Goal: Task Accomplishment & Management: Manage account settings

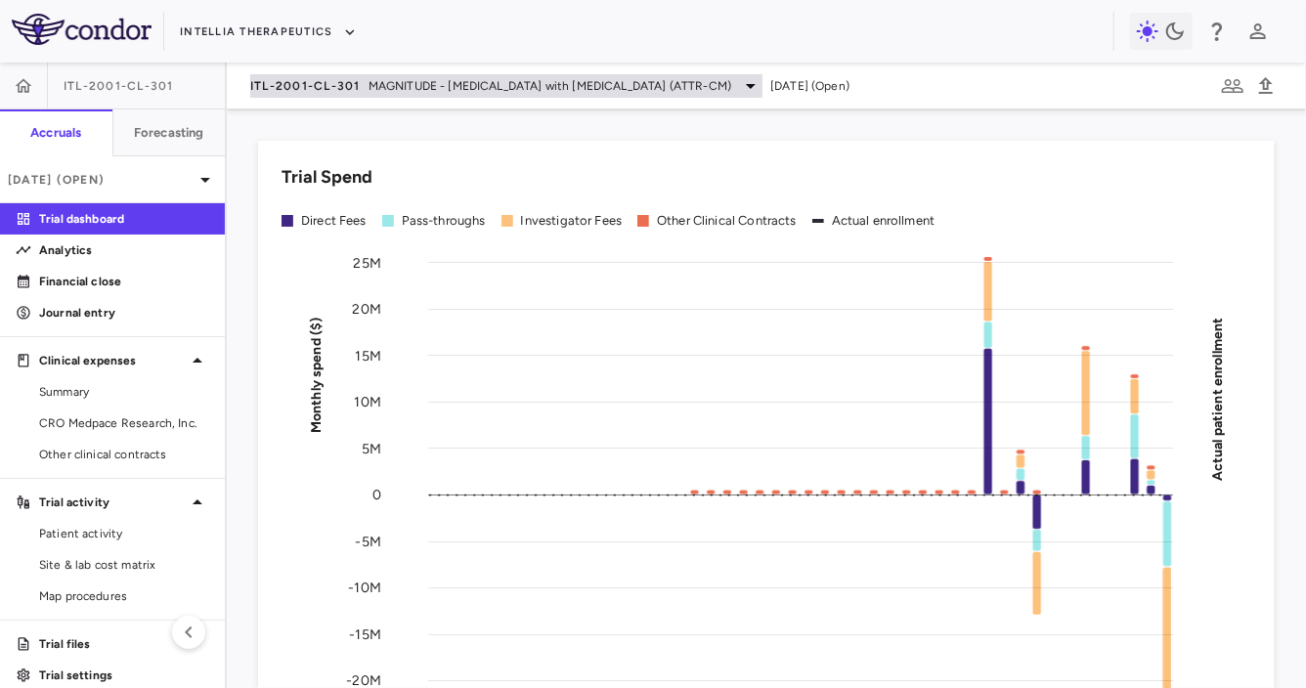
click at [319, 91] on span "ITL-2001-CL-301" at bounding box center [305, 86] width 110 height 16
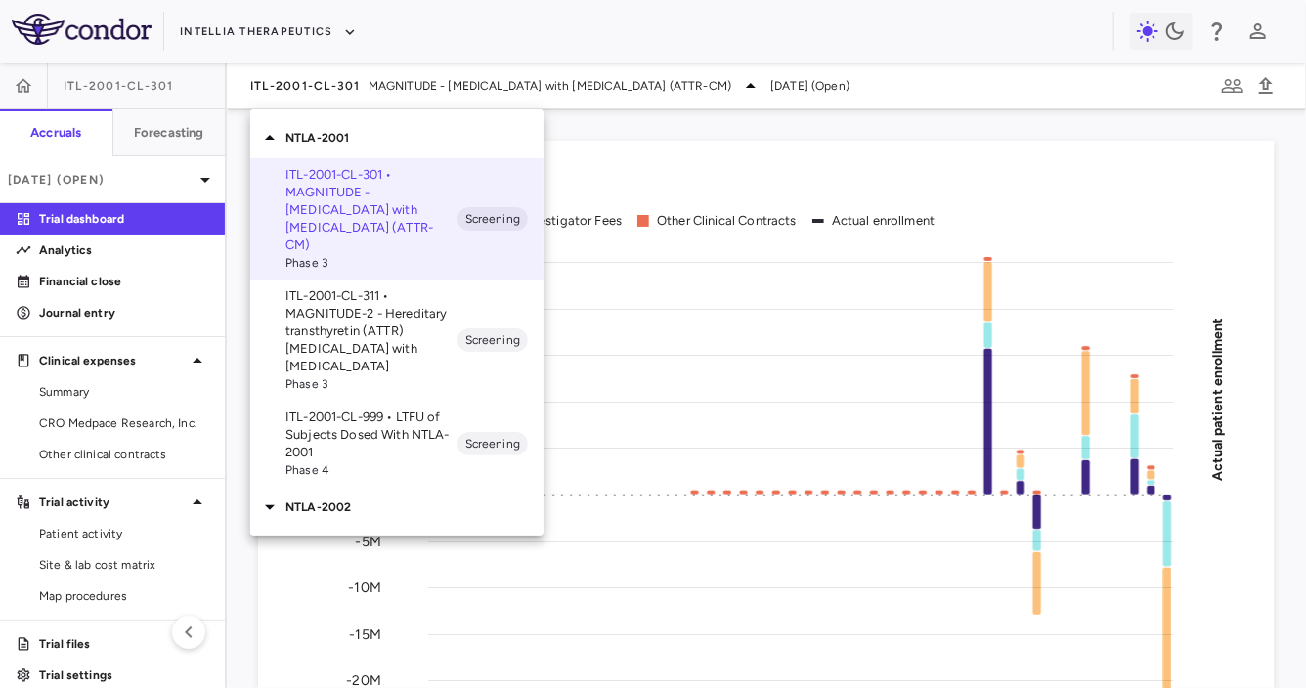
click at [372, 310] on p "ITL-2001-CL-311 • MAGNITUDE-2 - Hereditary transthyretin (ATTR) [MEDICAL_DATA] …" at bounding box center [372, 331] width 172 height 88
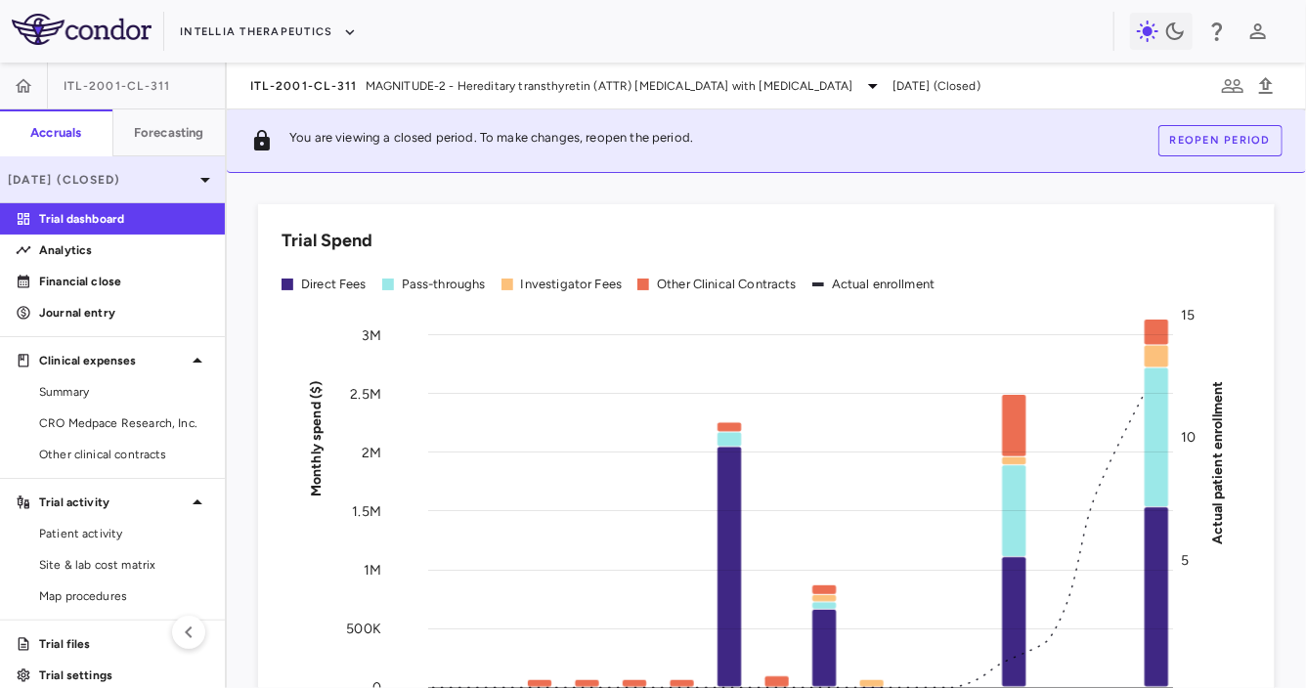
click at [137, 169] on div "[DATE] (Closed)" at bounding box center [112, 179] width 225 height 47
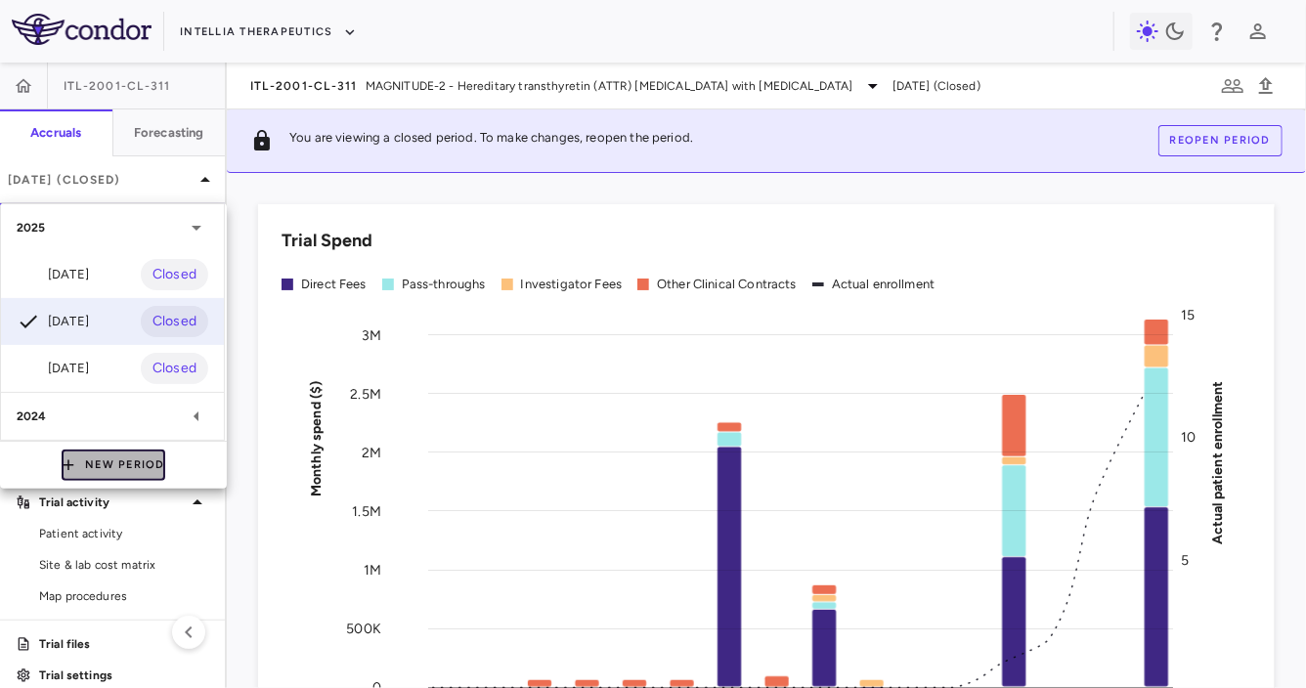
click at [107, 459] on button "New Period" at bounding box center [114, 465] width 104 height 31
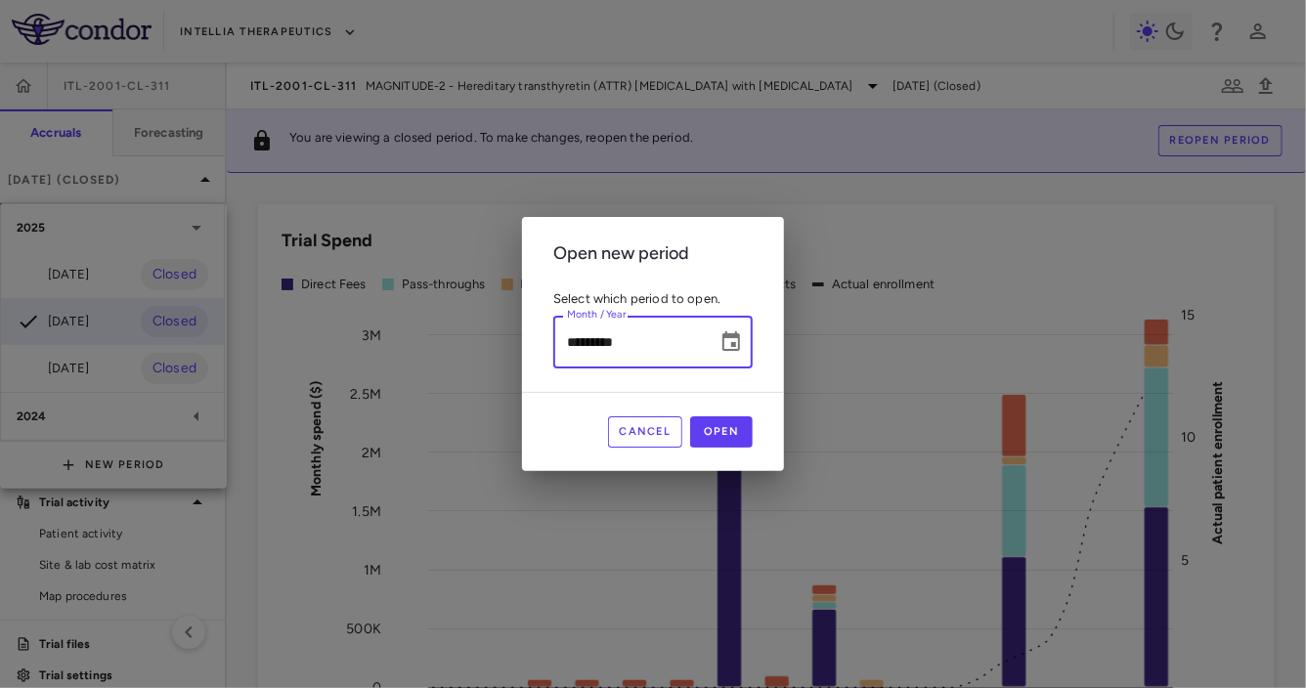
click at [553, 327] on input "*********" at bounding box center [628, 342] width 151 height 52
type input "**********"
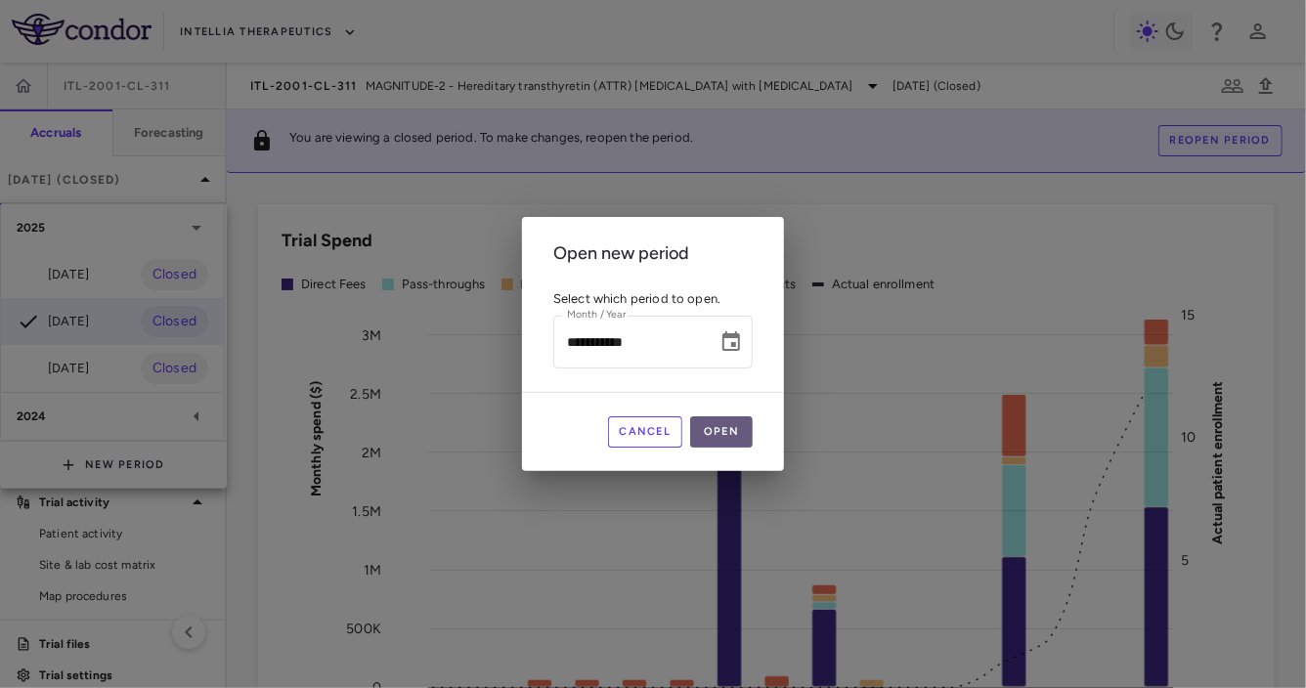
click at [725, 428] on button "Open" at bounding box center [721, 432] width 63 height 31
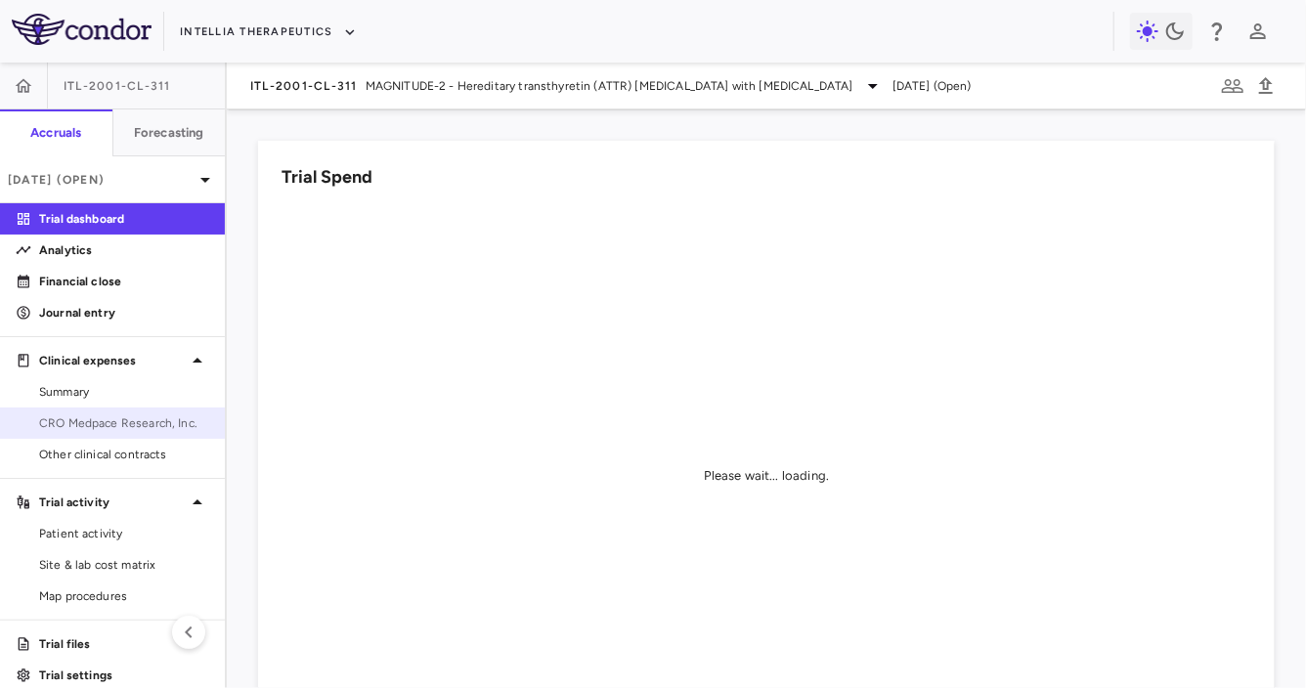
click at [142, 415] on span "CRO Medpace Research, Inc." at bounding box center [124, 424] width 170 height 18
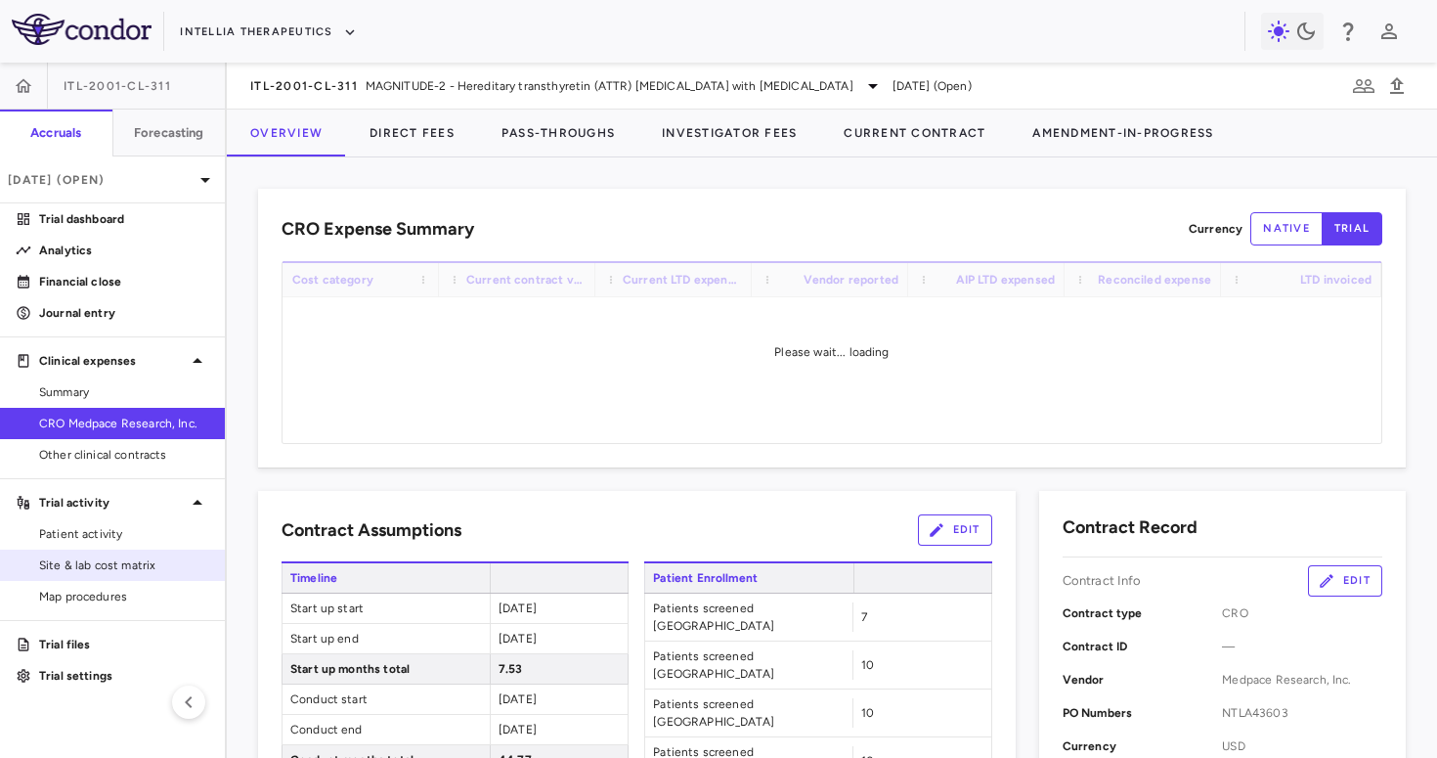
click at [122, 554] on link "Site & lab cost matrix" at bounding box center [112, 565] width 225 height 29
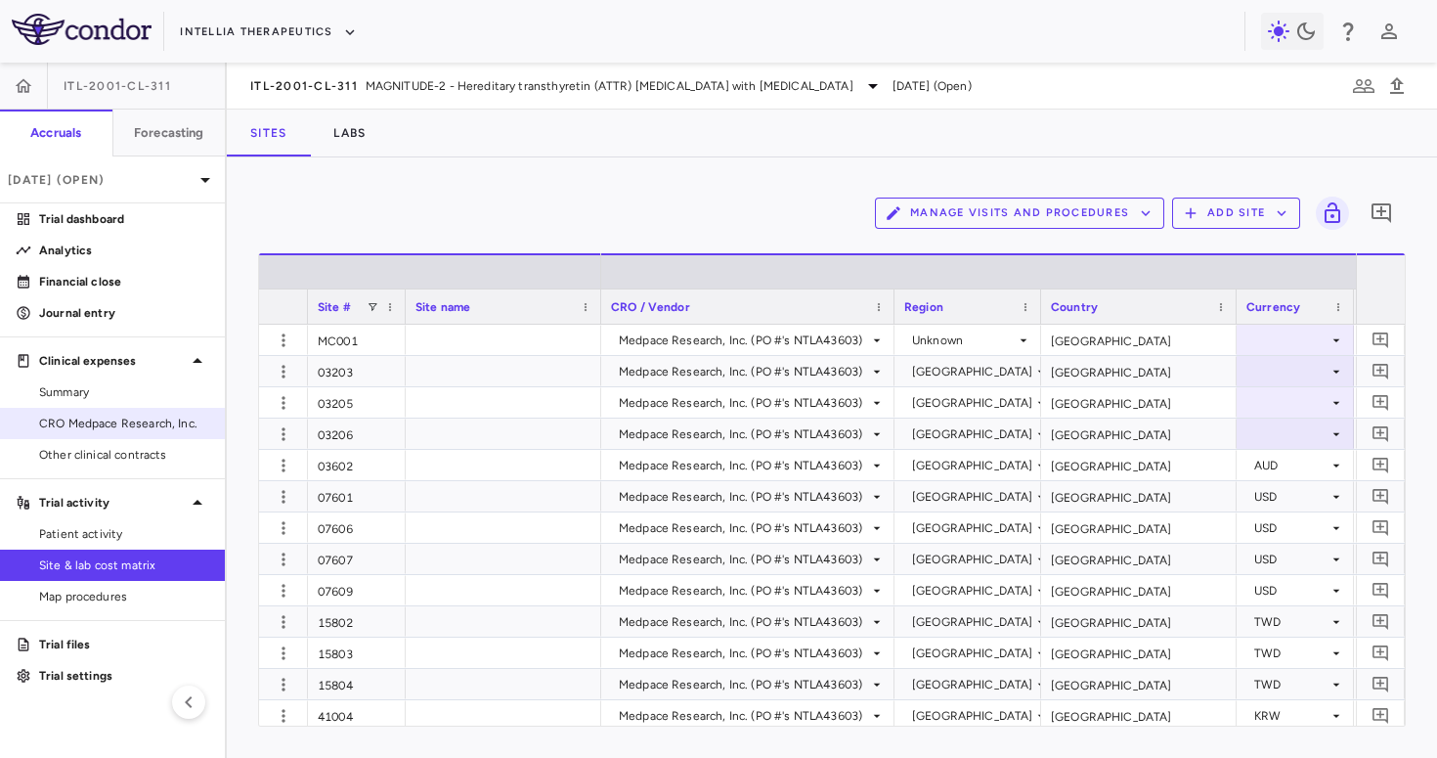
click at [135, 425] on span "CRO Medpace Research, Inc." at bounding box center [124, 424] width 170 height 18
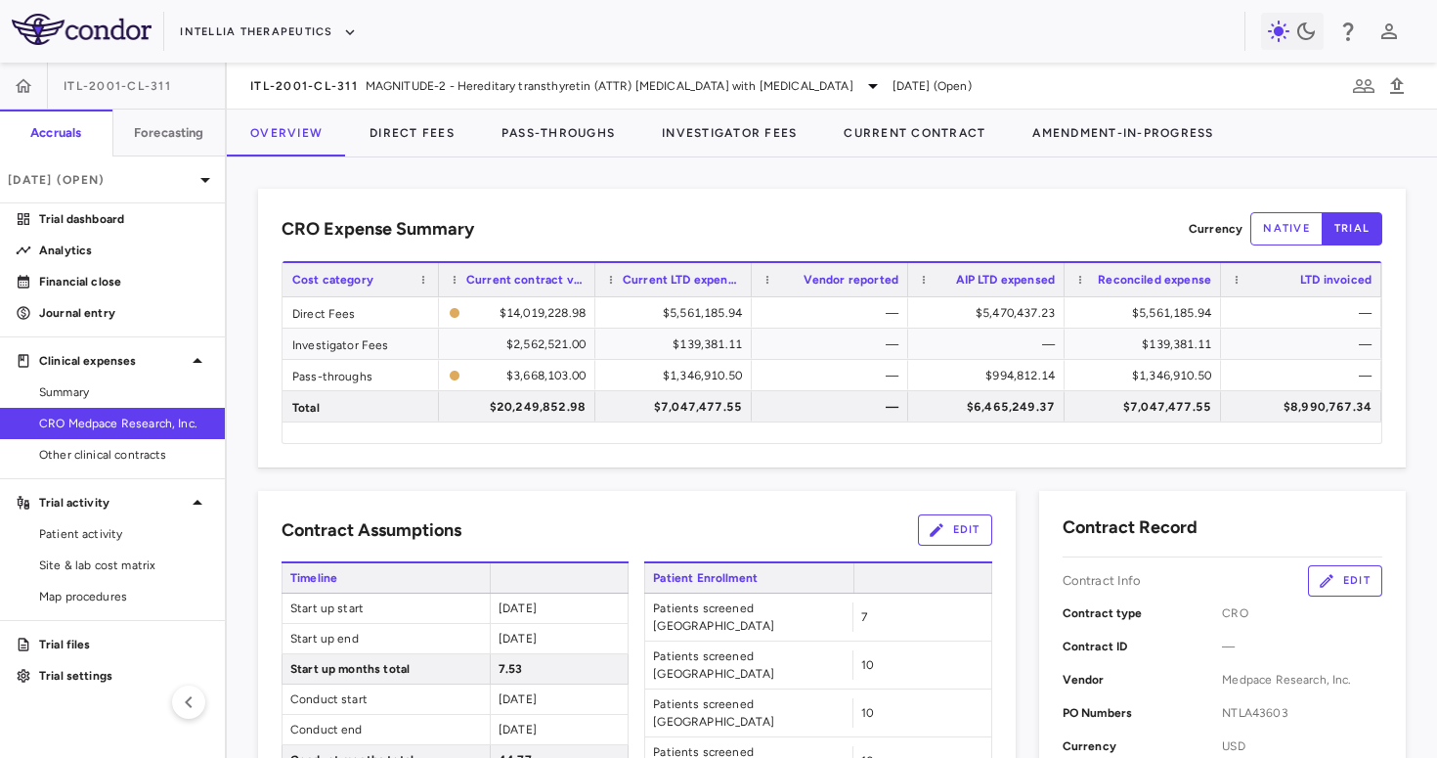
scroll to position [2097, 0]
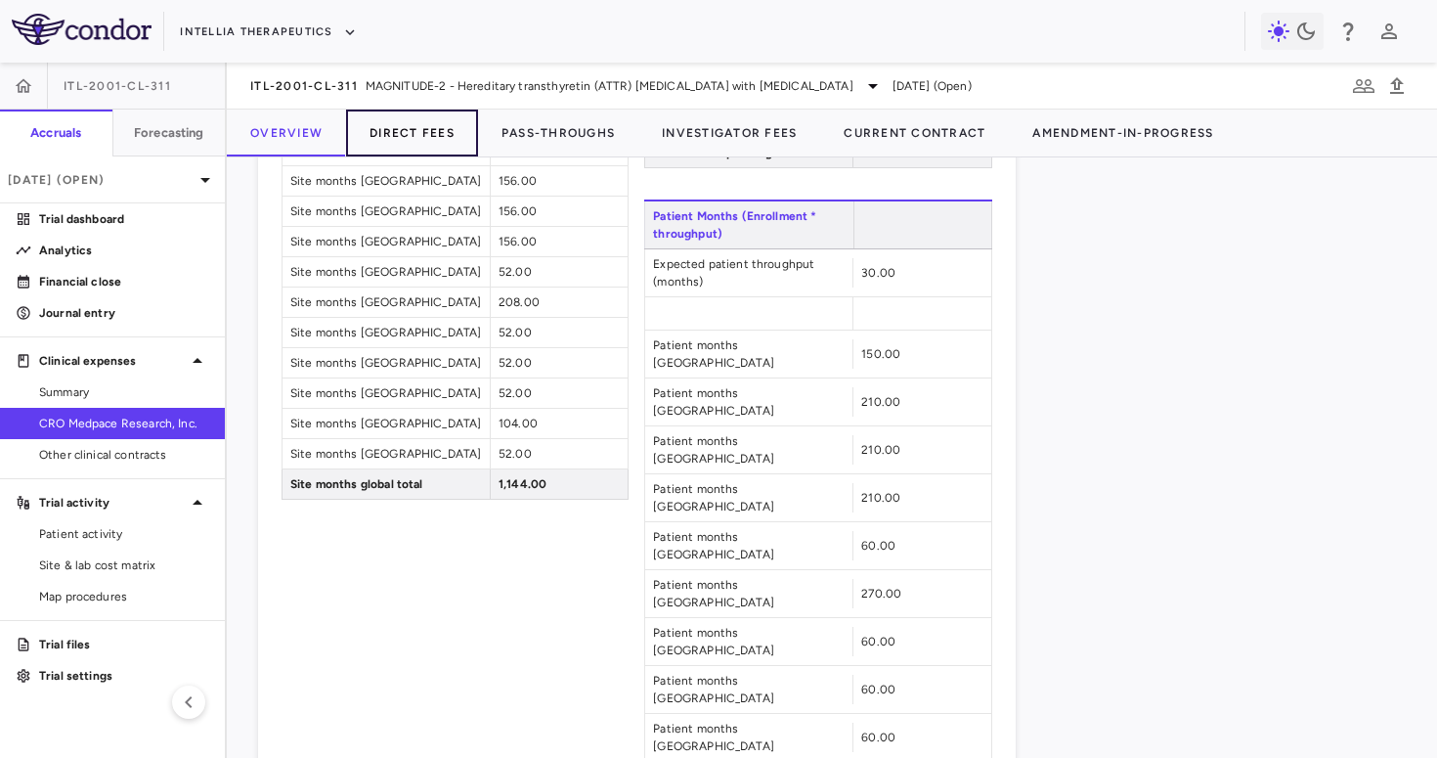
click at [417, 121] on button "Direct Fees" at bounding box center [412, 133] width 132 height 47
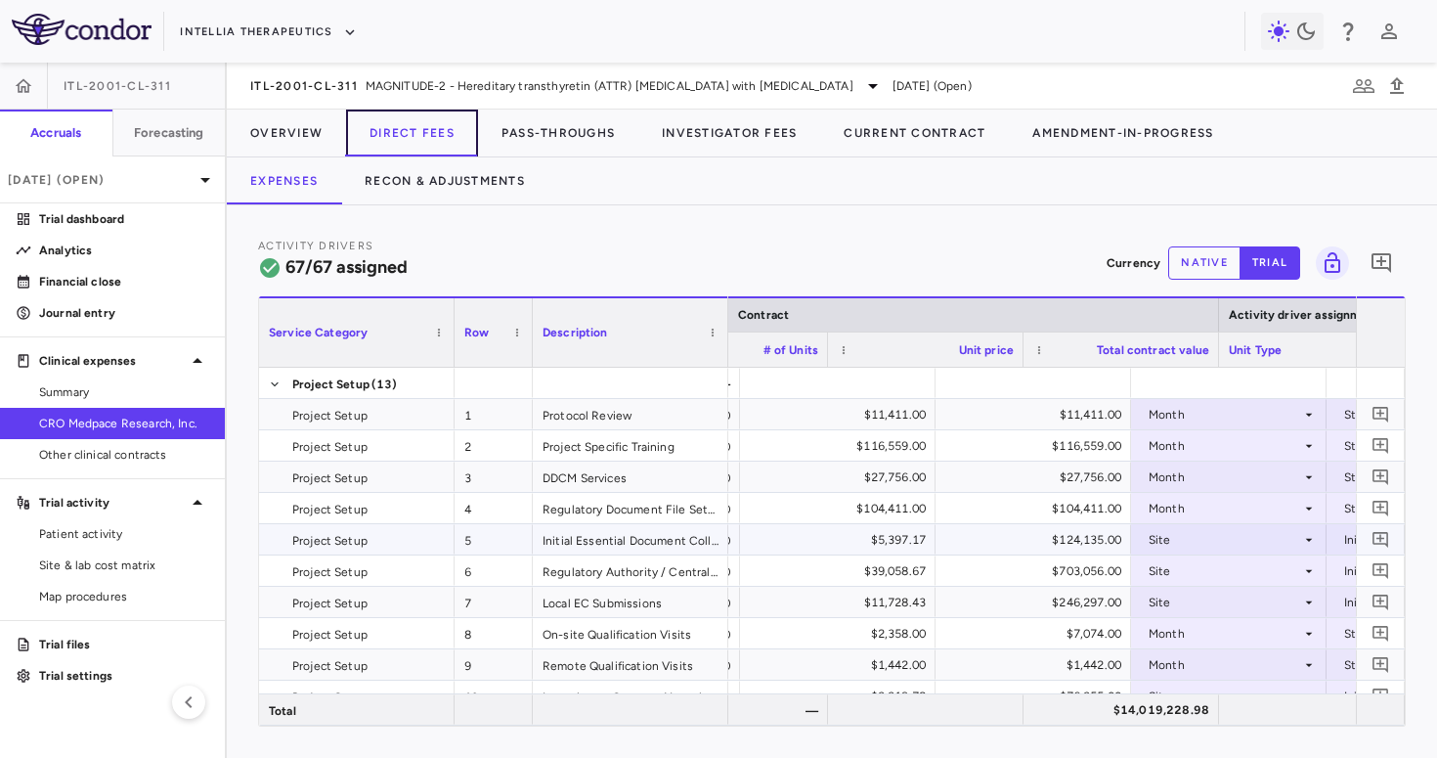
scroll to position [0, 771]
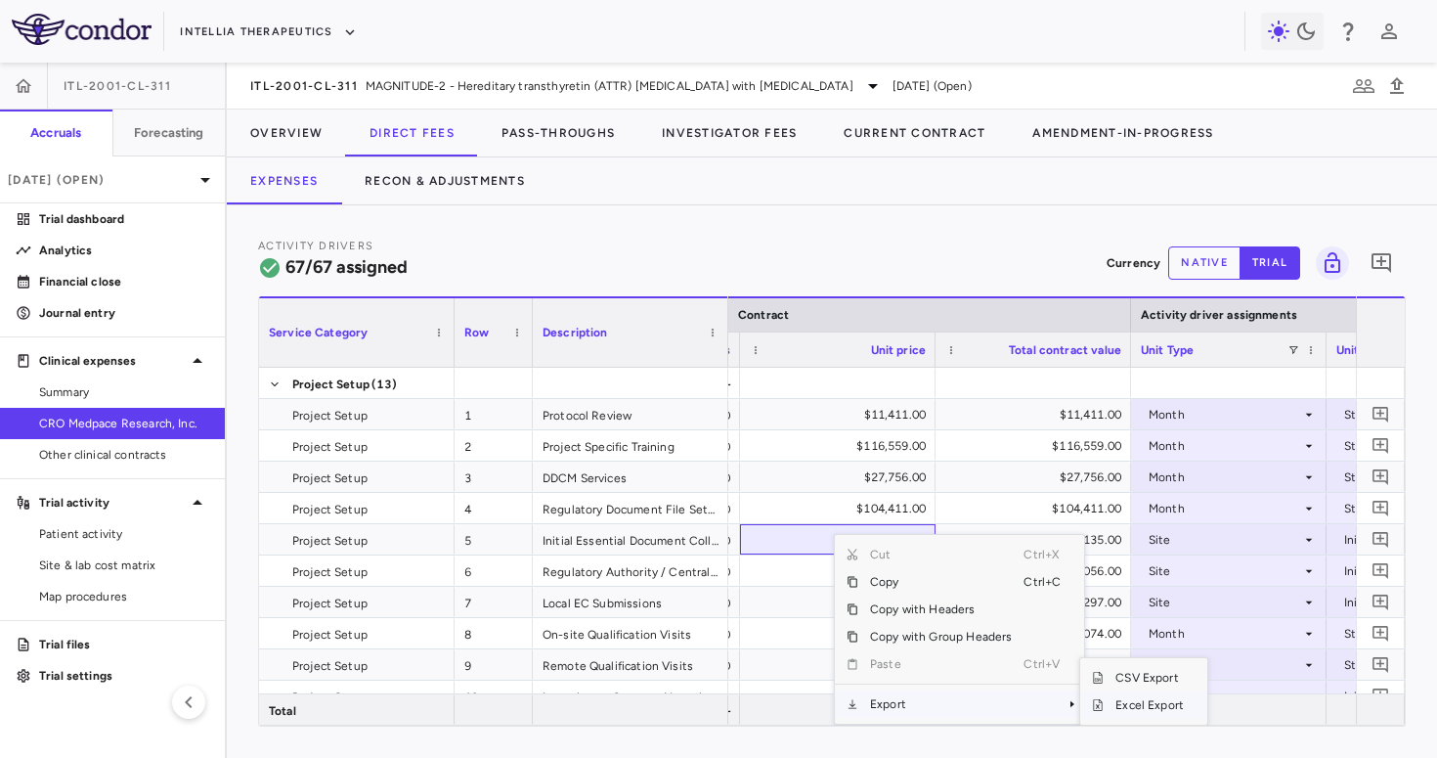
click at [1145, 687] on span "Excel Export" at bounding box center [1150, 704] width 92 height 27
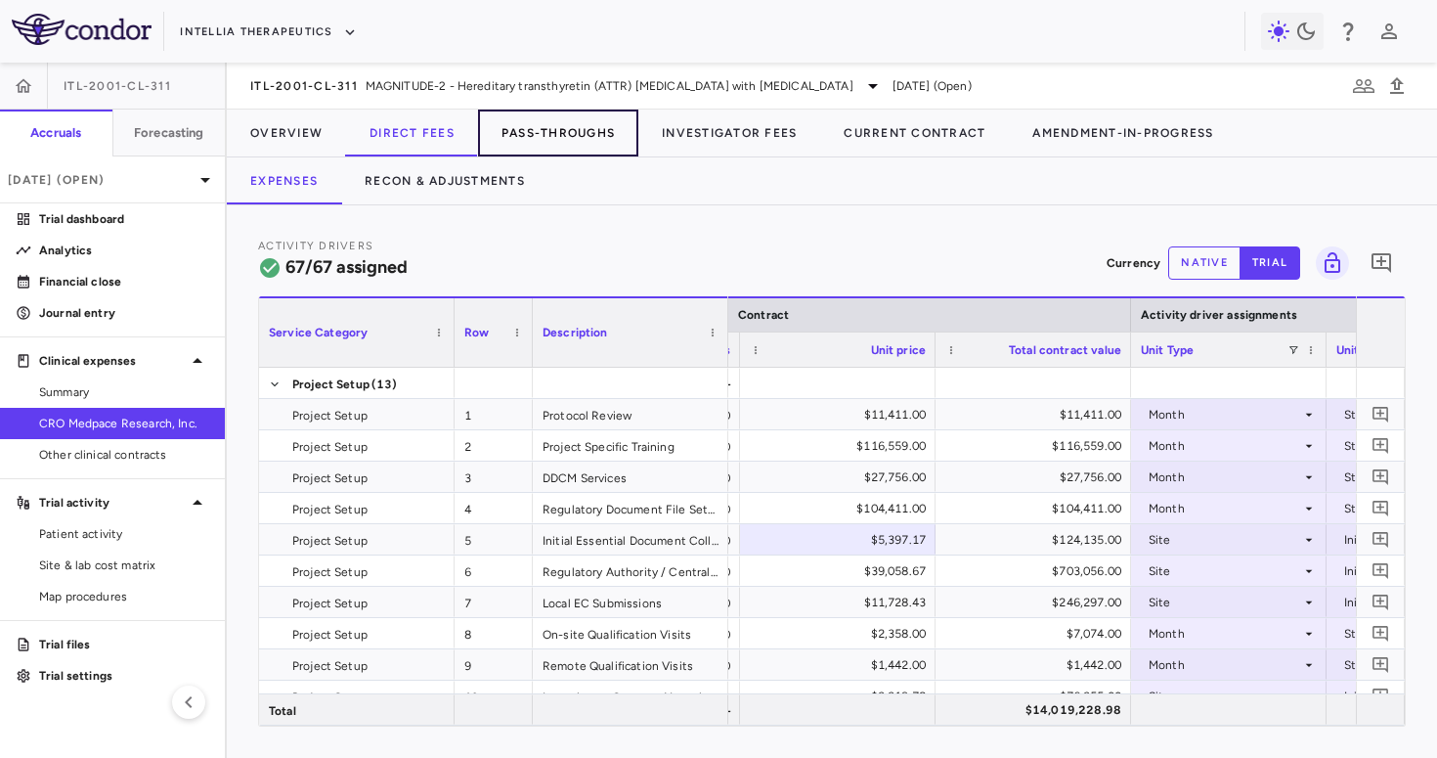
click at [568, 130] on button "Pass-Throughs" at bounding box center [558, 133] width 160 height 47
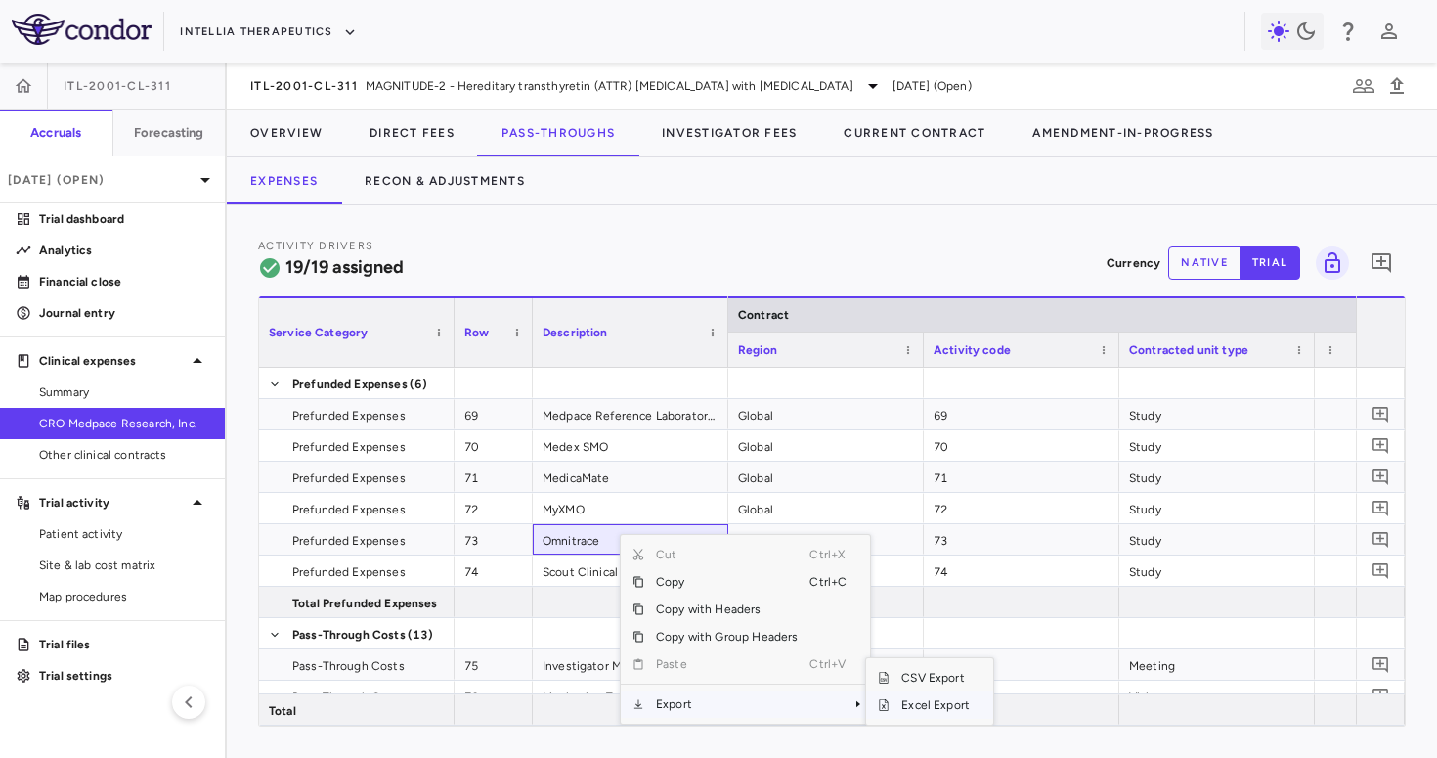
click at [934, 687] on span "Excel Export" at bounding box center [936, 704] width 92 height 27
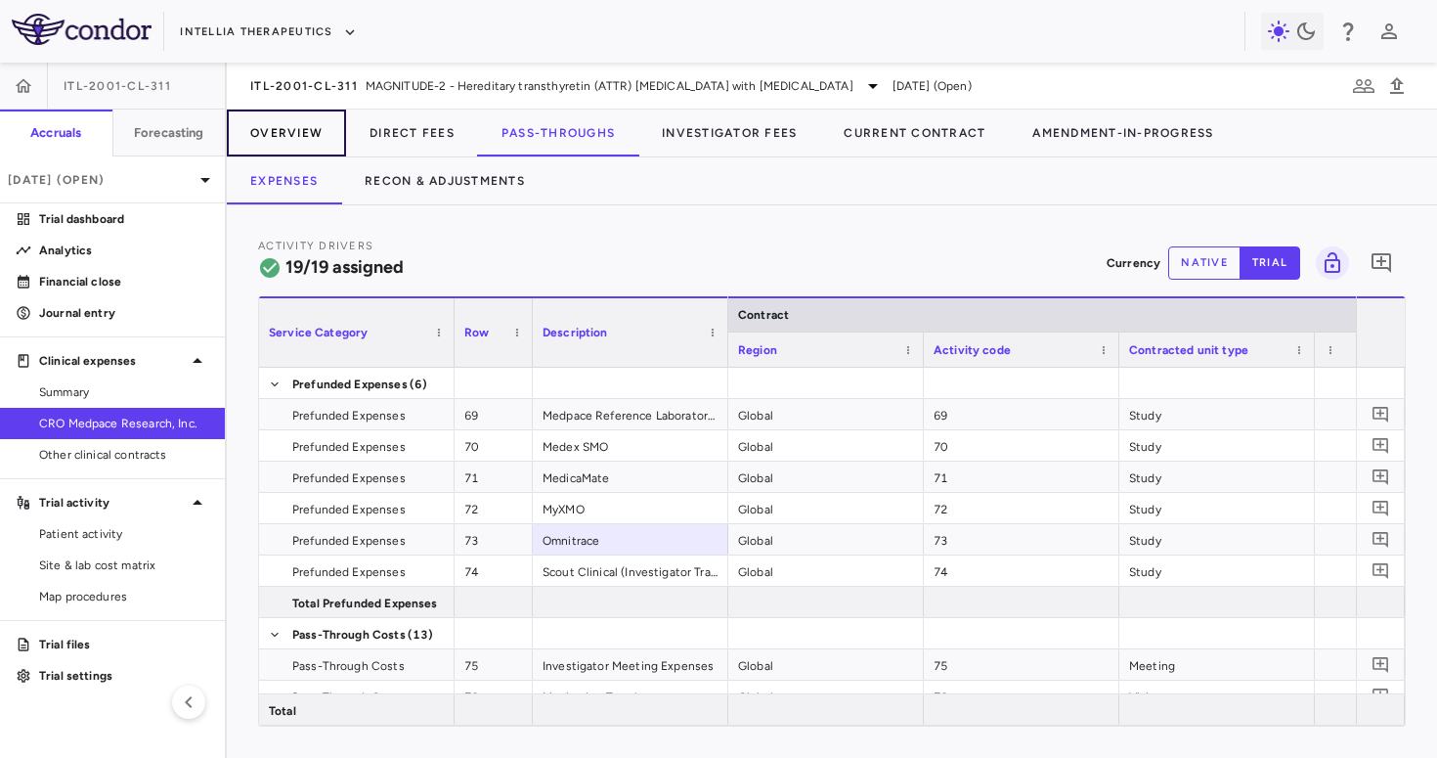
click at [278, 135] on button "Overview" at bounding box center [286, 133] width 119 height 47
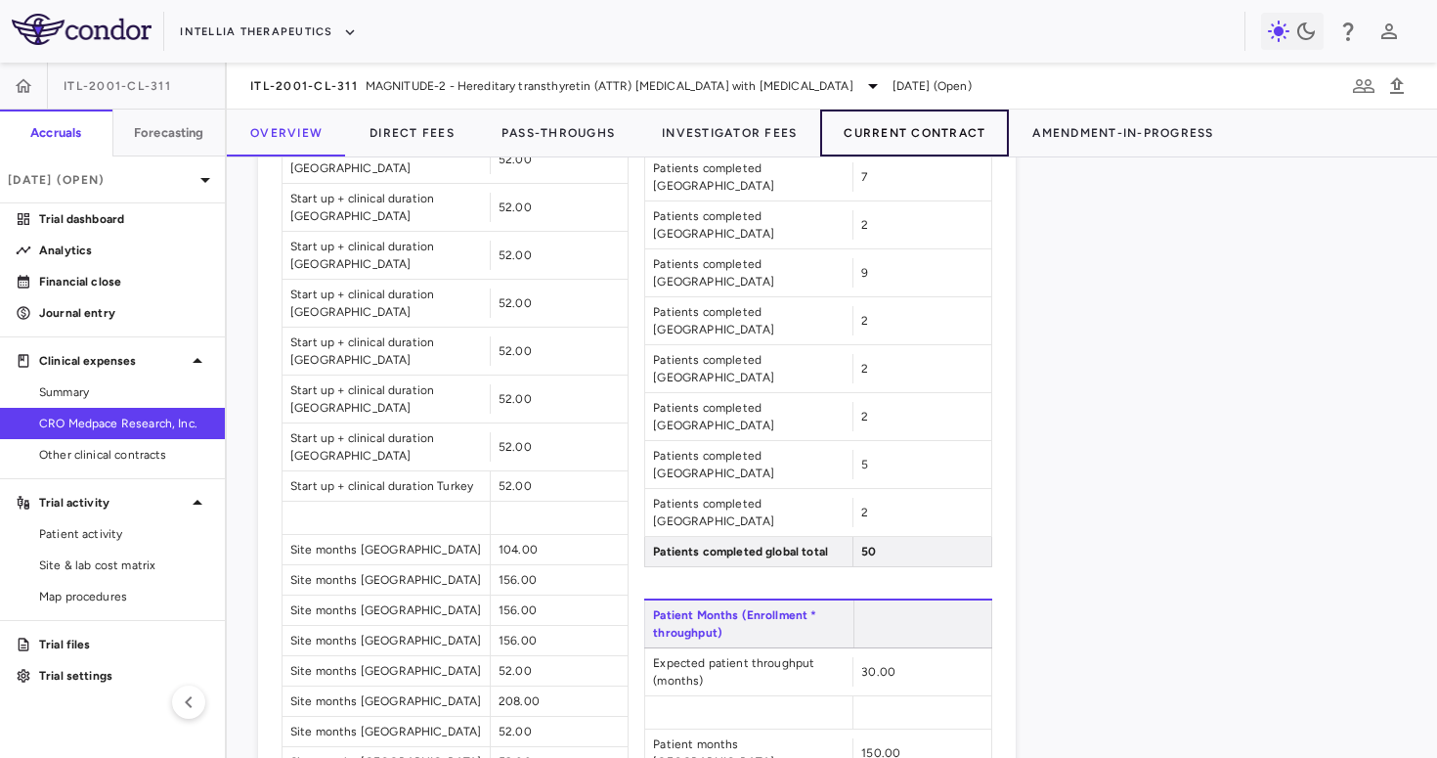
click at [930, 120] on button "Current Contract" at bounding box center [914, 133] width 189 height 47
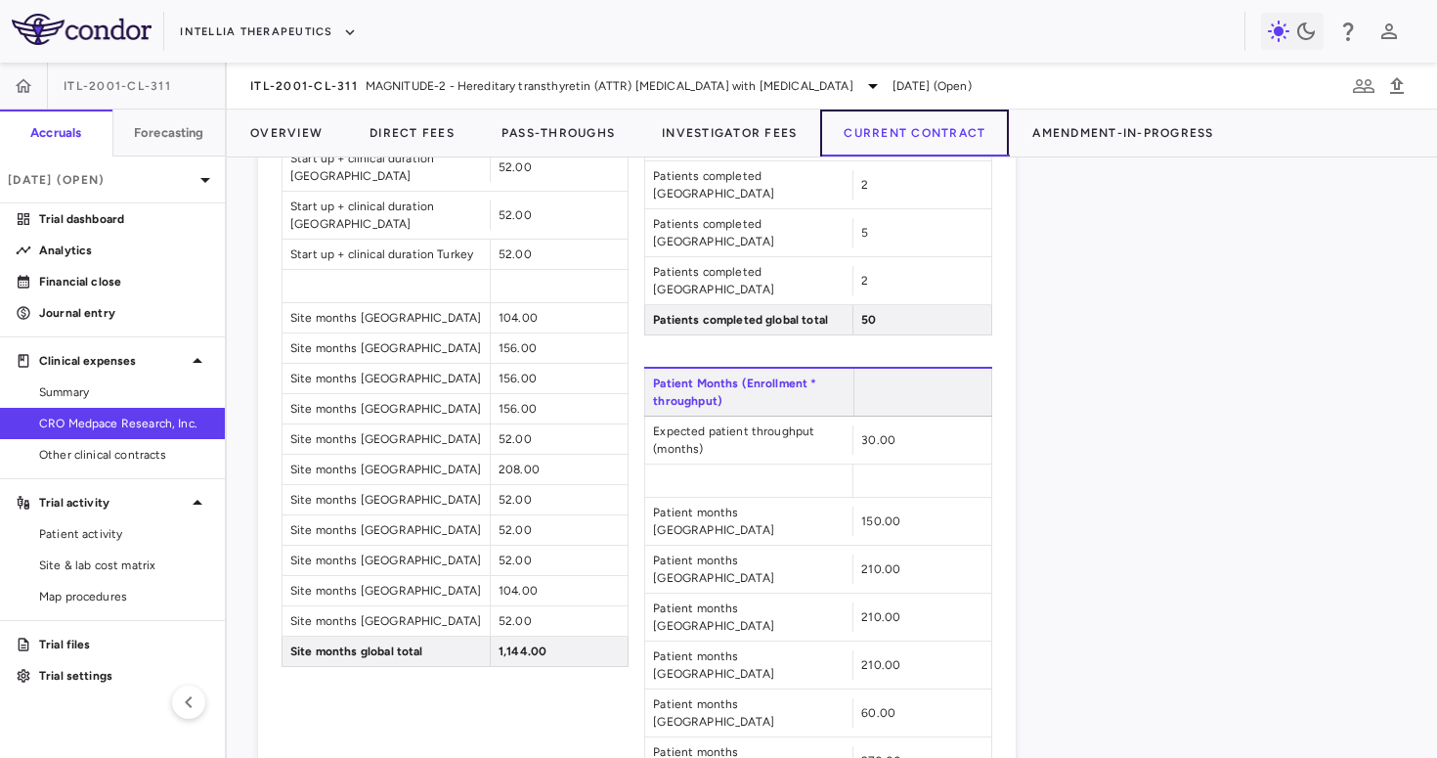
scroll to position [2137, 0]
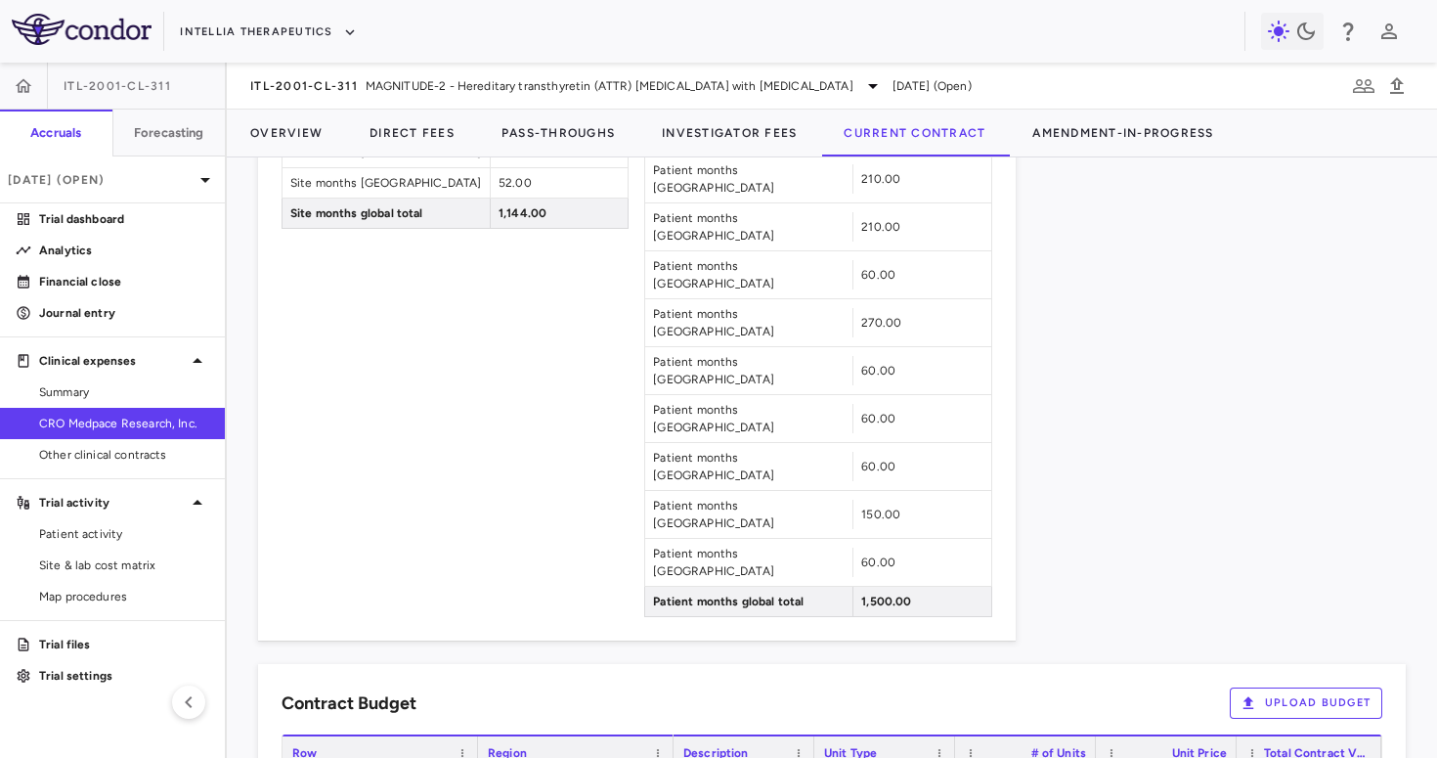
click at [1276, 687] on button "Upload Budget" at bounding box center [1306, 702] width 153 height 31
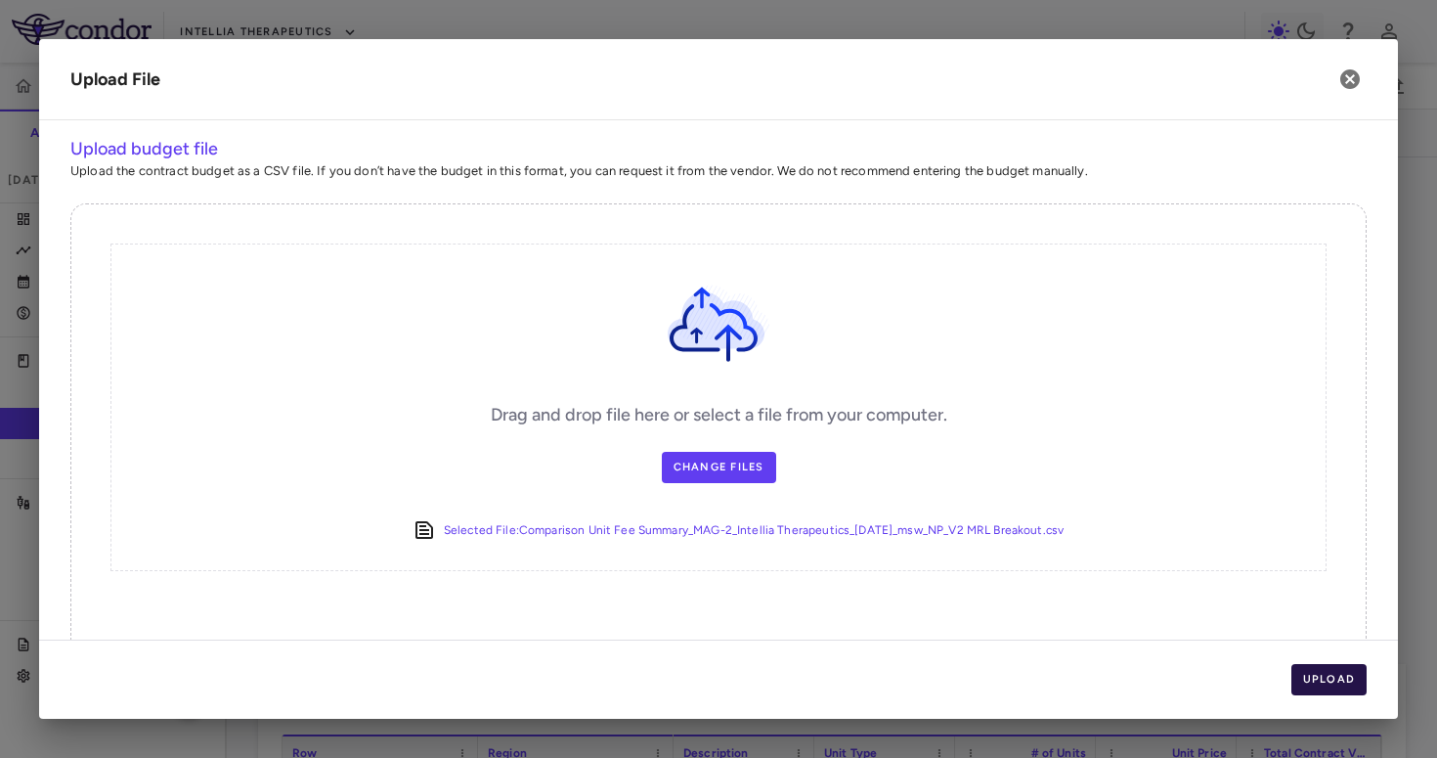
click at [1305, 681] on button "Upload" at bounding box center [1330, 679] width 76 height 31
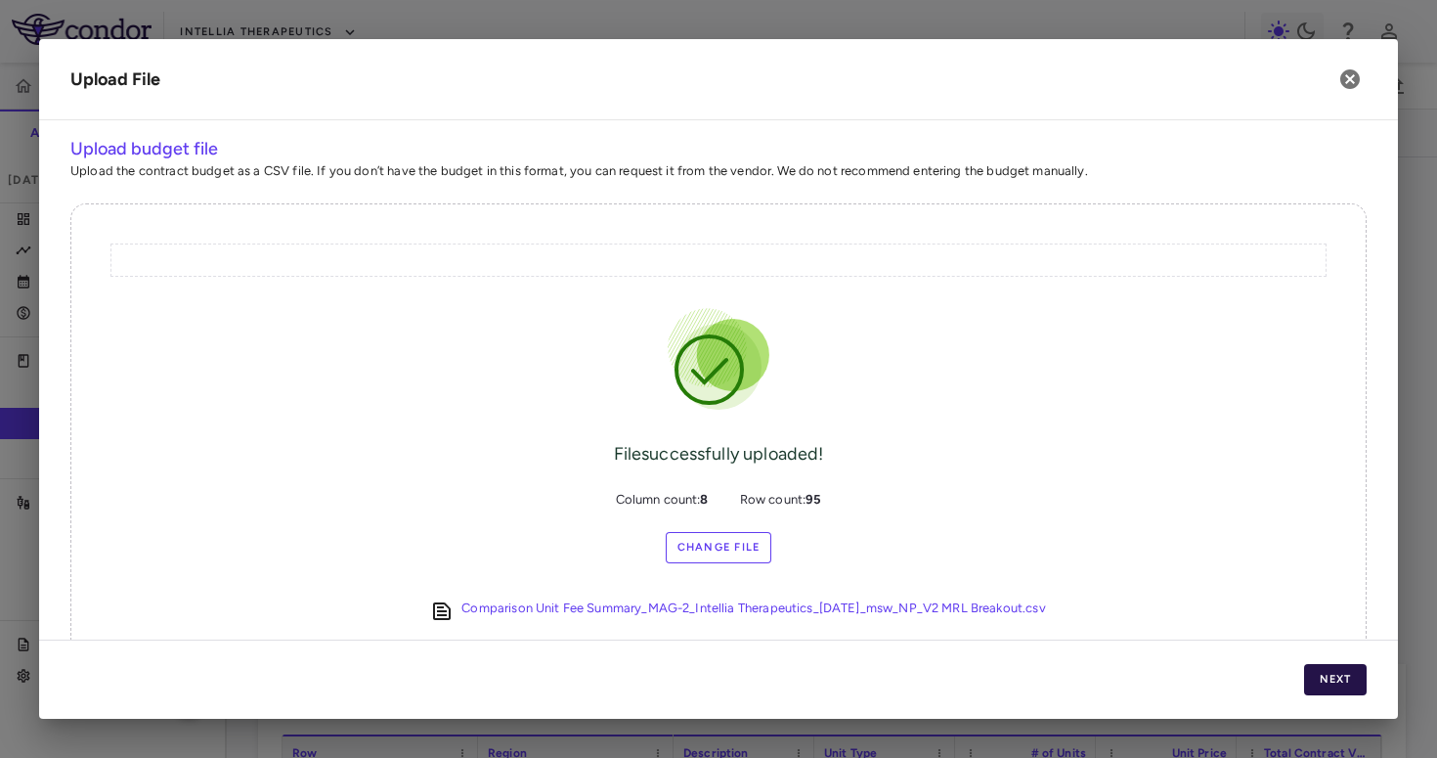
click at [1305, 681] on button "Next" at bounding box center [1335, 679] width 63 height 31
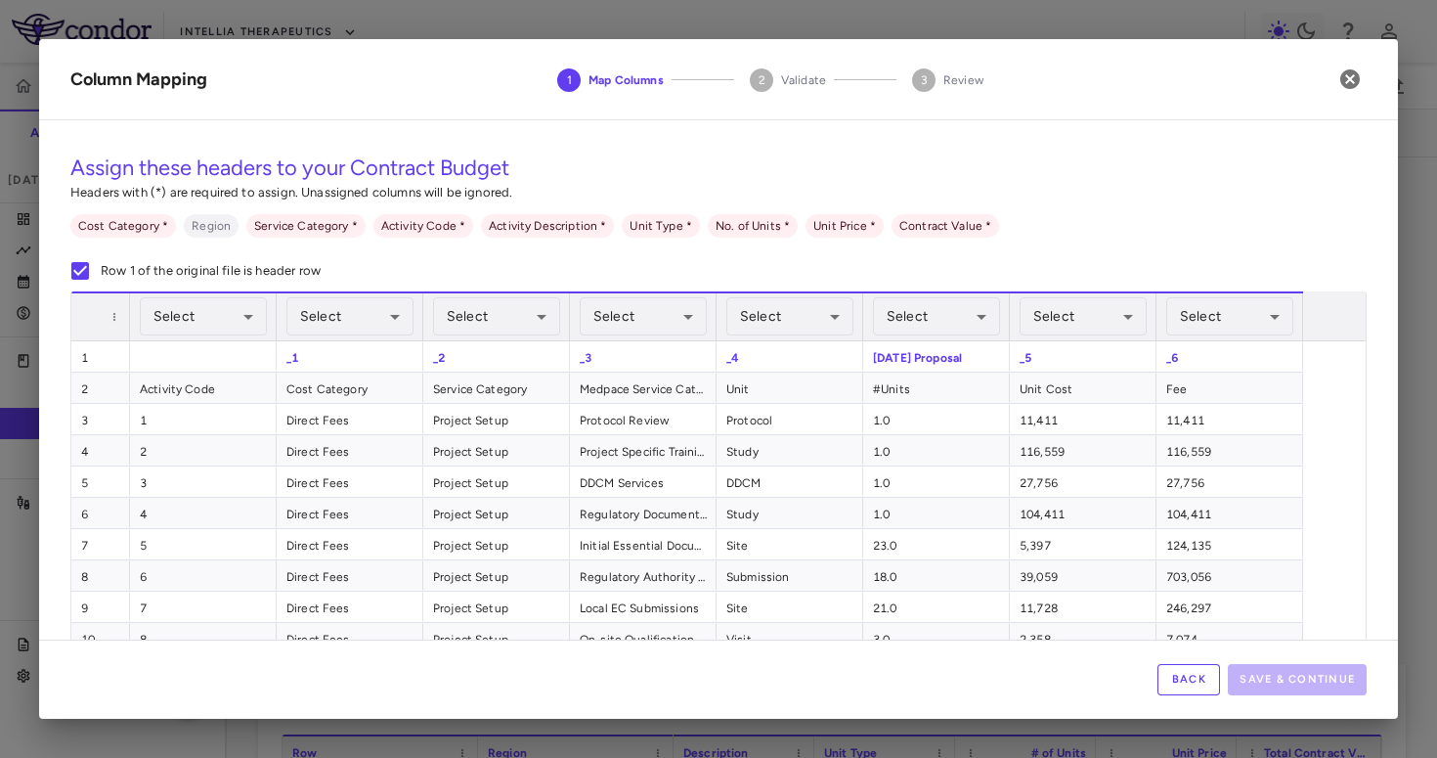
click at [1201, 679] on button "Back" at bounding box center [1189, 679] width 63 height 31
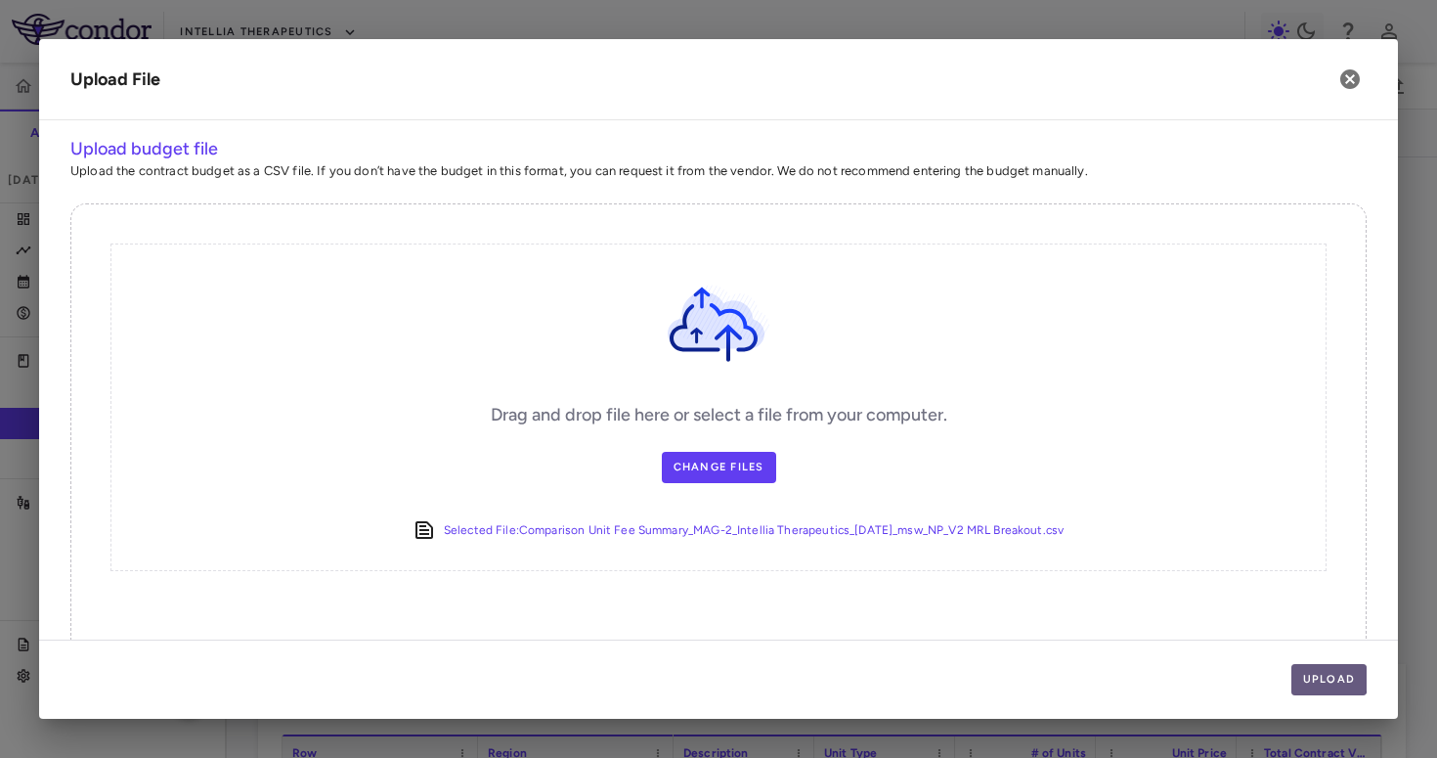
click at [1302, 679] on button "Upload" at bounding box center [1330, 679] width 76 height 31
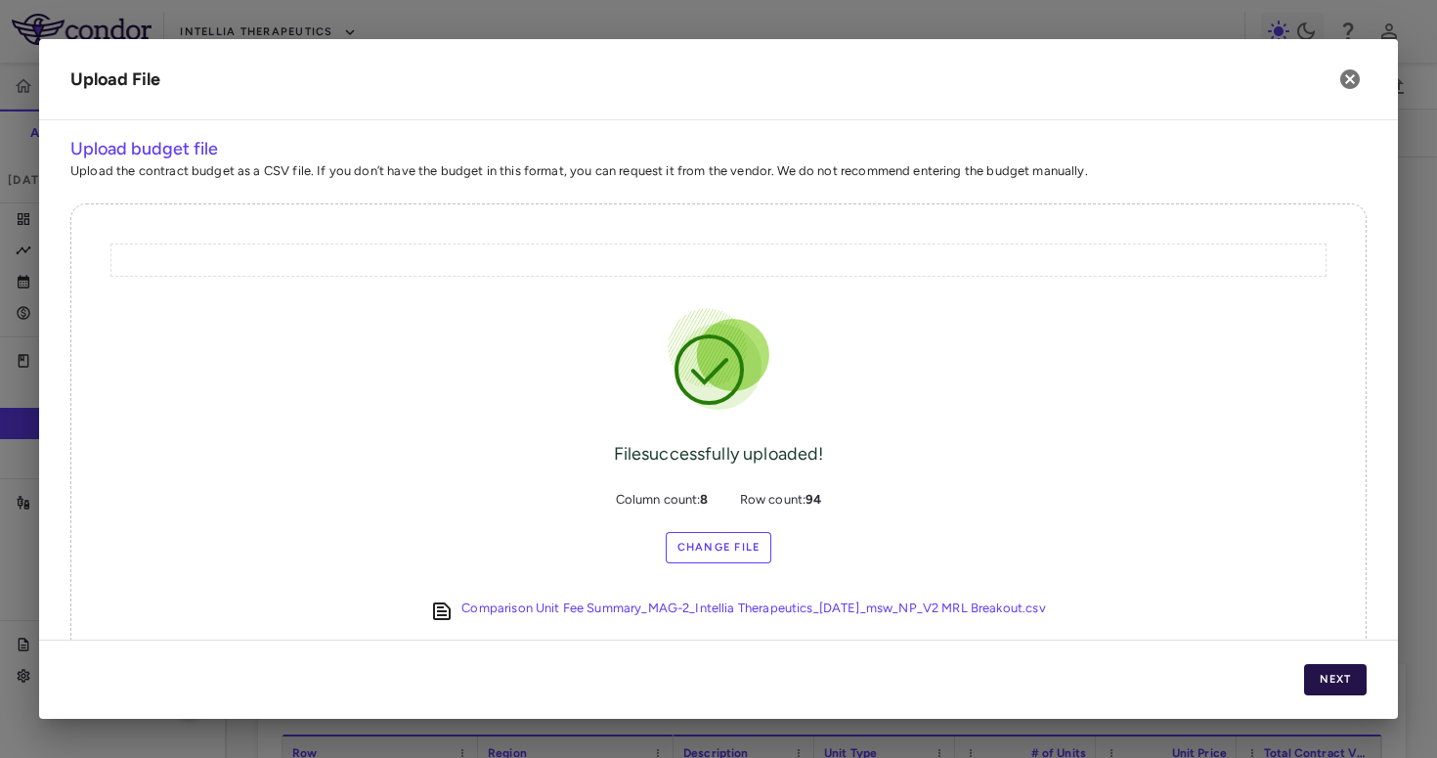
click at [1305, 679] on button "Next" at bounding box center [1335, 679] width 63 height 31
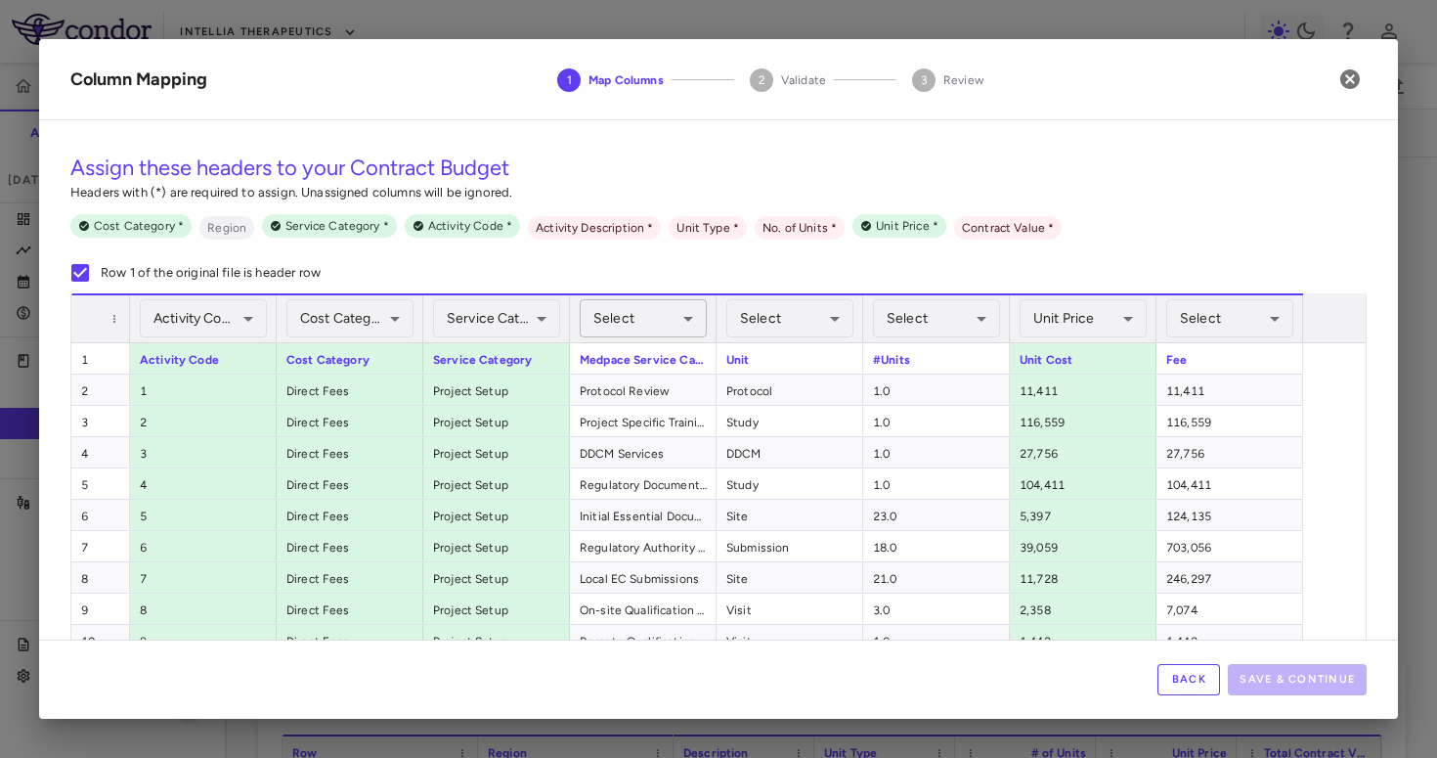
click at [649, 330] on body "Skip to sidebar Skip to main content Intellia Therapeutics ITL-2001-CL-311 Accr…" at bounding box center [718, 379] width 1437 height 758
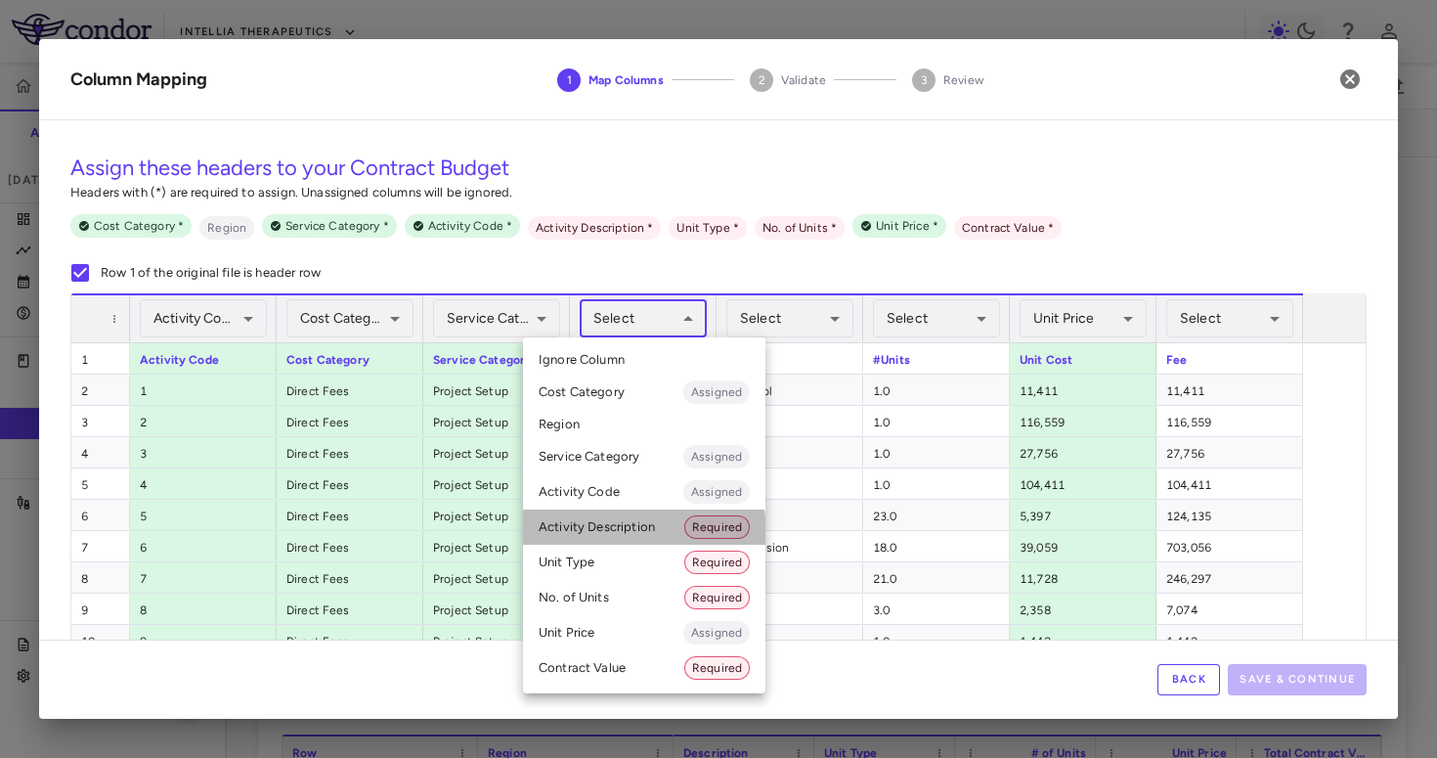
click at [623, 533] on li "Activity Description Required" at bounding box center [644, 526] width 243 height 35
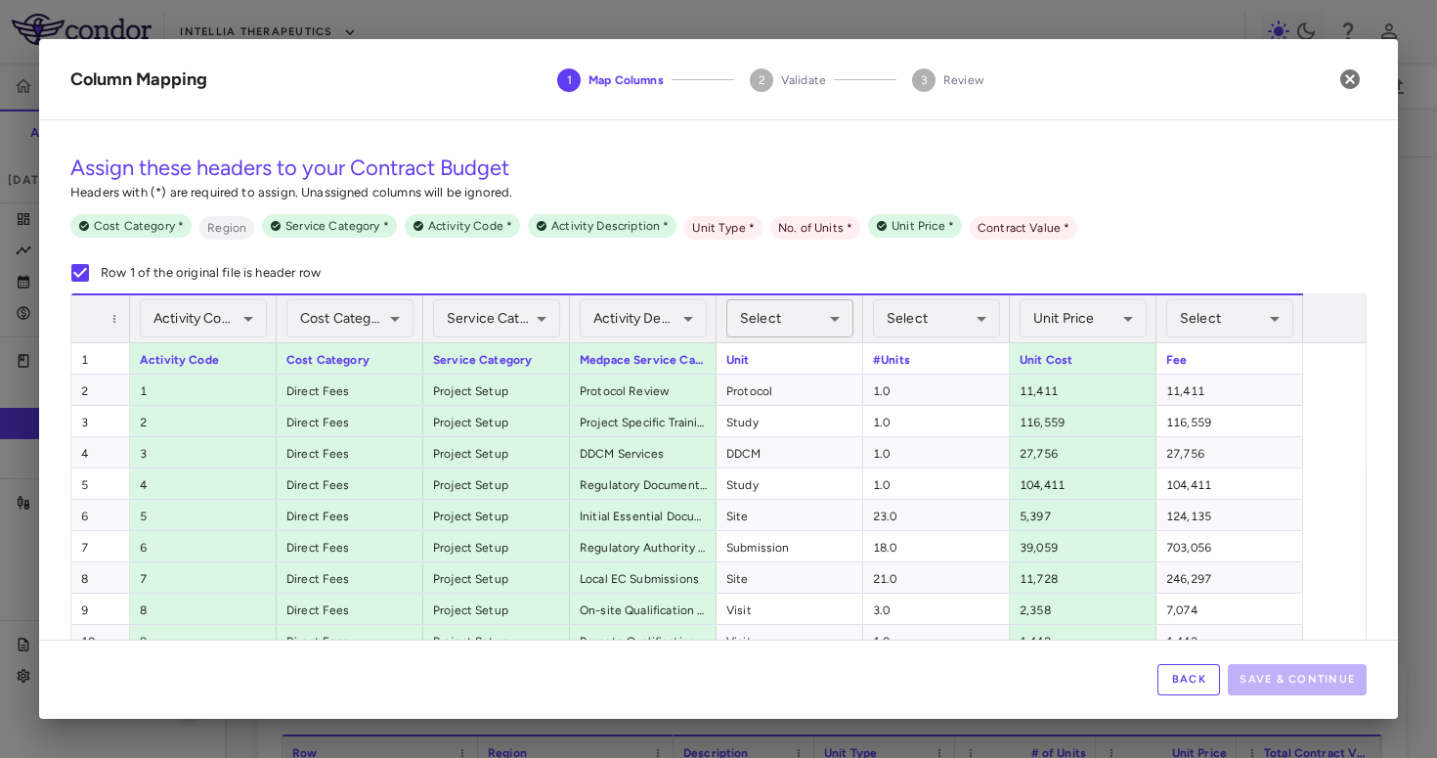
click at [808, 318] on body "Skip to sidebar Skip to main content Intellia Therapeutics ITL-2001-CL-311 Accr…" at bounding box center [718, 379] width 1437 height 758
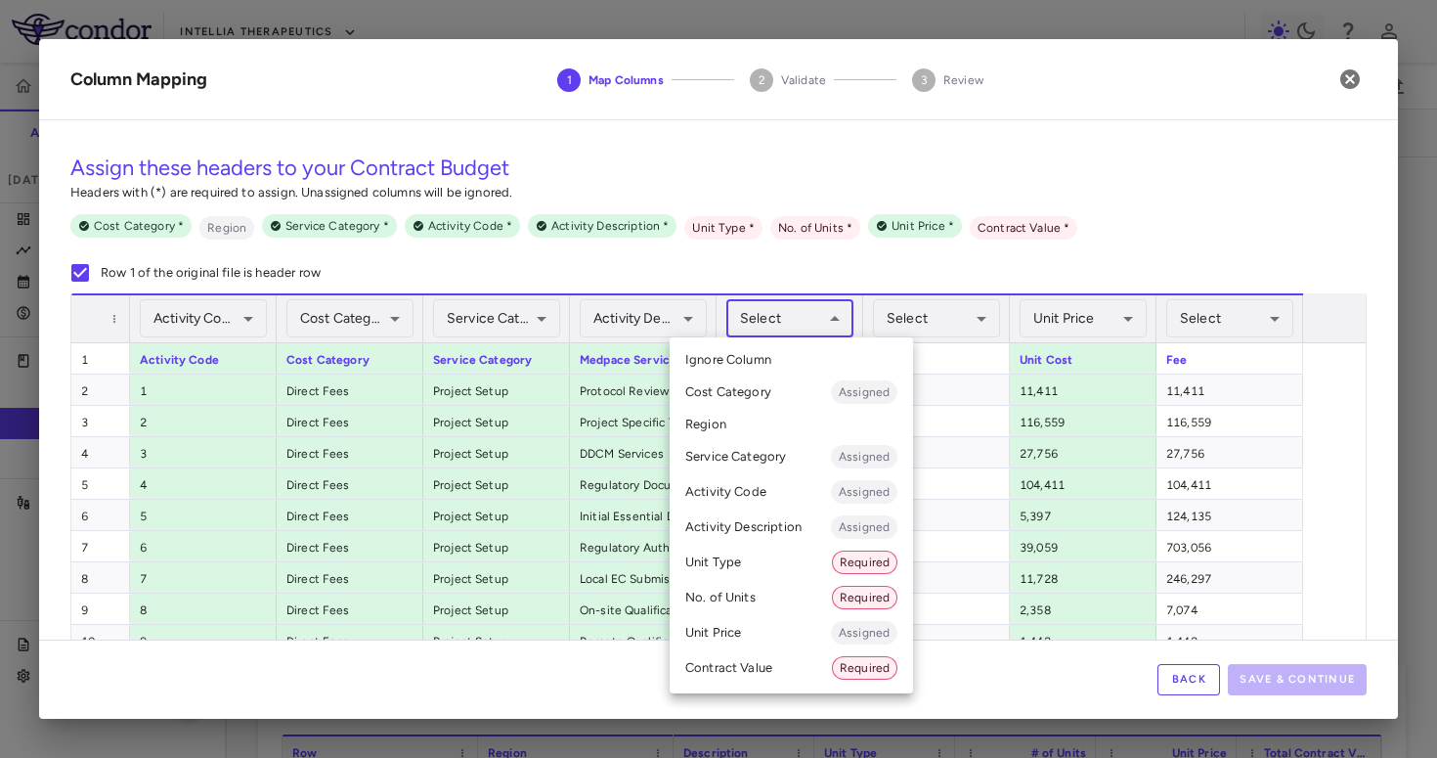
click at [764, 559] on li "Unit Type Required" at bounding box center [791, 562] width 243 height 35
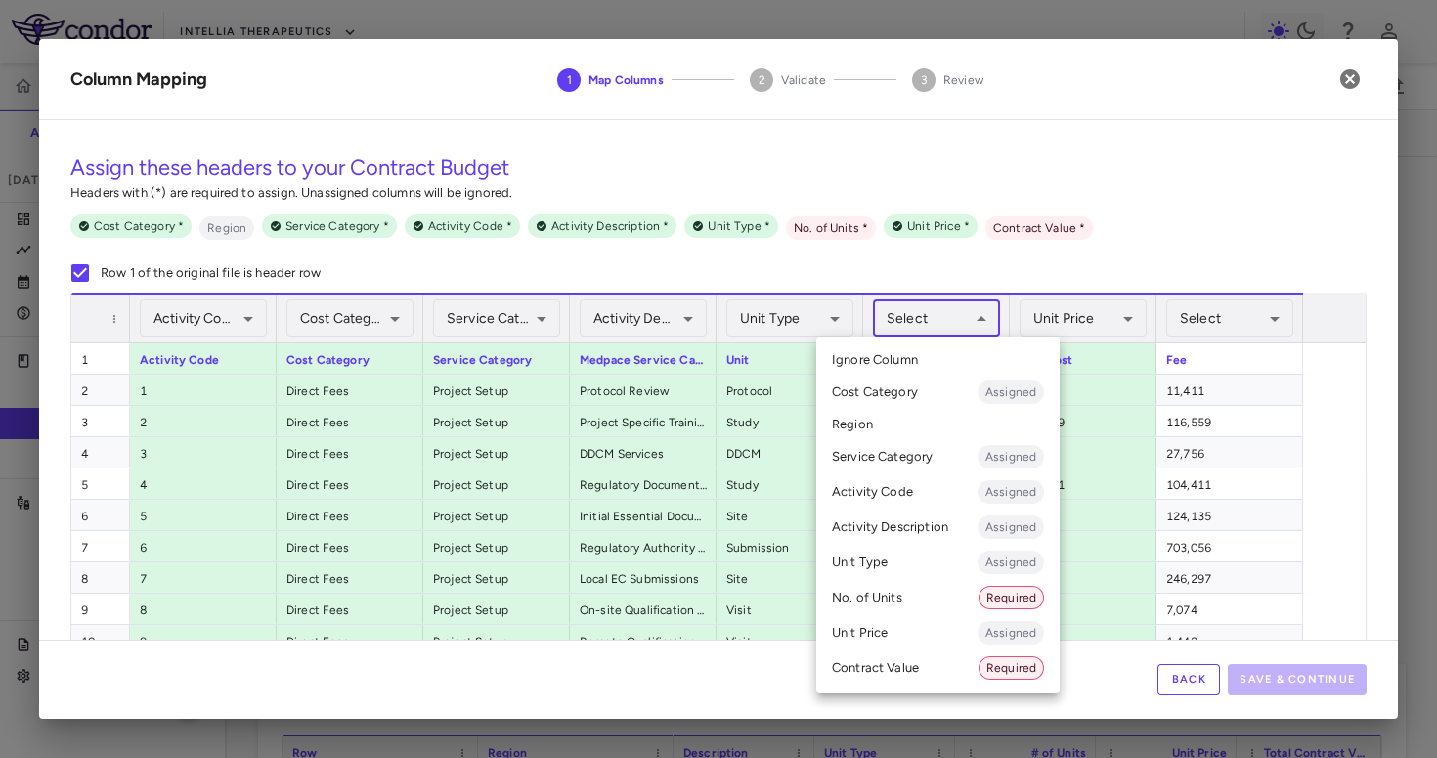
click at [958, 324] on body "Skip to sidebar Skip to main content Intellia Therapeutics ITL-2001-CL-311 Accr…" at bounding box center [718, 379] width 1437 height 758
click at [894, 587] on li "No. of Units Required" at bounding box center [938, 597] width 243 height 35
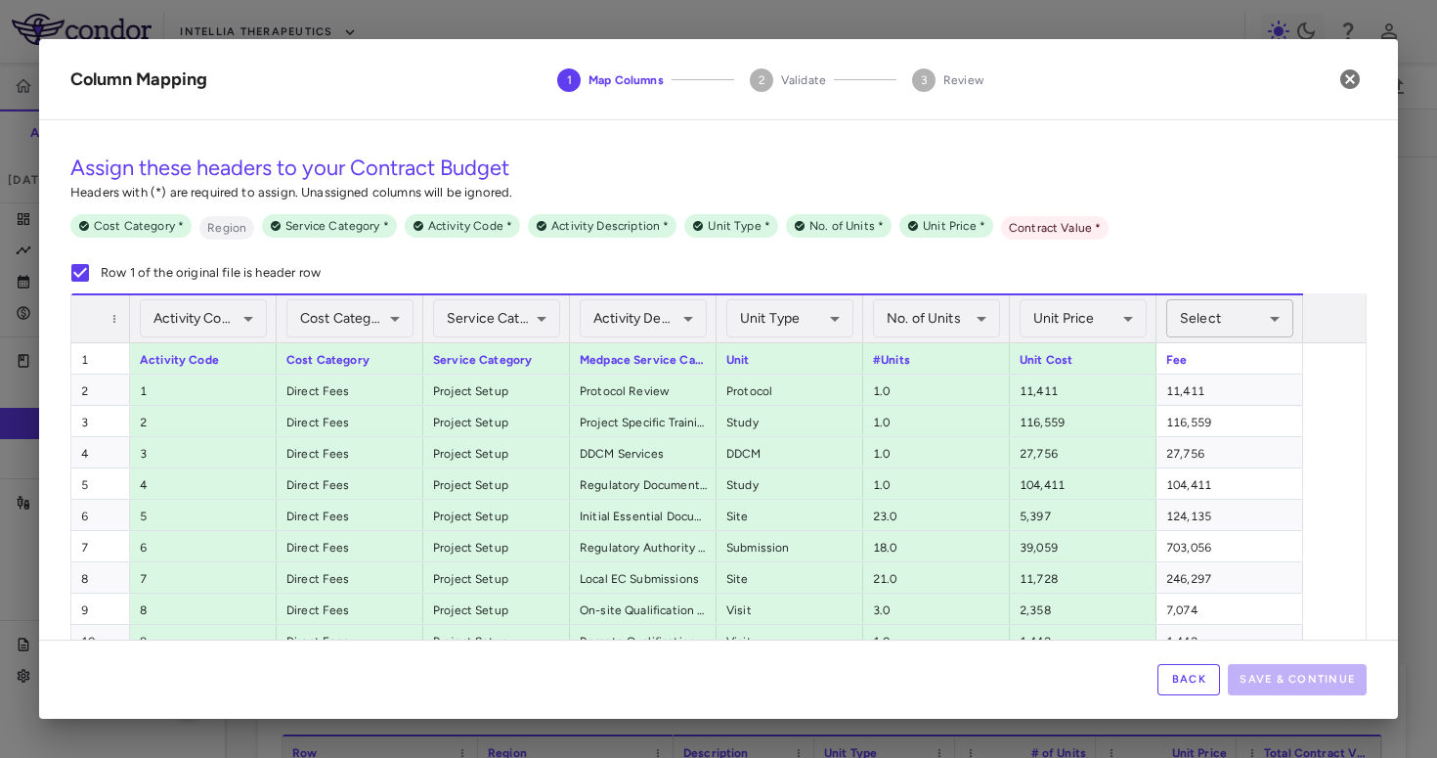
click at [1229, 311] on body "Skip to sidebar Skip to main content Intellia Therapeutics ITL-2001-CL-311 Accr…" at bounding box center [718, 379] width 1437 height 758
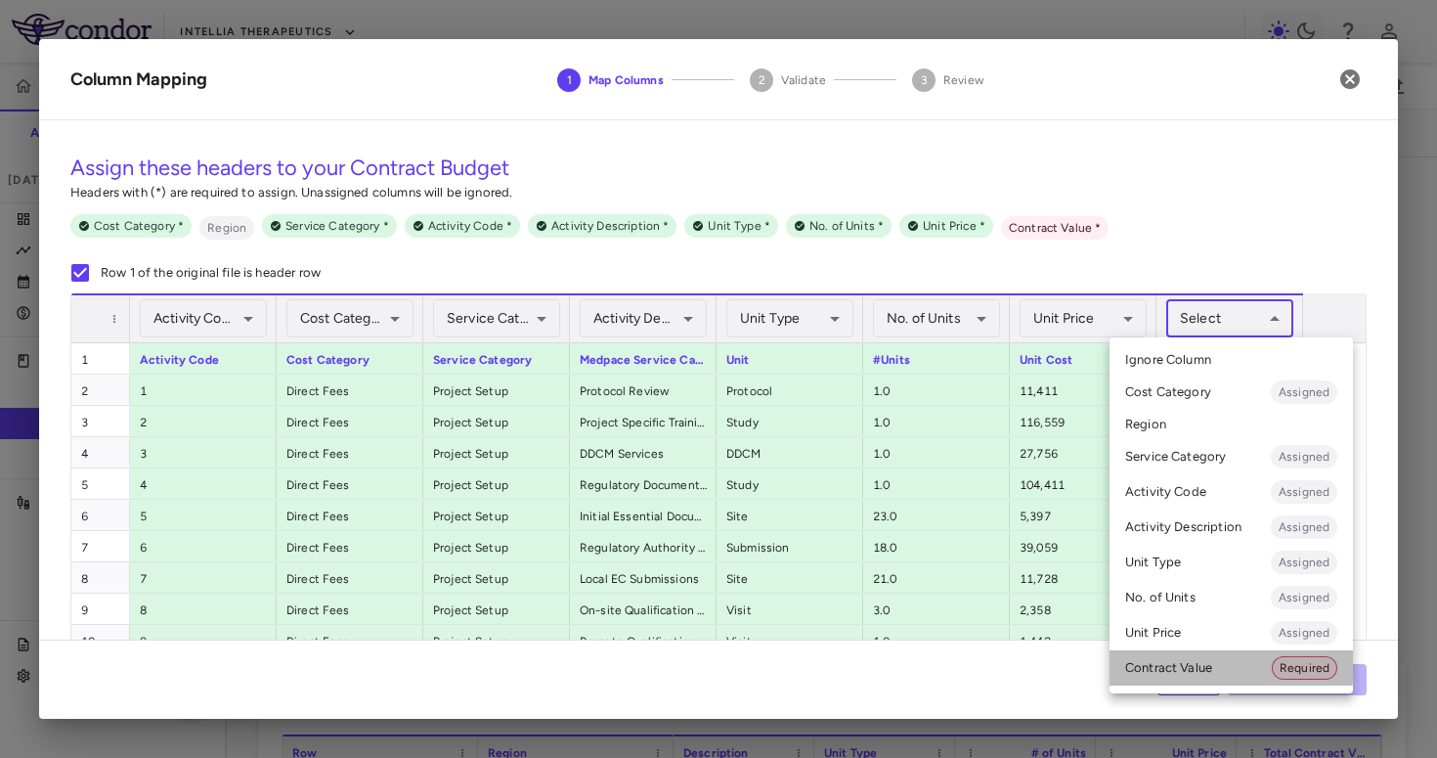
click at [1181, 663] on li "Contract Value Required" at bounding box center [1231, 667] width 243 height 35
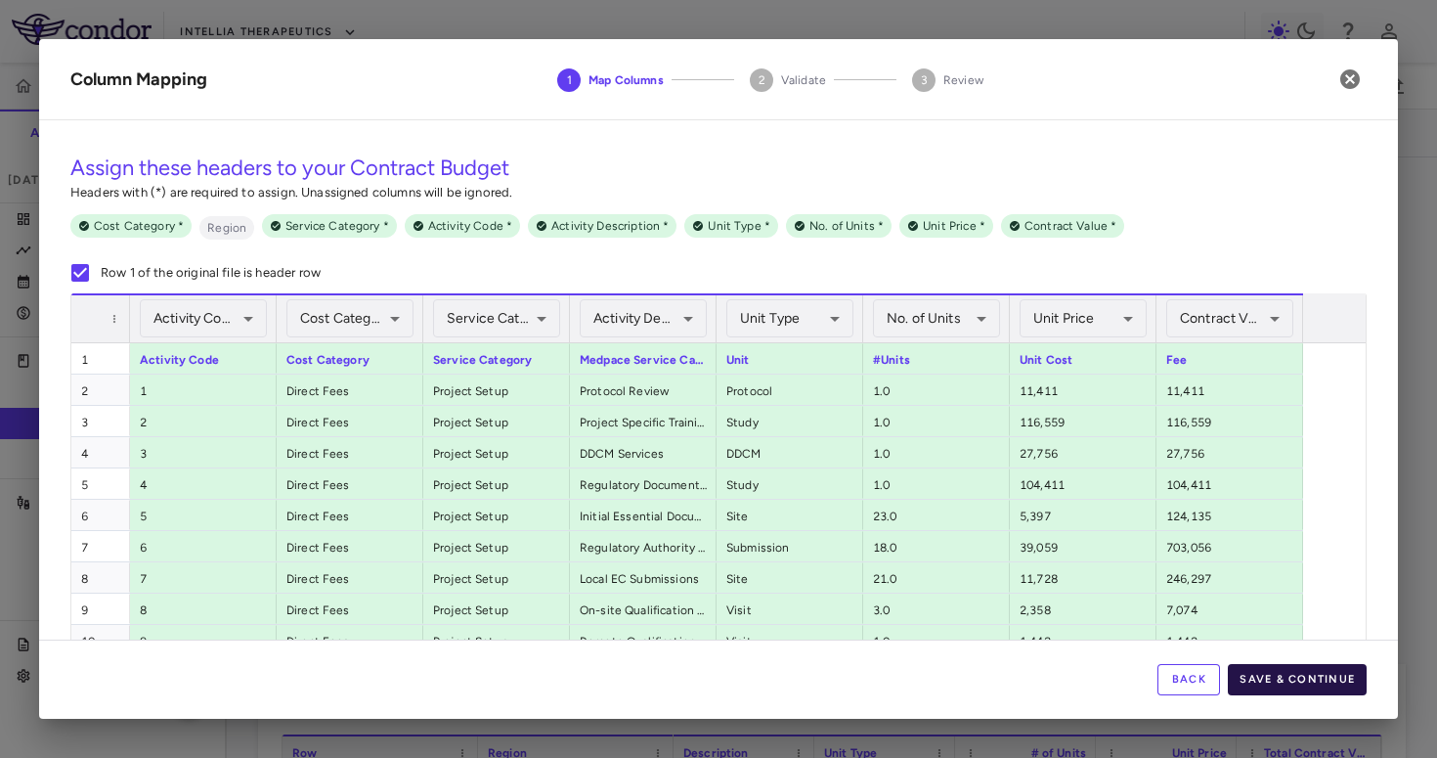
click at [1305, 687] on button "Save & Continue" at bounding box center [1297, 679] width 139 height 31
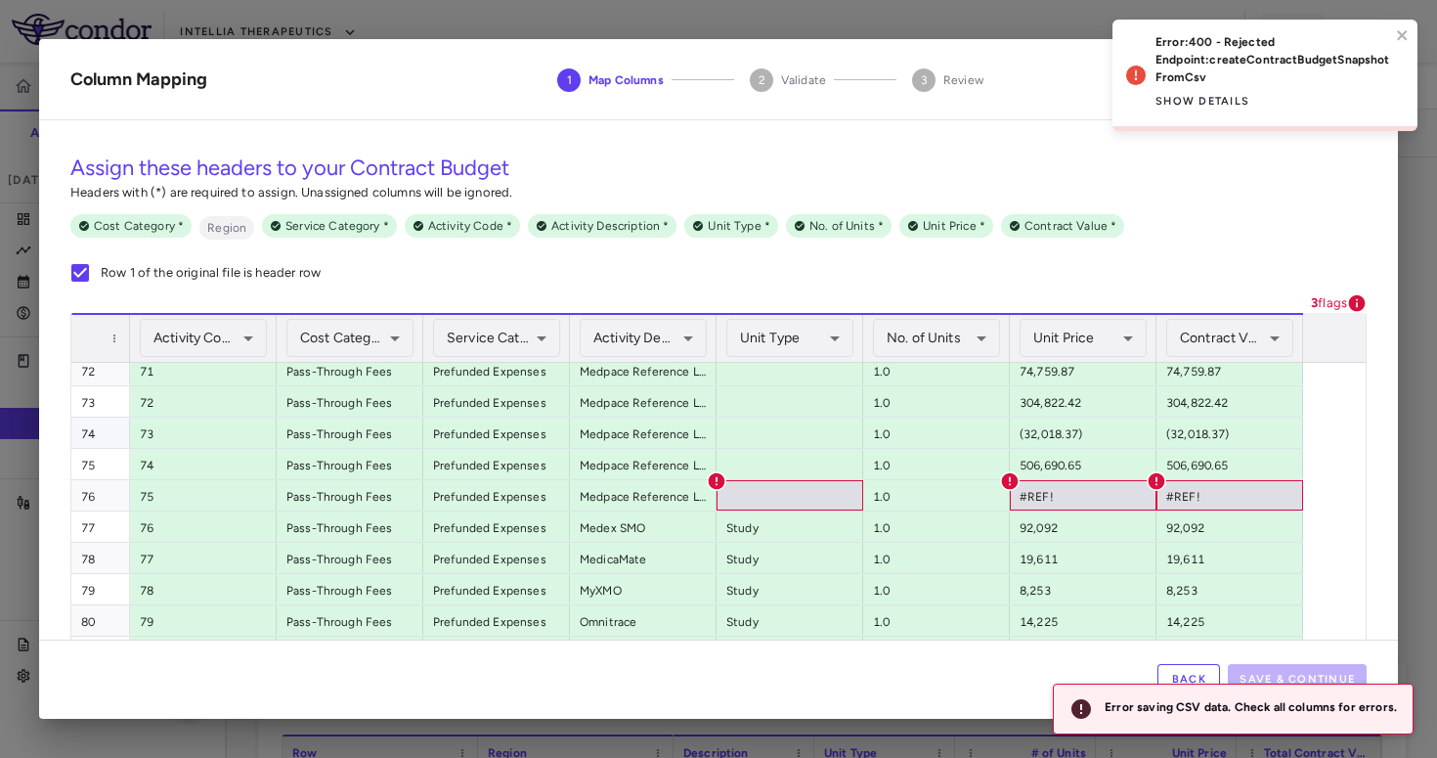
scroll to position [2230, 0]
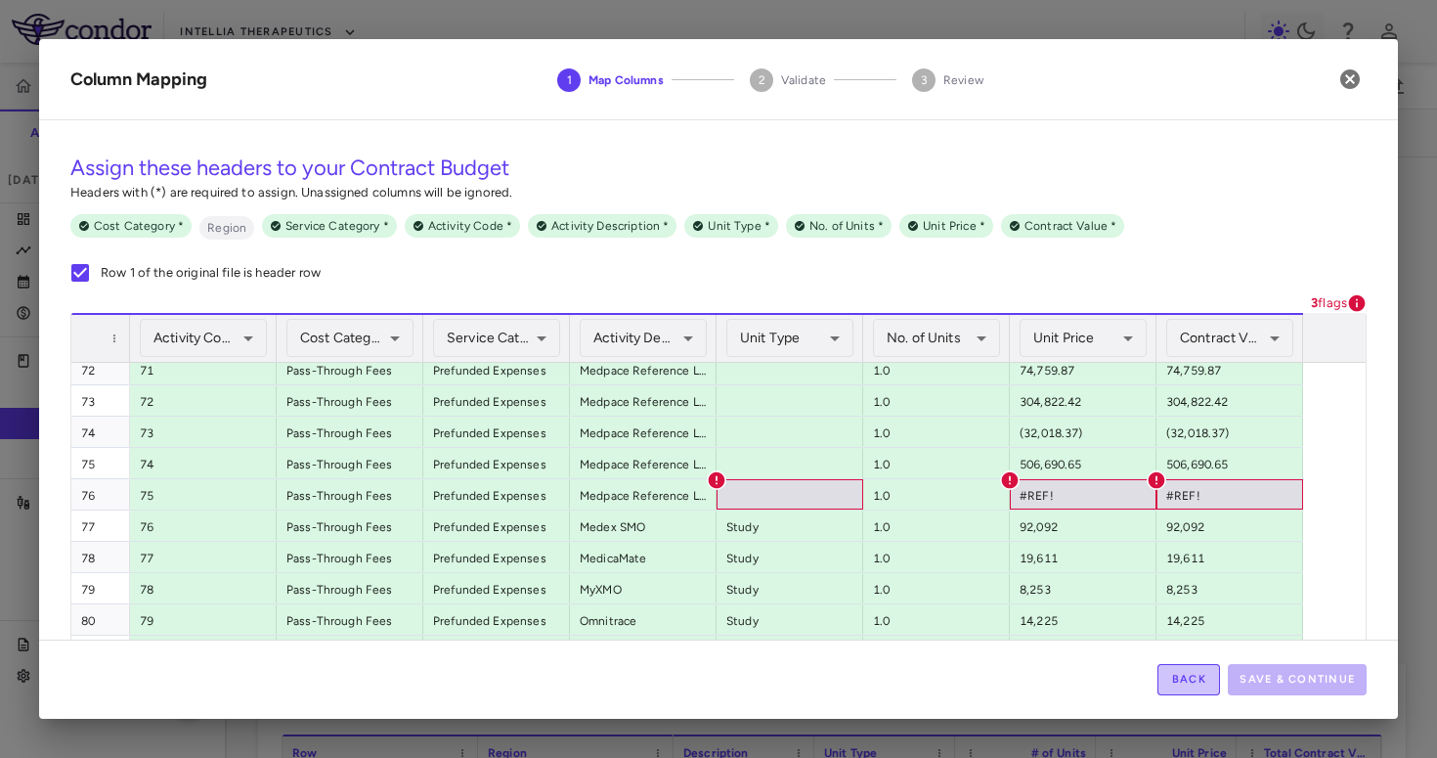
click at [1201, 685] on button "Back" at bounding box center [1189, 679] width 63 height 31
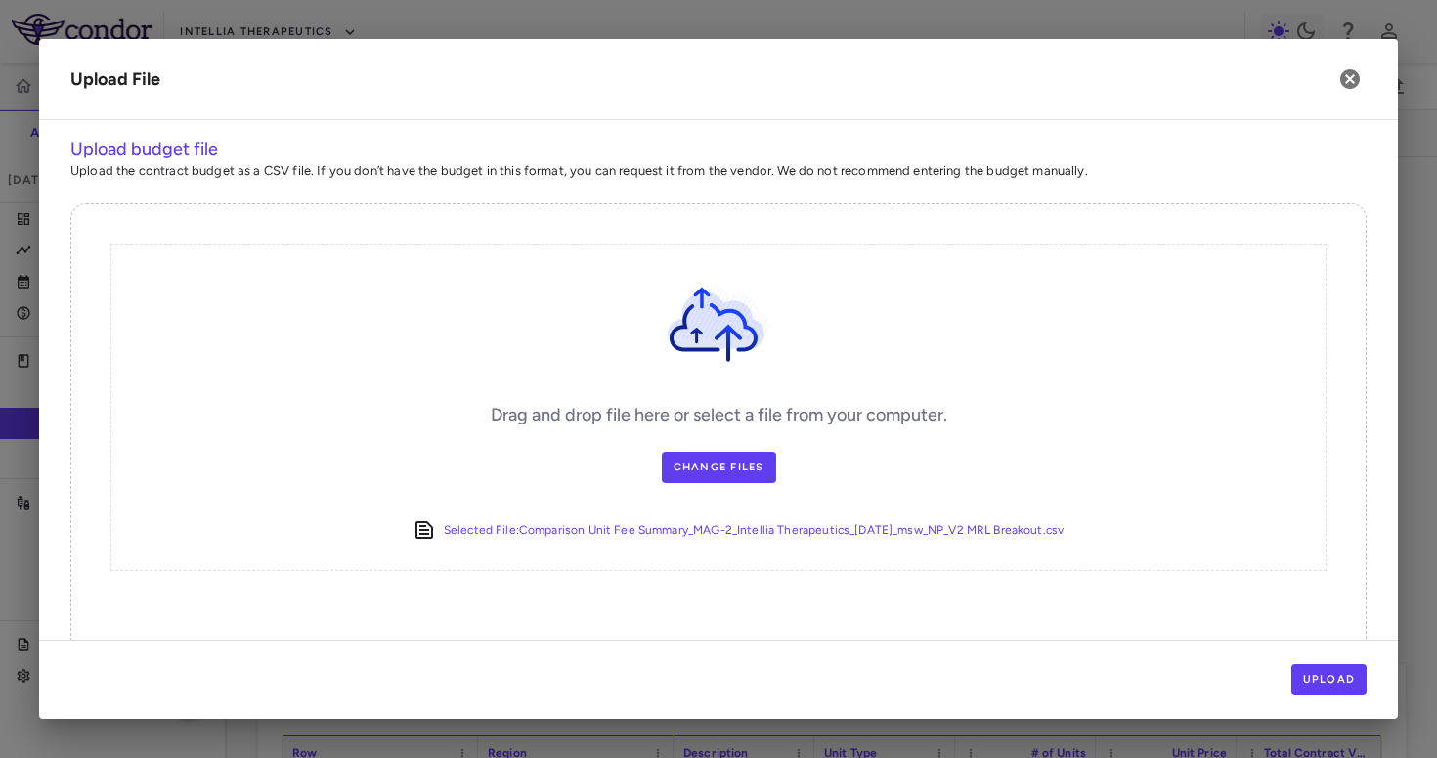
click at [1305, 658] on div "Upload" at bounding box center [718, 679] width 1359 height 79
click at [1305, 669] on button "Upload" at bounding box center [1330, 679] width 76 height 31
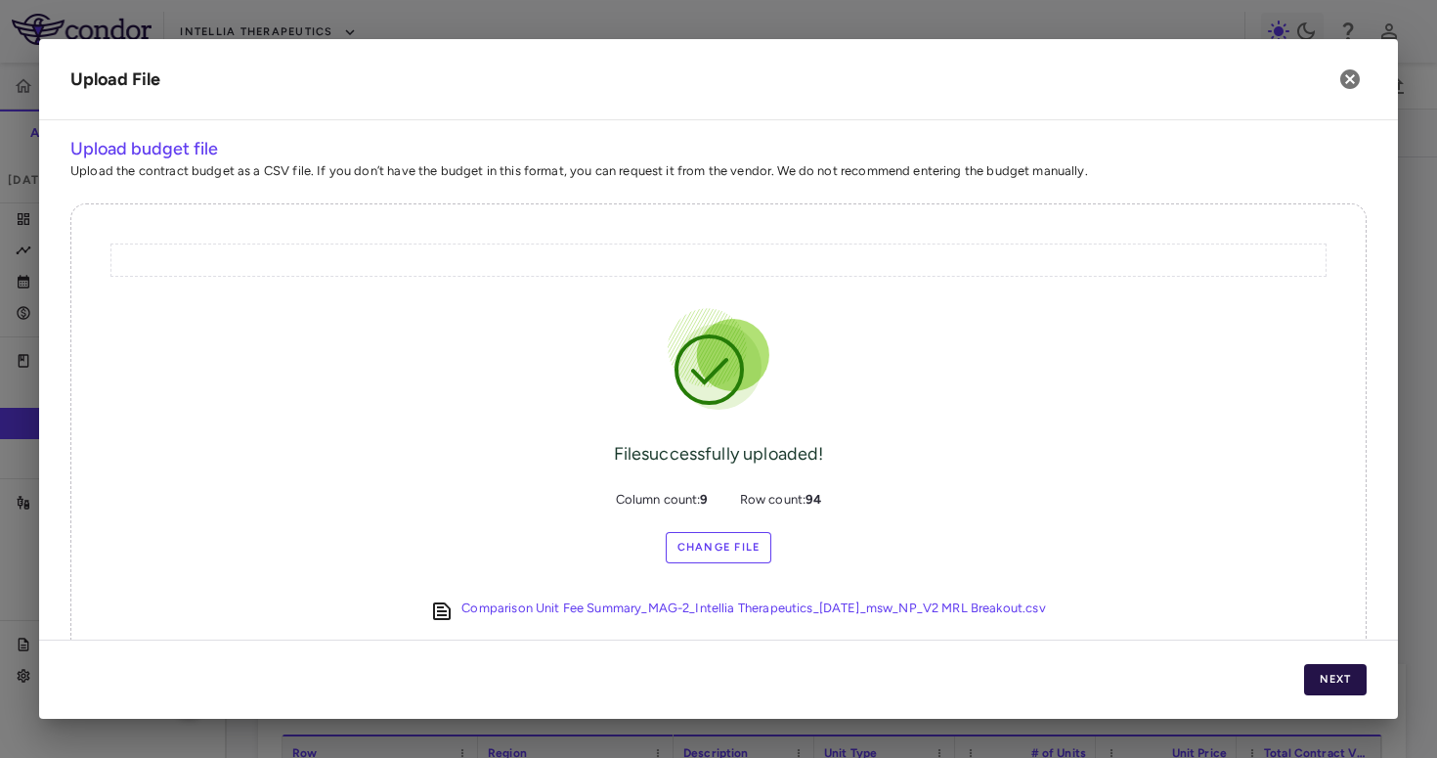
click at [1305, 675] on button "Next" at bounding box center [1335, 679] width 63 height 31
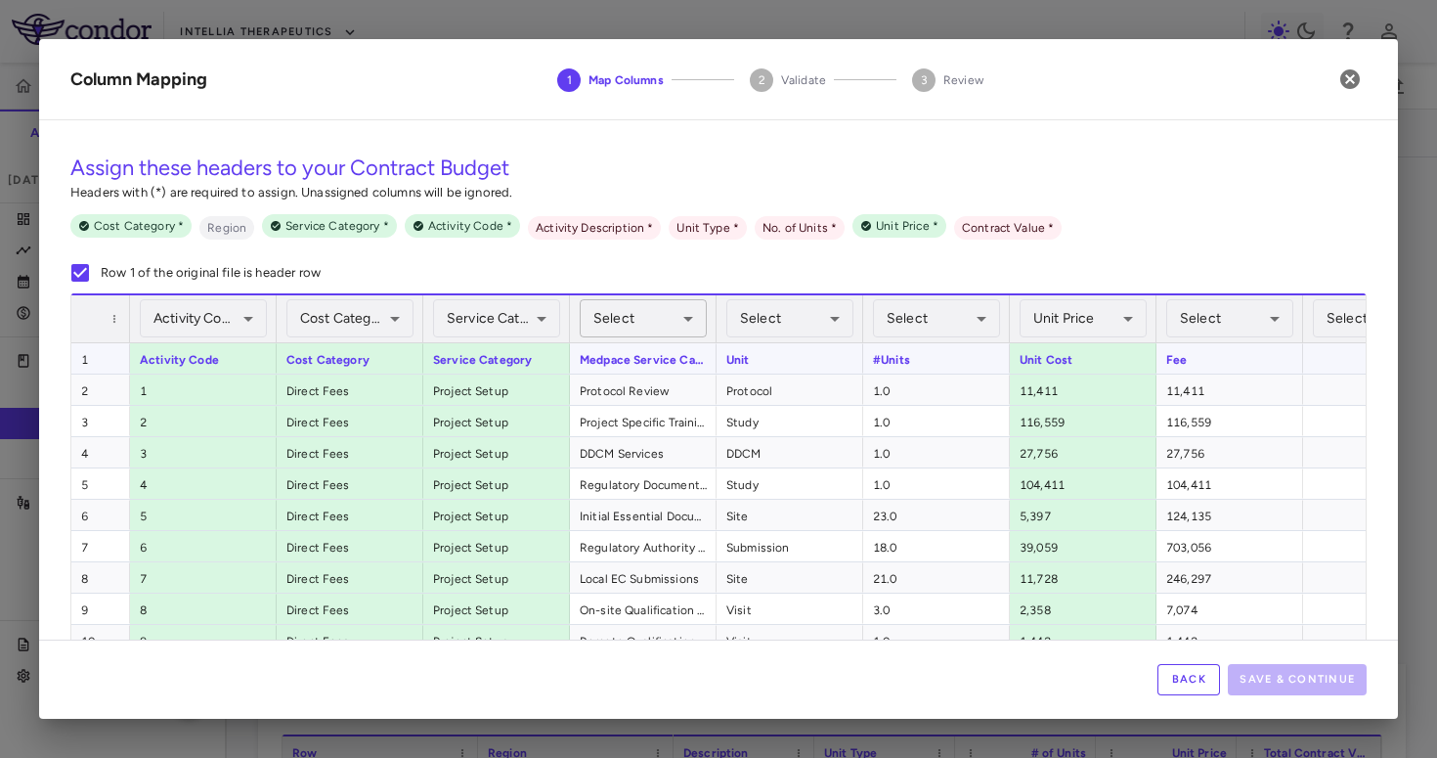
click at [673, 330] on body "Skip to sidebar Skip to main content Intellia Therapeutics ITL-2001-CL-311 Accr…" at bounding box center [718, 379] width 1437 height 758
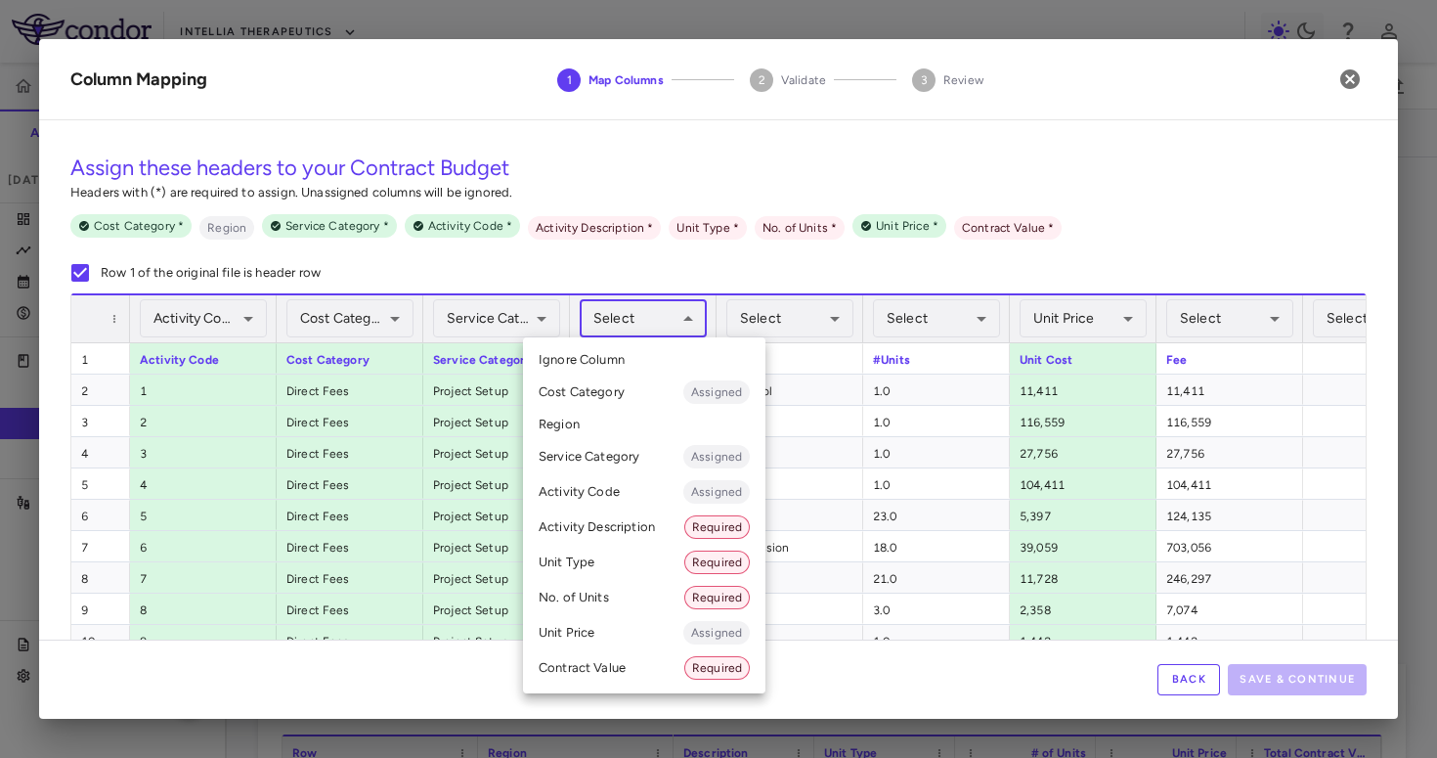
click at [629, 518] on li "Activity Description Required" at bounding box center [644, 526] width 243 height 35
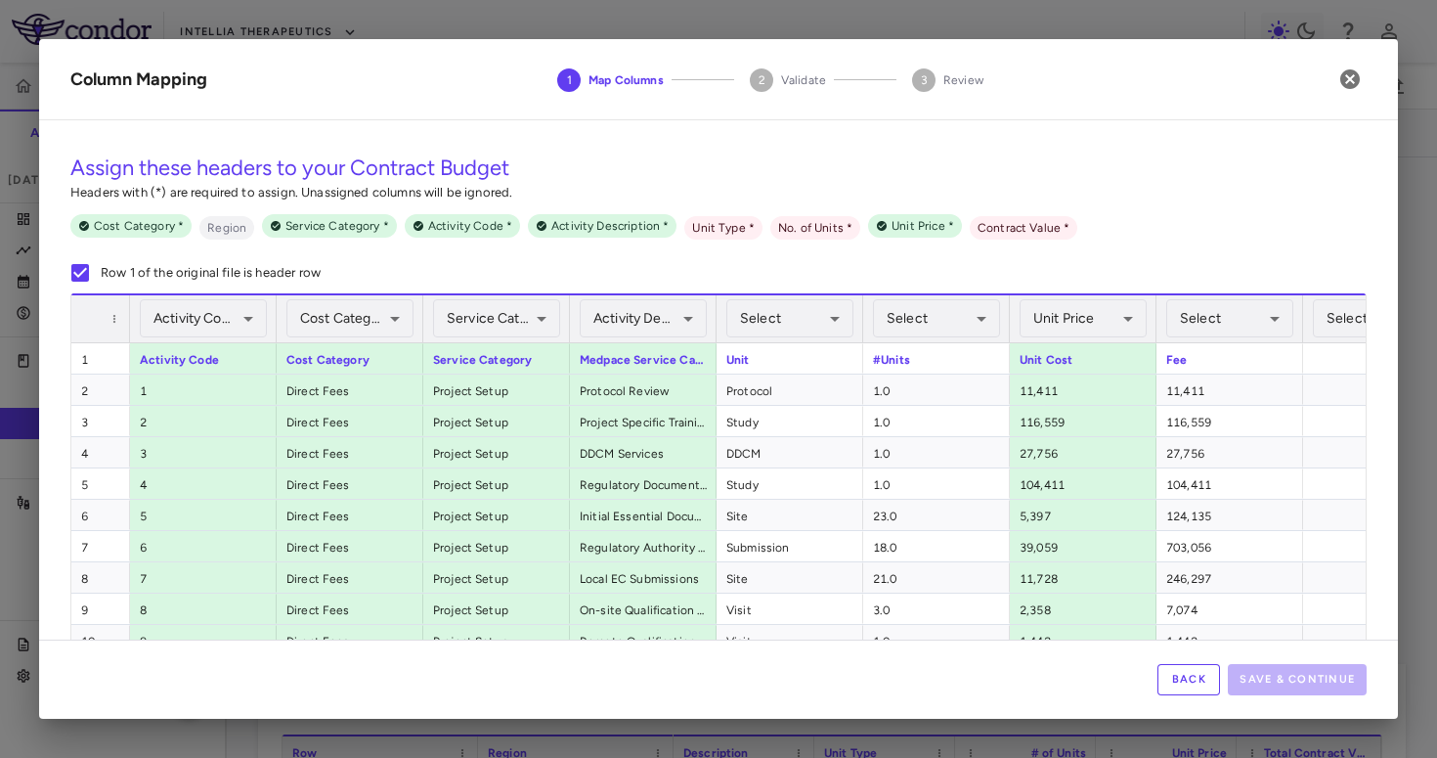
click at [801, 338] on div "Select ​" at bounding box center [790, 318] width 127 height 47
click at [806, 319] on body "Skip to sidebar Skip to main content Intellia Therapeutics ITL-2001-CL-311 Accr…" at bounding box center [718, 379] width 1437 height 758
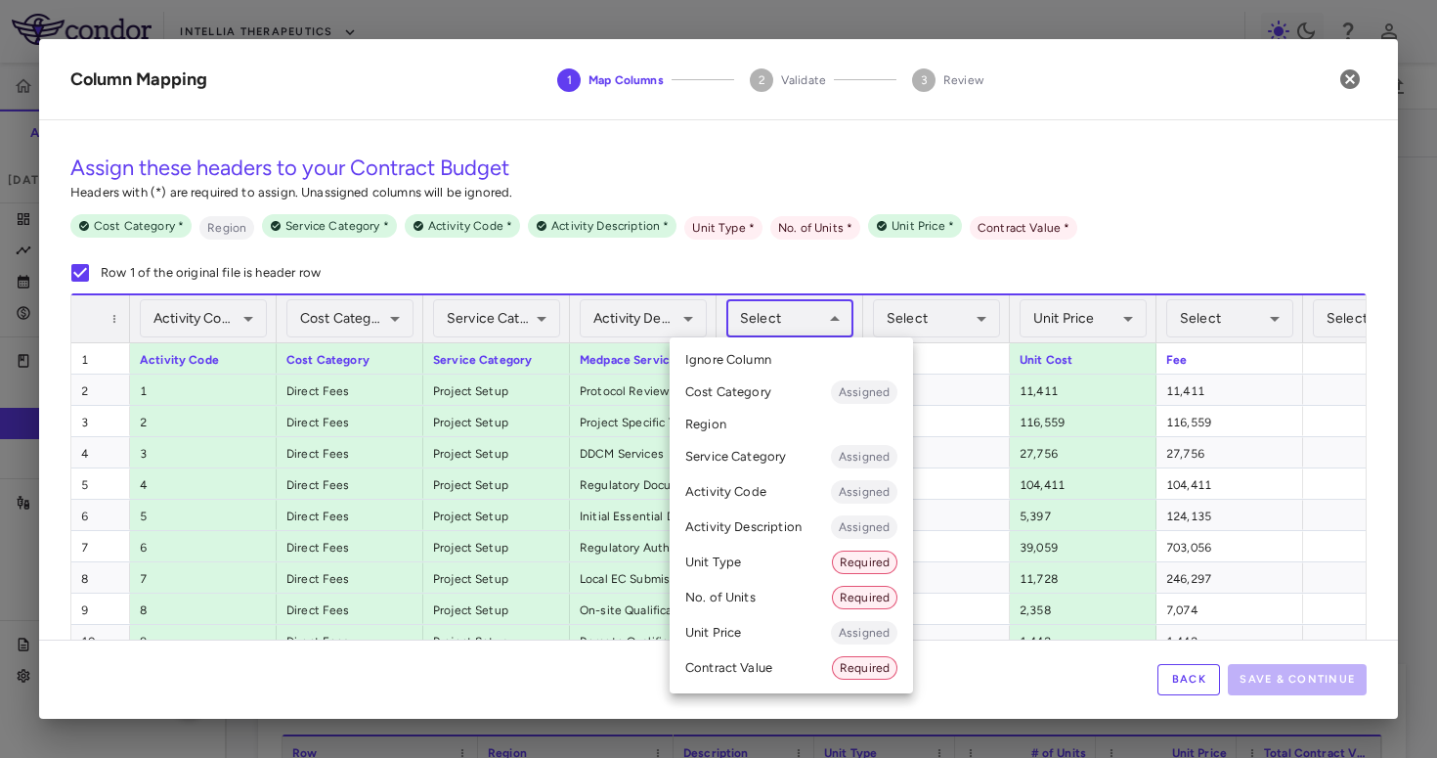
click at [752, 570] on li "Unit Type Required" at bounding box center [791, 562] width 243 height 35
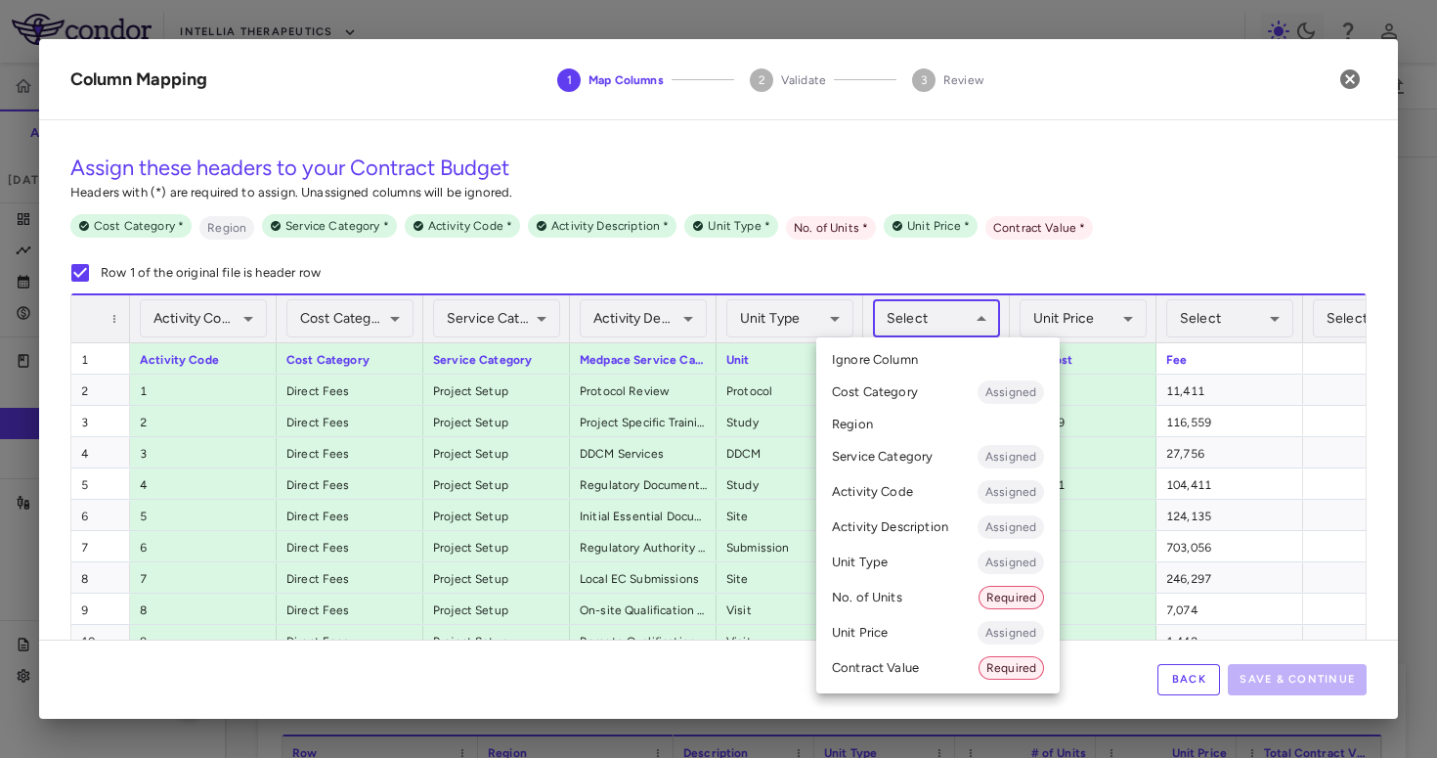
click at [920, 319] on body "Skip to sidebar Skip to main content Intellia Therapeutics ITL-2001-CL-311 Accr…" at bounding box center [718, 379] width 1437 height 758
click at [887, 595] on li "No. of Units Required" at bounding box center [938, 597] width 243 height 35
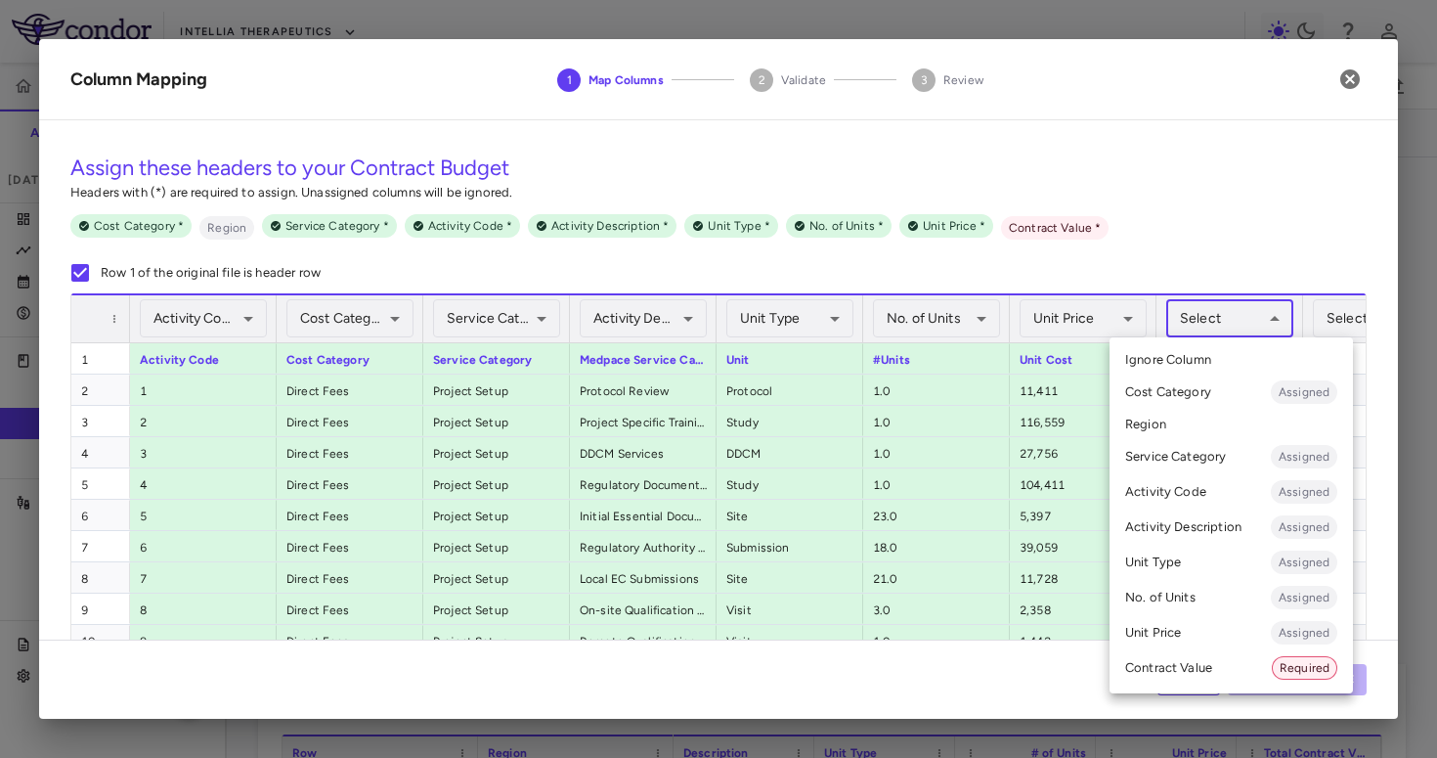
click at [1225, 323] on body "Skip to sidebar Skip to main content Intellia Therapeutics ITL-2001-CL-311 Accr…" at bounding box center [718, 379] width 1437 height 758
click at [1147, 667] on li "Contract Value Required" at bounding box center [1231, 667] width 243 height 35
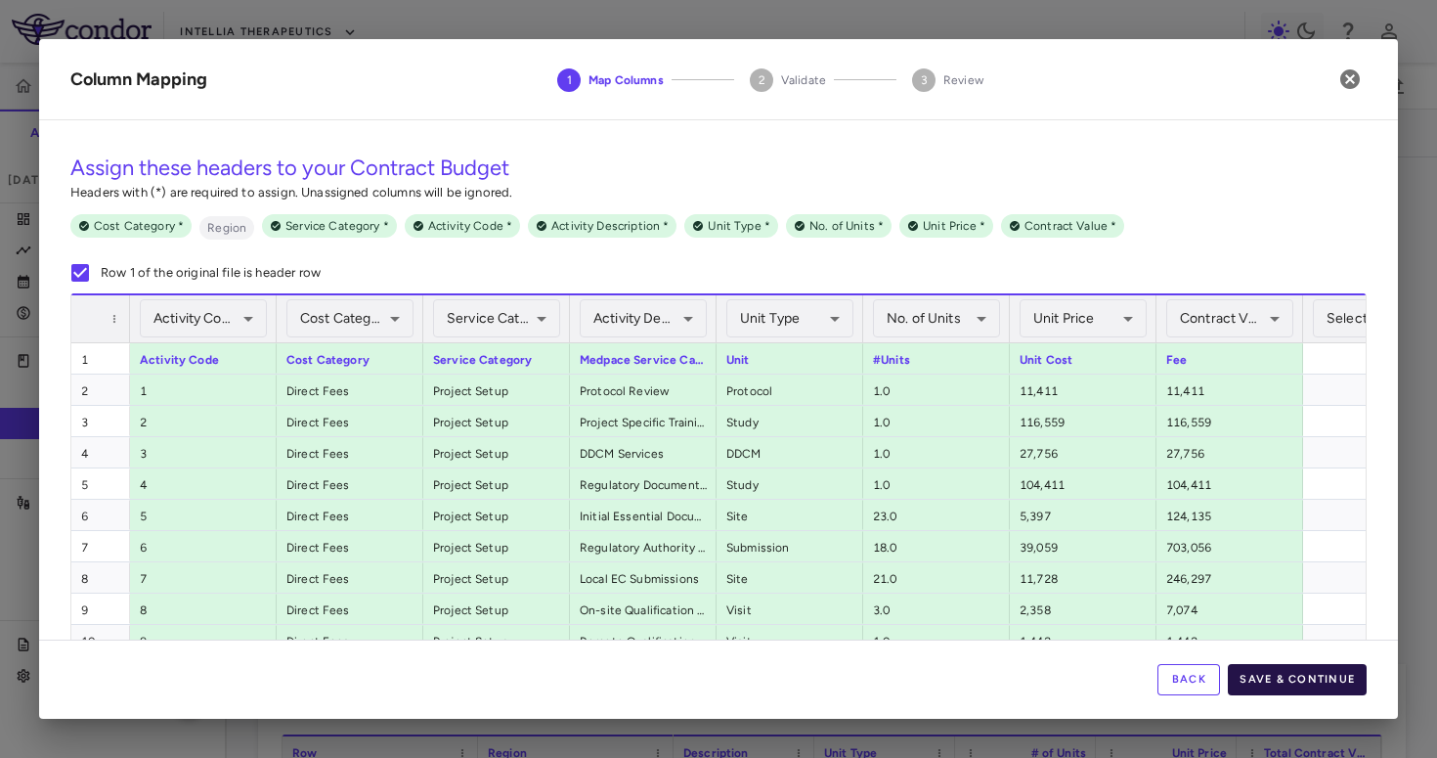
click at [1276, 677] on button "Save & Continue" at bounding box center [1297, 679] width 139 height 31
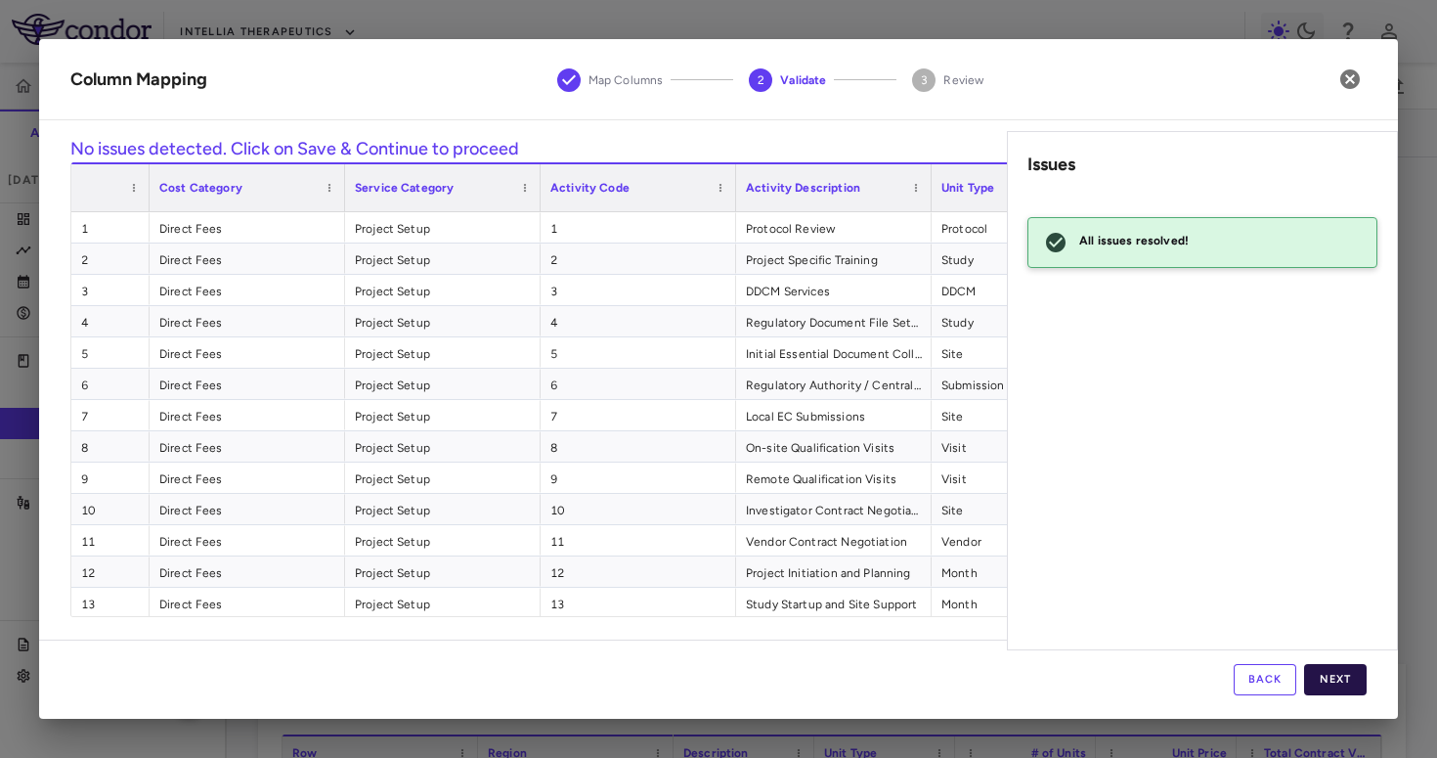
click at [1305, 677] on button "Next" at bounding box center [1335, 679] width 63 height 31
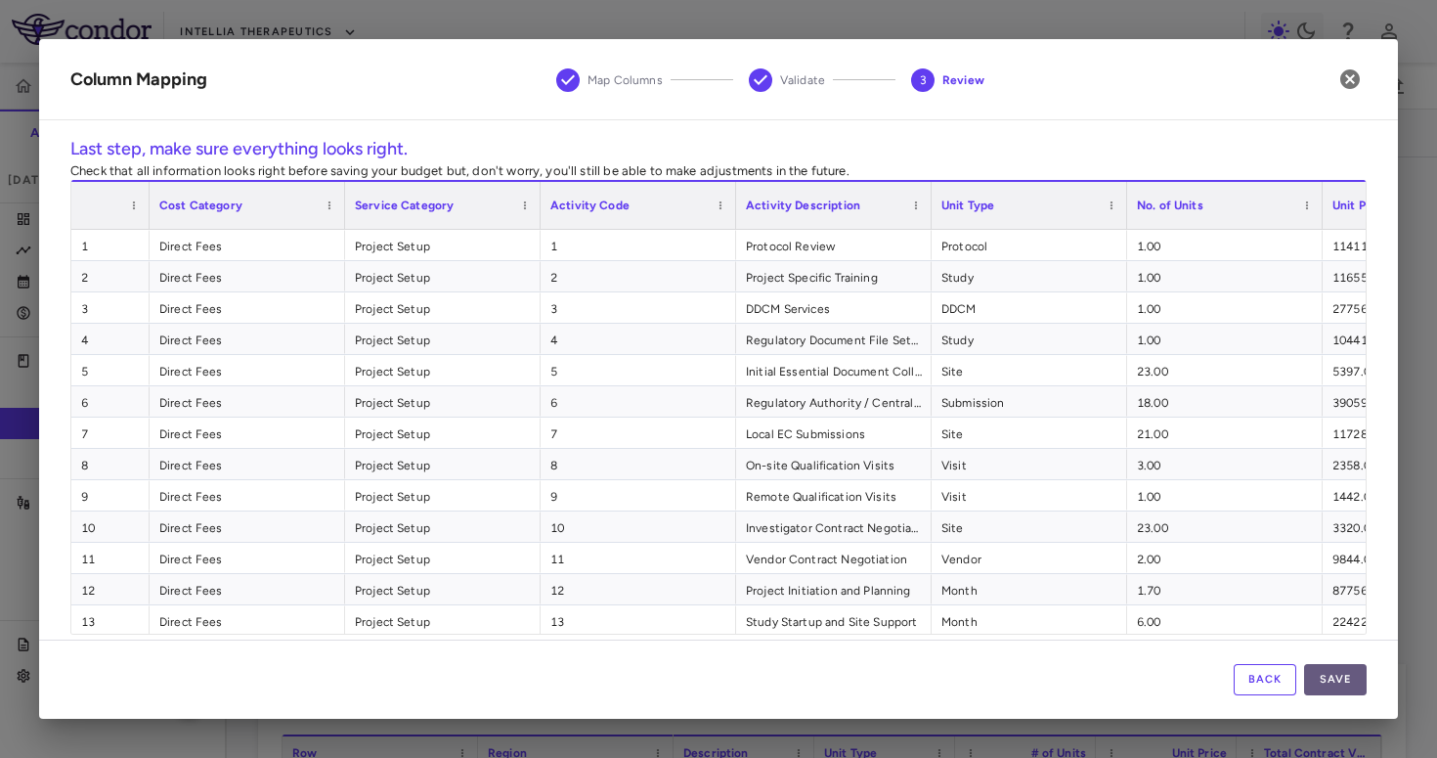
click at [1305, 669] on button "Save" at bounding box center [1335, 679] width 63 height 31
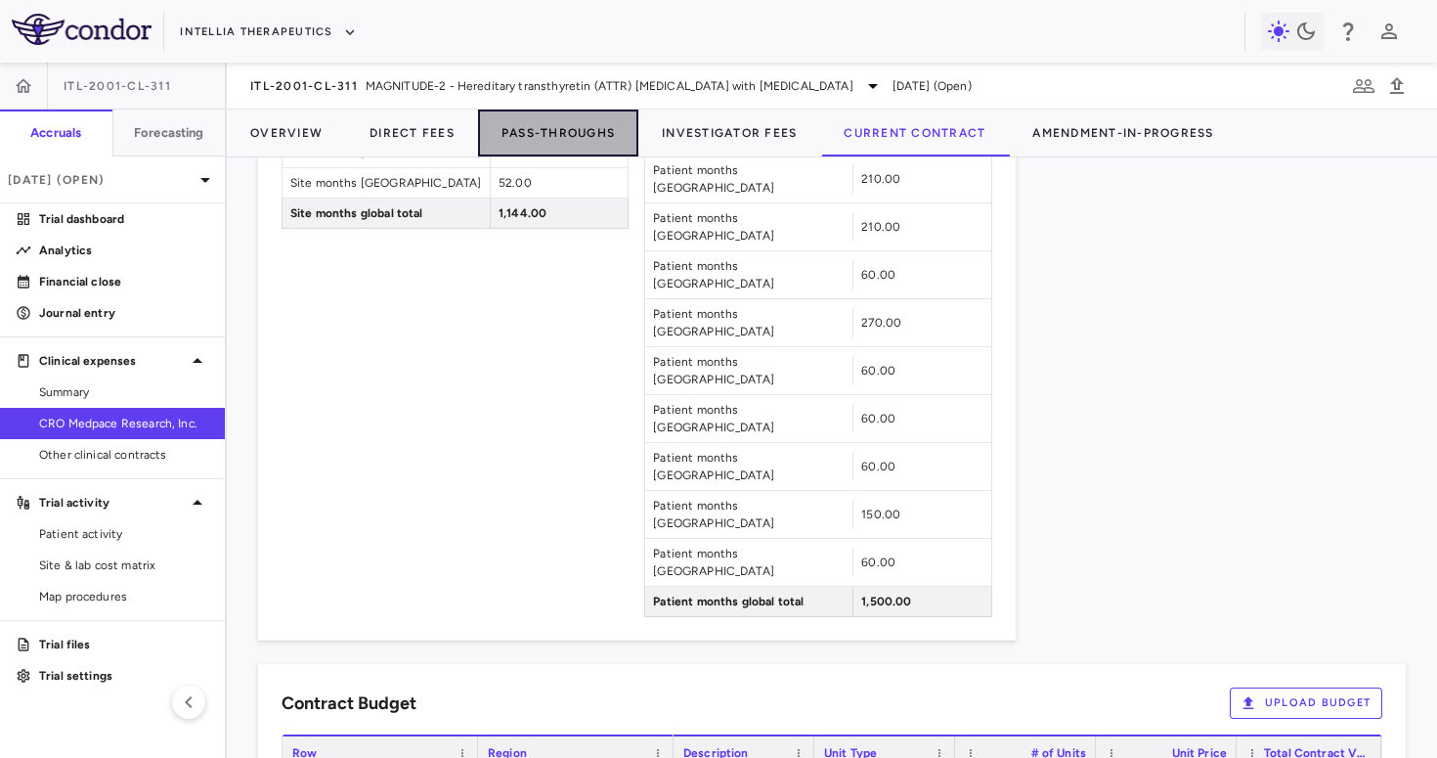
click at [581, 134] on button "Pass-Throughs" at bounding box center [558, 133] width 160 height 47
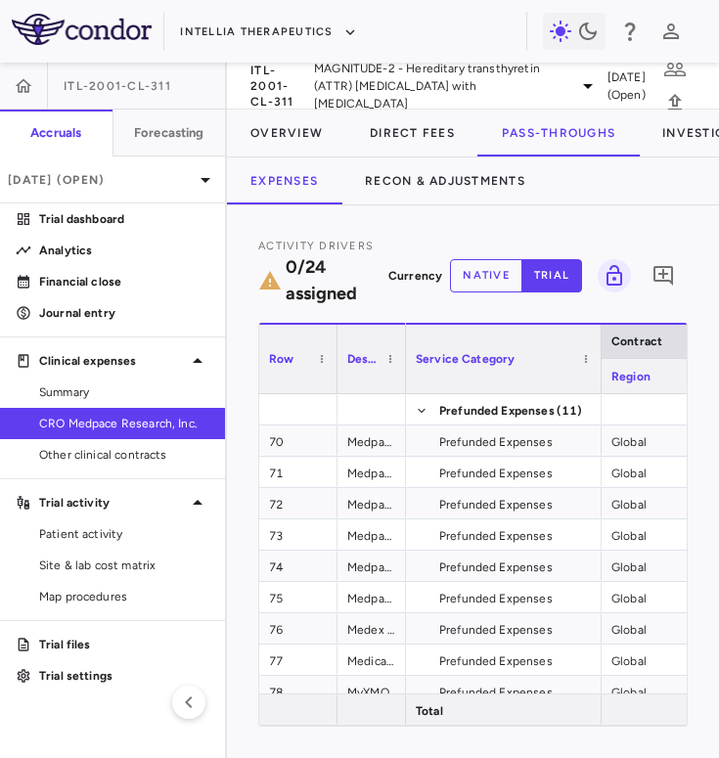
drag, startPoint x: 528, startPoint y: 373, endPoint x: 401, endPoint y: 389, distance: 128.2
click at [401, 391] on div at bounding box center [405, 359] width 8 height 68
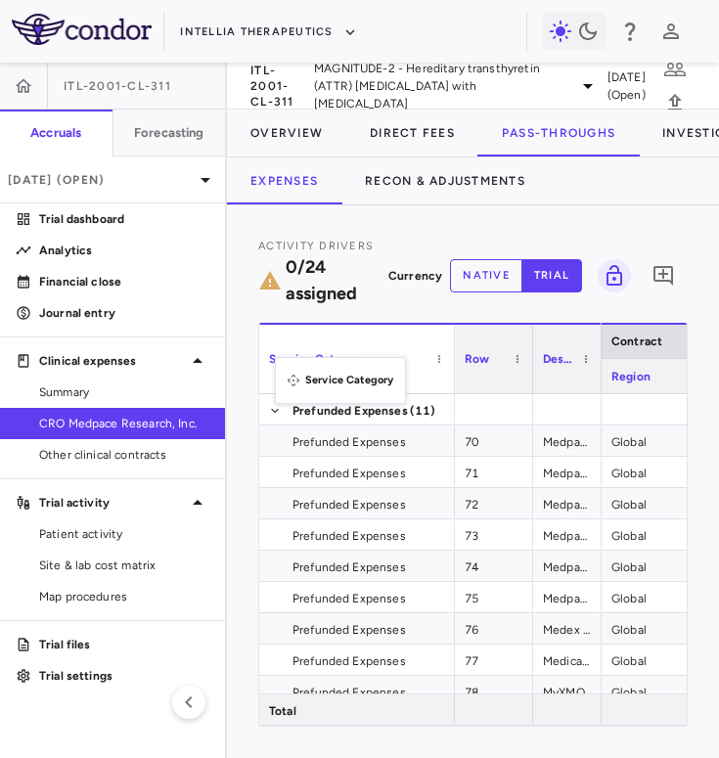
drag, startPoint x: 466, startPoint y: 356, endPoint x: 285, endPoint y: 369, distance: 182.3
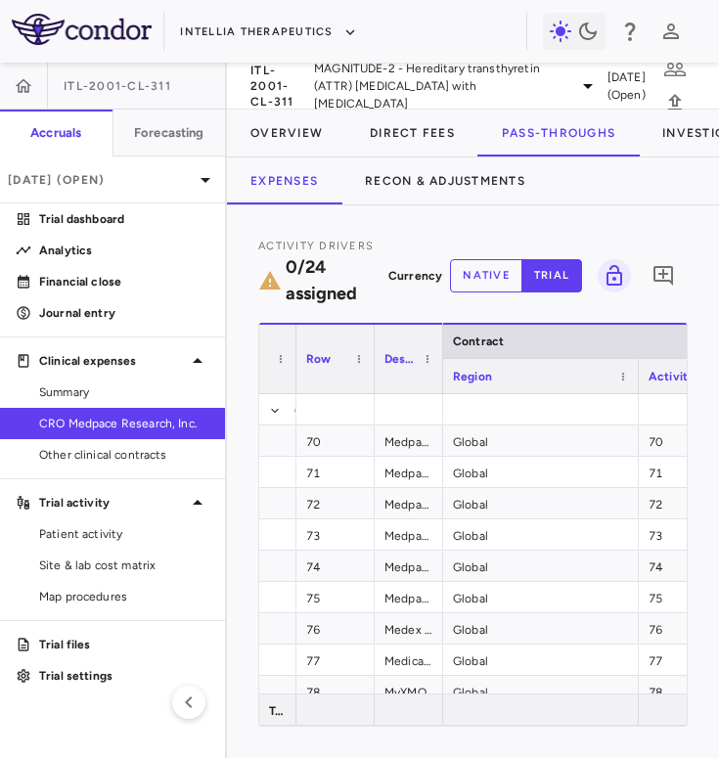
drag, startPoint x: 453, startPoint y: 379, endPoint x: 244, endPoint y: 407, distance: 210.1
click at [244, 407] on div "Activity Drivers 0/24 assigned Currency native trial 0 Press ENTER to sort. Pre…" at bounding box center [473, 481] width 492 height 552
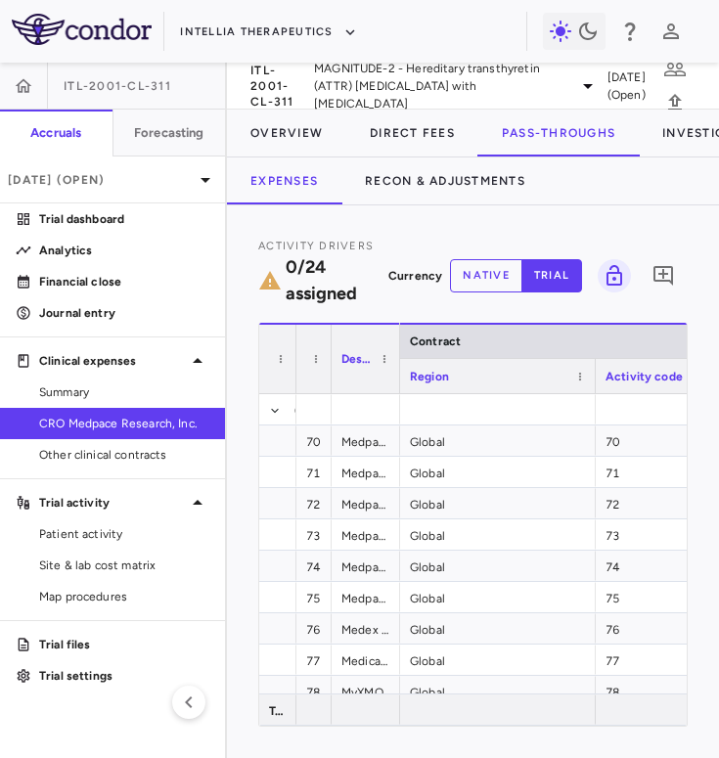
drag, startPoint x: 372, startPoint y: 376, endPoint x: 311, endPoint y: 383, distance: 61.0
click at [311, 383] on div "Row" at bounding box center [313, 358] width 35 height 70
click at [399, 373] on div "Row Description Service Category" at bounding box center [329, 358] width 141 height 70
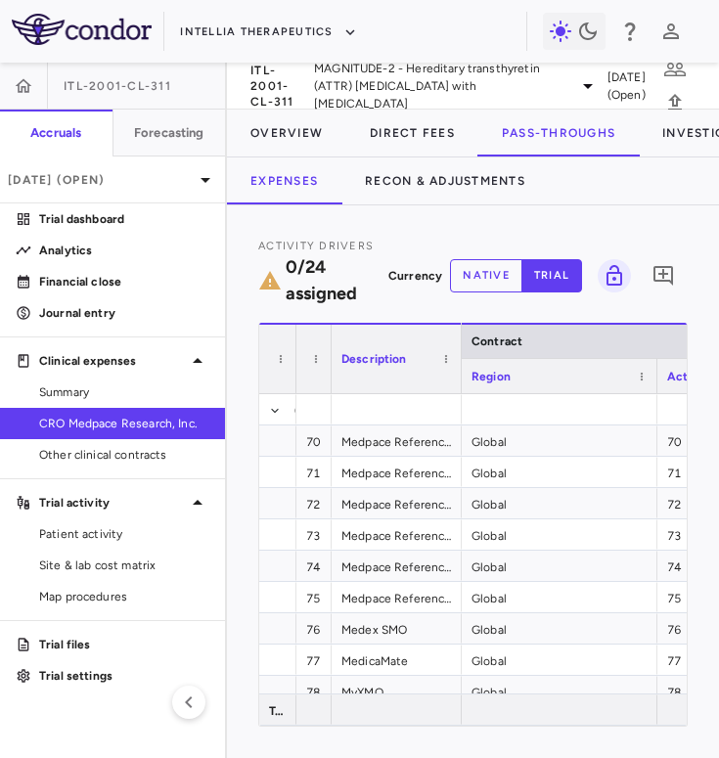
drag, startPoint x: 397, startPoint y: 373, endPoint x: 464, endPoint y: 374, distance: 66.5
click at [464, 374] on div at bounding box center [461, 359] width 8 height 68
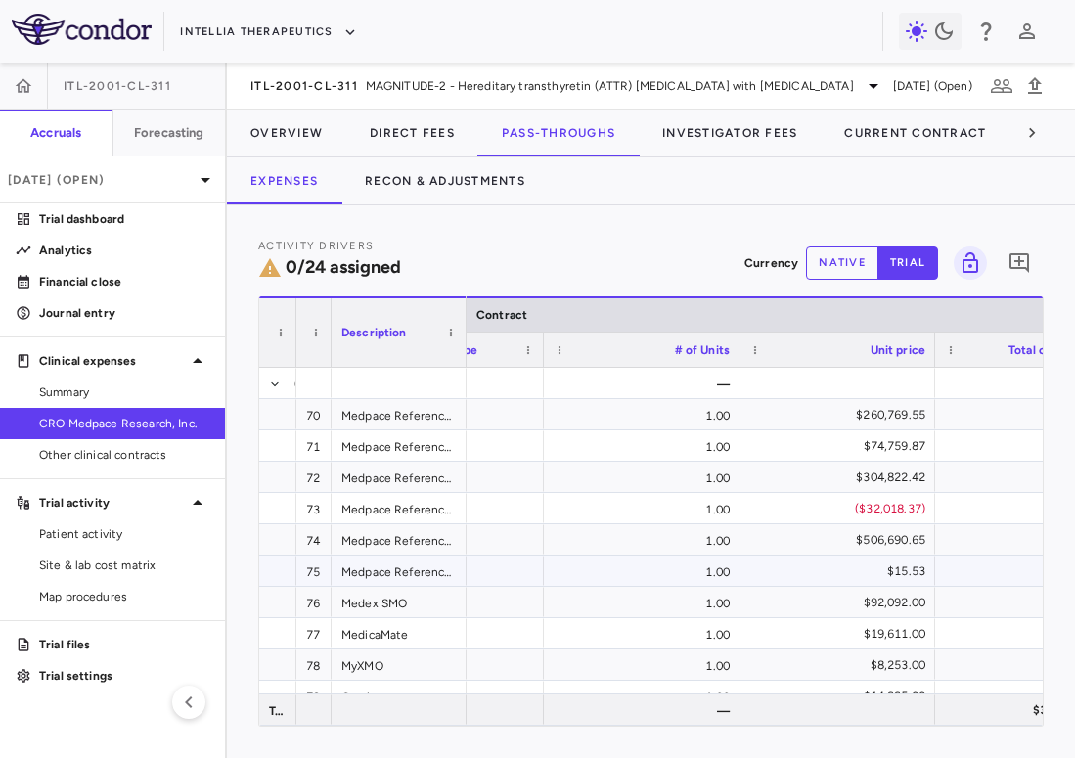
scroll to position [0, 736]
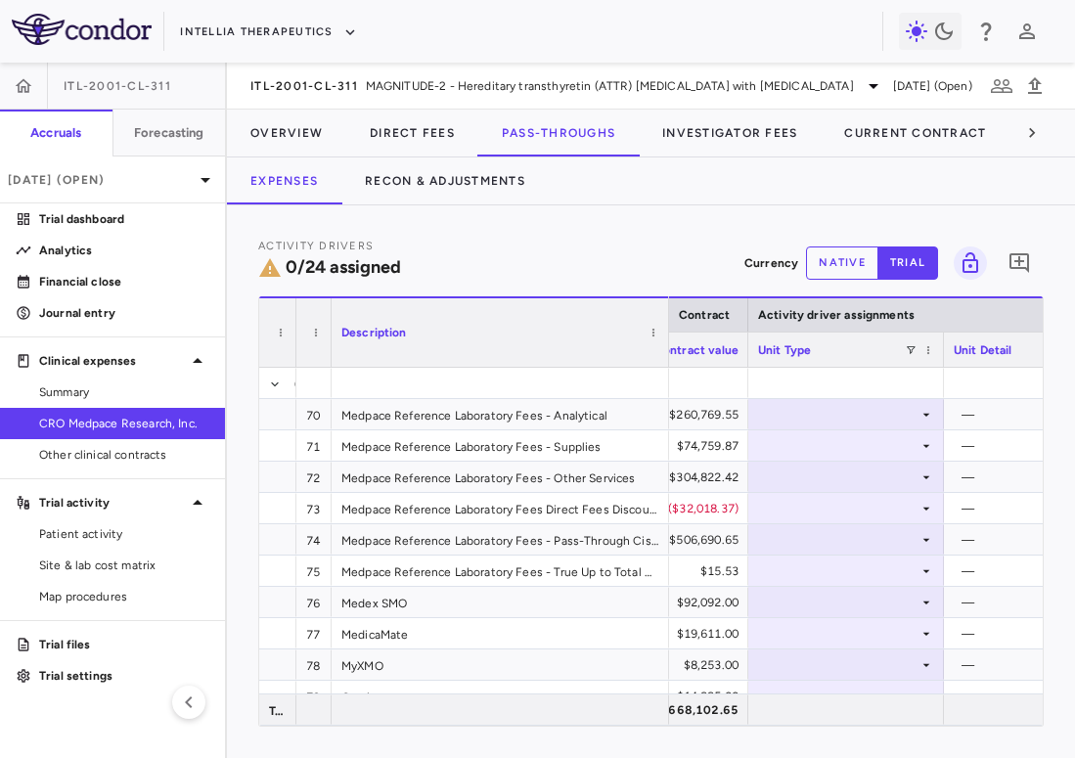
drag, startPoint x: 464, startPoint y: 346, endPoint x: 667, endPoint y: 357, distance: 202.7
click at [667, 357] on div at bounding box center [668, 332] width 8 height 68
click at [875, 415] on div at bounding box center [846, 414] width 176 height 28
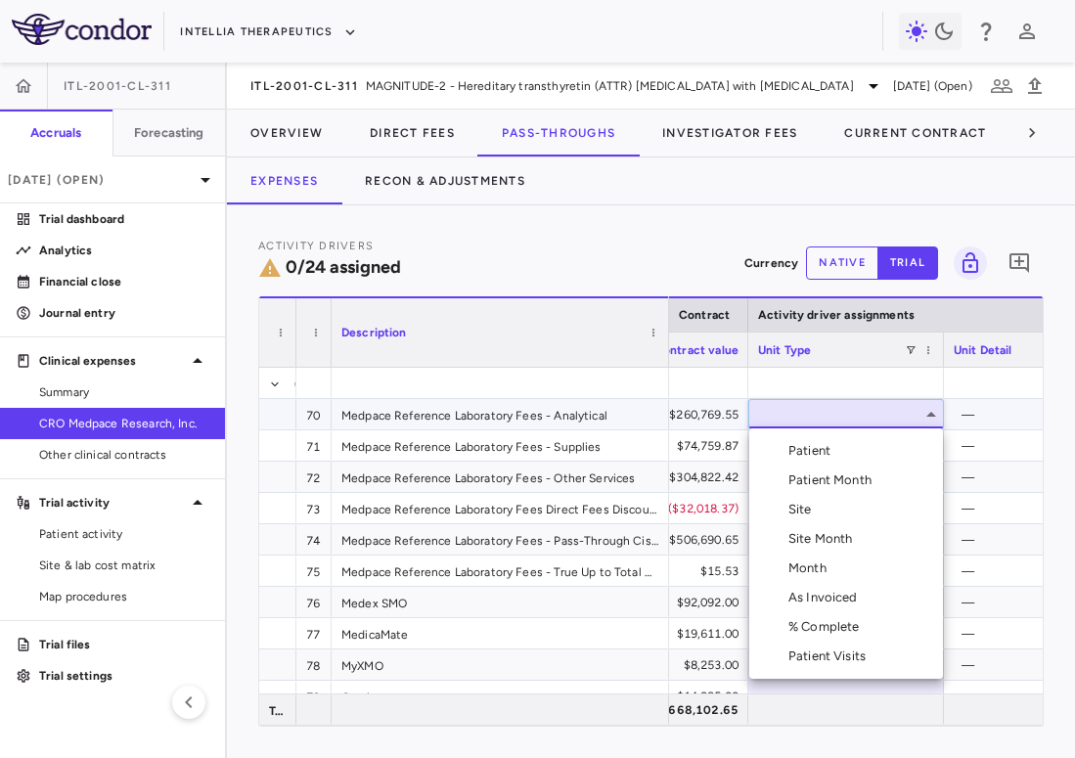
click at [866, 475] on div "Patient Month" at bounding box center [833, 480] width 91 height 18
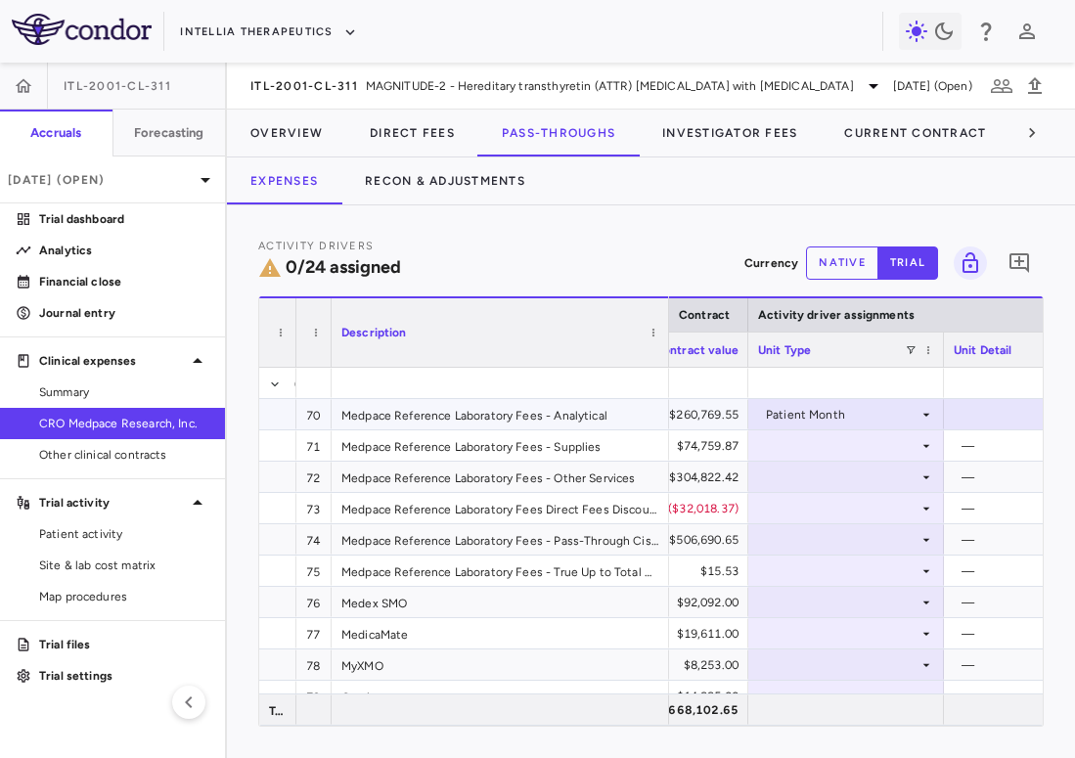
click at [981, 408] on div at bounding box center [1041, 414] width 176 height 28
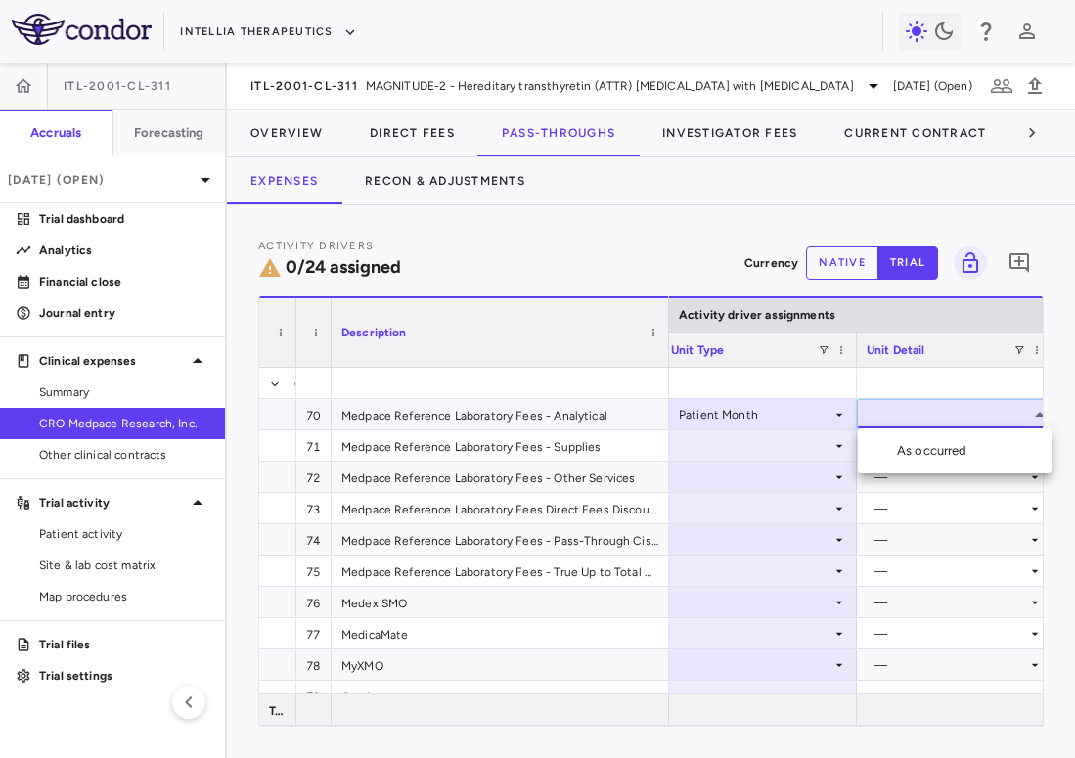
click at [985, 459] on li "As occurred" at bounding box center [955, 450] width 194 height 29
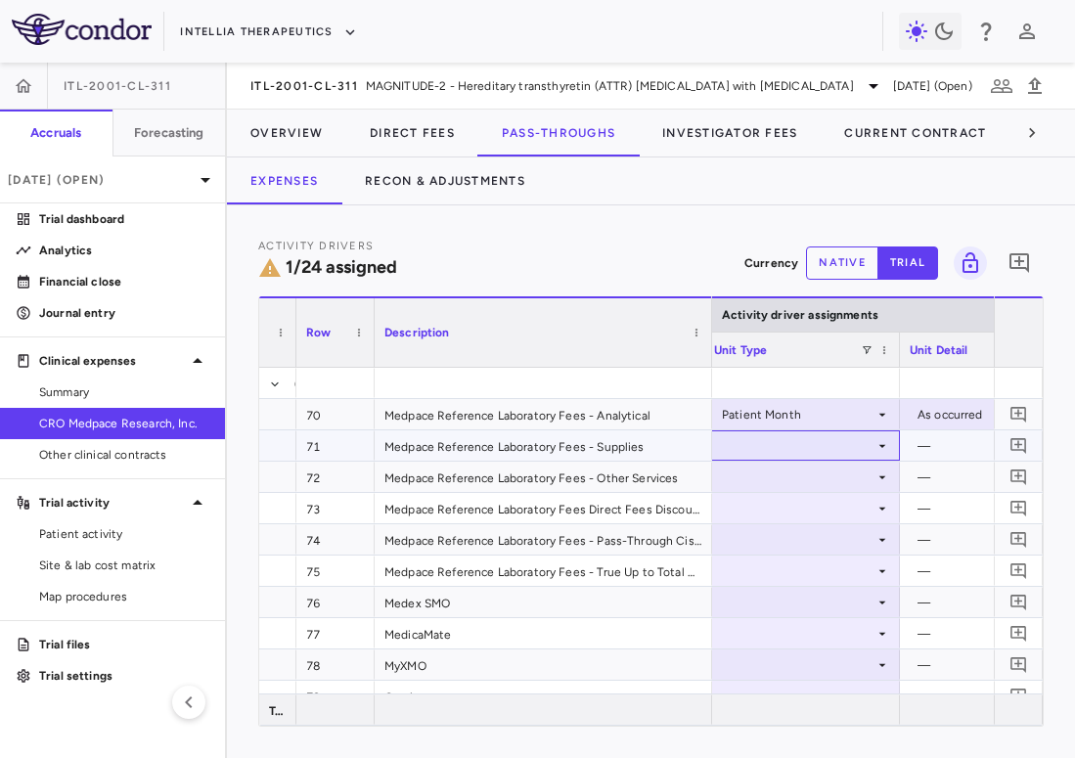
click at [796, 445] on div at bounding box center [802, 445] width 176 height 28
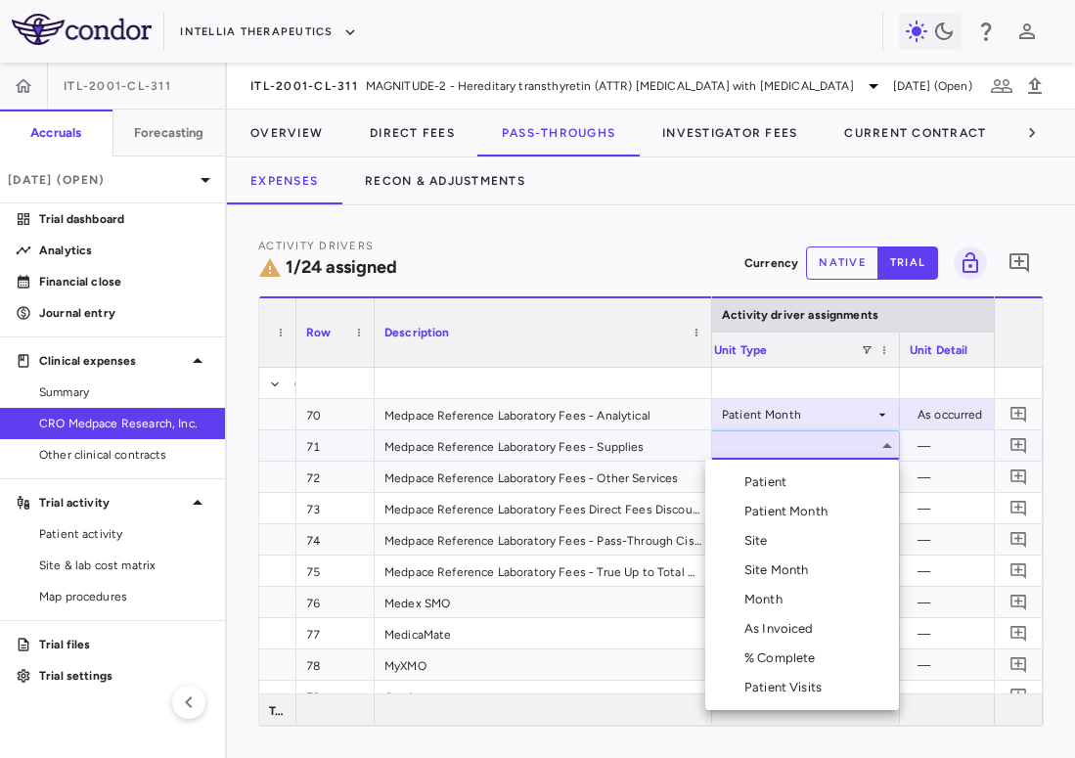
click at [782, 604] on div "Month" at bounding box center [767, 600] width 46 height 18
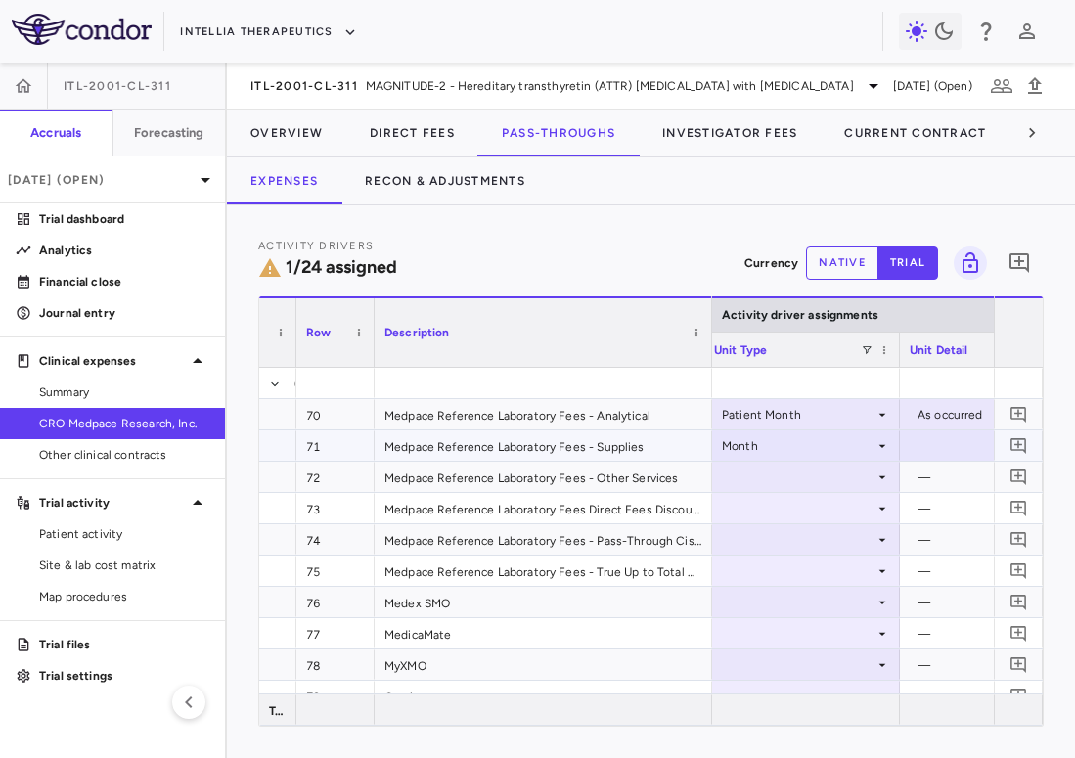
click at [950, 450] on div at bounding box center [997, 445] width 176 height 28
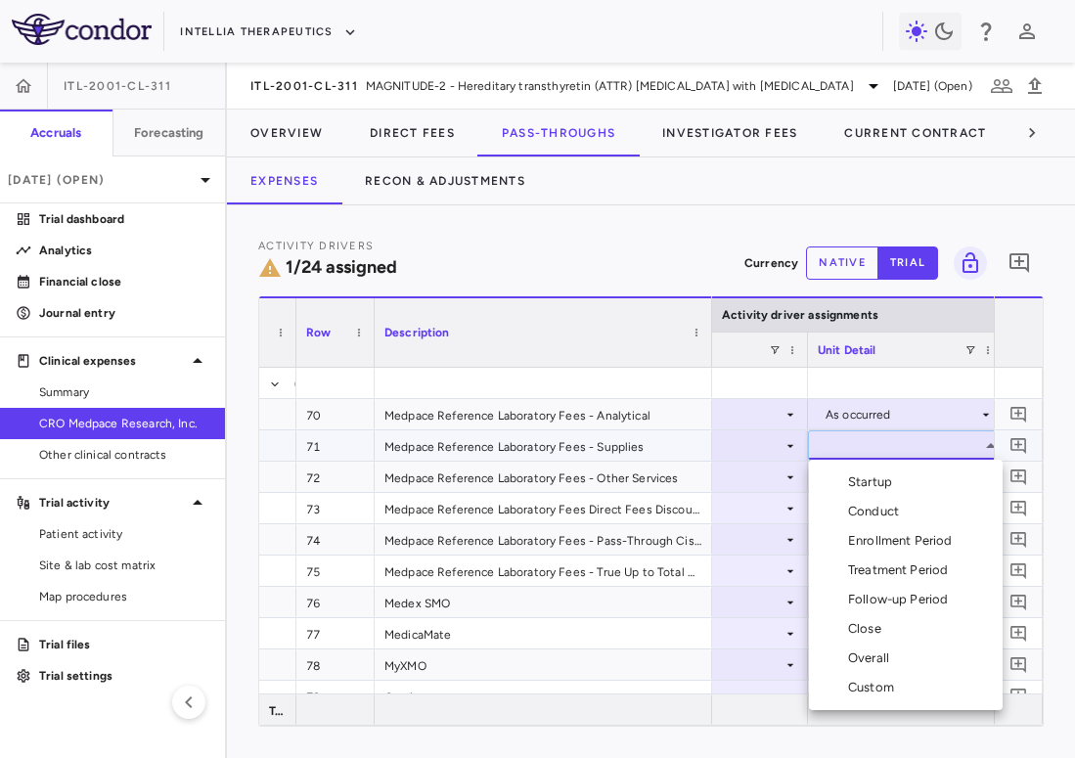
click at [941, 508] on li "Conduct" at bounding box center [906, 511] width 194 height 29
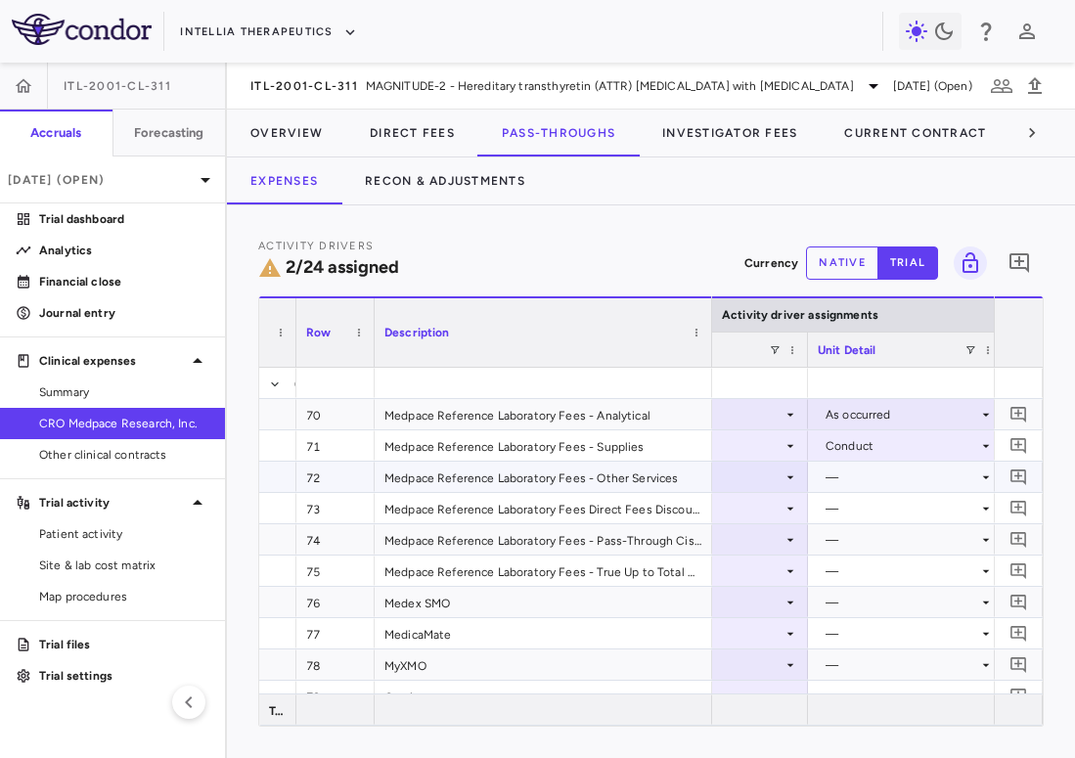
click at [763, 473] on div at bounding box center [710, 477] width 176 height 28
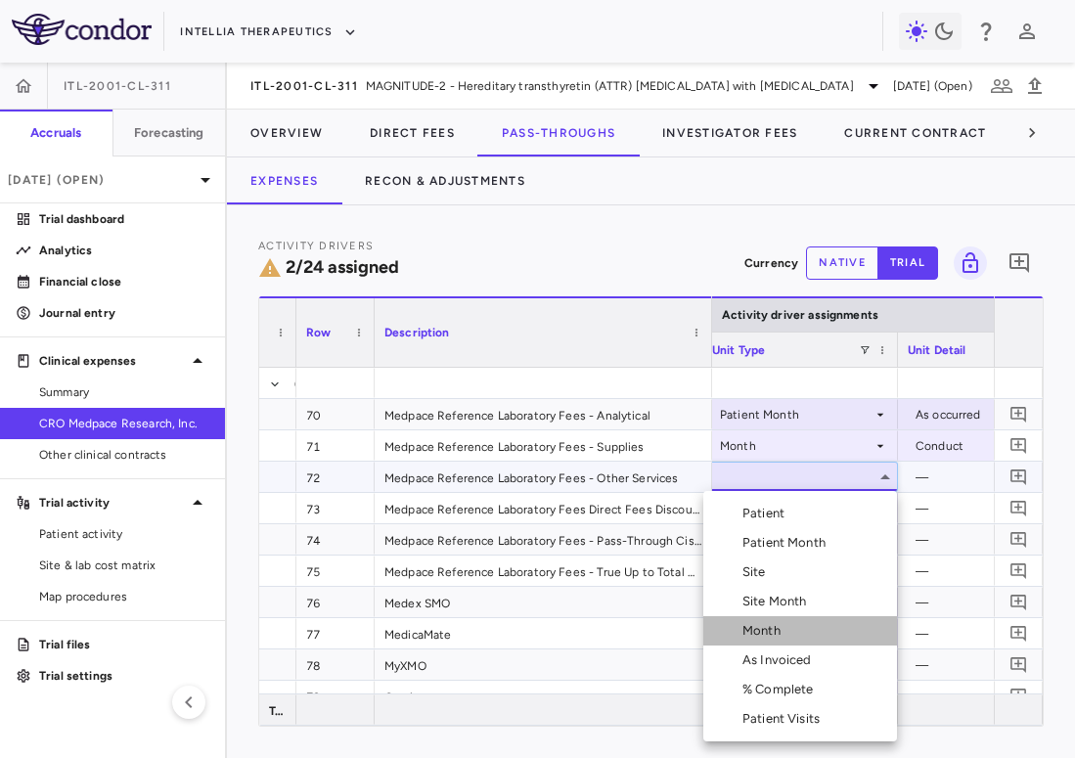
click at [770, 620] on li "Month" at bounding box center [800, 630] width 194 height 29
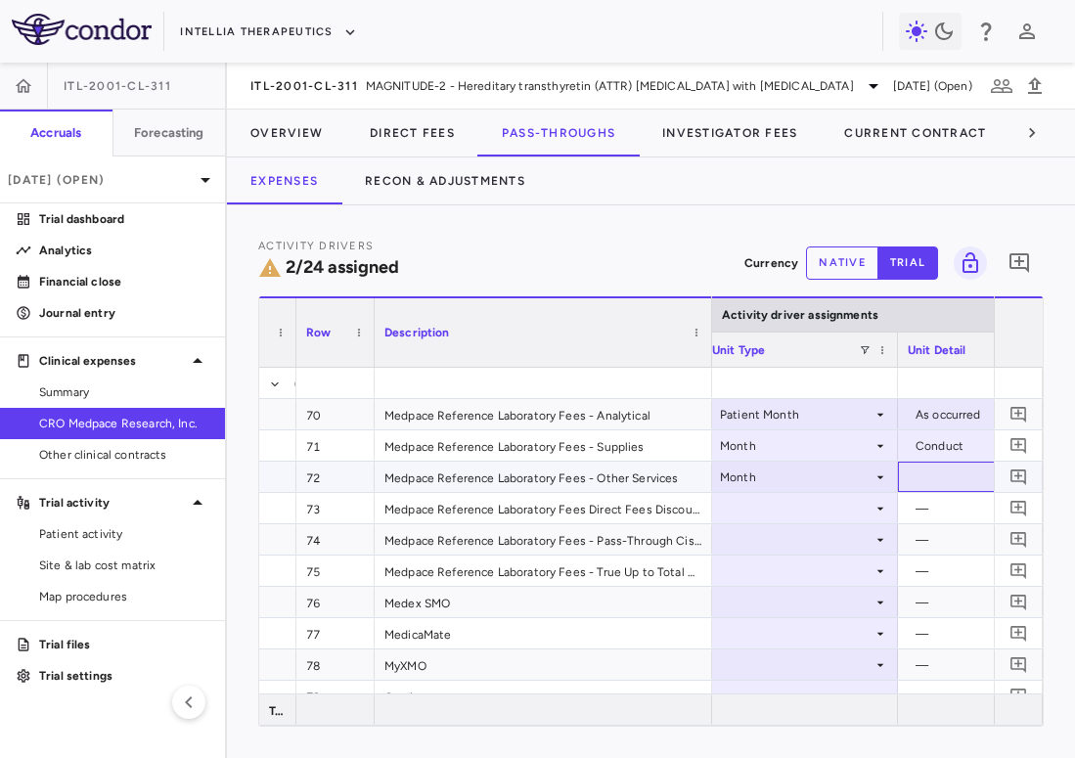
click at [924, 470] on div at bounding box center [995, 477] width 176 height 28
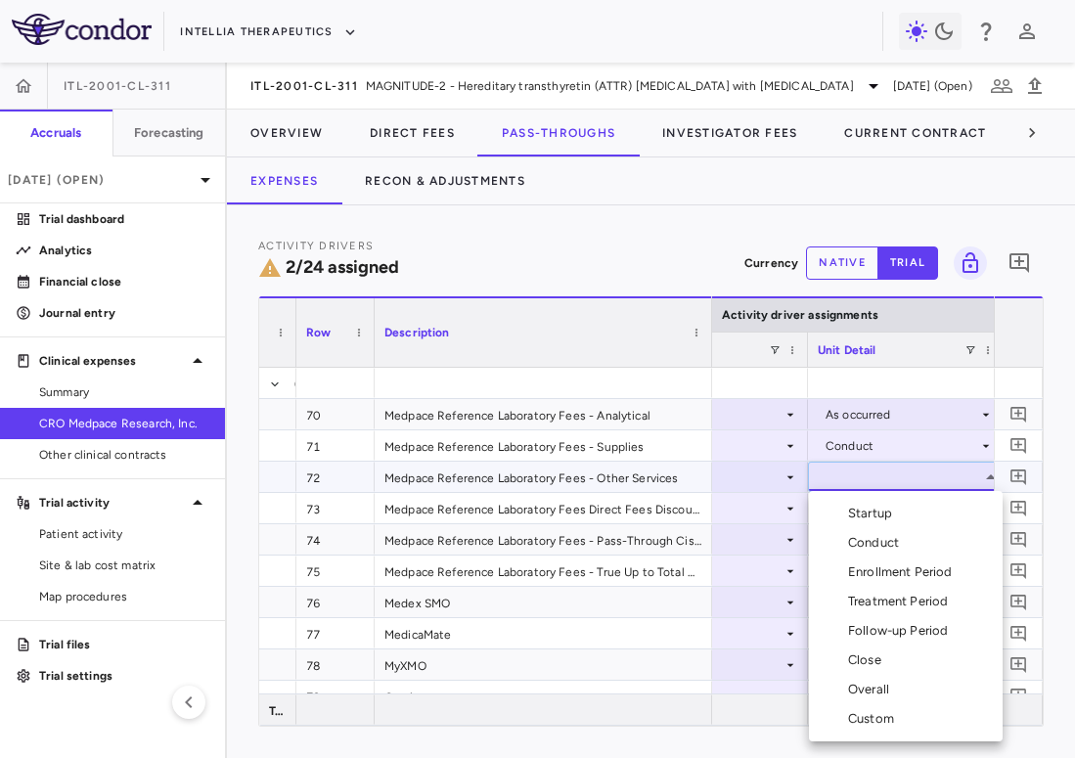
click at [925, 542] on li "Conduct" at bounding box center [906, 542] width 194 height 29
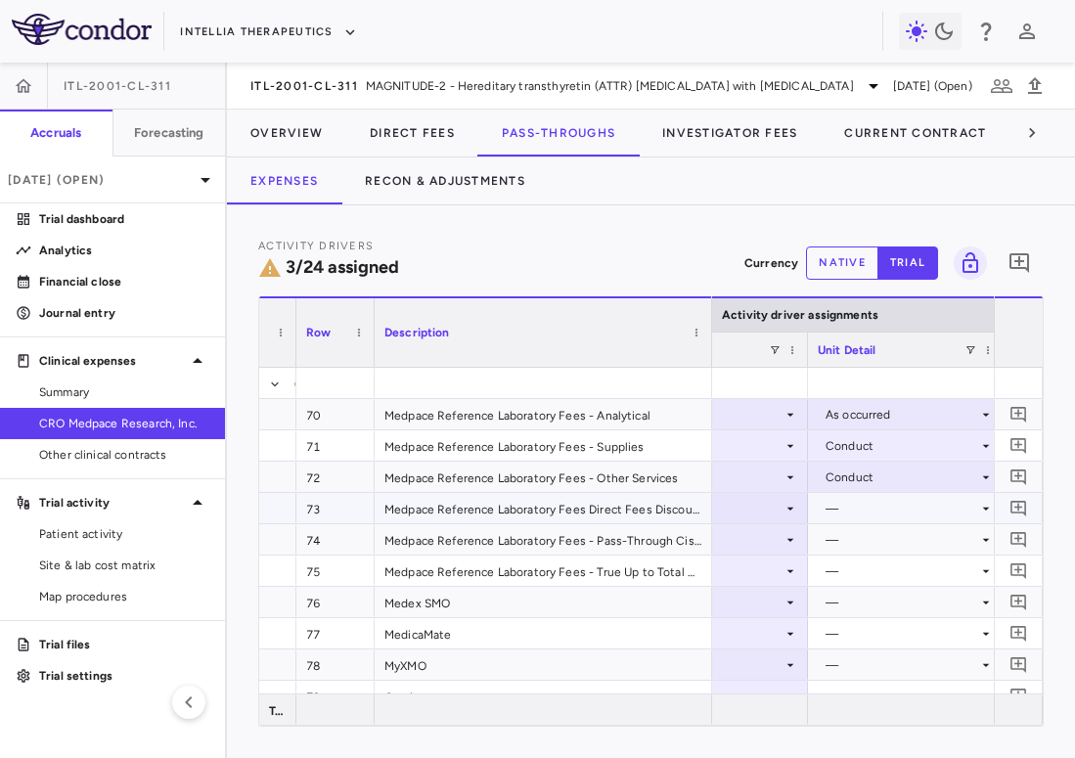
click at [773, 505] on div at bounding box center [710, 508] width 176 height 28
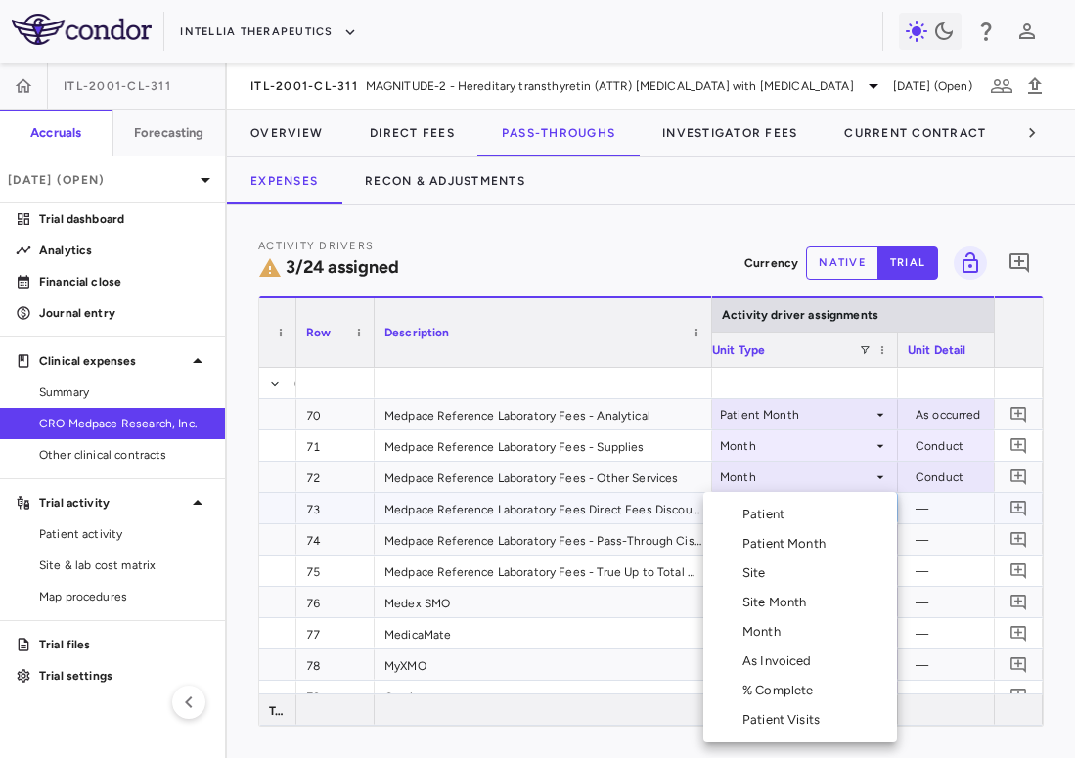
click at [793, 634] on li "Month" at bounding box center [800, 631] width 194 height 29
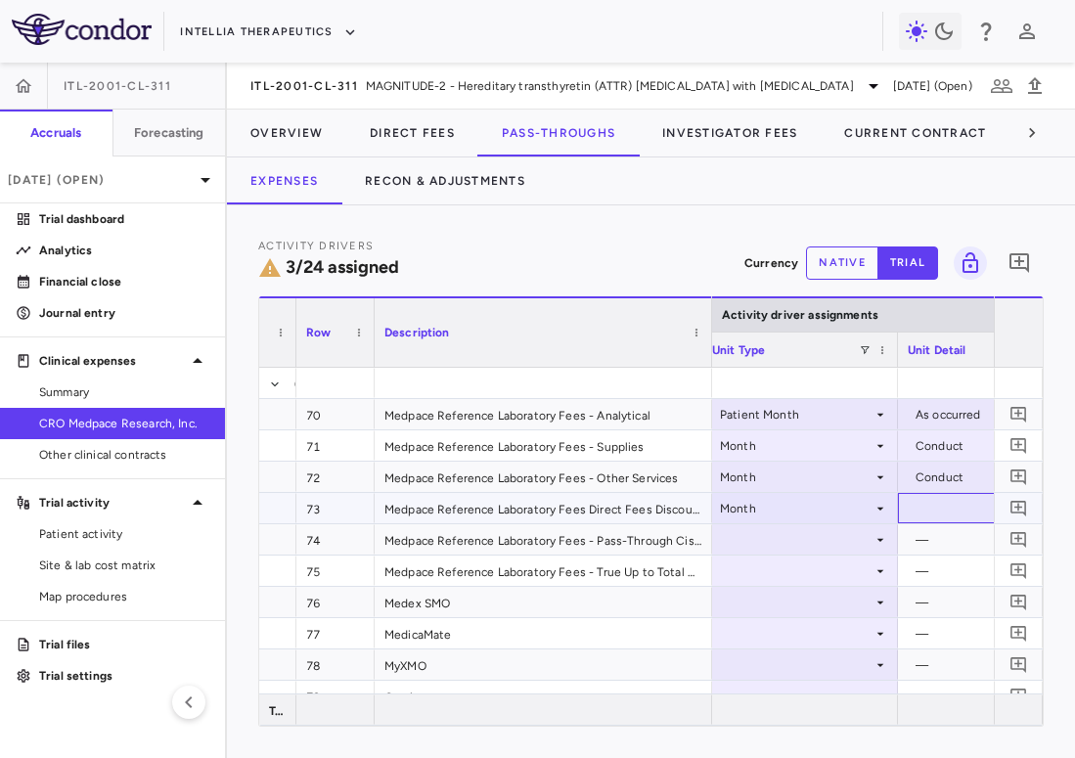
click at [946, 514] on div at bounding box center [995, 508] width 176 height 28
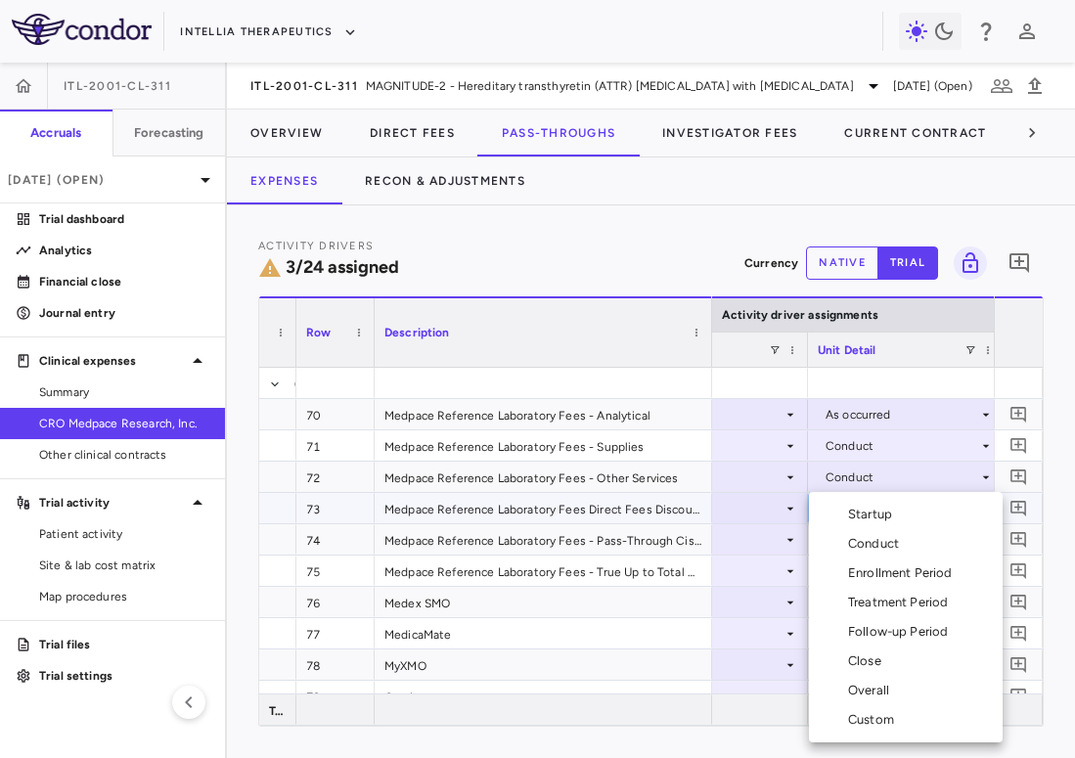
click at [935, 546] on li "Conduct" at bounding box center [906, 543] width 194 height 29
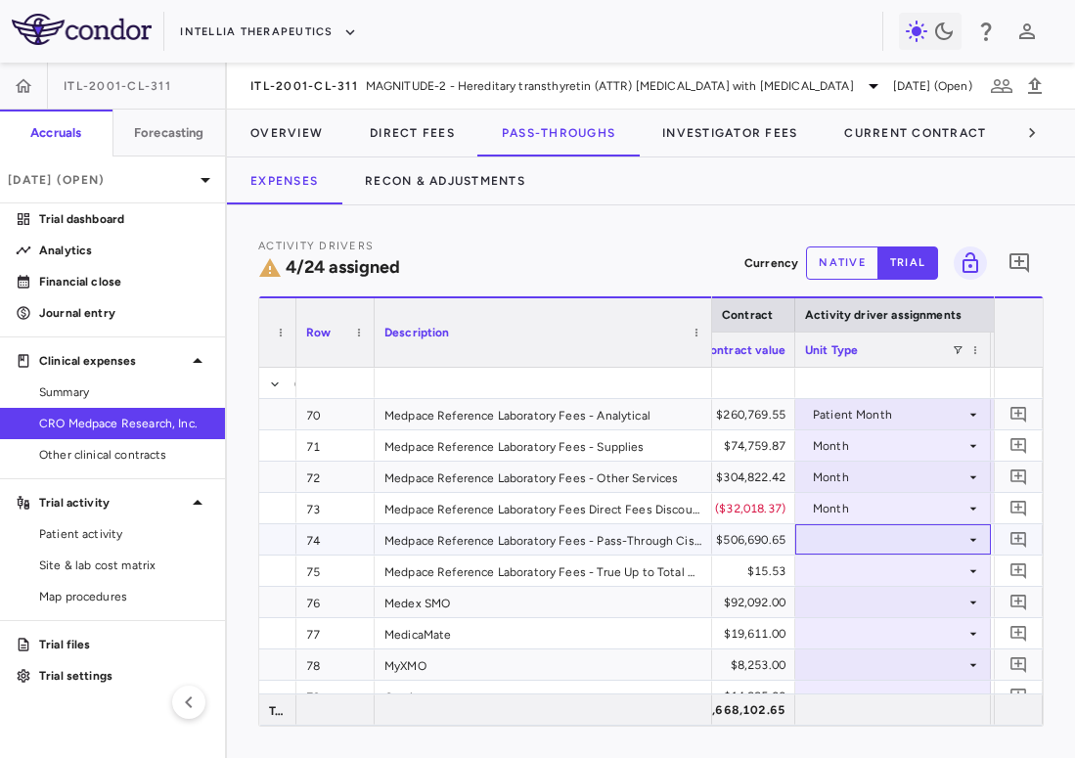
click at [870, 545] on div at bounding box center [893, 539] width 176 height 28
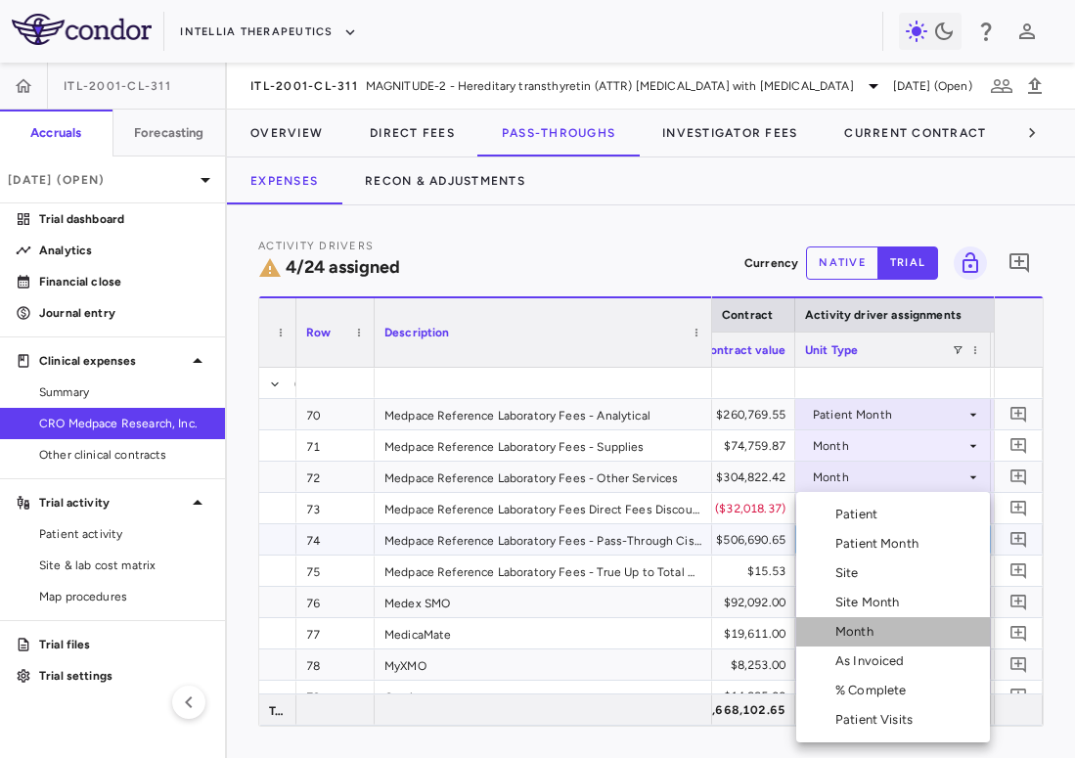
click at [875, 625] on div "Month" at bounding box center [858, 632] width 46 height 18
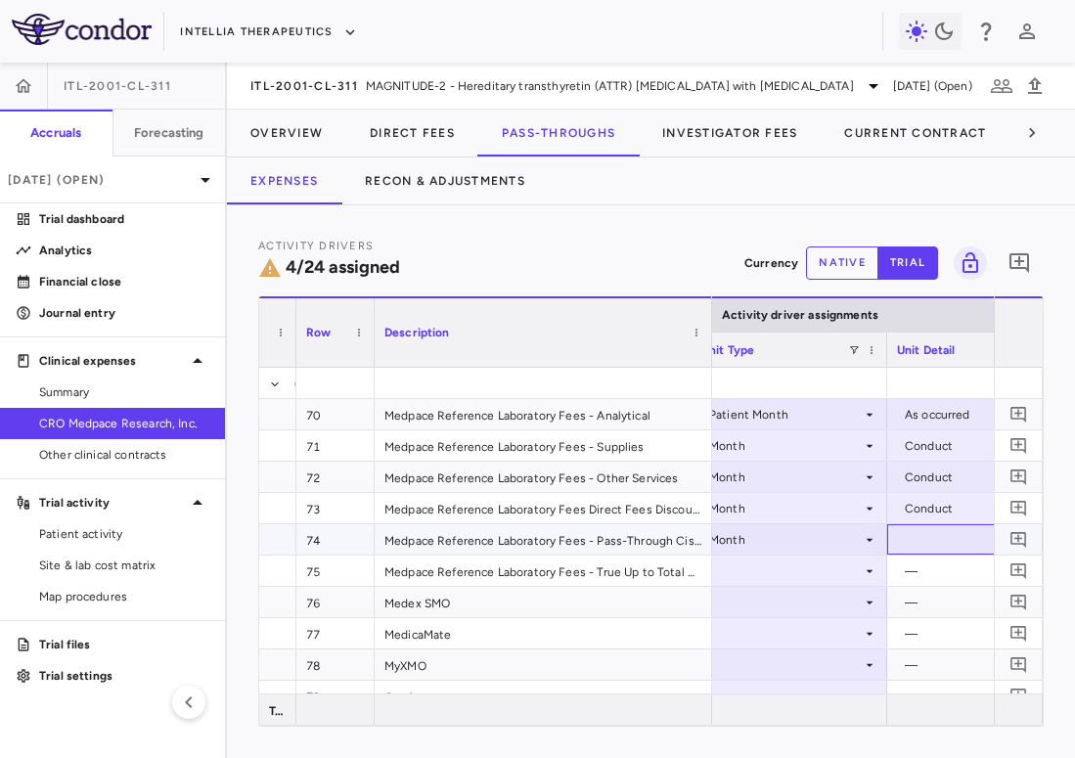
click at [961, 546] on div at bounding box center [985, 539] width 176 height 28
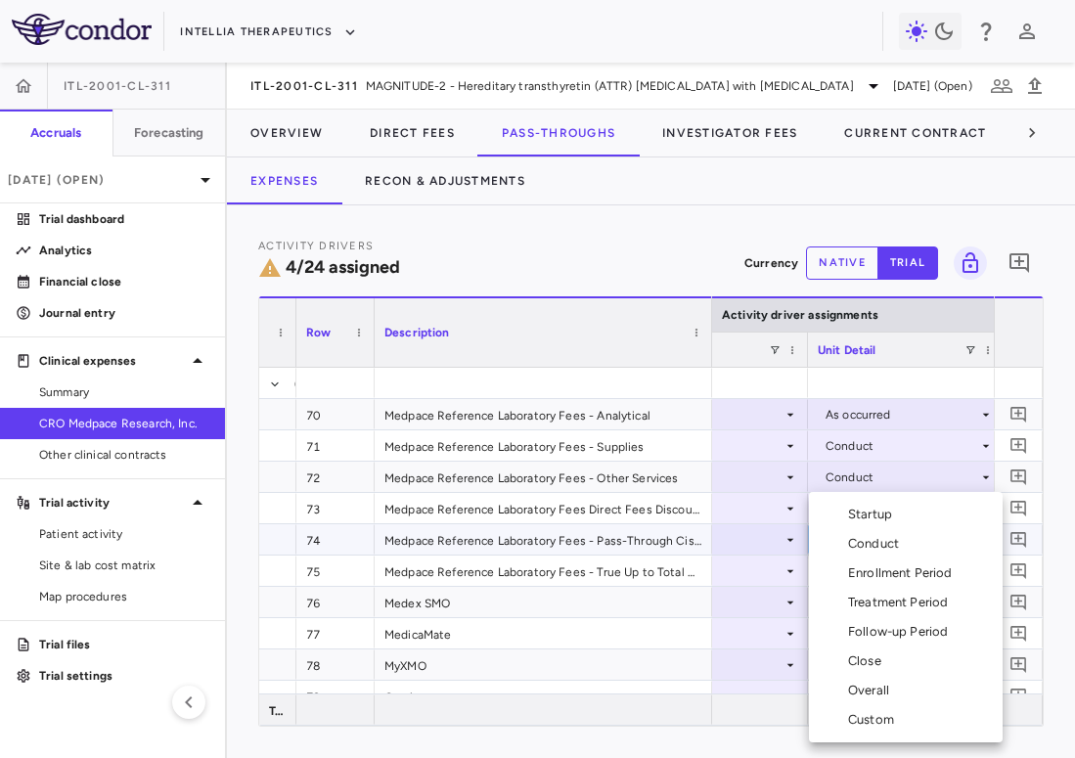
click at [766, 547] on div at bounding box center [537, 379] width 1075 height 758
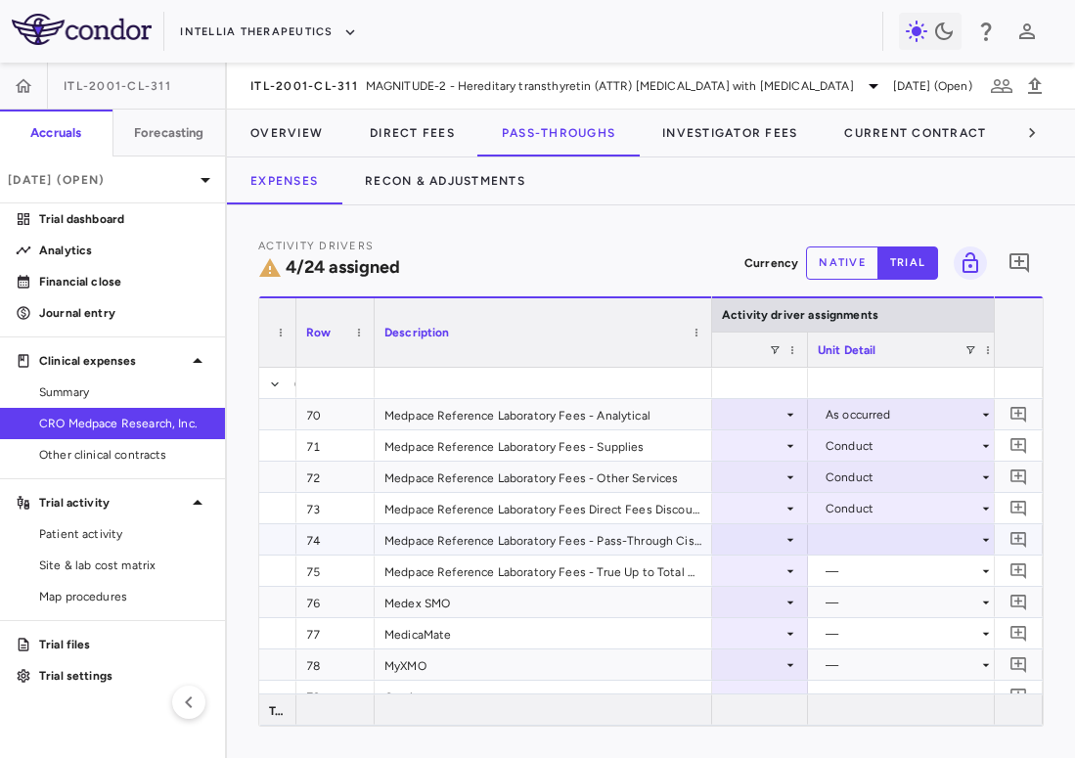
click at [780, 543] on div "Month" at bounding box center [706, 539] width 153 height 31
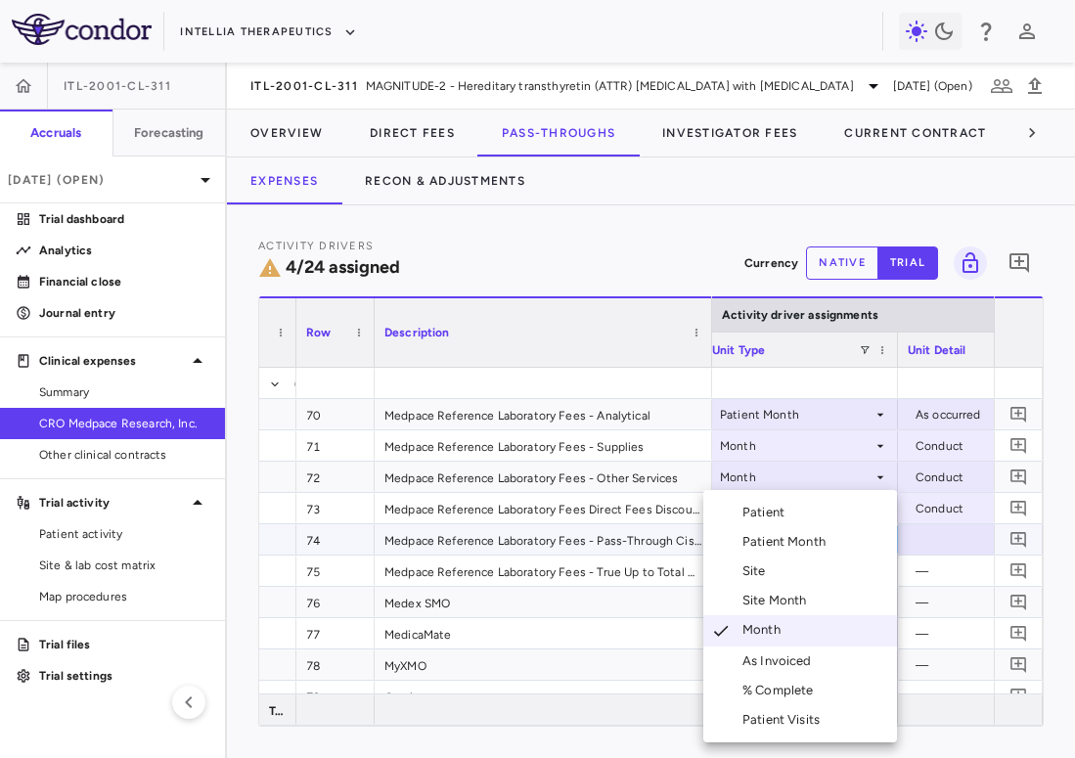
click at [797, 549] on div "Patient Month" at bounding box center [787, 542] width 91 height 18
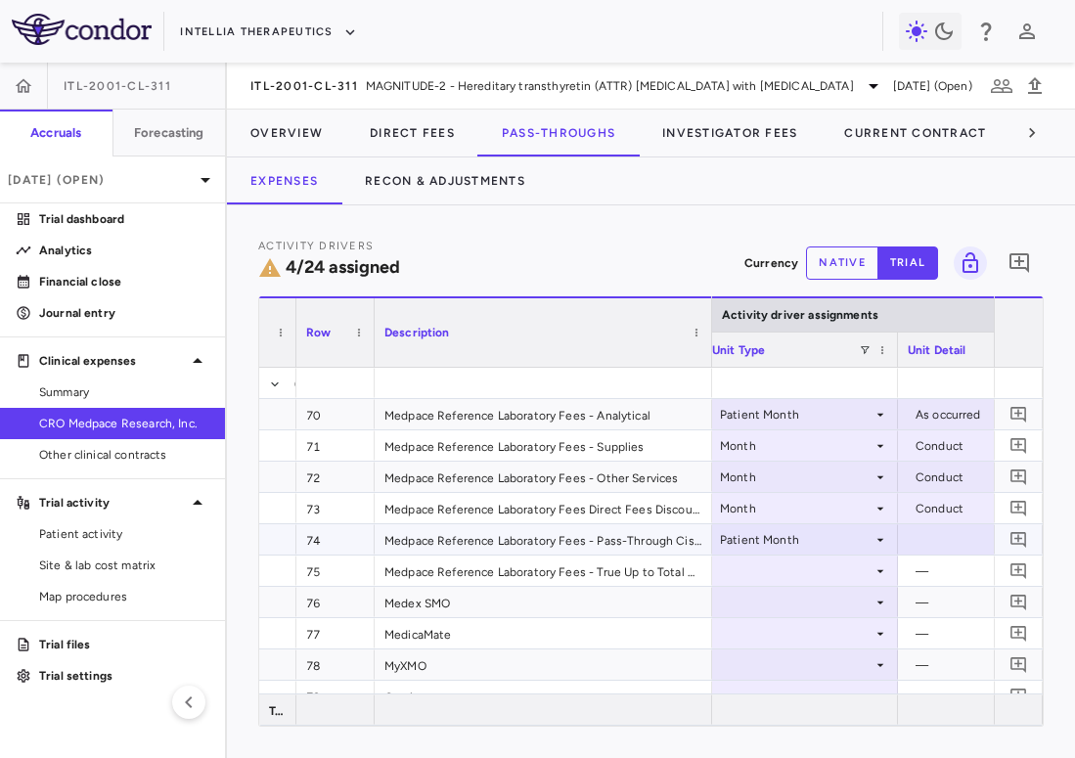
click at [956, 543] on div at bounding box center [995, 539] width 176 height 28
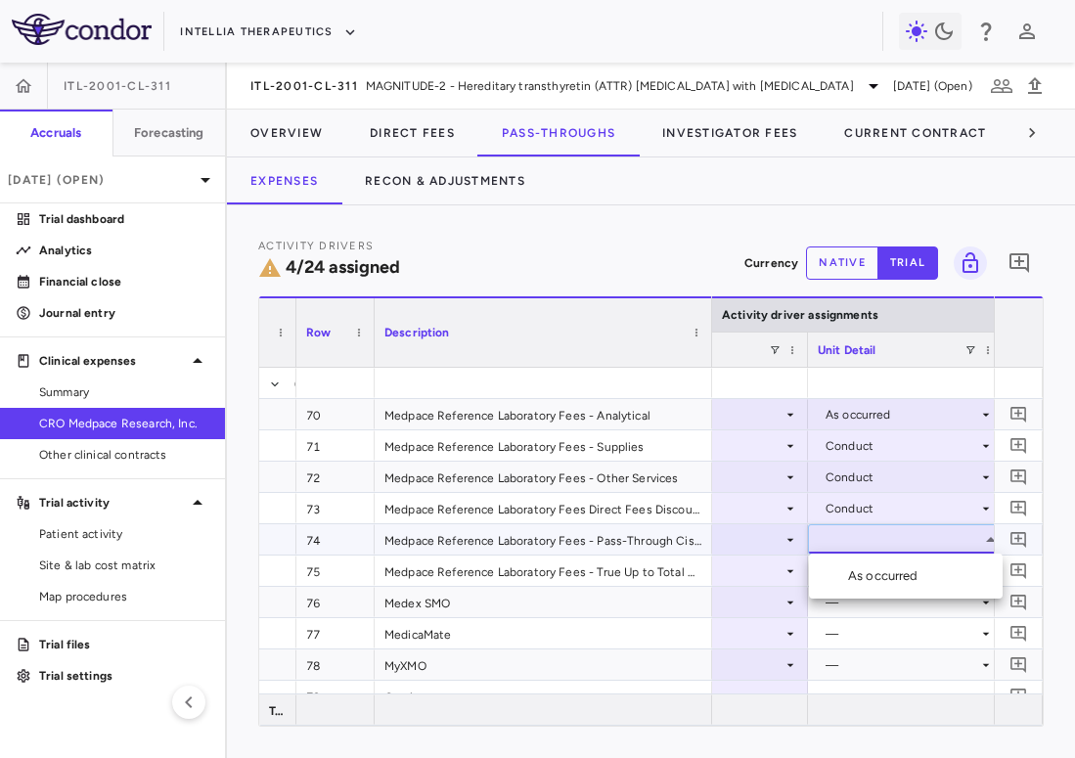
click at [945, 581] on li "As occurred" at bounding box center [906, 575] width 194 height 29
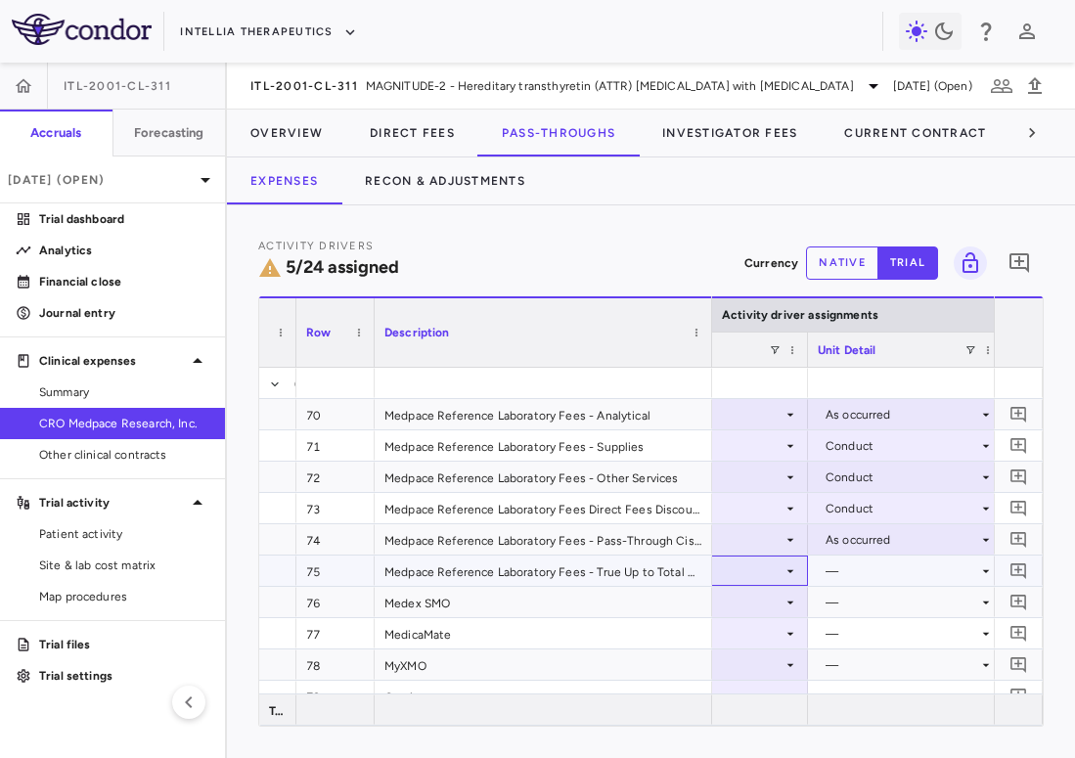
click at [757, 569] on div at bounding box center [710, 570] width 176 height 28
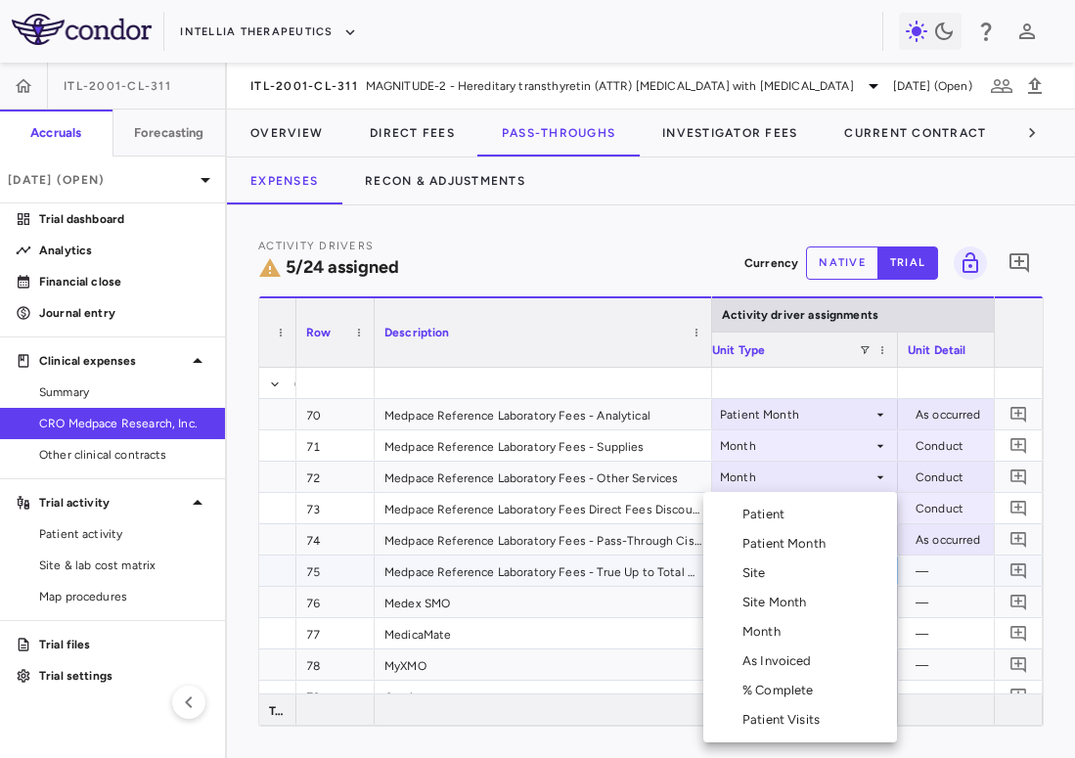
click at [767, 640] on li "Month" at bounding box center [800, 631] width 194 height 29
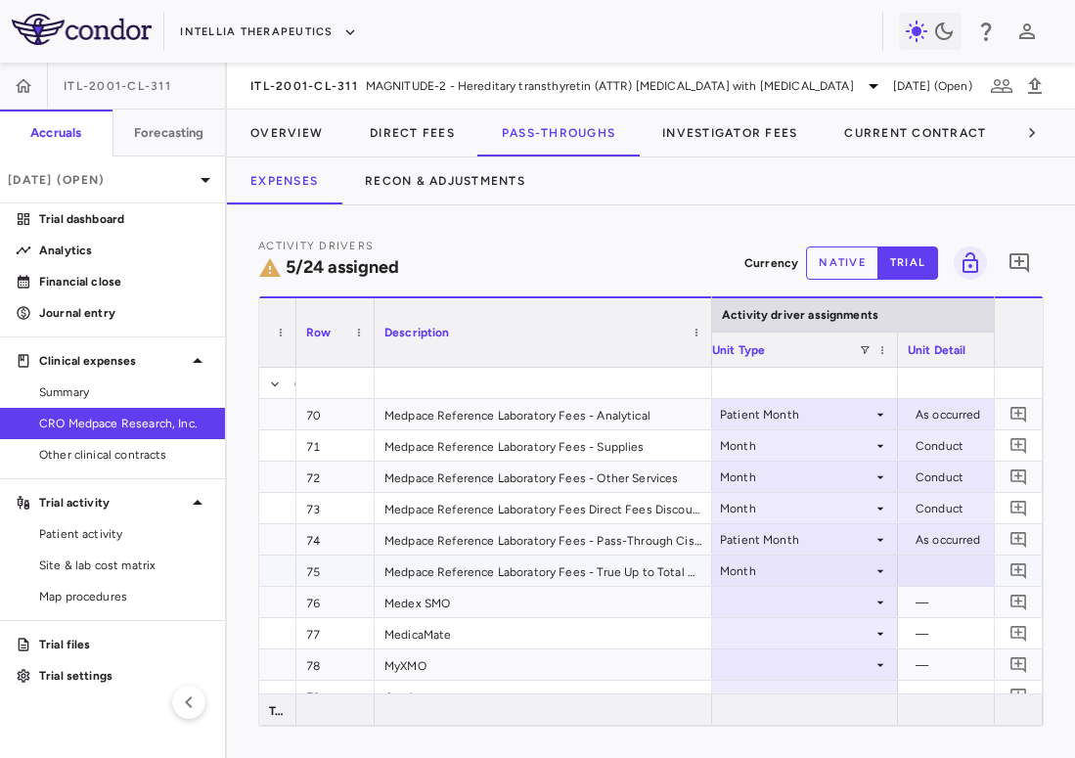
click at [939, 567] on div at bounding box center [995, 570] width 176 height 28
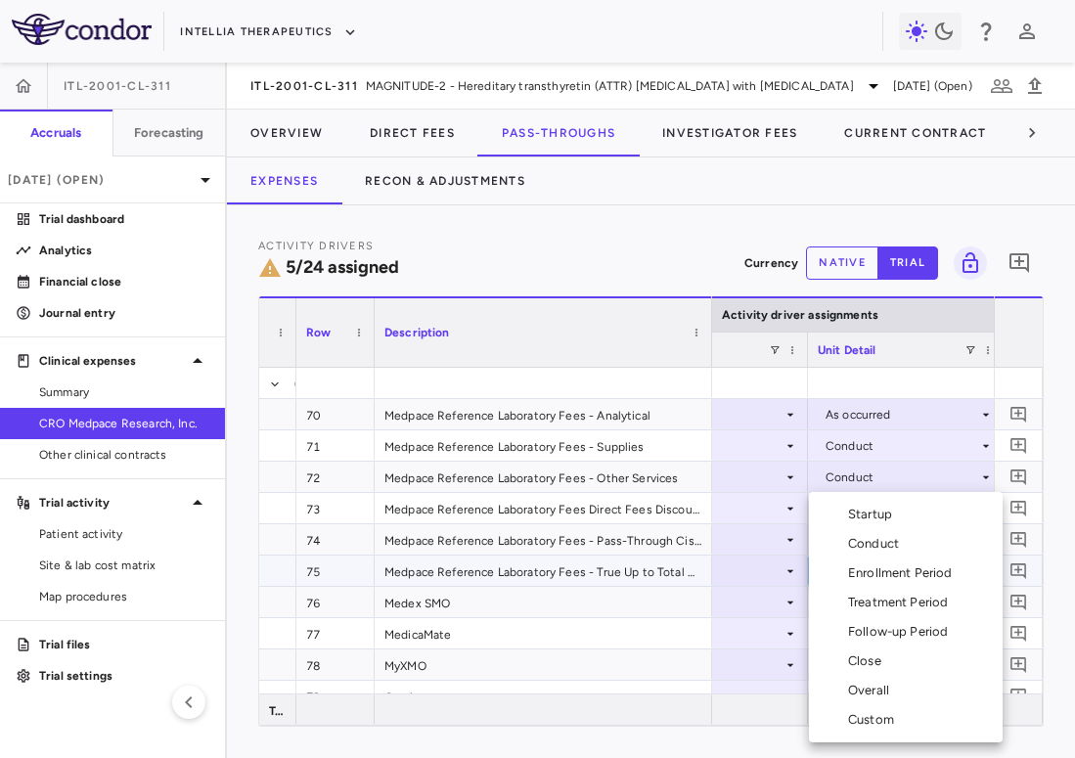
click at [903, 548] on div "Conduct" at bounding box center [877, 544] width 59 height 18
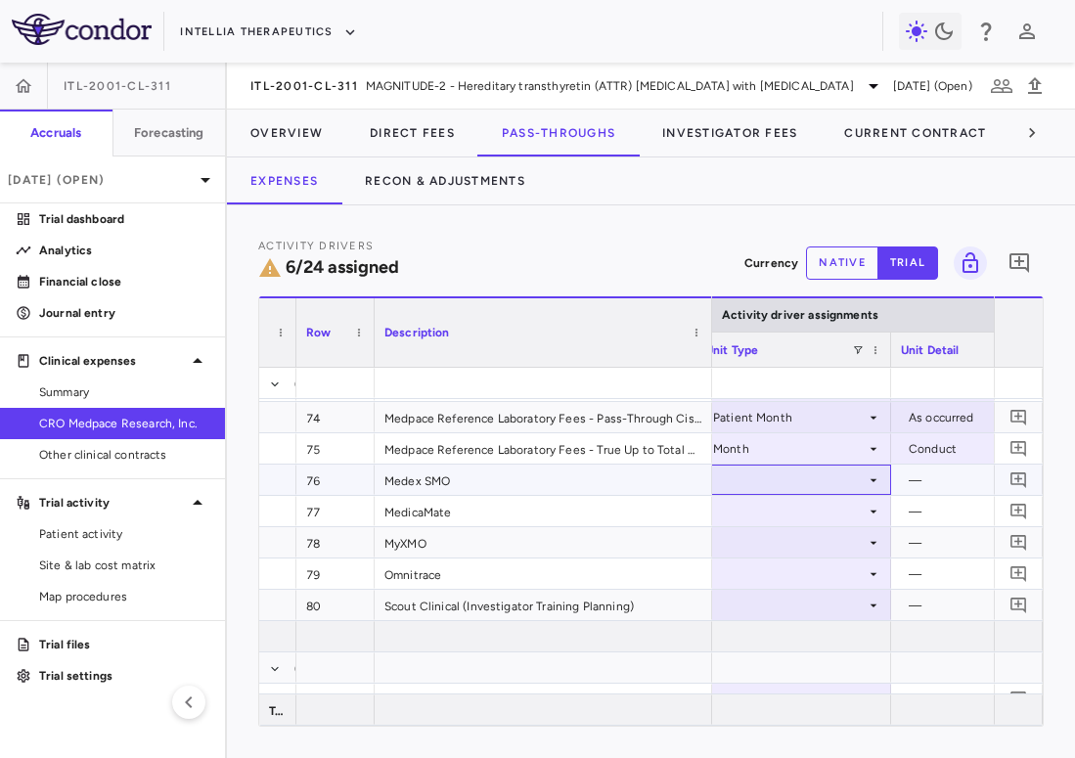
click at [812, 490] on div at bounding box center [793, 479] width 176 height 28
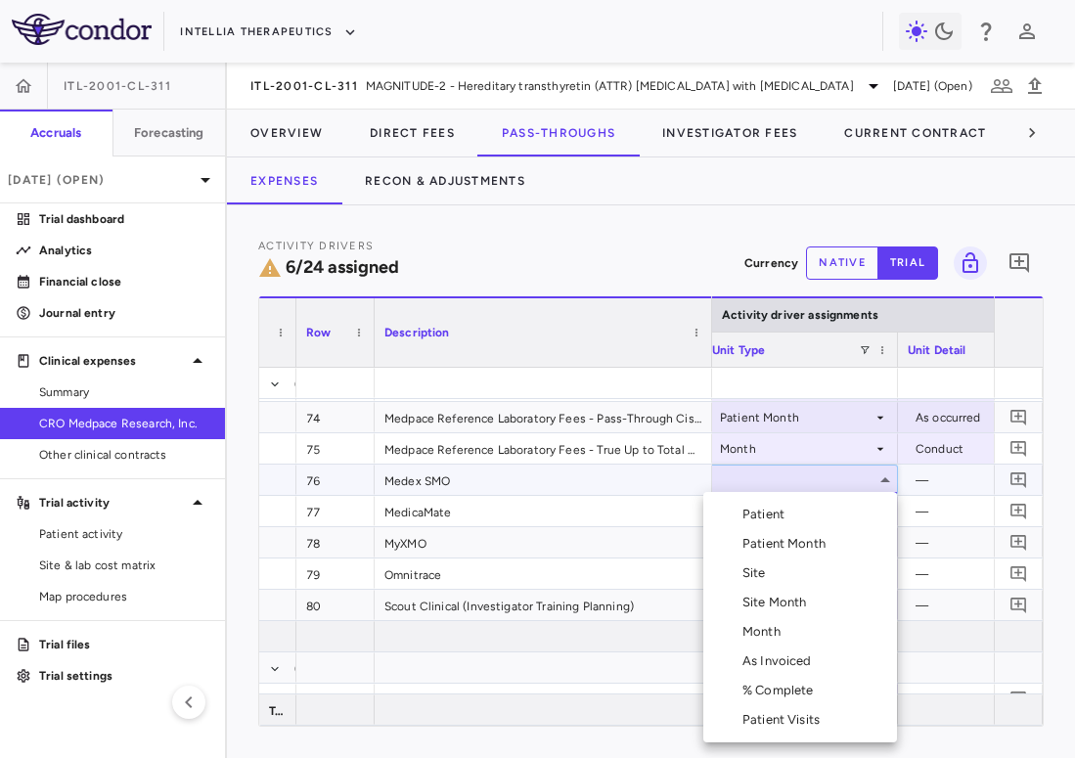
click at [780, 634] on div "Month" at bounding box center [765, 632] width 46 height 18
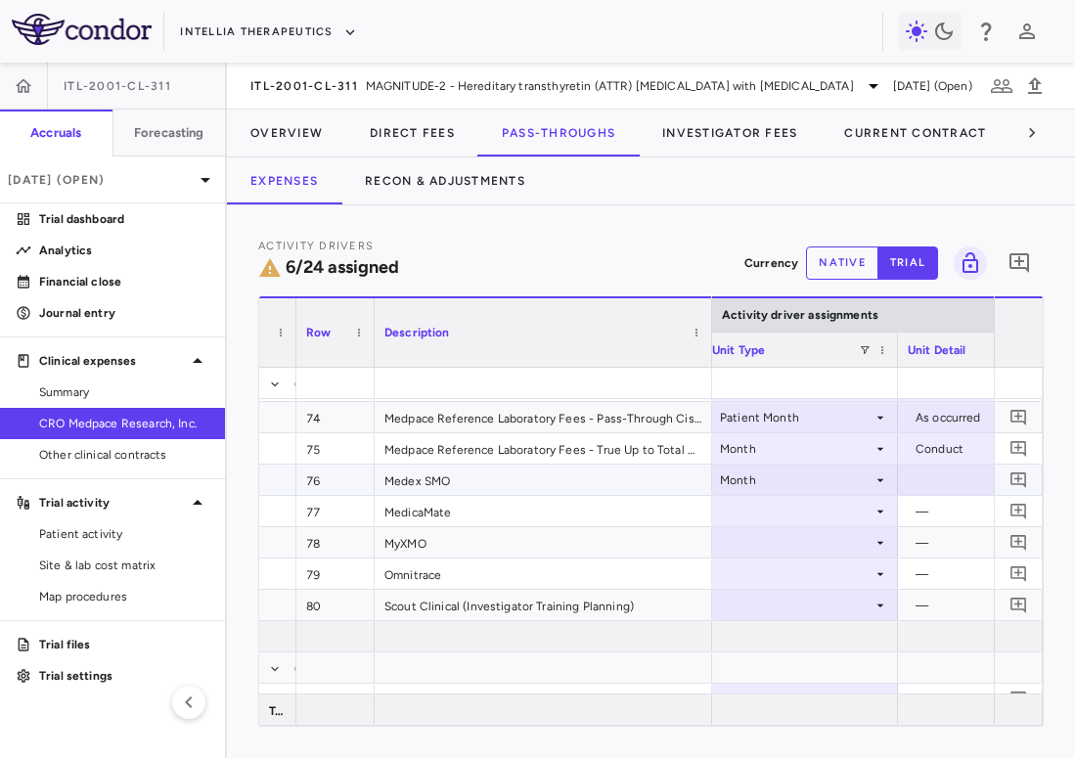
click at [949, 486] on div at bounding box center [995, 479] width 176 height 28
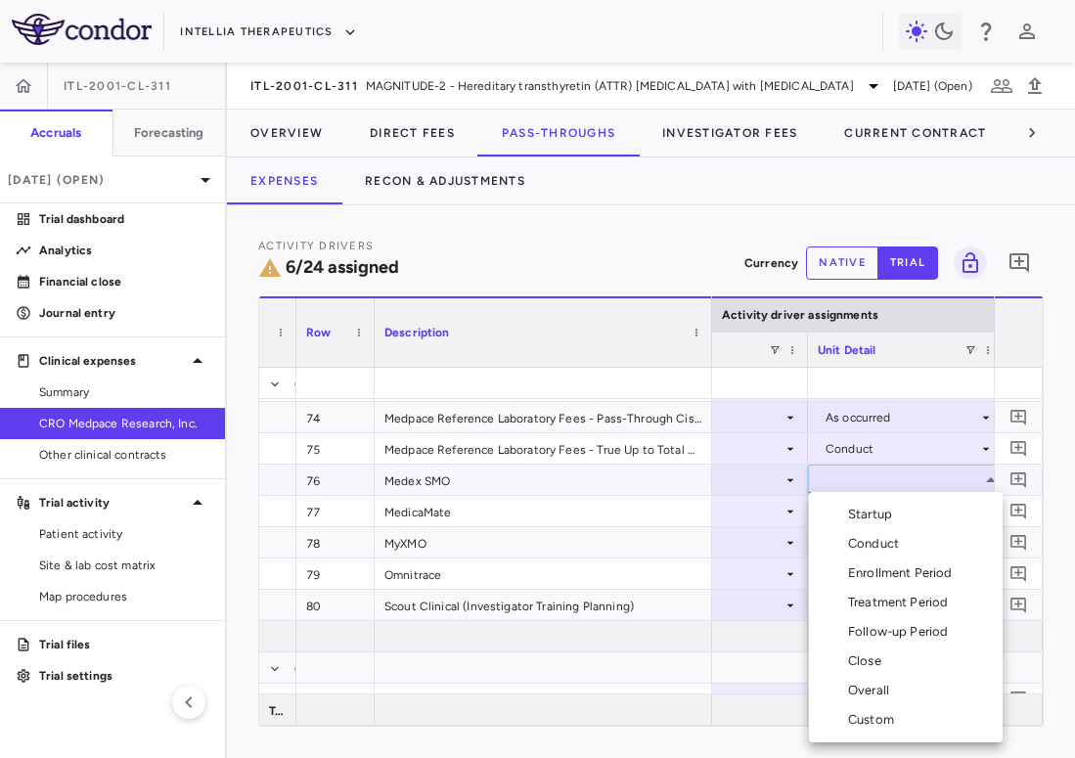
click at [887, 684] on div "Overall" at bounding box center [872, 691] width 49 height 18
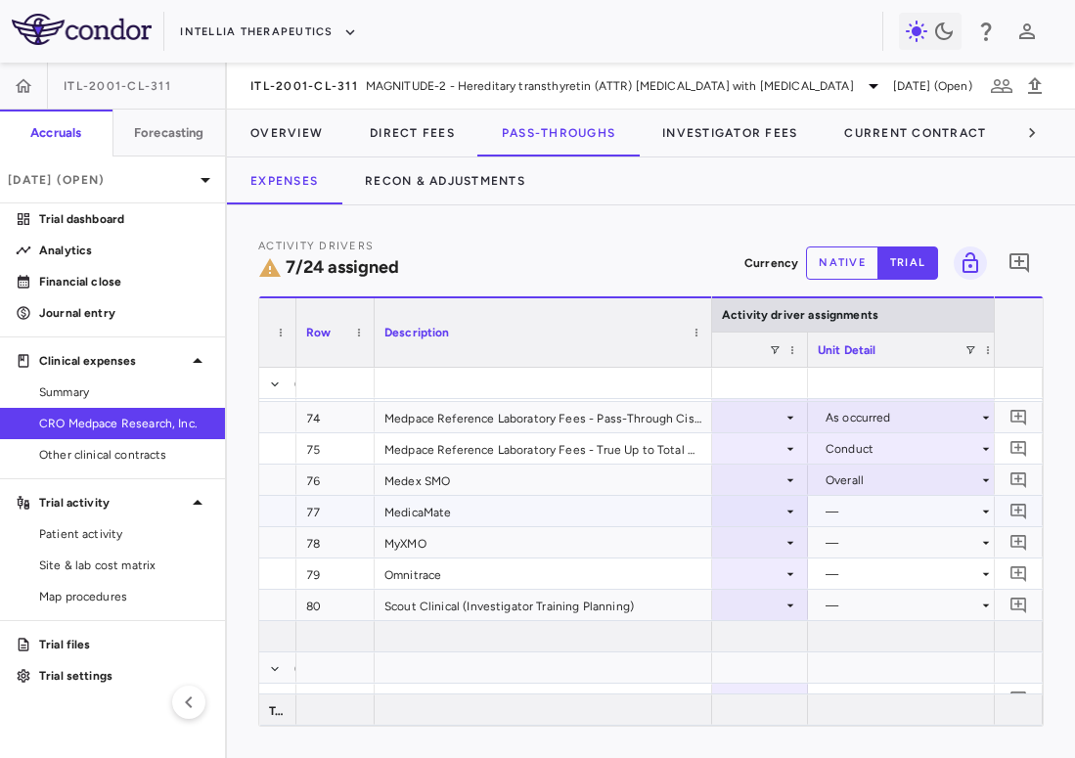
click at [787, 516] on icon at bounding box center [790, 512] width 16 height 16
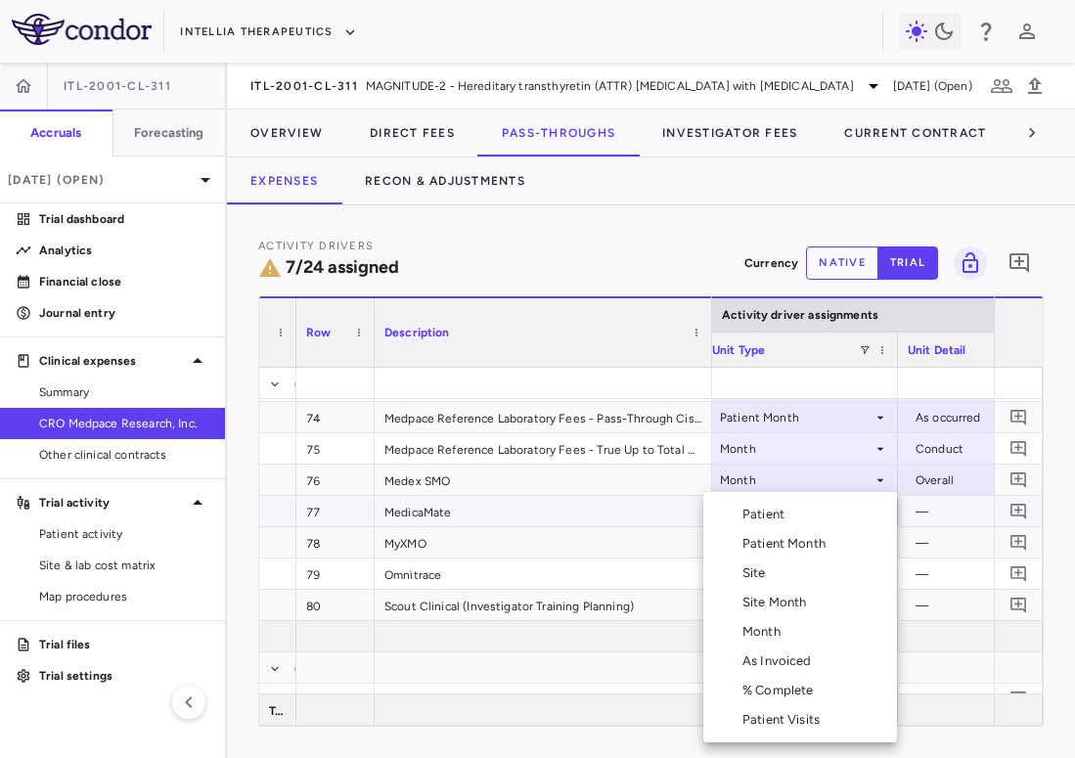
click at [773, 635] on div "Month" at bounding box center [765, 632] width 46 height 18
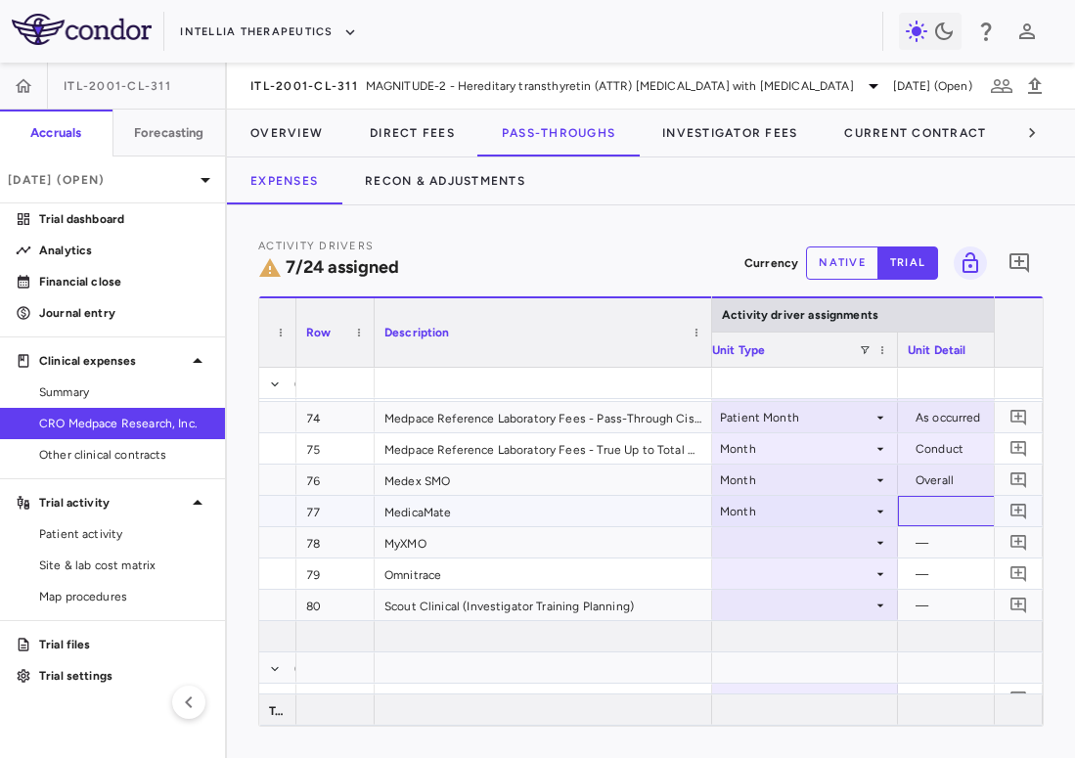
click at [925, 505] on div at bounding box center [995, 511] width 176 height 28
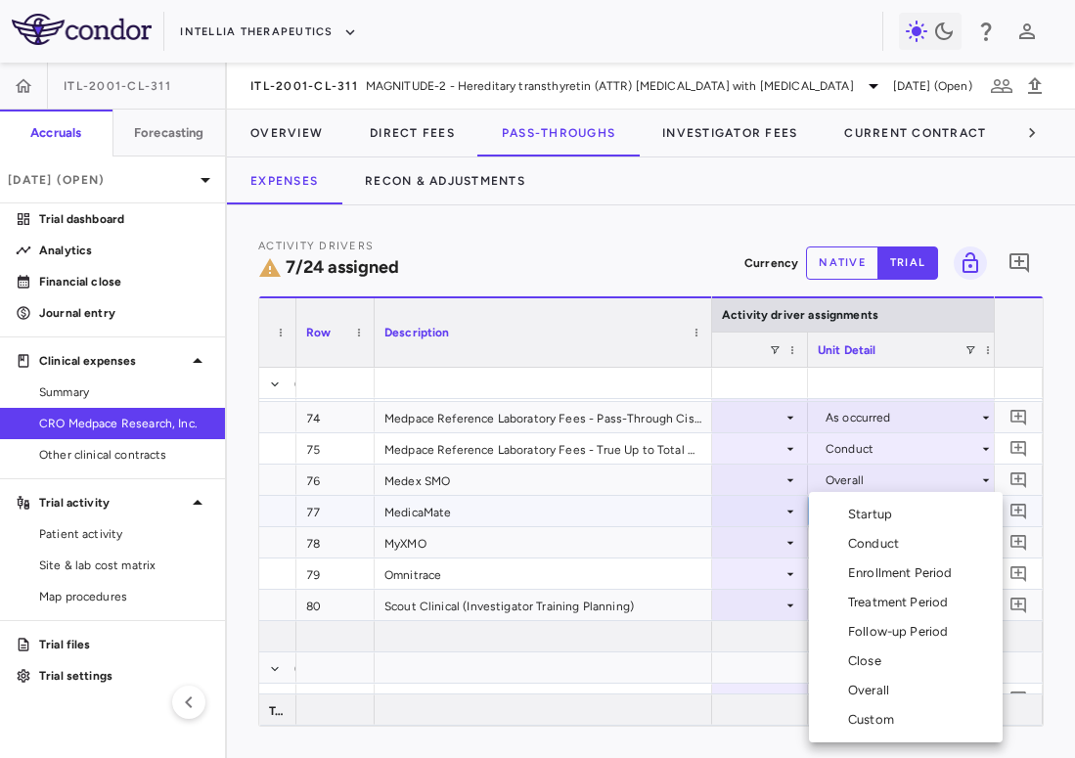
click at [889, 687] on div "Overall" at bounding box center [872, 691] width 49 height 18
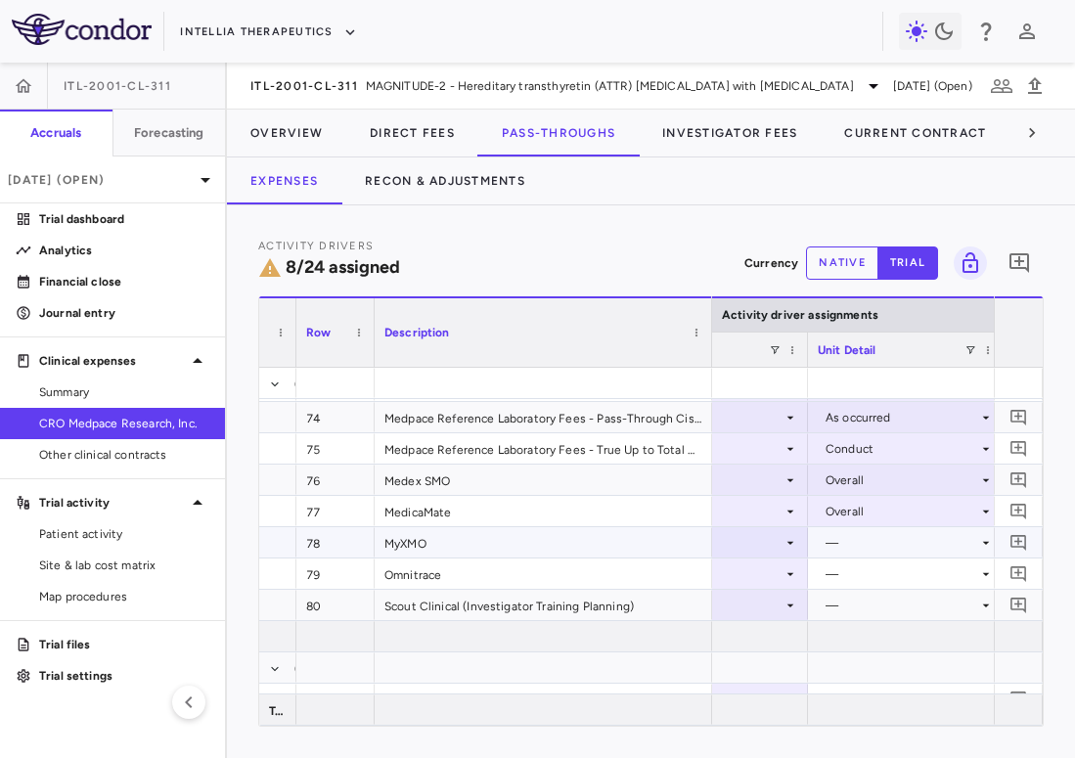
click at [779, 546] on div at bounding box center [710, 542] width 176 height 28
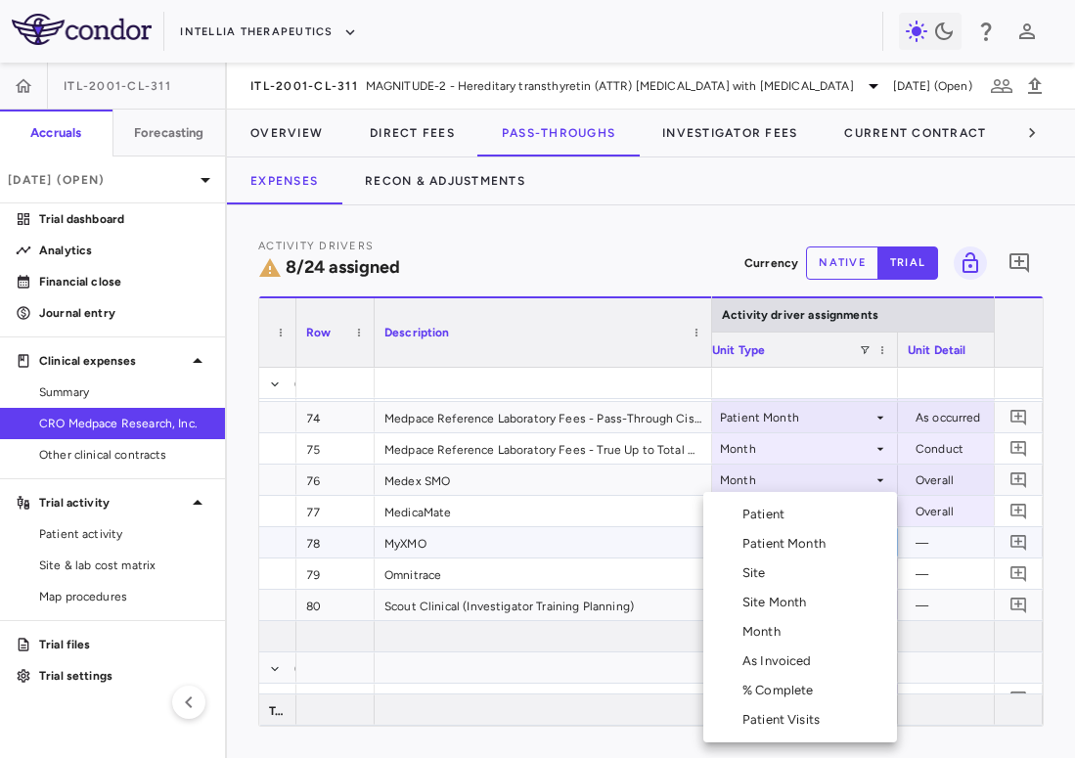
click at [777, 631] on div "Month" at bounding box center [765, 632] width 46 height 18
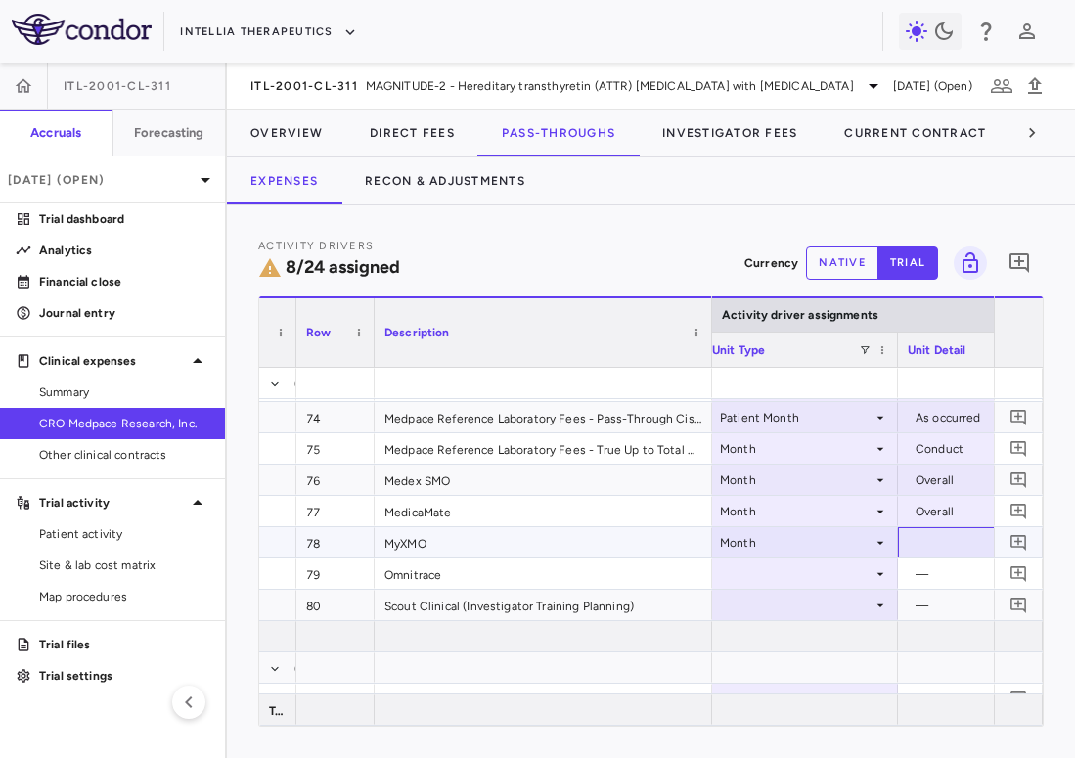
click at [940, 550] on div at bounding box center [995, 542] width 176 height 28
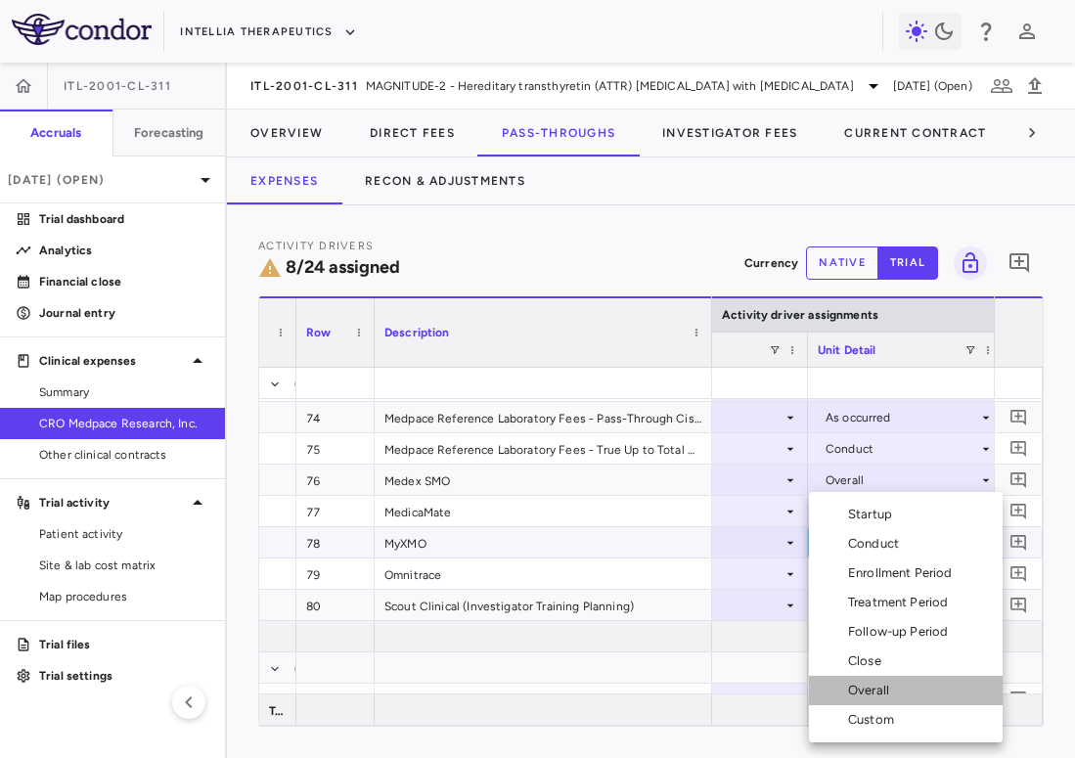
click at [898, 687] on li "Overall" at bounding box center [906, 690] width 194 height 29
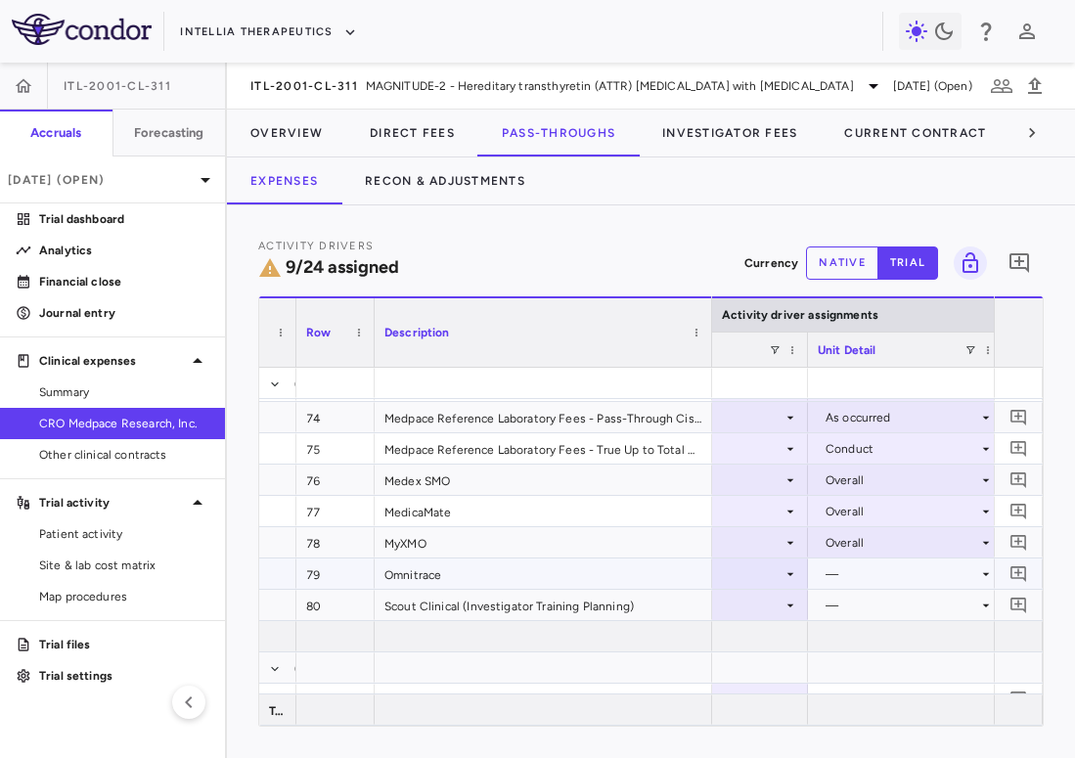
click at [792, 572] on icon at bounding box center [790, 573] width 7 height 3
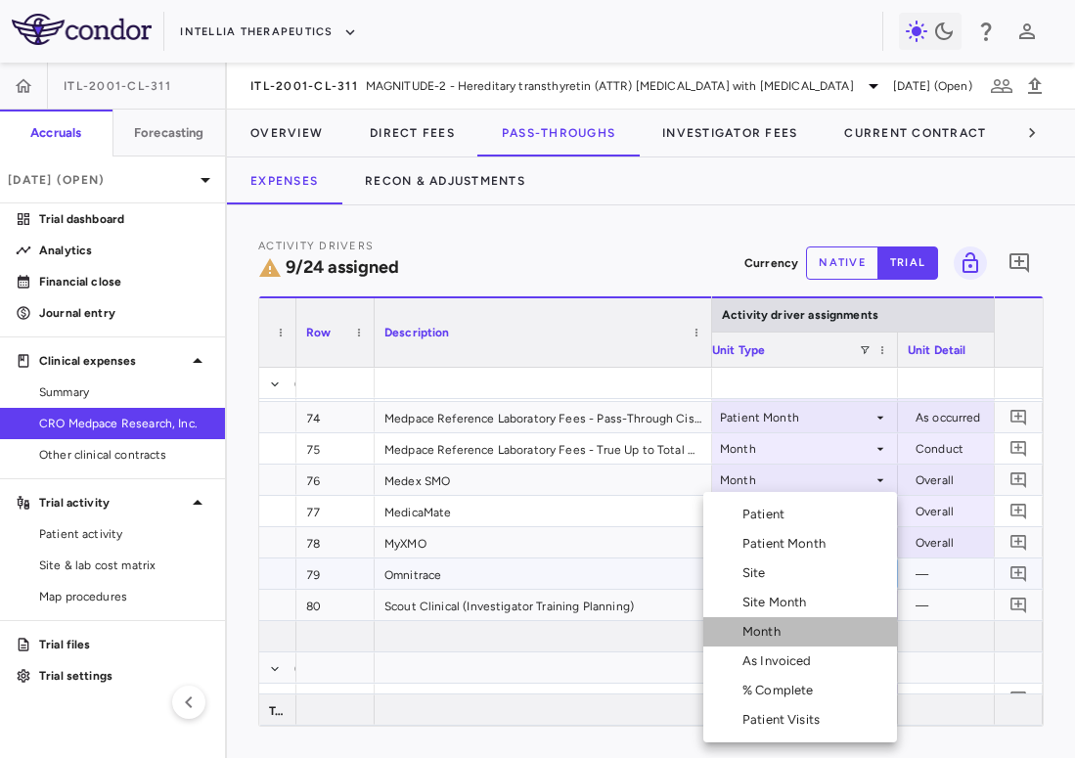
click at [786, 623] on div "Month" at bounding box center [765, 632] width 46 height 18
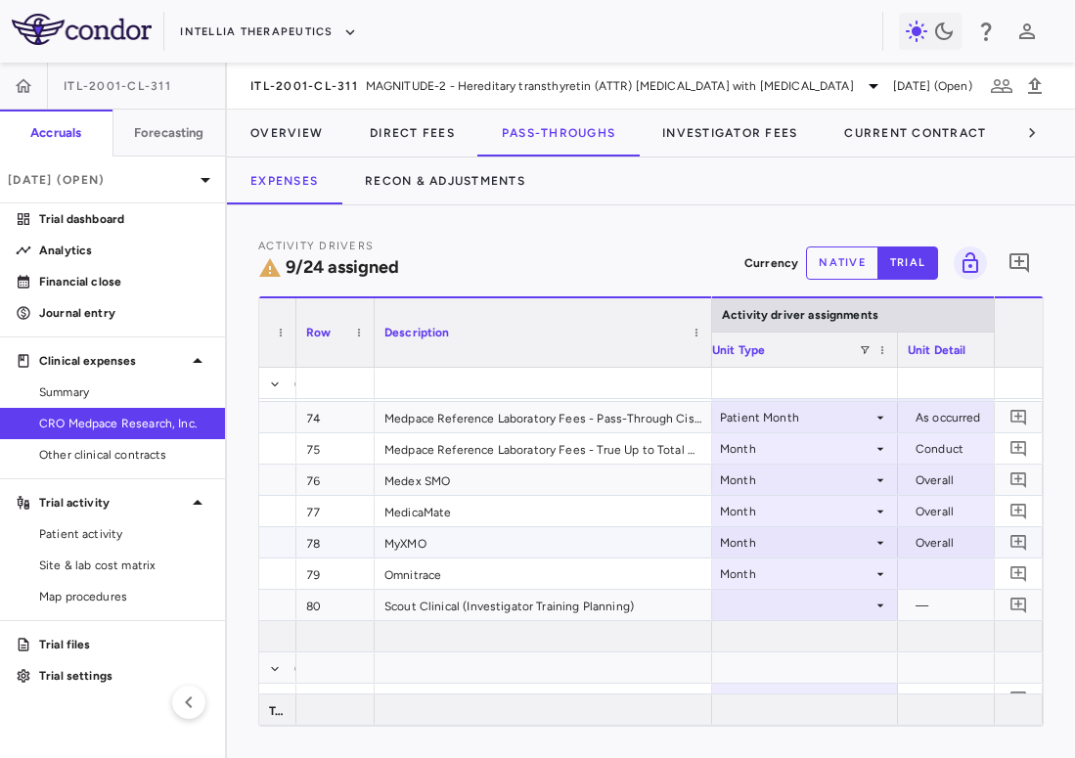
click at [937, 577] on div at bounding box center [995, 573] width 176 height 28
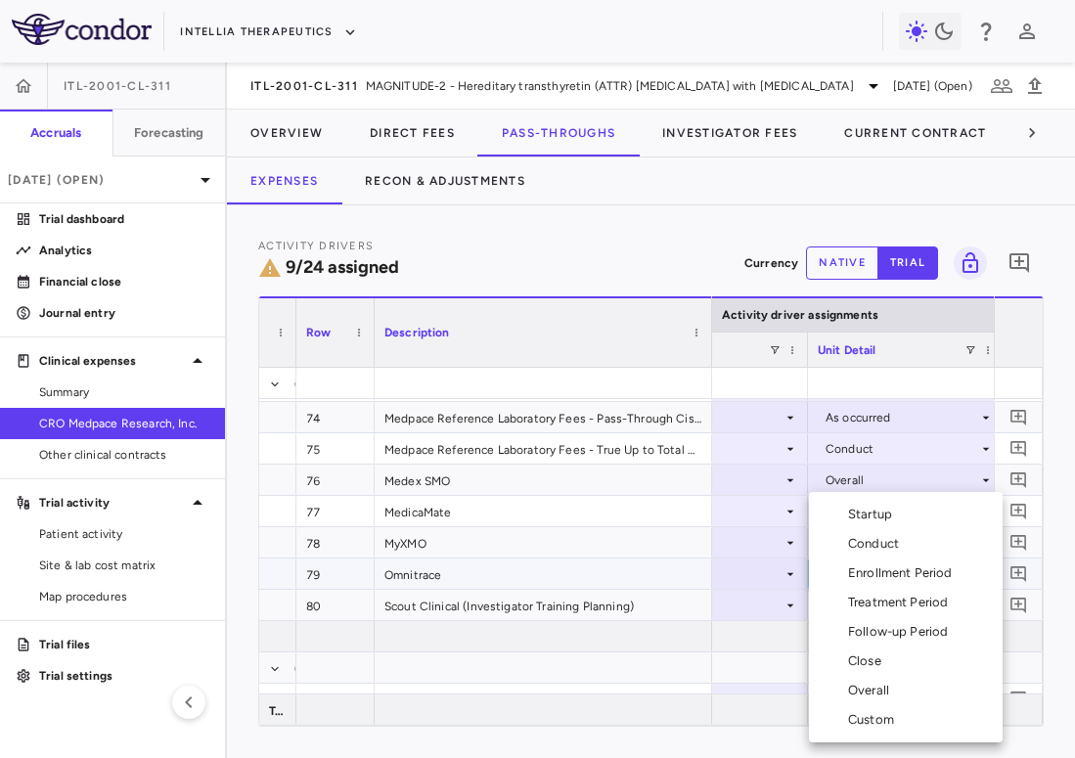
click at [880, 547] on div "Conduct" at bounding box center [877, 544] width 59 height 18
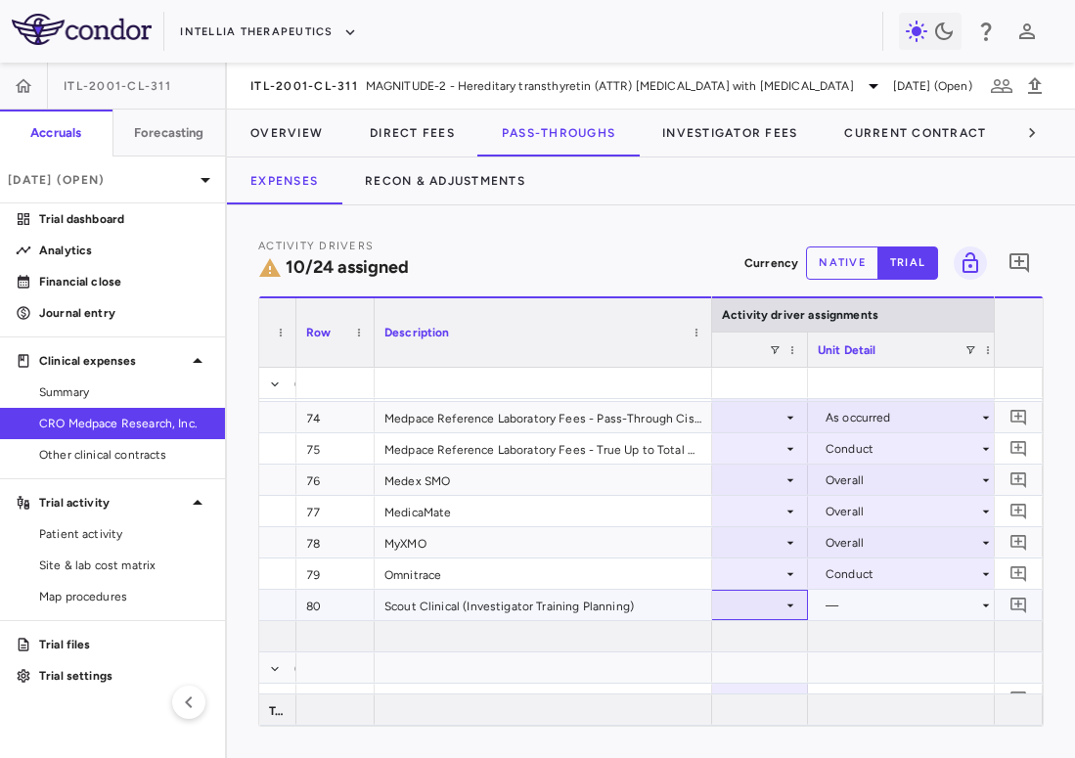
click at [761, 612] on div at bounding box center [710, 605] width 176 height 28
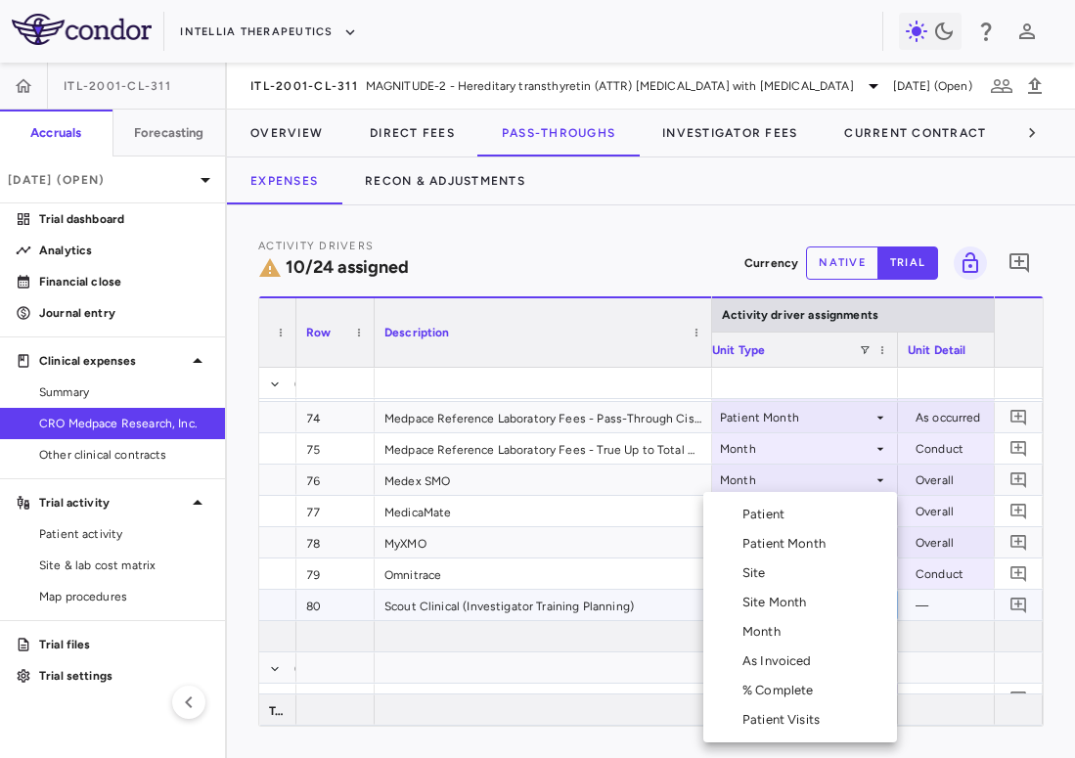
click at [797, 659] on div "As Invoiced" at bounding box center [780, 661] width 77 height 18
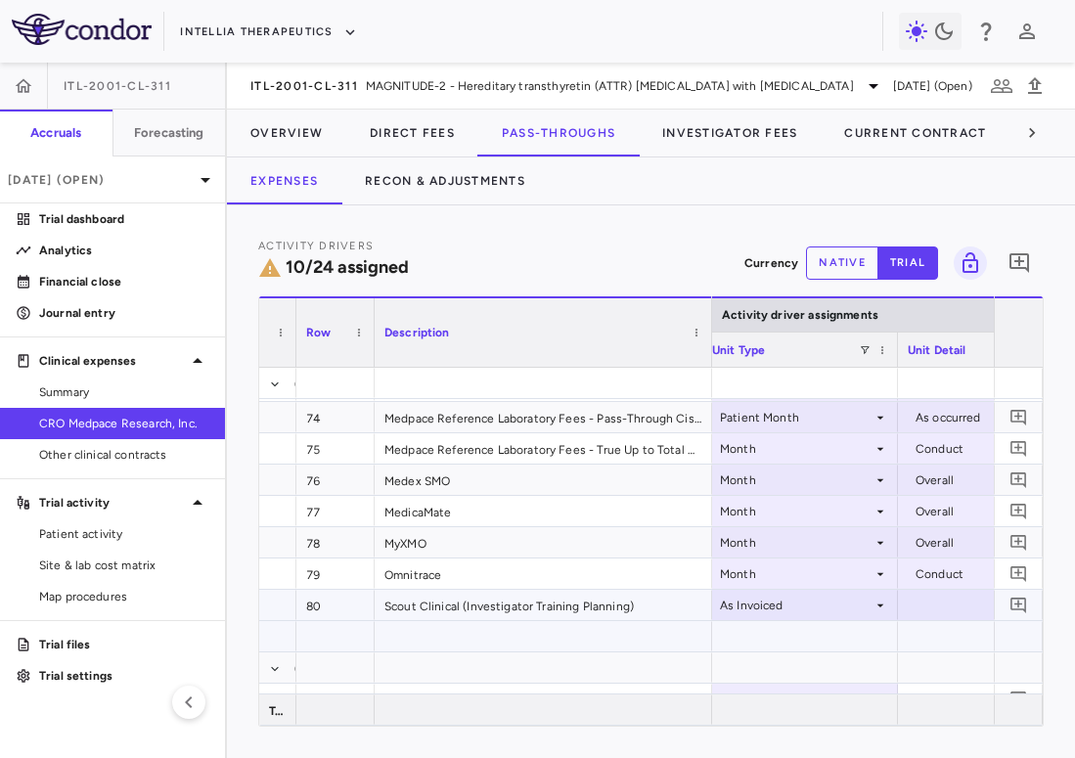
click at [921, 616] on div at bounding box center [995, 605] width 176 height 28
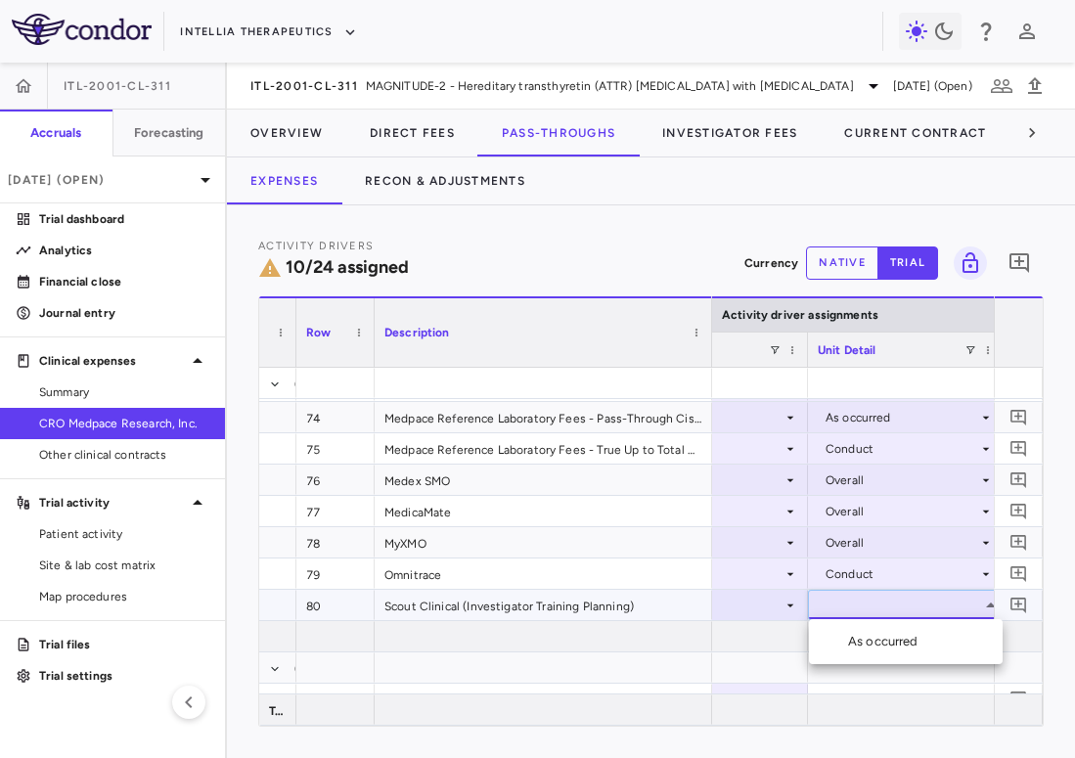
click at [906, 643] on div "As occurred" at bounding box center [887, 642] width 78 height 18
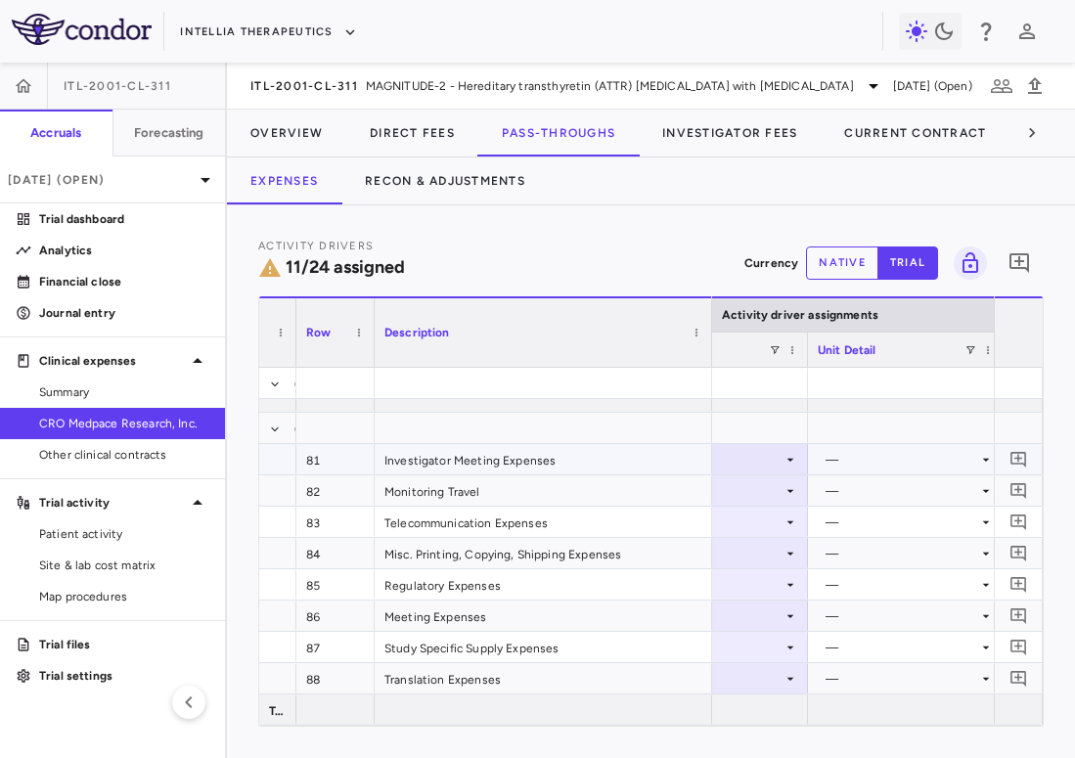
click at [764, 464] on div at bounding box center [710, 459] width 176 height 28
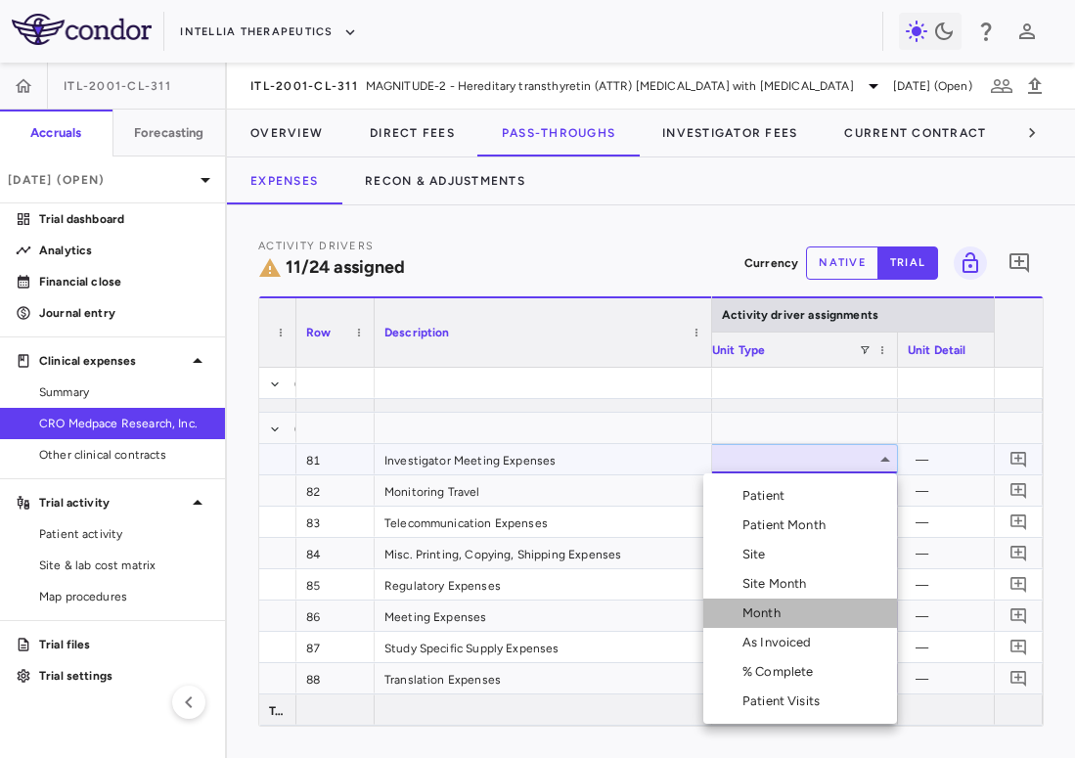
click at [766, 610] on div "Month" at bounding box center [765, 613] width 46 height 18
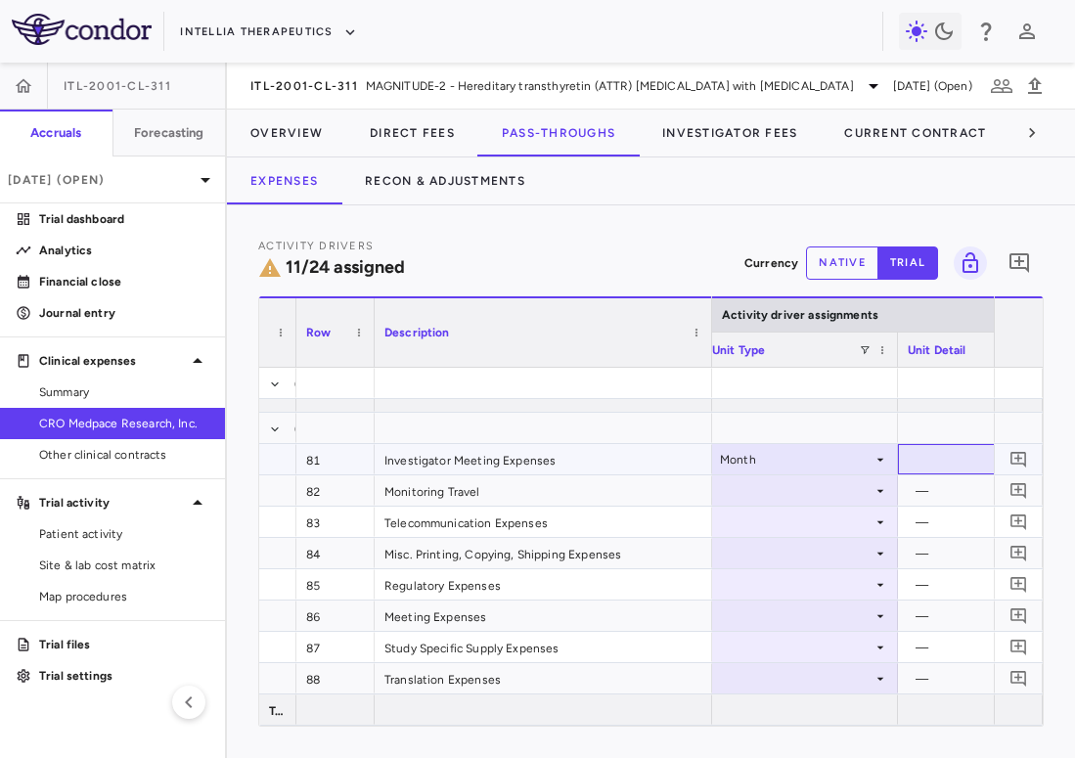
click at [926, 458] on div at bounding box center [995, 459] width 176 height 28
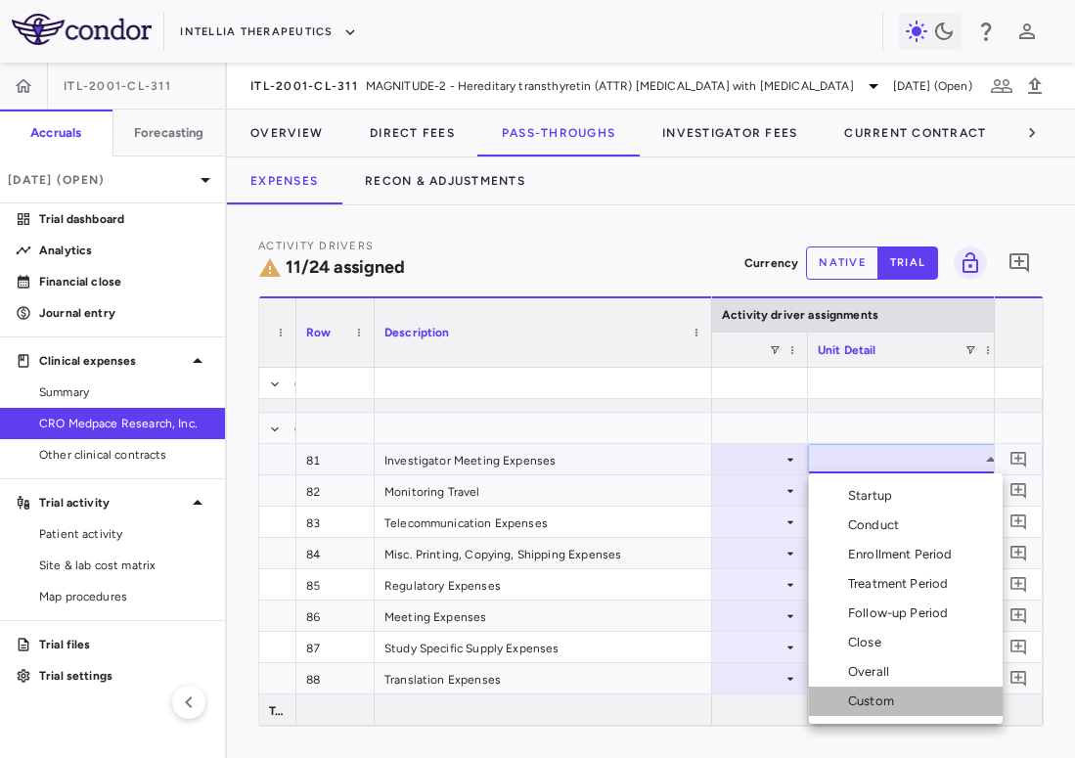
click at [892, 687] on div "Custom" at bounding box center [875, 701] width 54 height 18
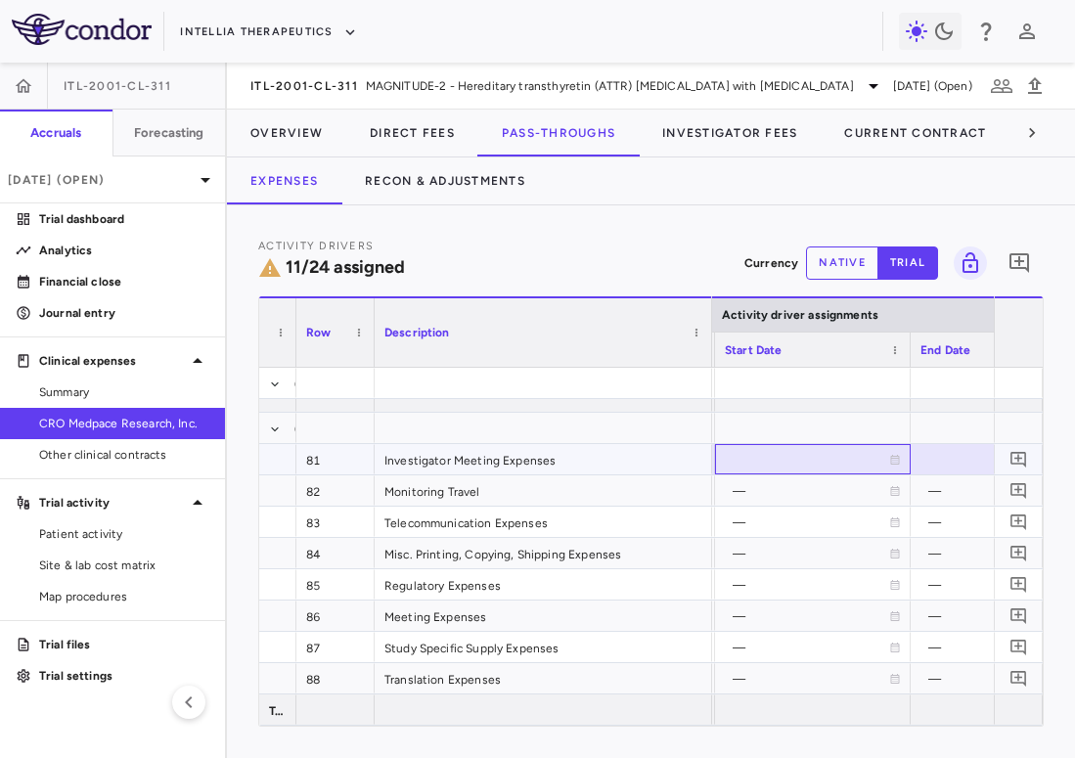
click at [789, 464] on div at bounding box center [813, 459] width 176 height 28
click at [776, 458] on input "**********" at bounding box center [795, 461] width 158 height 32
type input "**********"
click at [737, 464] on div "[DATE]" at bounding box center [698, 459] width 156 height 31
click at [716, 463] on input "**********" at bounding box center [682, 461] width 158 height 32
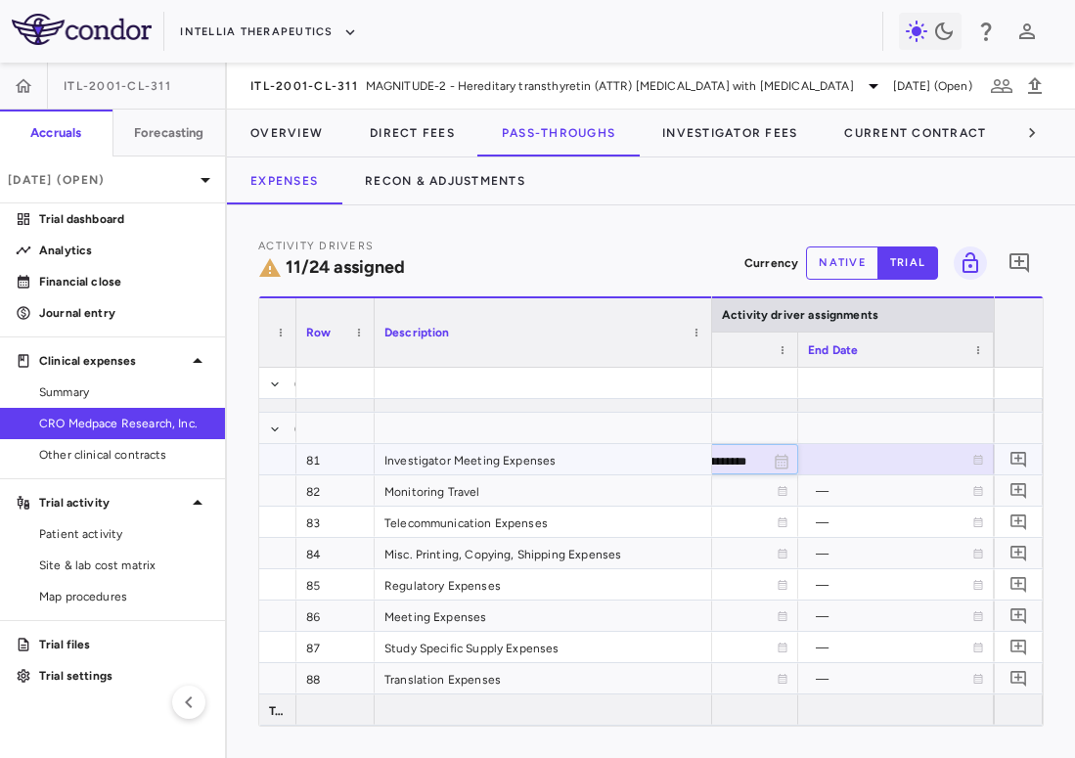
type input "**********"
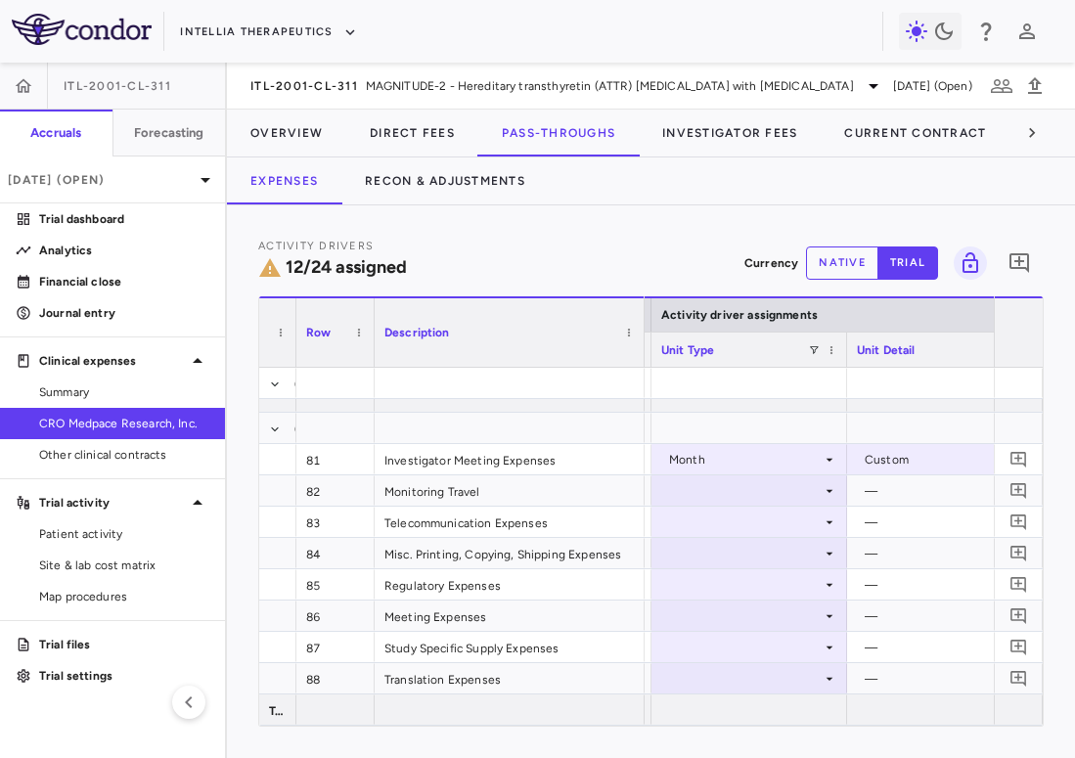
drag, startPoint x: 706, startPoint y: 343, endPoint x: 639, endPoint y: 353, distance: 68.2
click at [640, 353] on div at bounding box center [644, 332] width 8 height 68
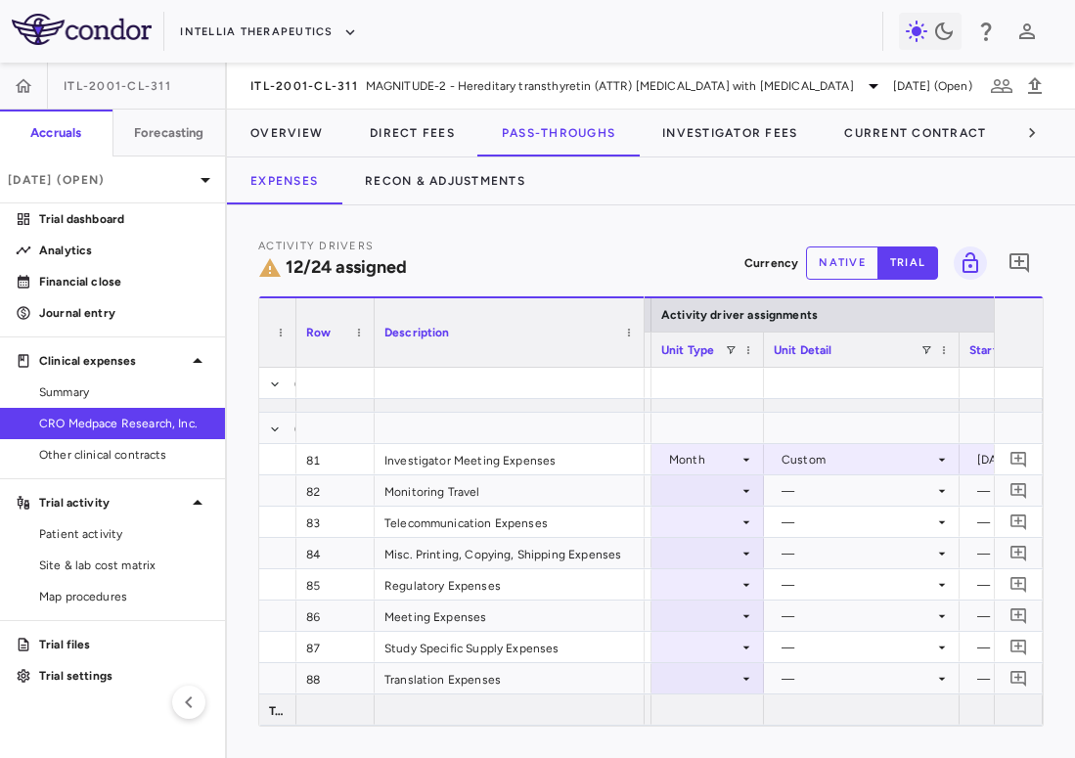
drag, startPoint x: 844, startPoint y: 361, endPoint x: 761, endPoint y: 370, distance: 83.6
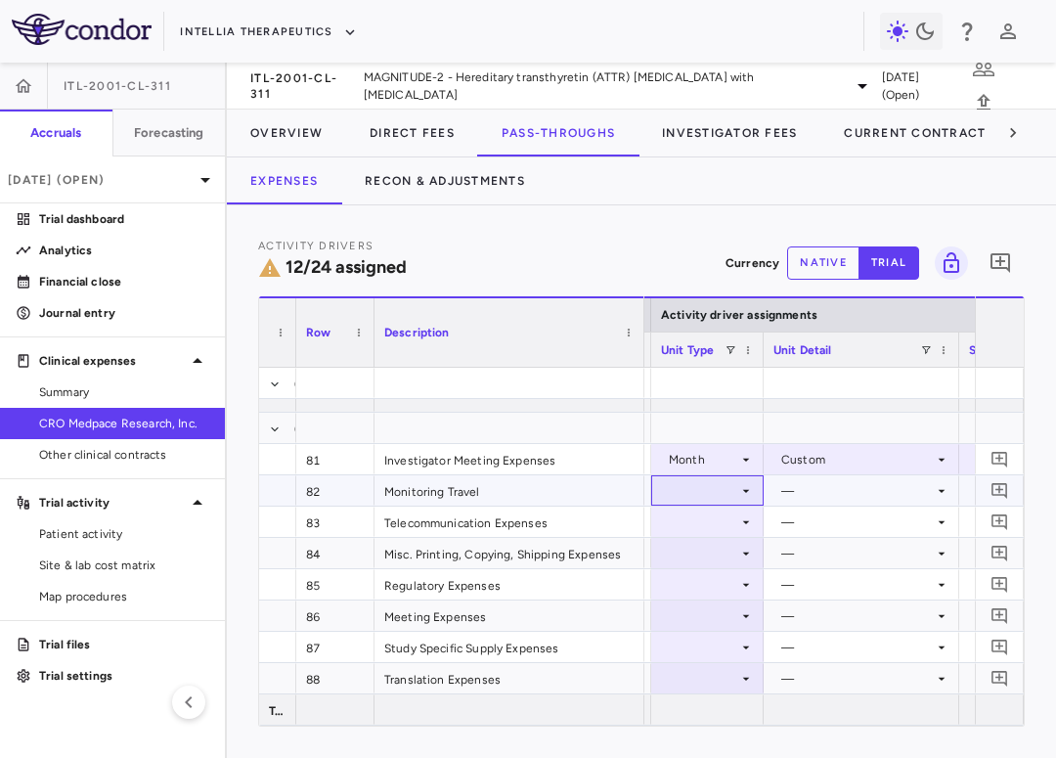
click at [738, 498] on icon at bounding box center [746, 491] width 16 height 16
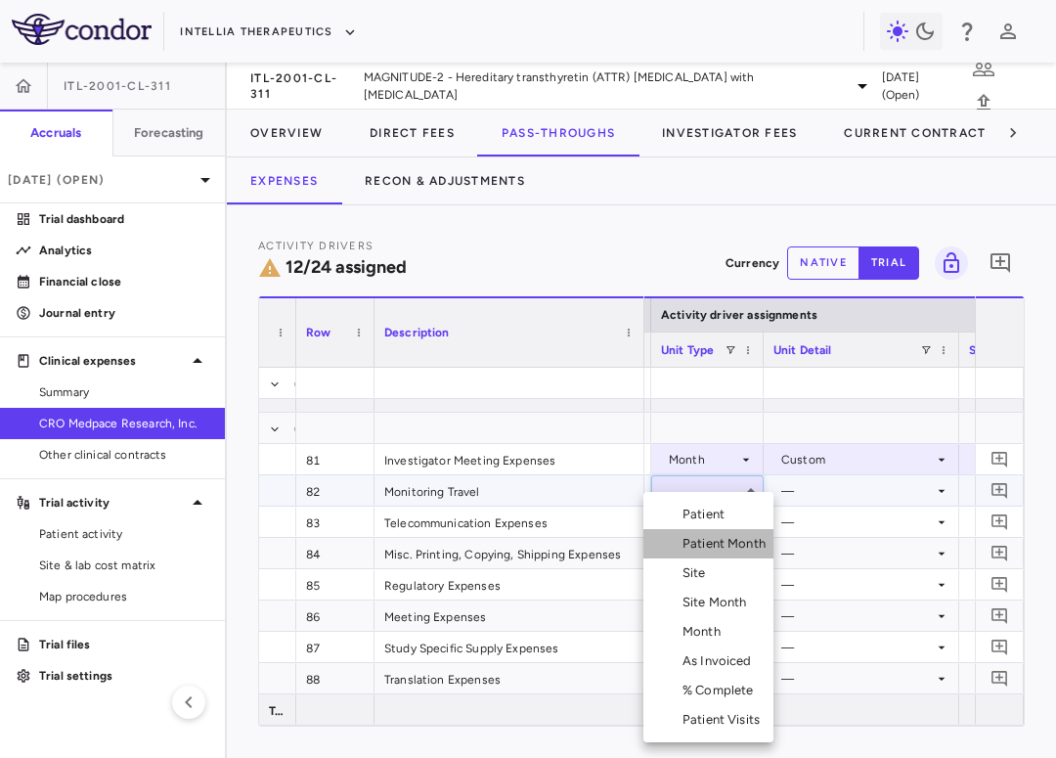
click at [723, 542] on div "Patient Month" at bounding box center [728, 544] width 91 height 18
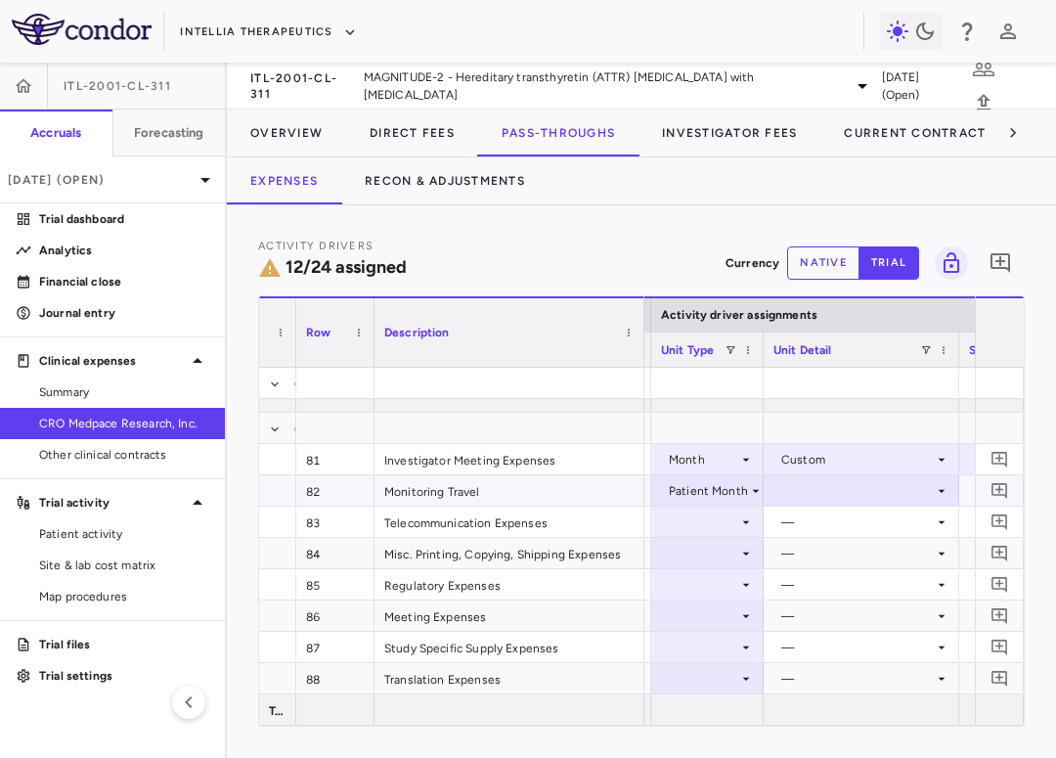
click at [821, 492] on div at bounding box center [861, 490] width 176 height 28
click at [823, 523] on div "As occurred" at bounding box center [843, 527] width 78 height 18
click at [724, 523] on div at bounding box center [707, 522] width 93 height 28
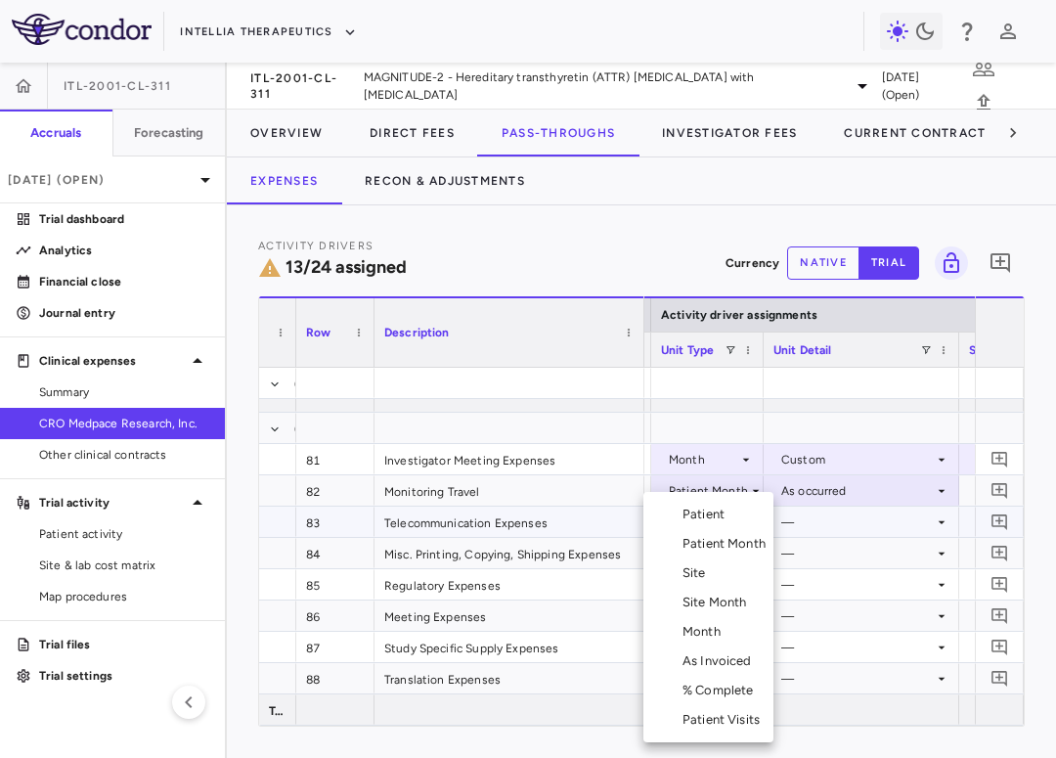
click at [706, 637] on div "Month" at bounding box center [706, 632] width 46 height 18
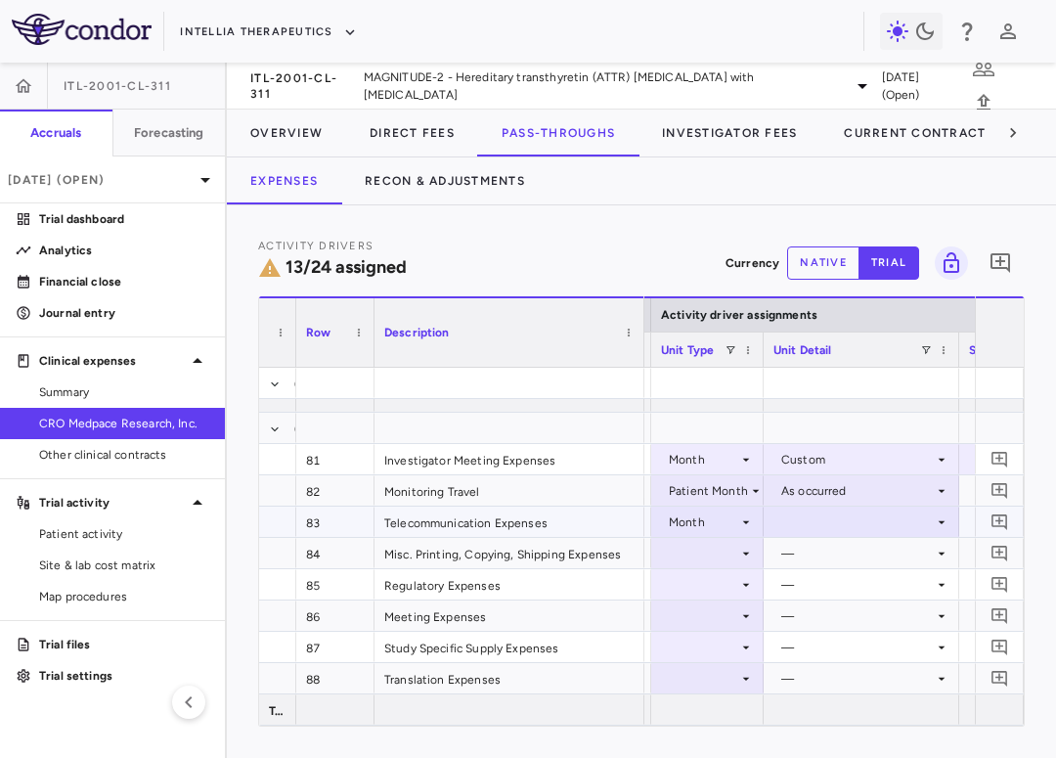
click at [817, 529] on div at bounding box center [861, 522] width 176 height 28
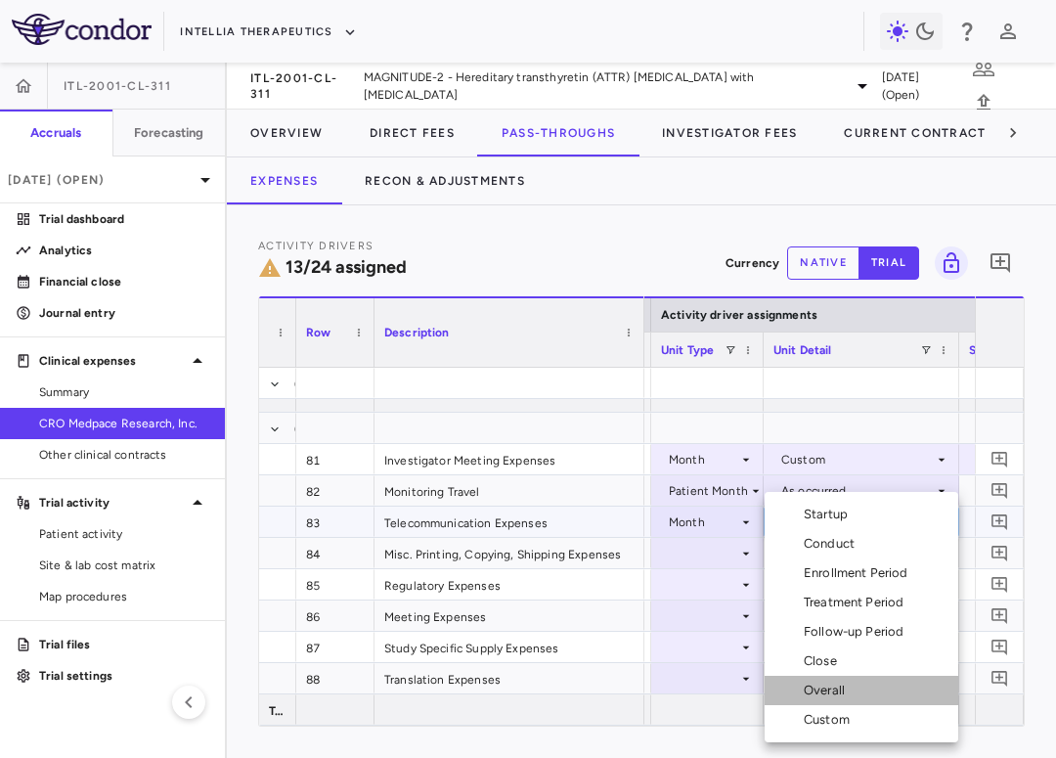
click at [825, 682] on div "Overall" at bounding box center [828, 691] width 49 height 18
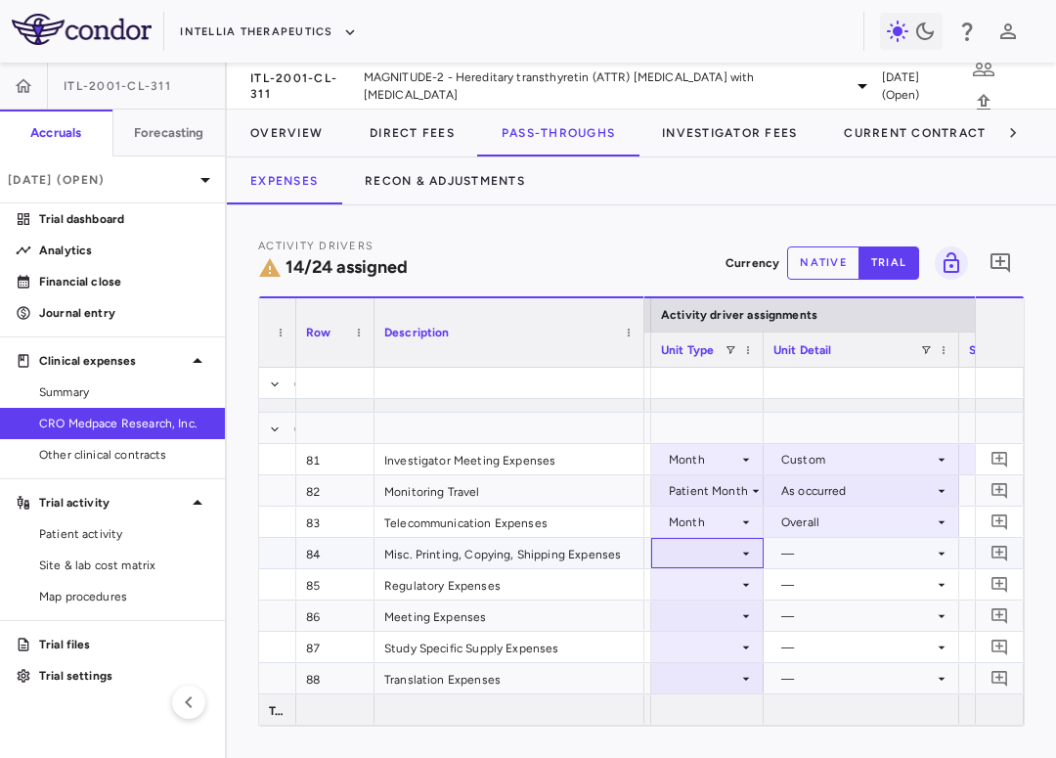
click at [710, 552] on div at bounding box center [707, 553] width 93 height 28
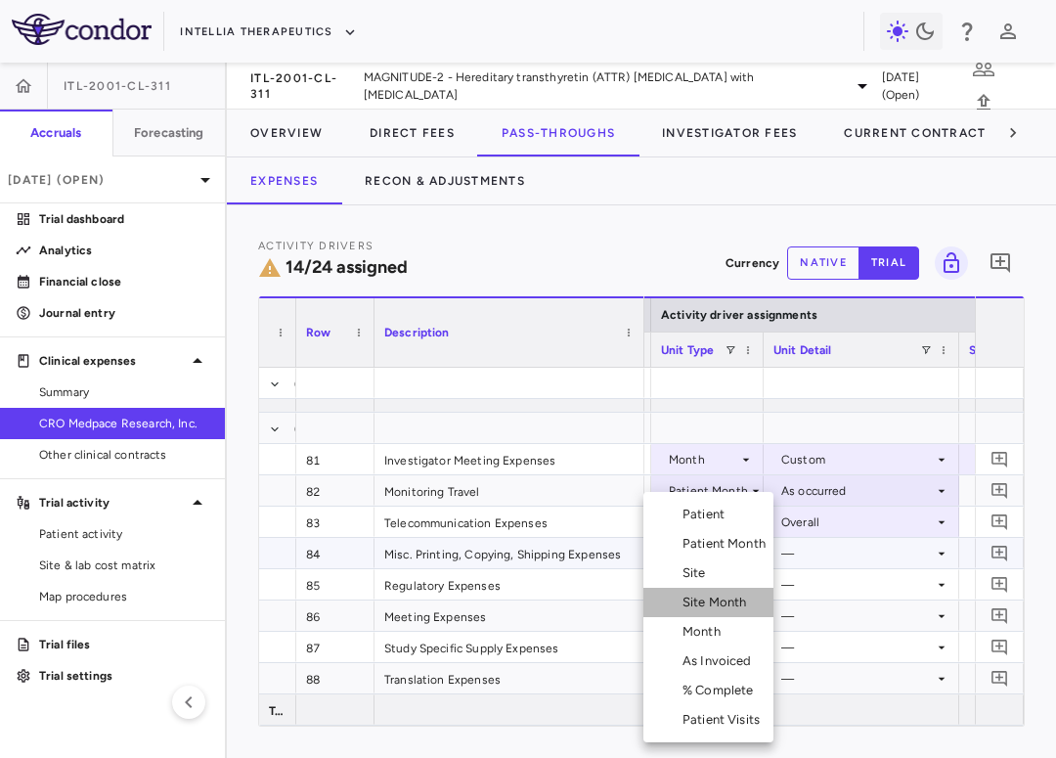
click at [718, 606] on div "Site Month" at bounding box center [719, 603] width 72 height 18
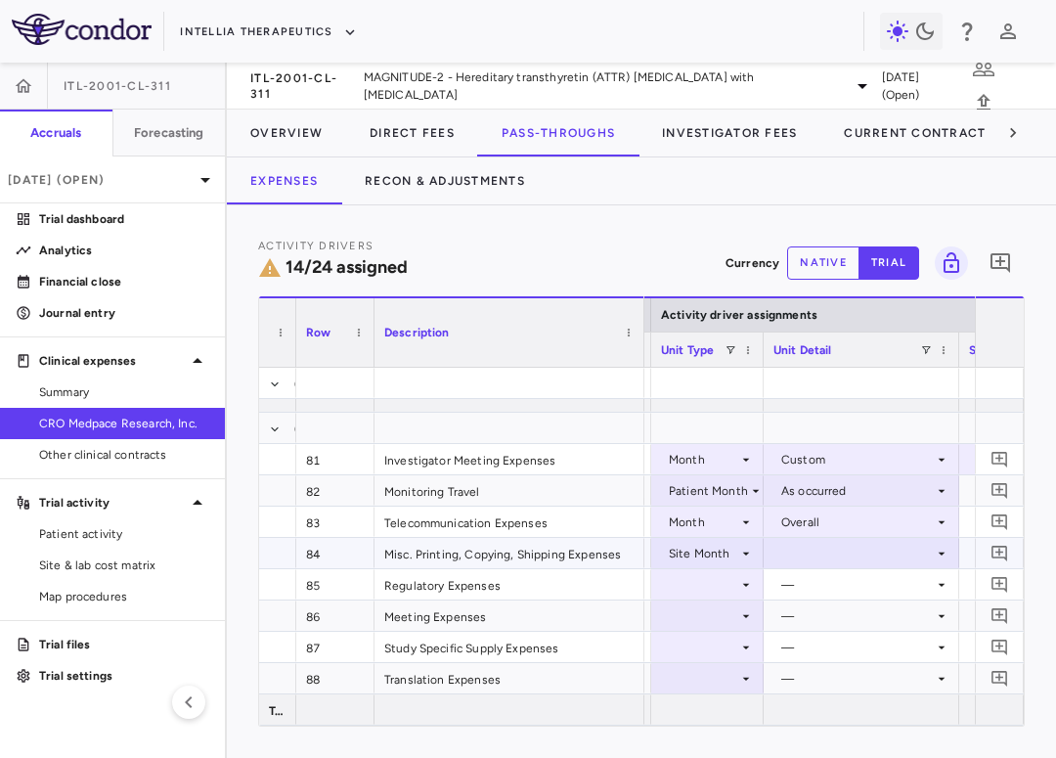
click at [817, 549] on div at bounding box center [861, 553] width 176 height 28
click at [817, 584] on div "As Initiated" at bounding box center [841, 590] width 75 height 18
click at [706, 584] on div at bounding box center [707, 584] width 93 height 28
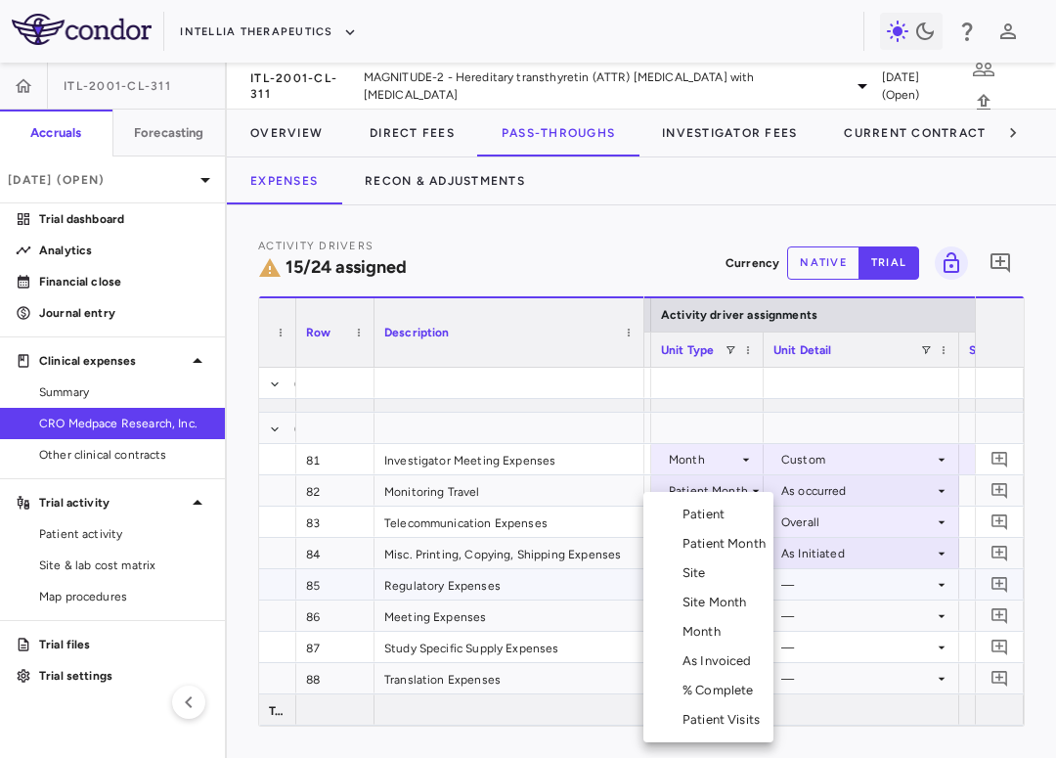
click at [714, 577] on li "Site" at bounding box center [708, 572] width 130 height 29
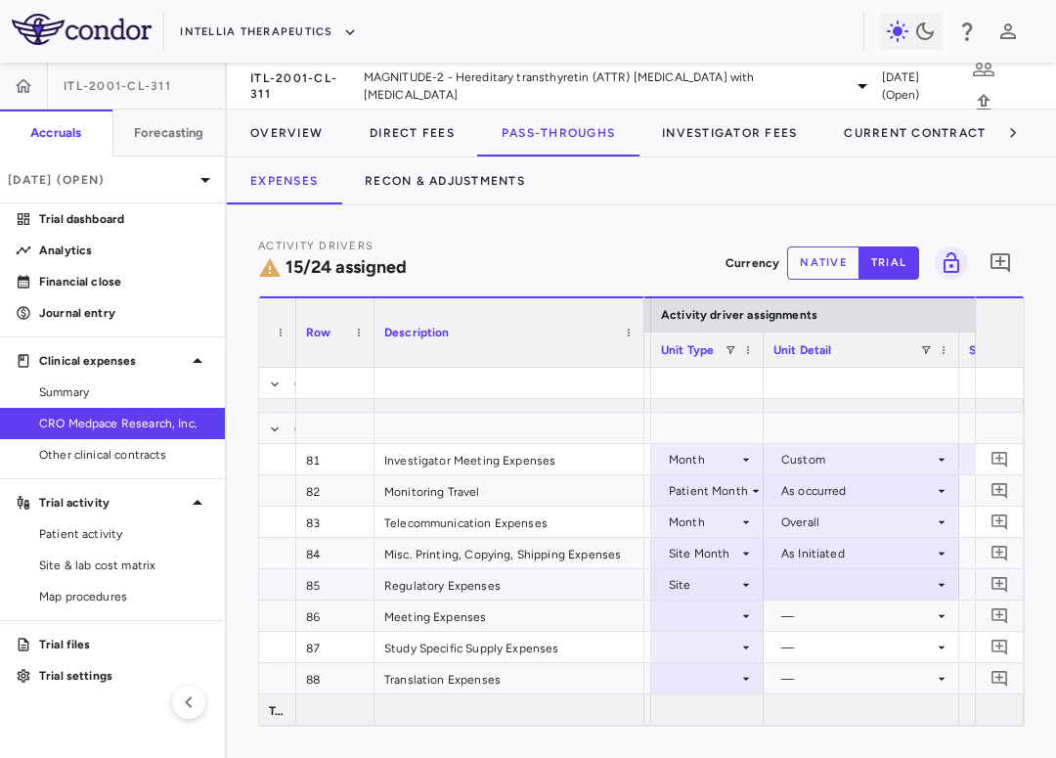
click at [823, 579] on div at bounding box center [861, 584] width 176 height 28
click at [831, 648] on div "Initiated" at bounding box center [832, 650] width 57 height 18
click at [728, 617] on div at bounding box center [707, 615] width 93 height 28
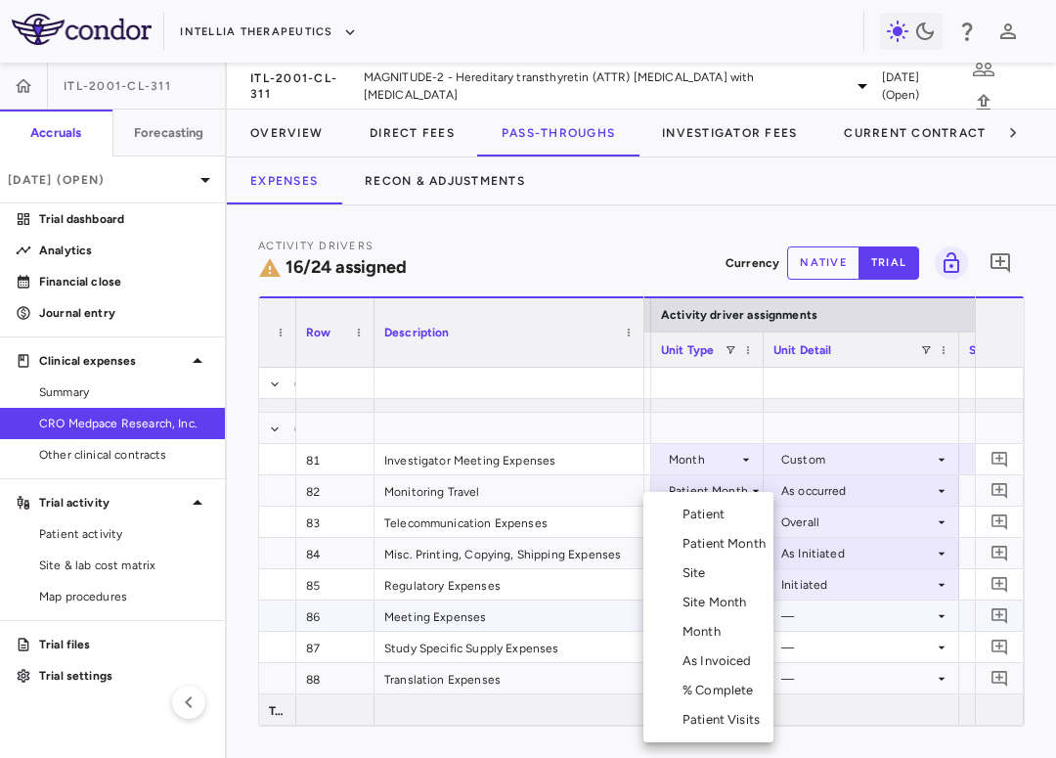
click at [729, 633] on li "Month" at bounding box center [708, 631] width 130 height 29
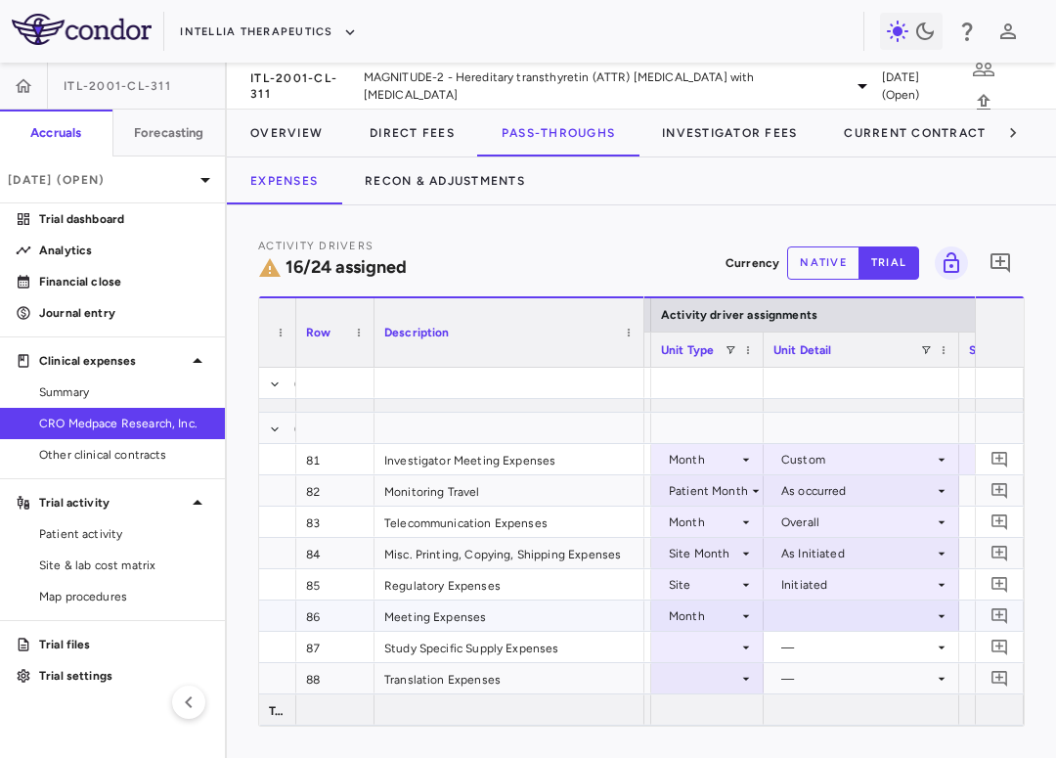
click at [814, 619] on div at bounding box center [861, 615] width 176 height 28
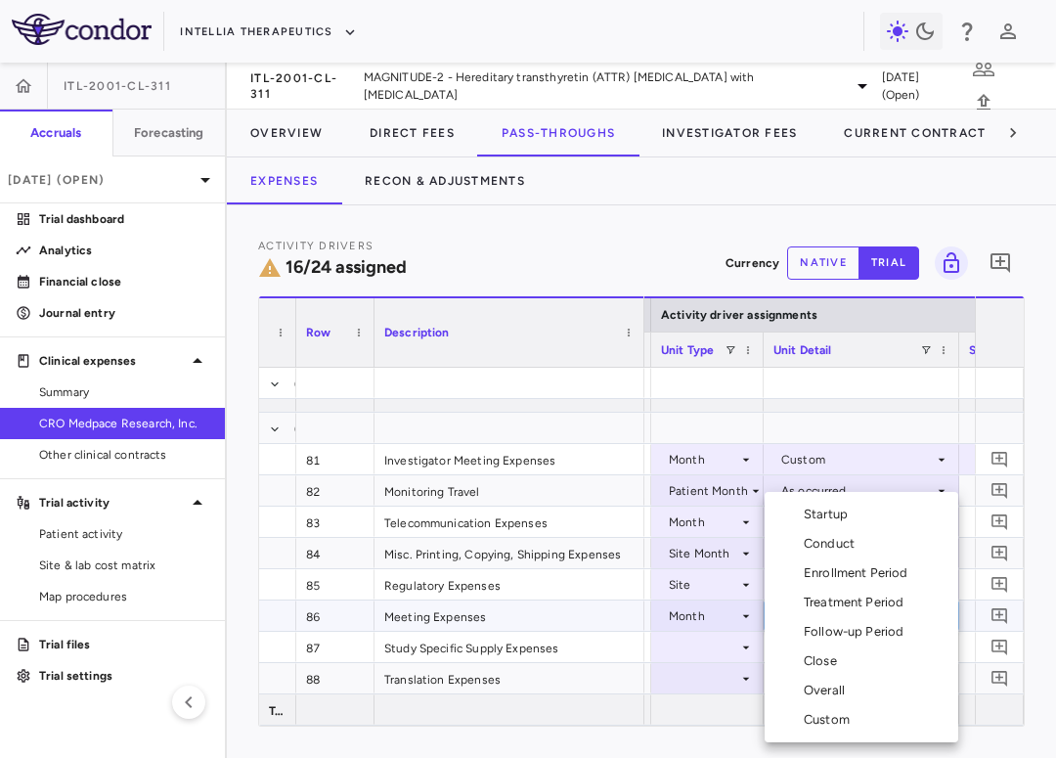
click at [826, 687] on div "Overall" at bounding box center [828, 691] width 49 height 18
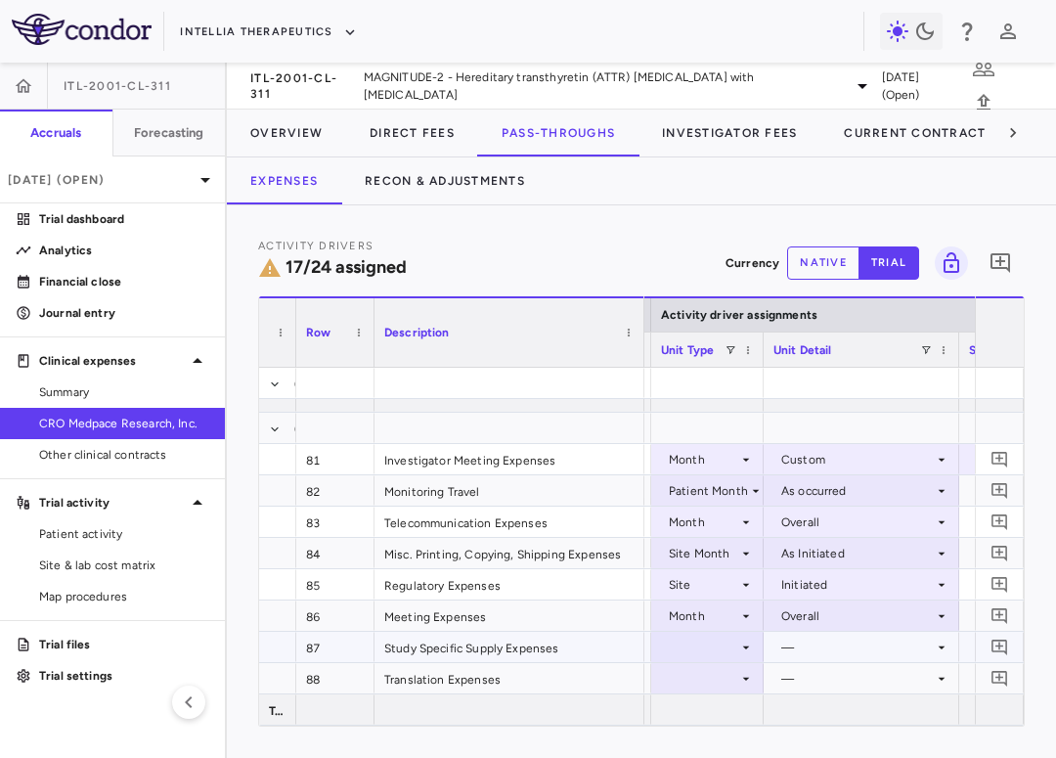
click at [722, 649] on div at bounding box center [707, 647] width 93 height 28
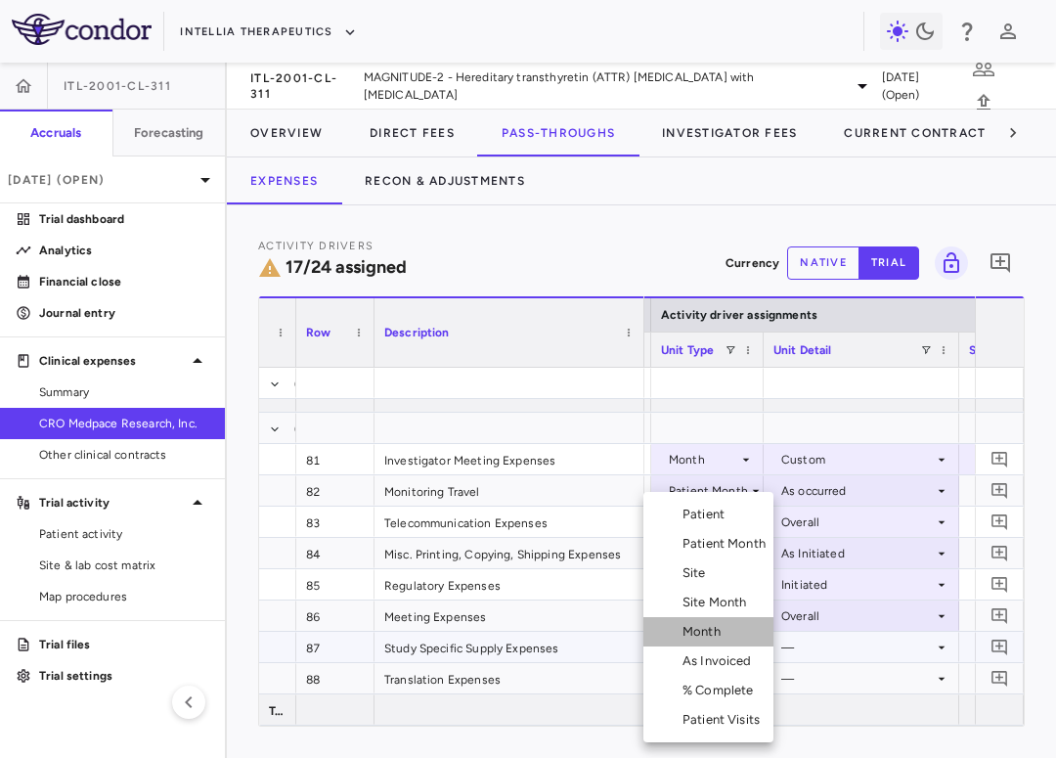
click at [726, 636] on div "Month" at bounding box center [706, 632] width 46 height 18
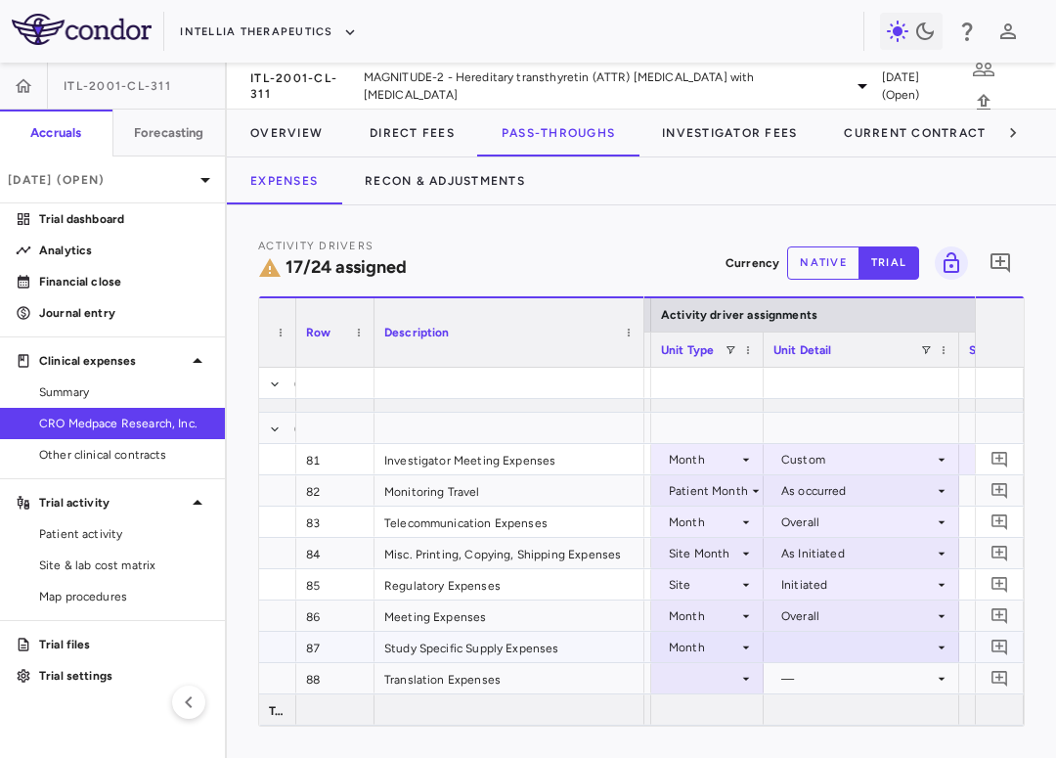
click at [818, 649] on div at bounding box center [861, 647] width 176 height 28
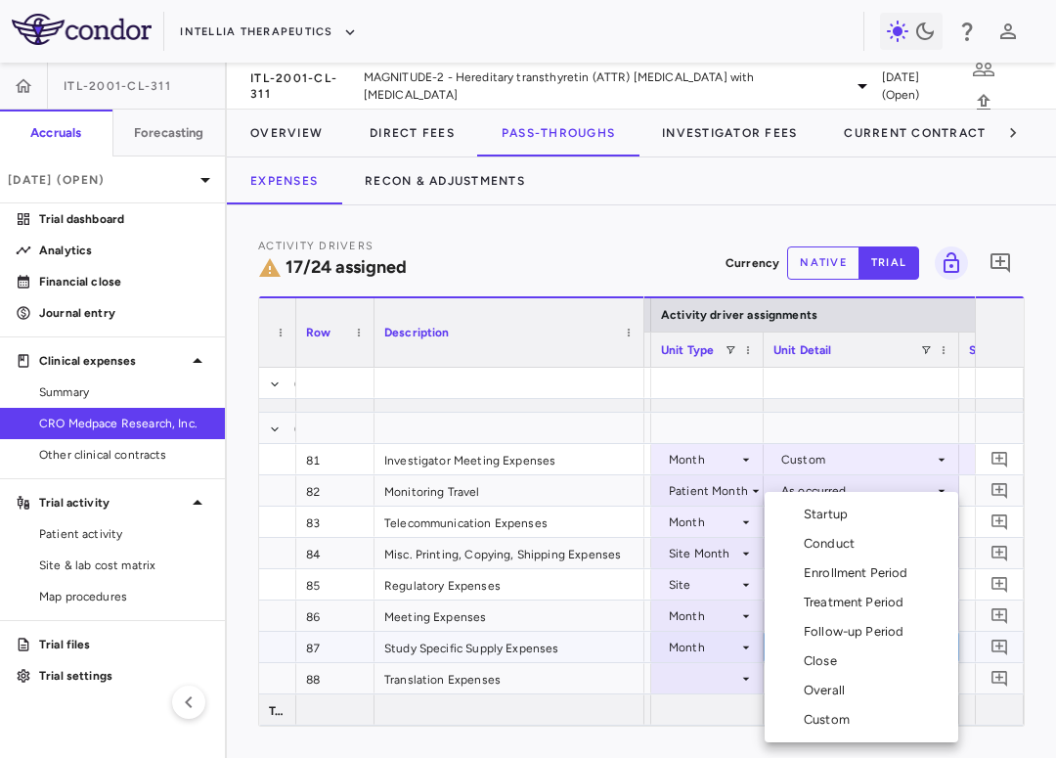
click at [826, 684] on div "Overall" at bounding box center [828, 691] width 49 height 18
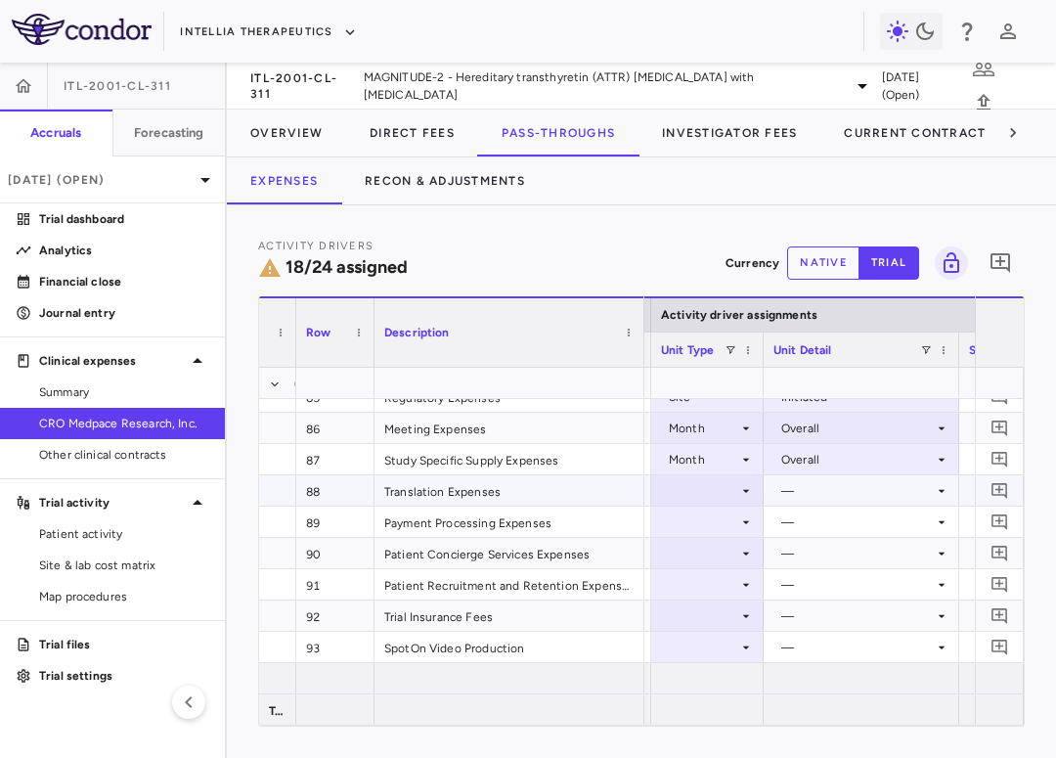
click at [697, 489] on div at bounding box center [707, 490] width 93 height 28
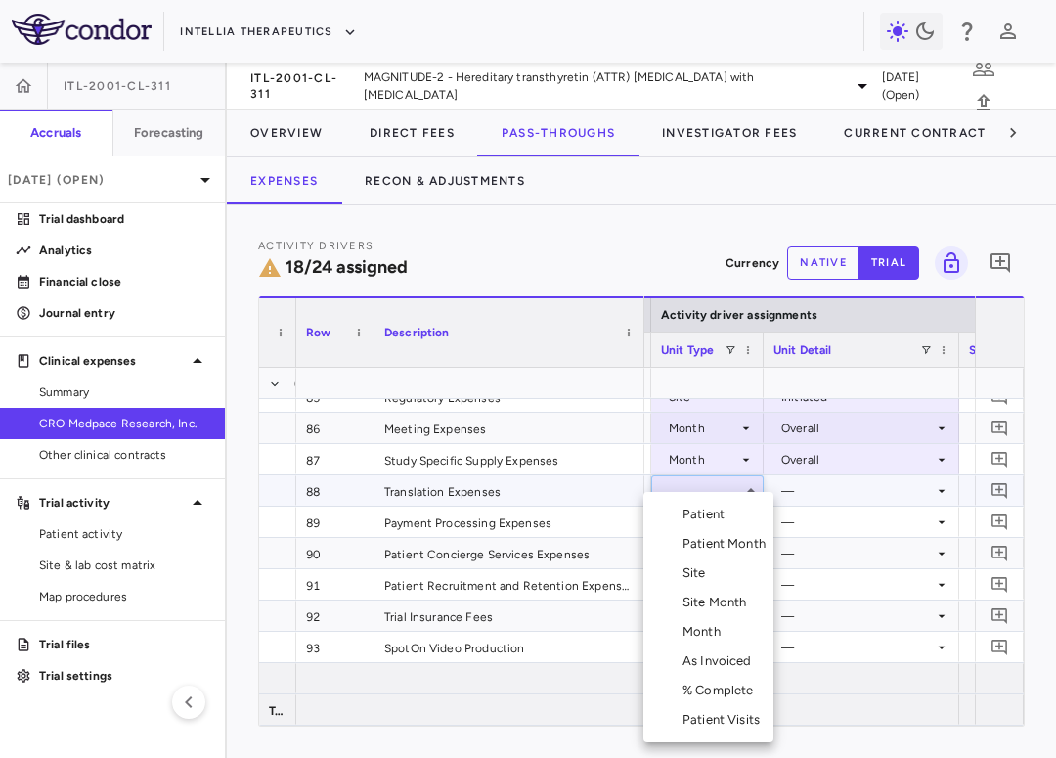
click at [702, 640] on div "Month" at bounding box center [706, 632] width 46 height 18
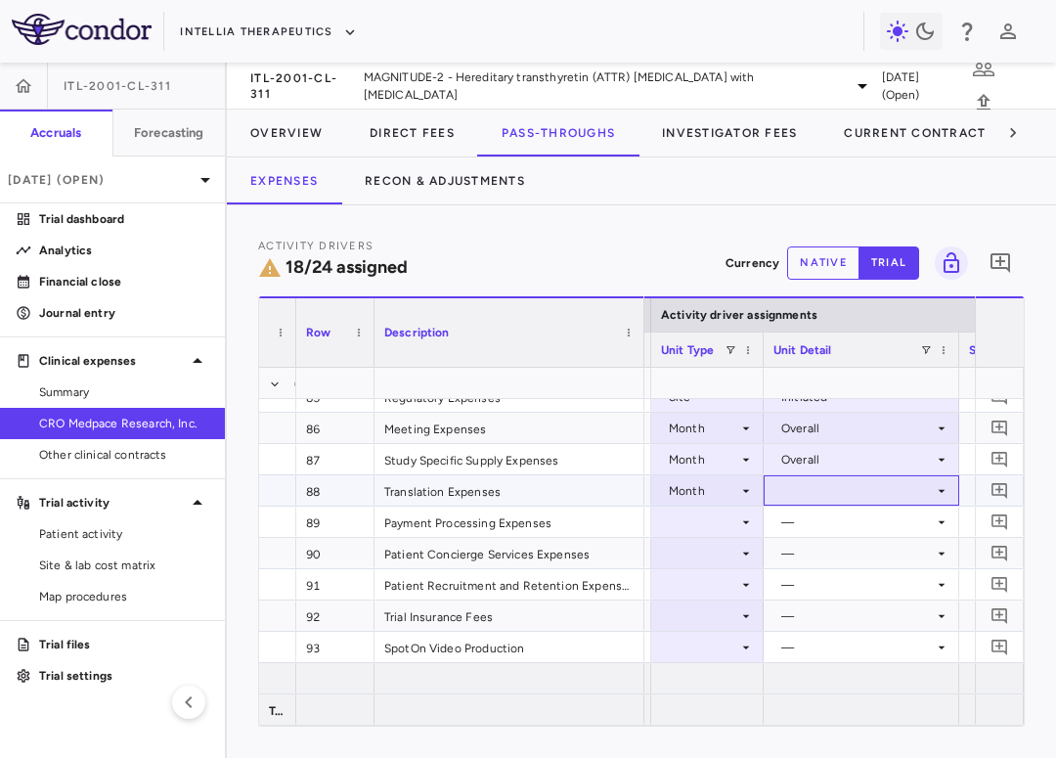
click at [847, 491] on div at bounding box center [861, 490] width 176 height 28
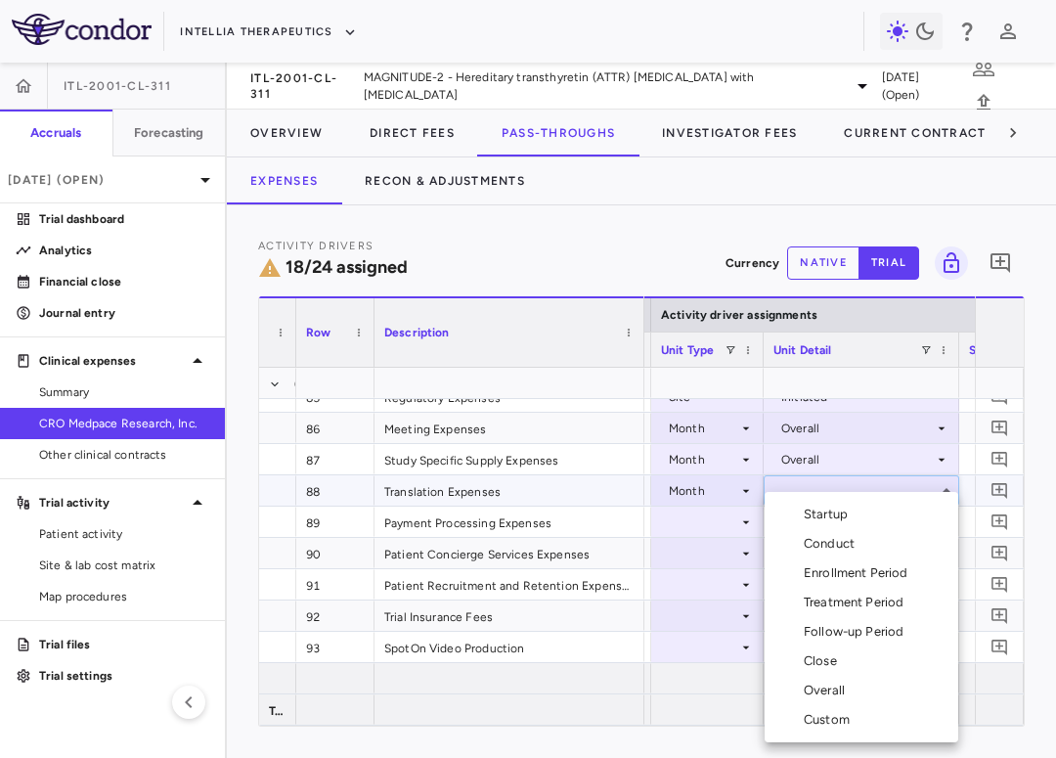
click at [824, 687] on div "Overall" at bounding box center [828, 691] width 49 height 18
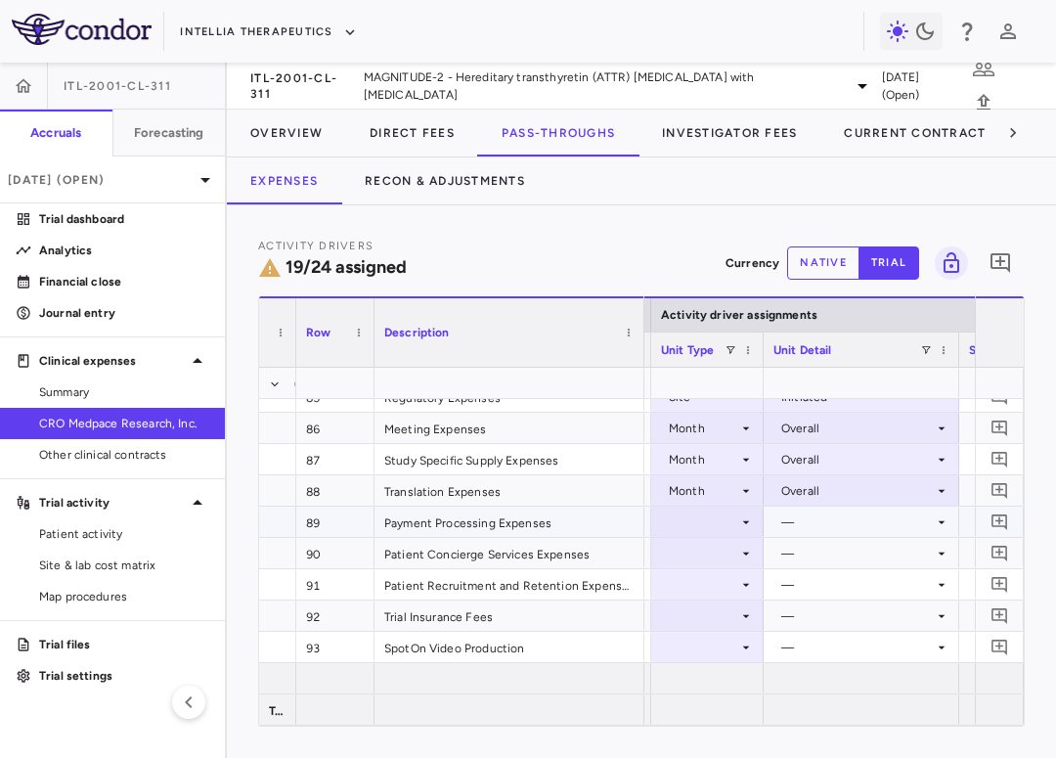
click at [728, 525] on div at bounding box center [707, 522] width 93 height 28
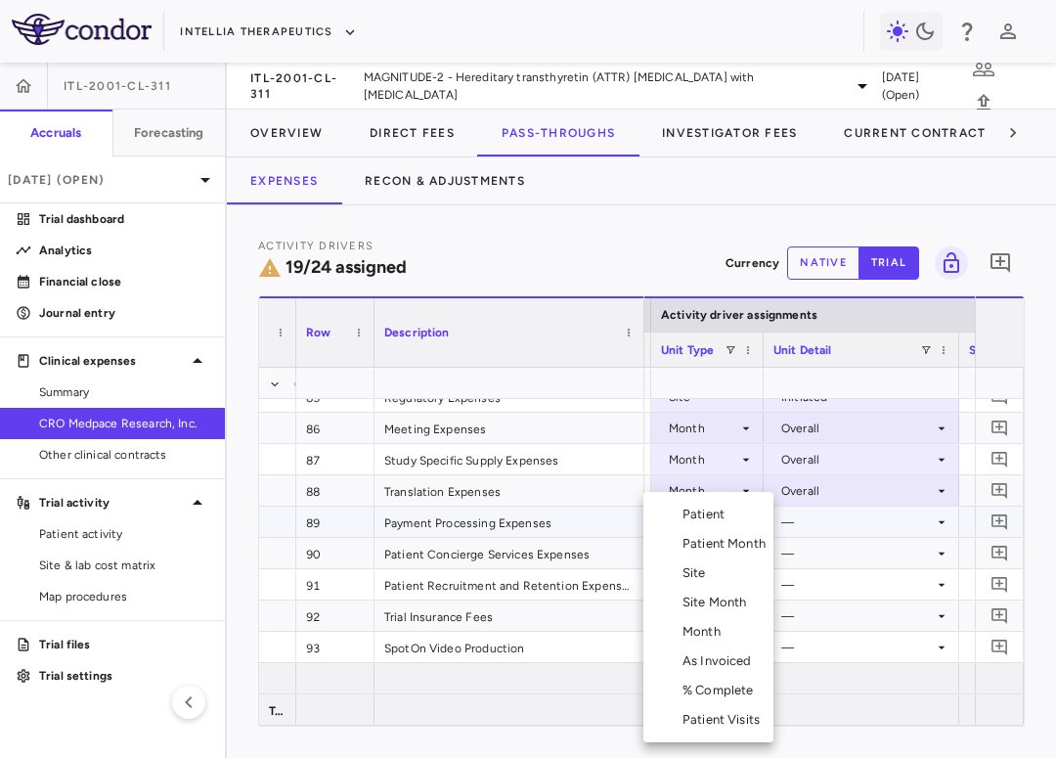
click at [724, 638] on div "Month" at bounding box center [706, 632] width 46 height 18
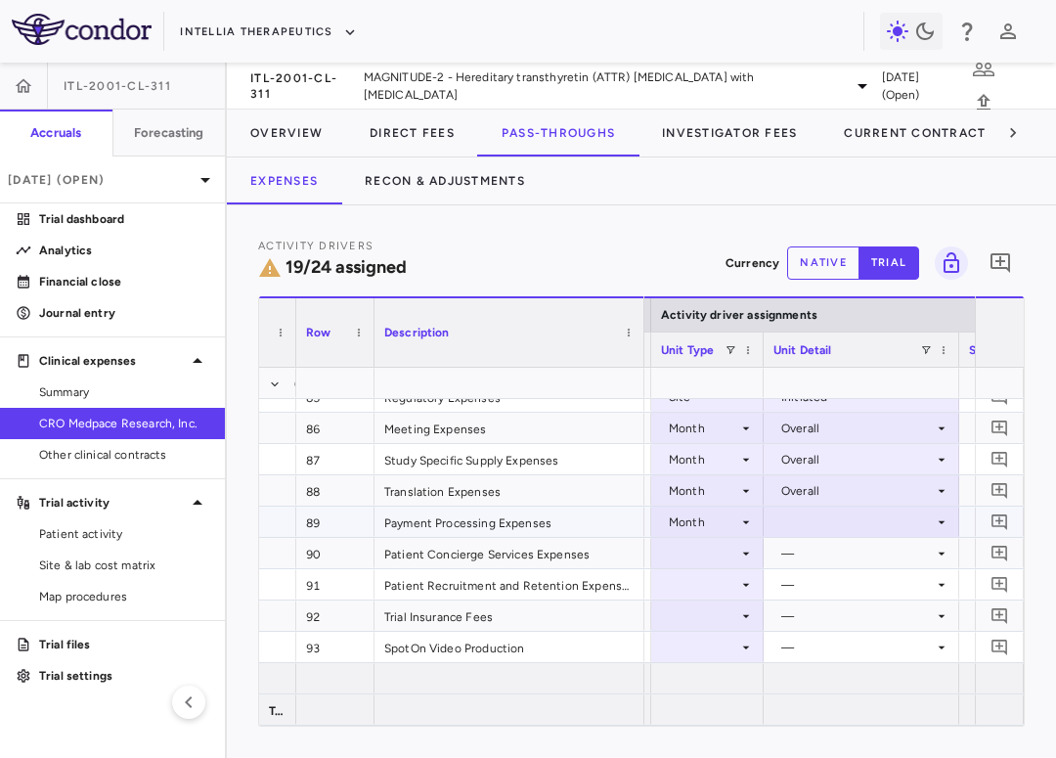
click at [827, 525] on div at bounding box center [861, 522] width 176 height 28
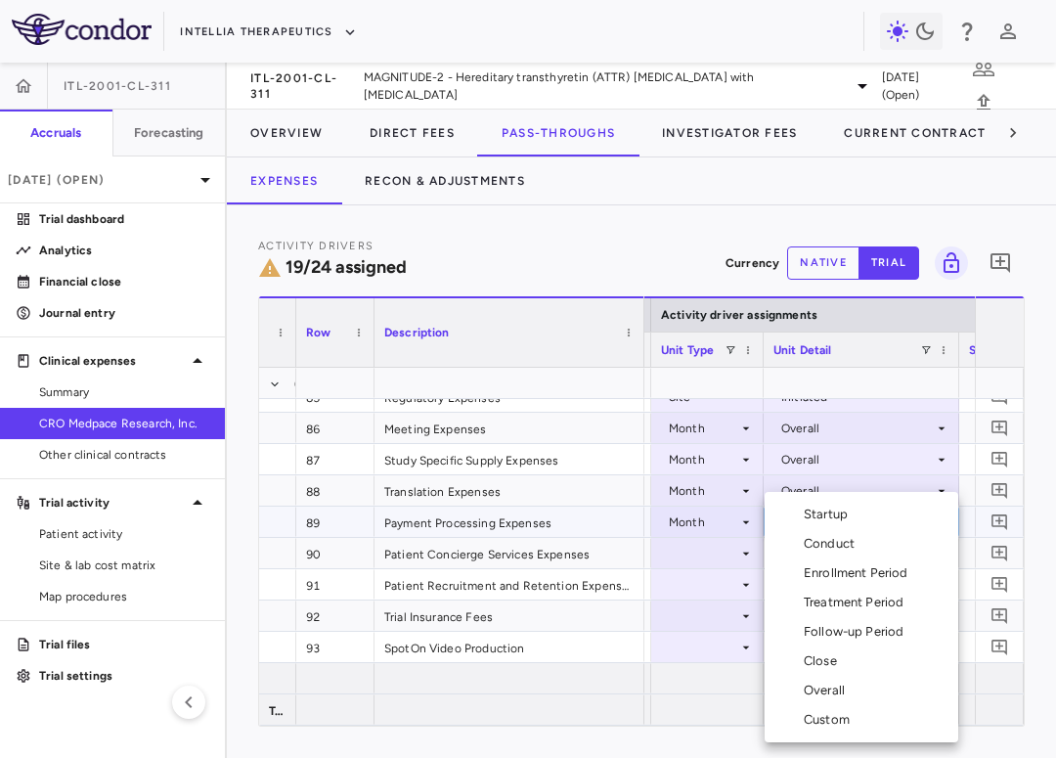
click at [834, 687] on li "Overall" at bounding box center [862, 690] width 194 height 29
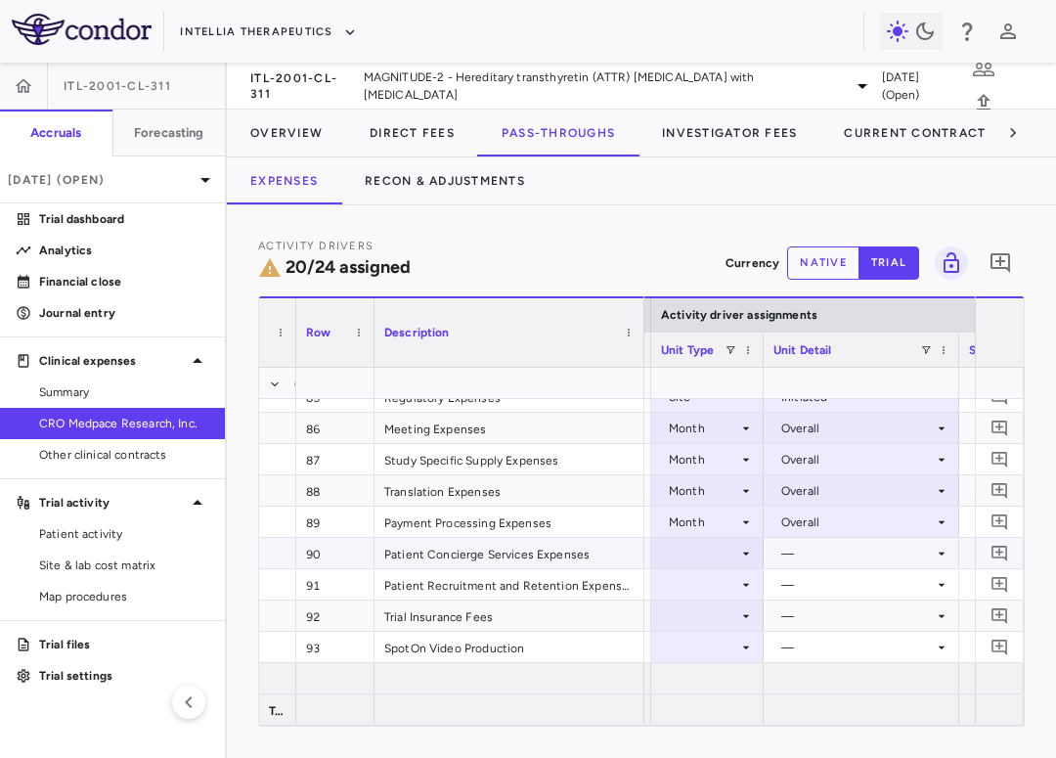
click at [721, 548] on div at bounding box center [707, 553] width 93 height 28
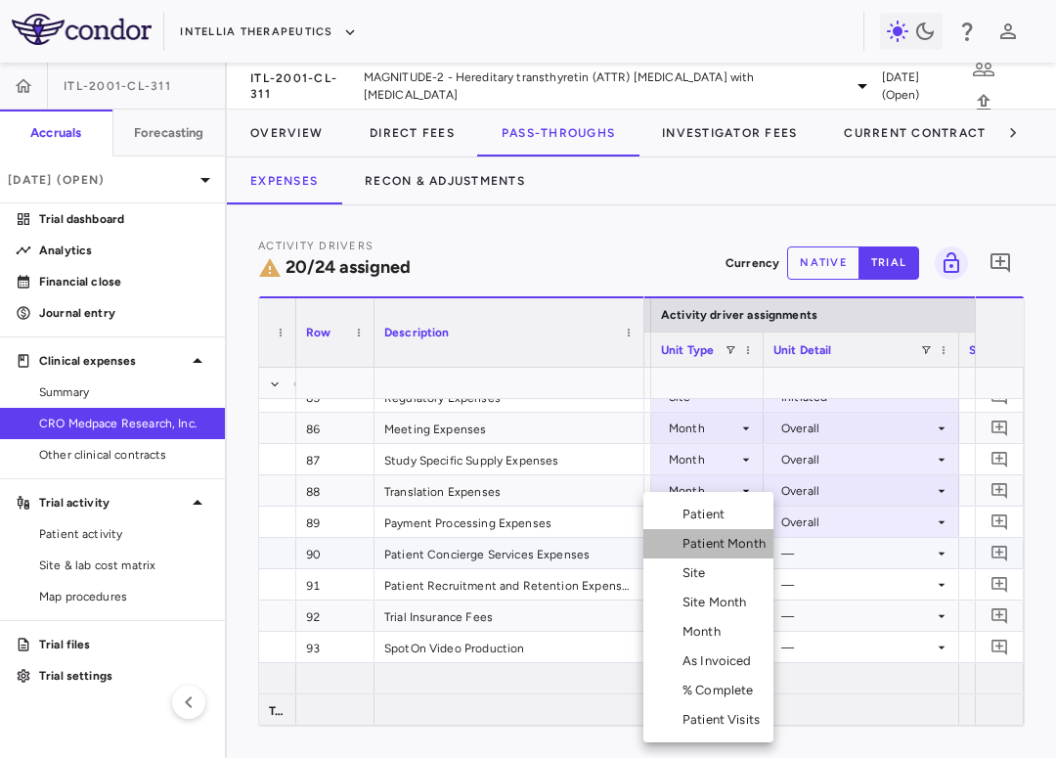
click at [730, 543] on div "Patient Month" at bounding box center [728, 544] width 91 height 18
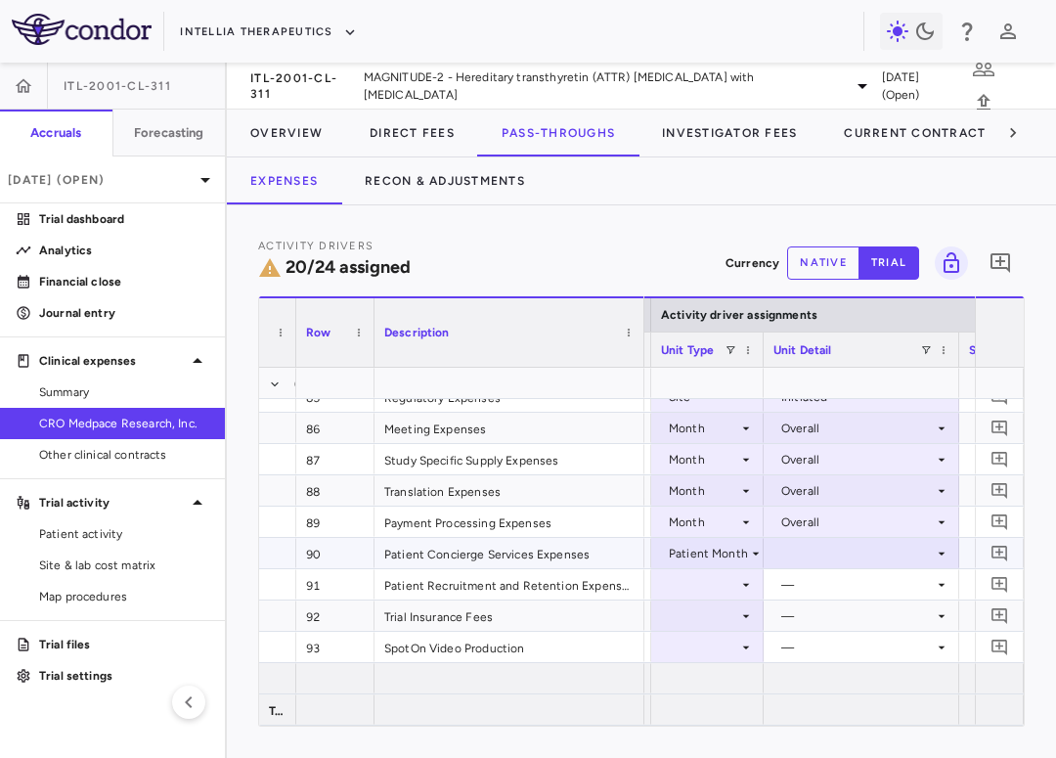
click at [819, 559] on div at bounding box center [861, 553] width 176 height 28
click at [825, 590] on div "As occurred" at bounding box center [843, 590] width 78 height 18
click at [706, 590] on div at bounding box center [707, 584] width 93 height 28
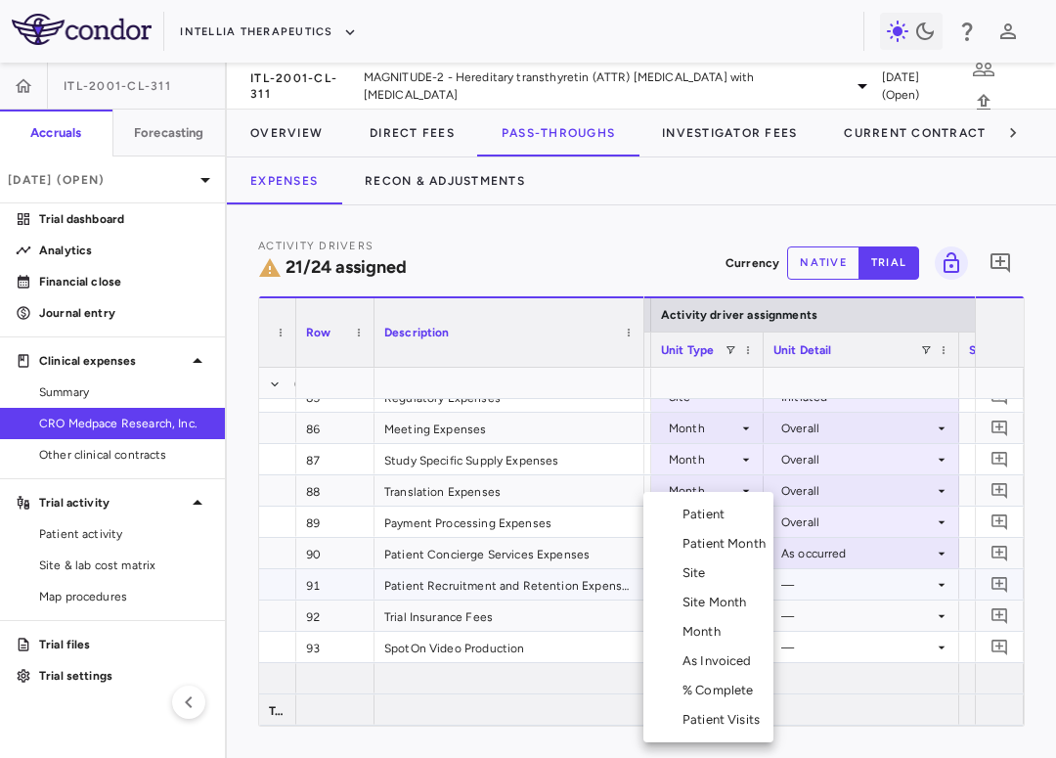
click at [715, 515] on div "Patient" at bounding box center [708, 515] width 50 height 18
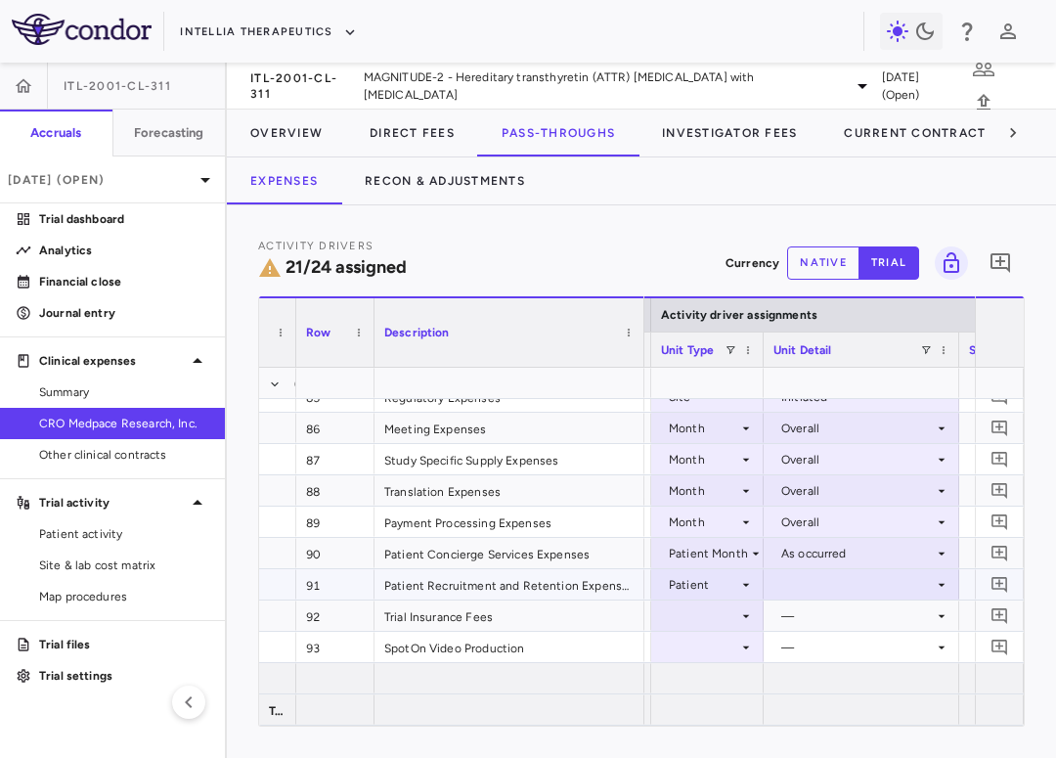
click at [801, 592] on div at bounding box center [861, 584] width 176 height 28
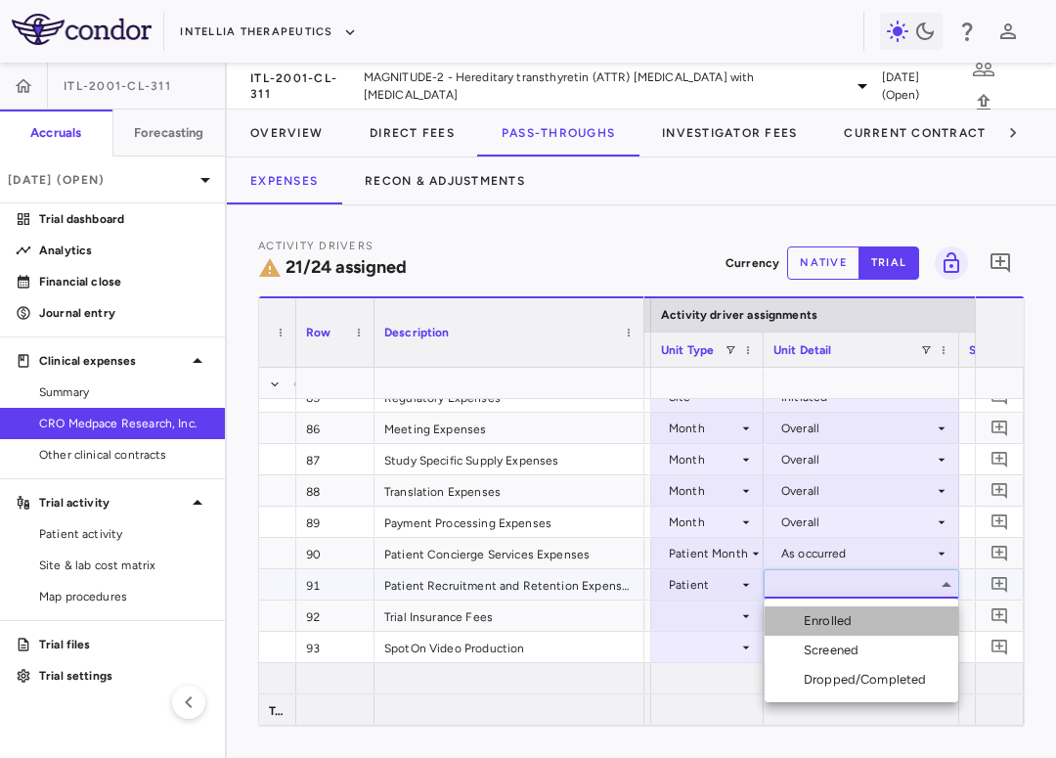
click at [842, 626] on div "Enrolled" at bounding box center [832, 621] width 56 height 18
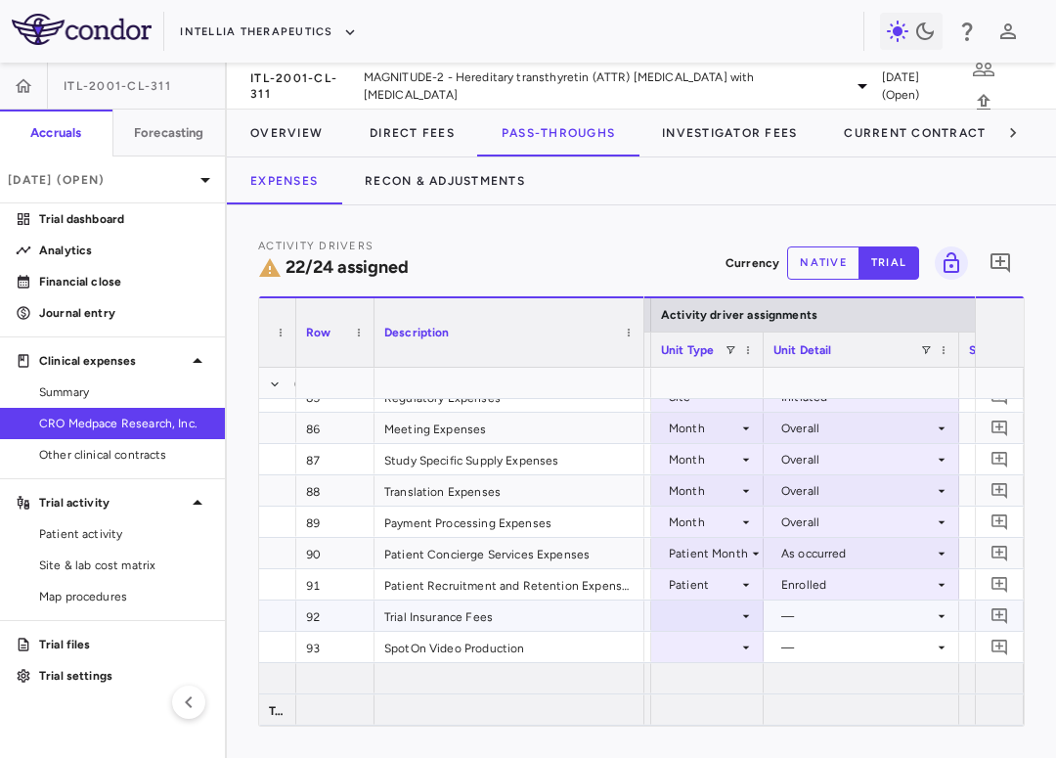
click at [711, 612] on div at bounding box center [707, 615] width 93 height 28
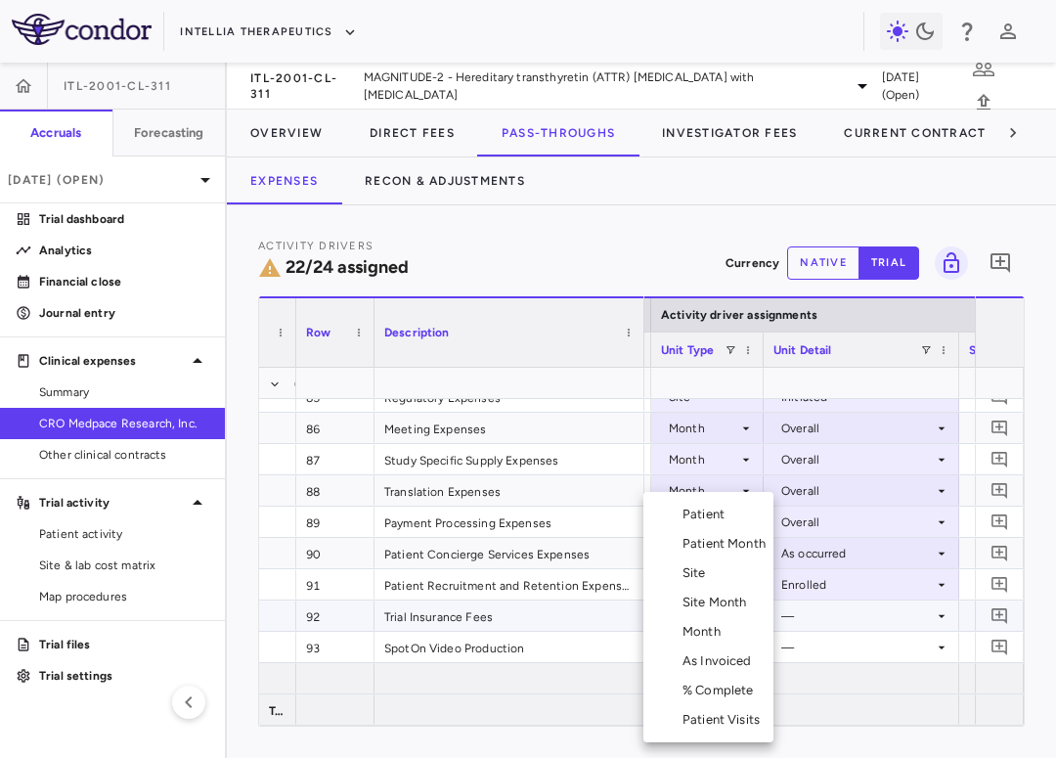
click at [717, 640] on div "Month" at bounding box center [706, 632] width 46 height 18
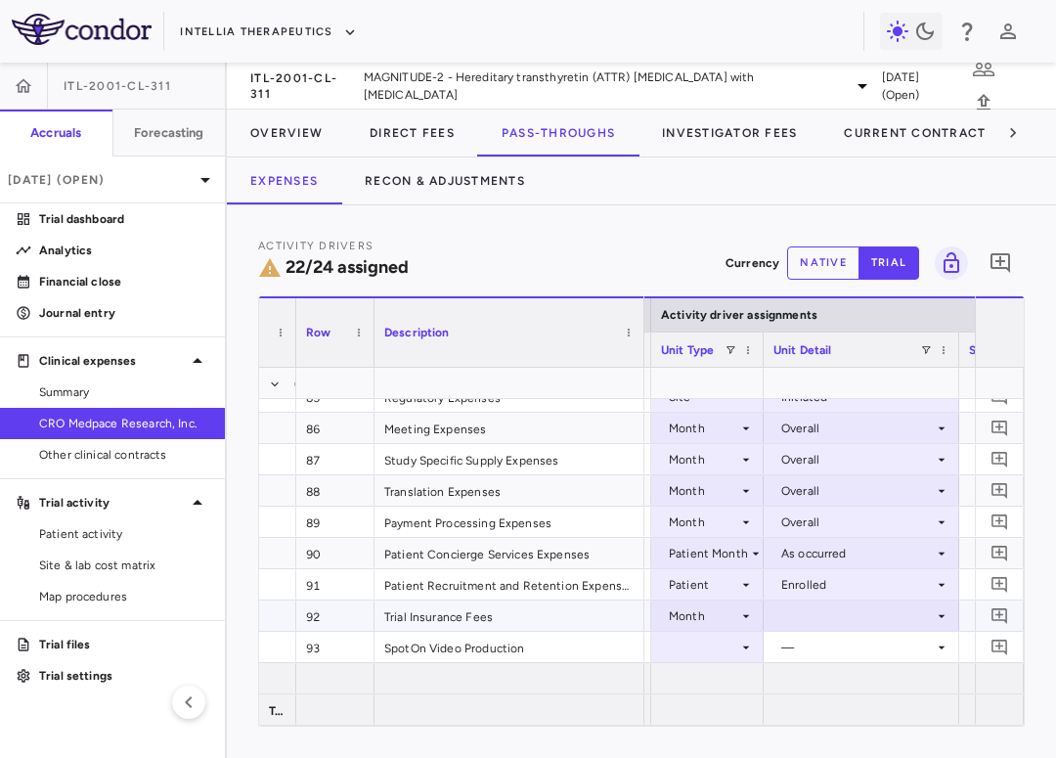
click at [820, 620] on div at bounding box center [861, 615] width 176 height 28
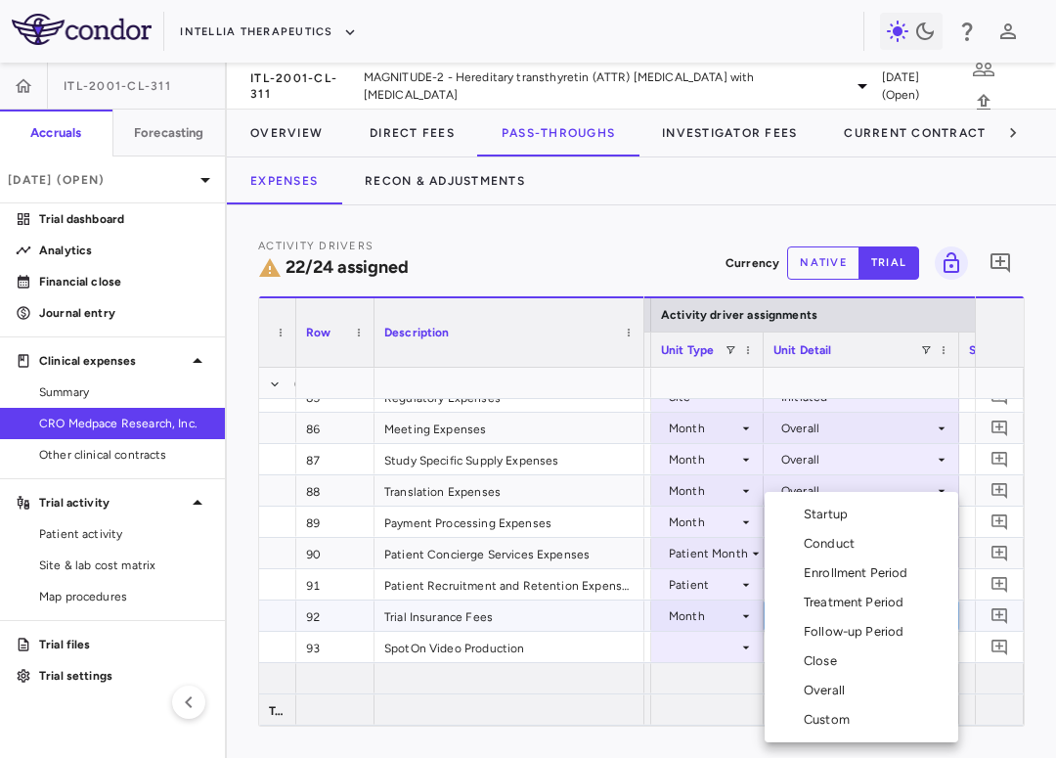
click at [834, 687] on div "Overall" at bounding box center [828, 691] width 49 height 18
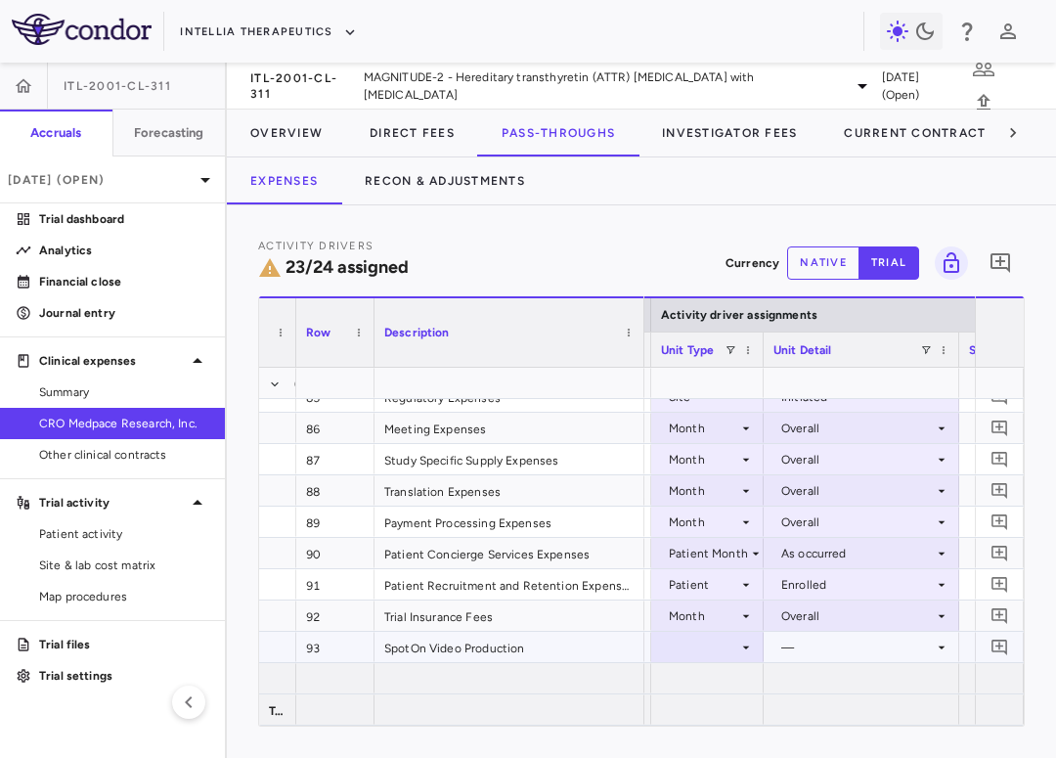
click at [715, 651] on div at bounding box center [707, 647] width 93 height 28
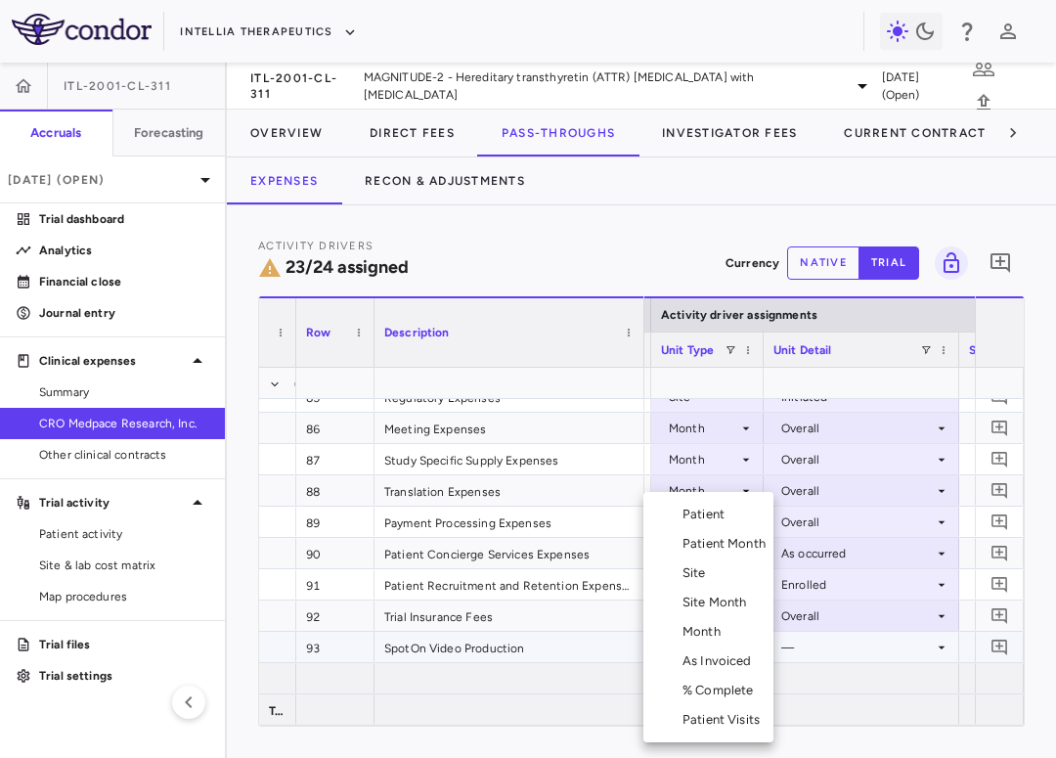
click at [728, 662] on div "As Invoiced" at bounding box center [721, 661] width 77 height 18
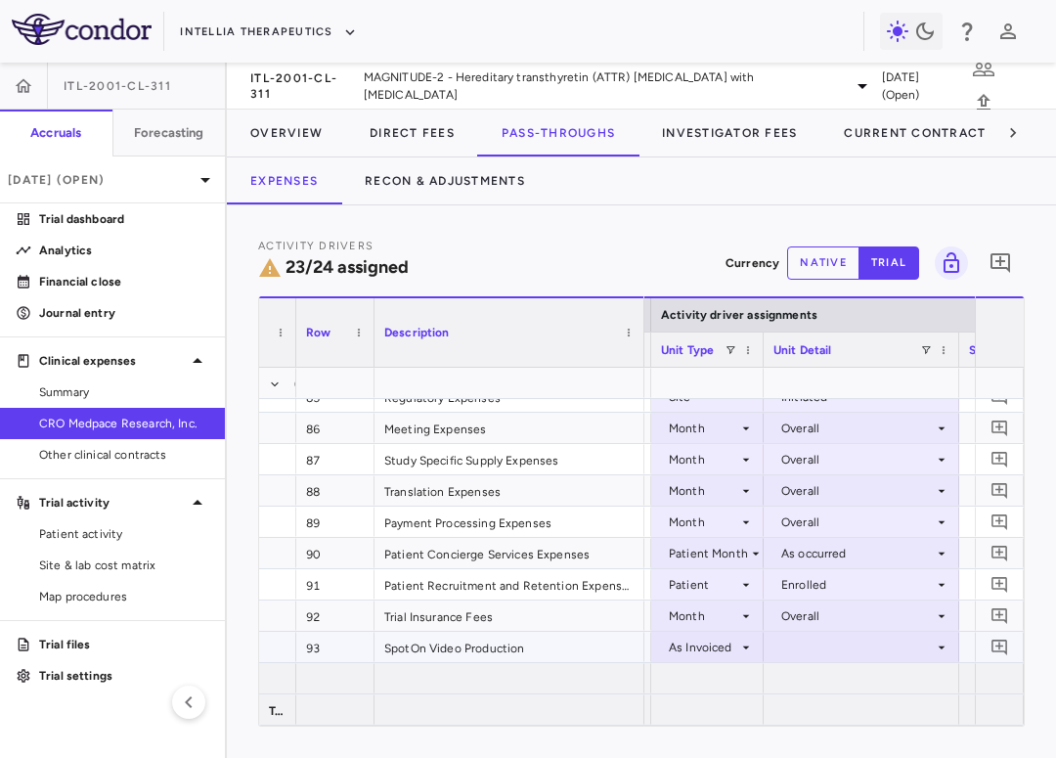
click at [838, 640] on div at bounding box center [861, 647] width 176 height 28
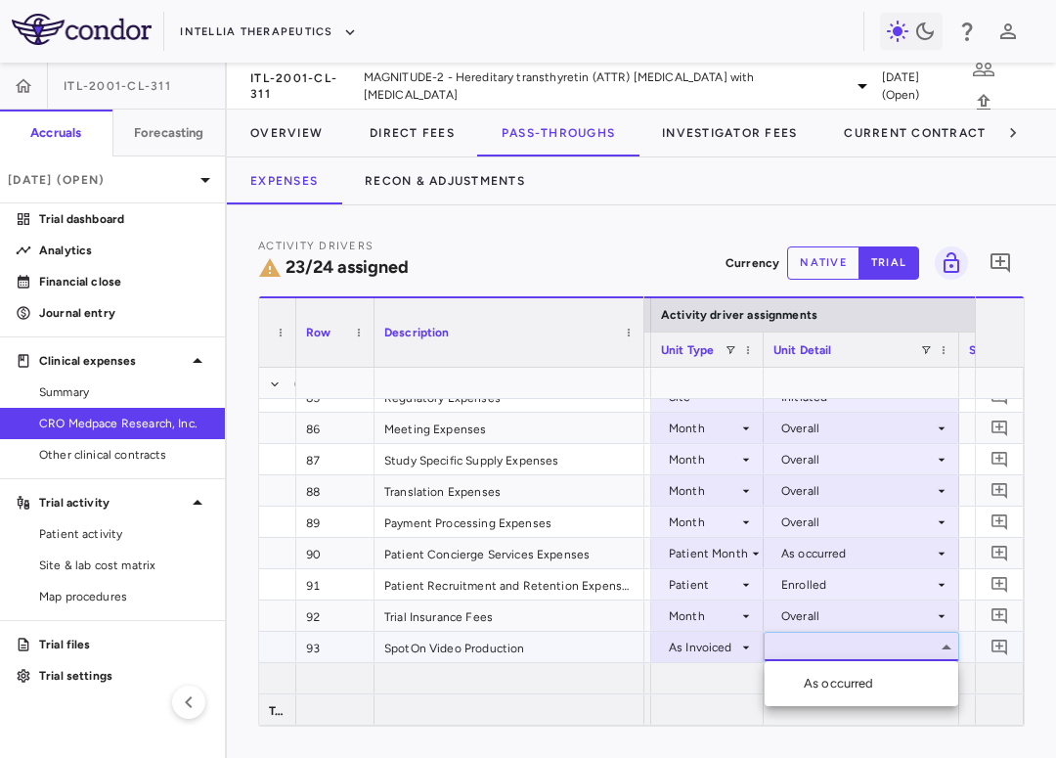
click at [837, 682] on div "As occurred" at bounding box center [843, 684] width 78 height 18
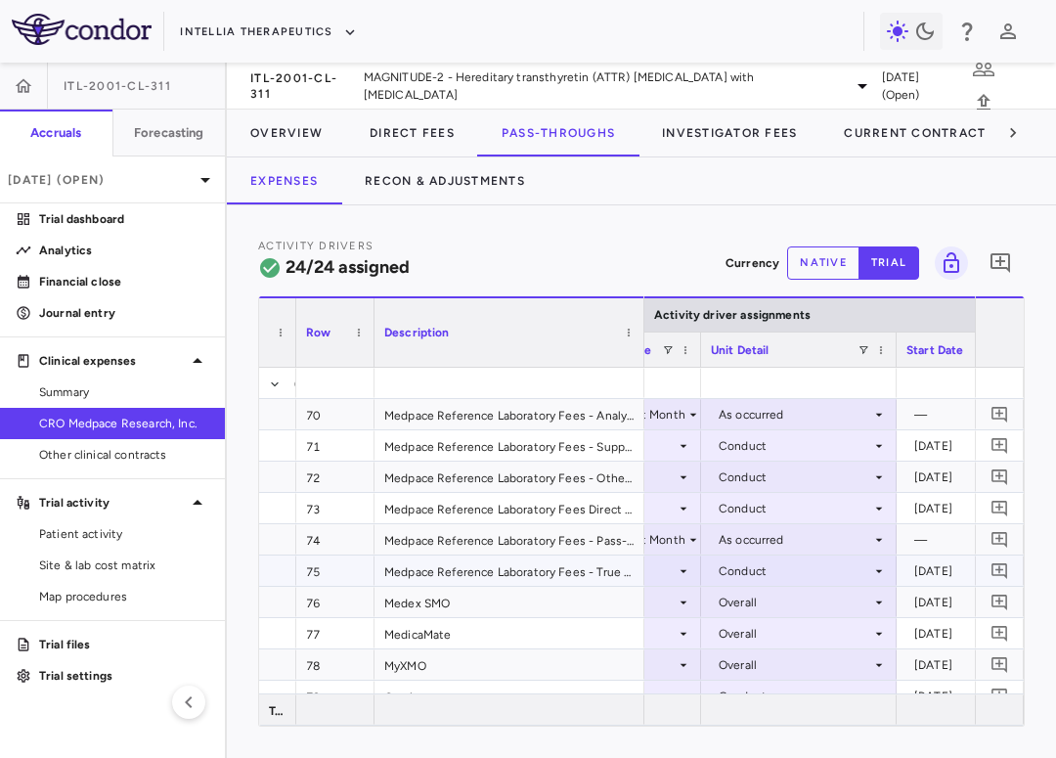
scroll to position [0, 1299]
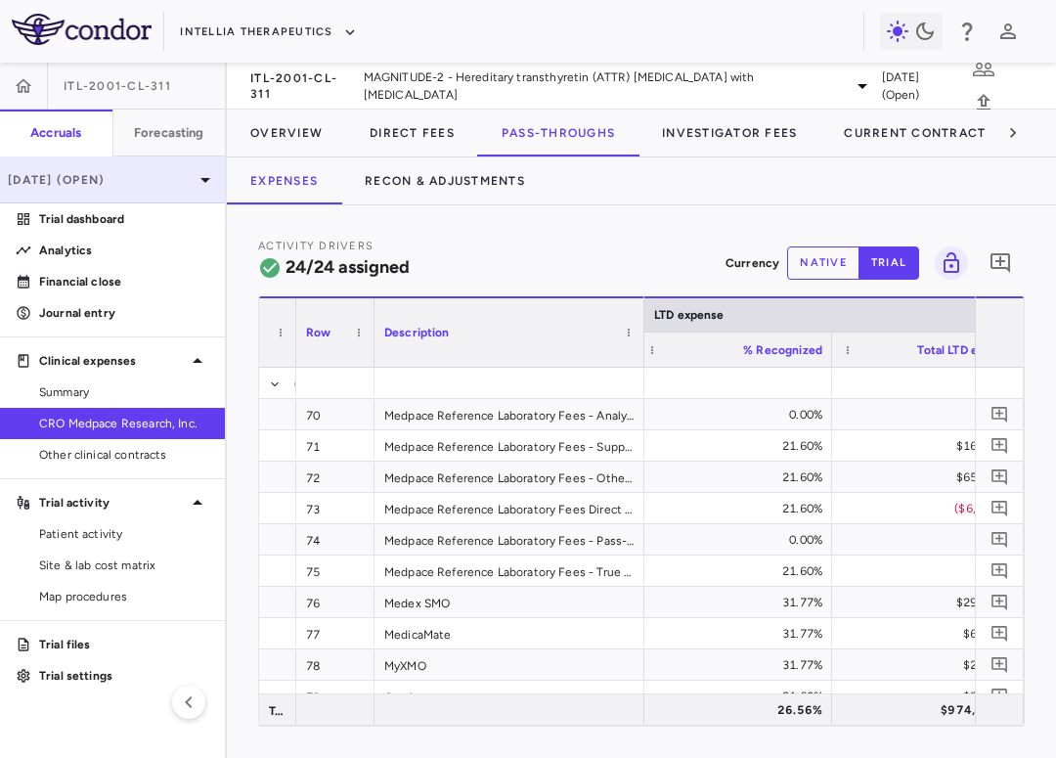
click at [189, 168] on div "[DATE] (Open)" at bounding box center [112, 179] width 225 height 47
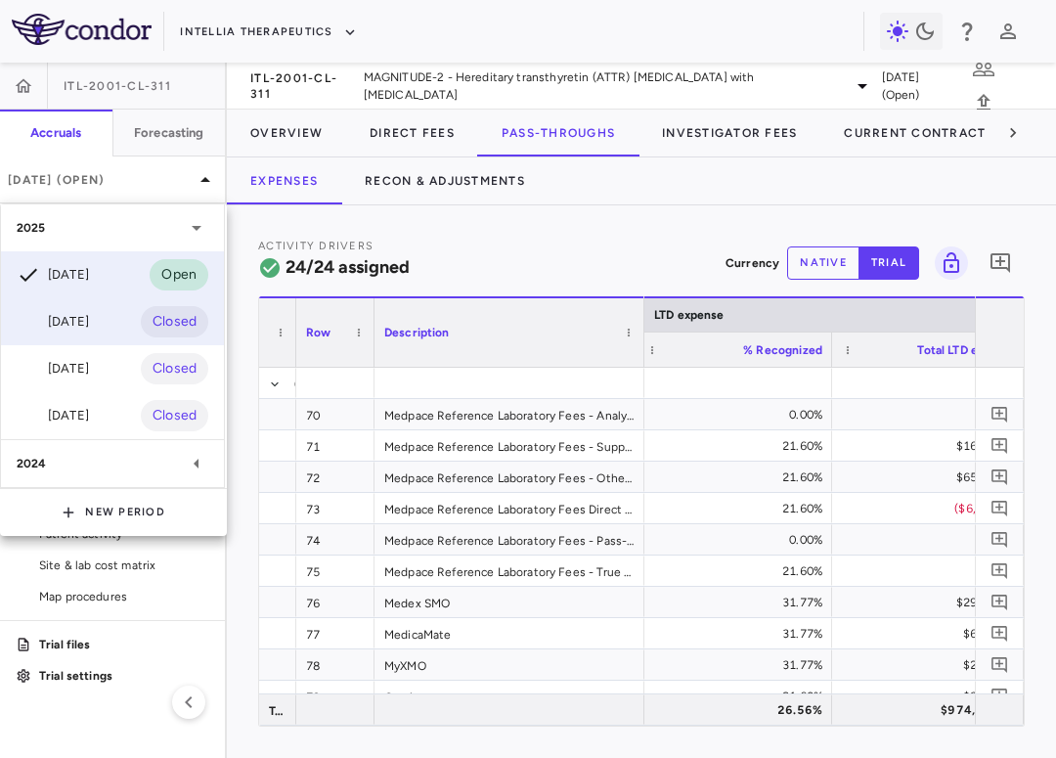
click at [109, 324] on div "[DATE] Closed" at bounding box center [112, 321] width 223 height 47
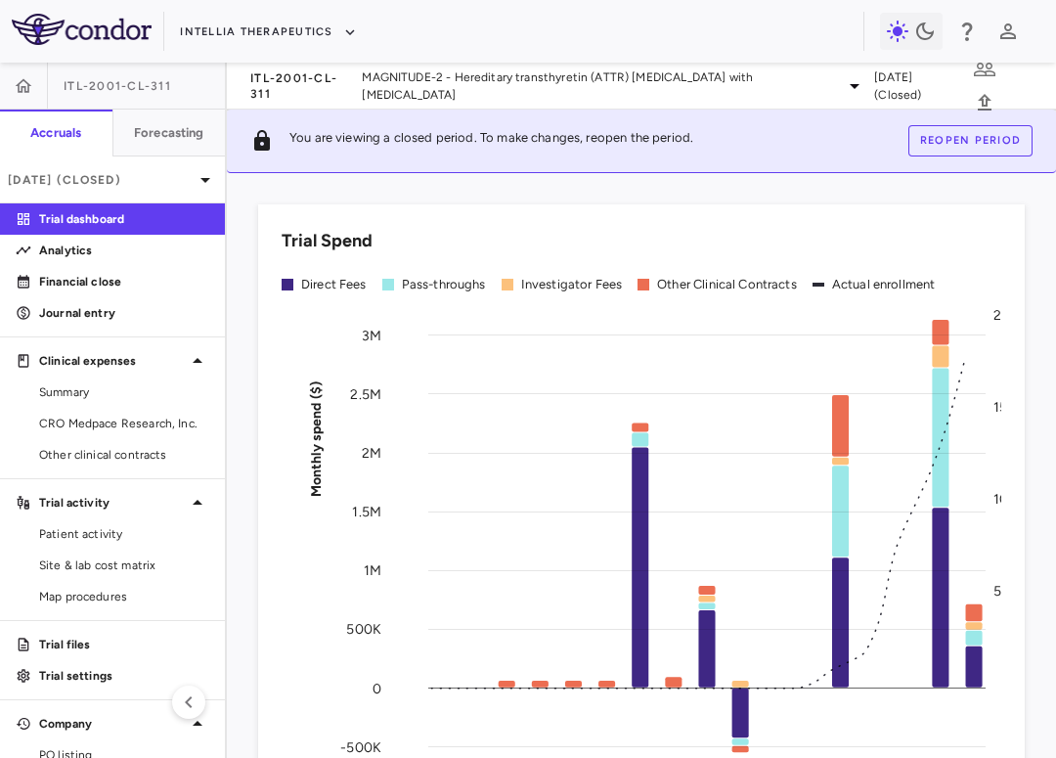
click at [990, 134] on button "Reopen period" at bounding box center [970, 140] width 124 height 31
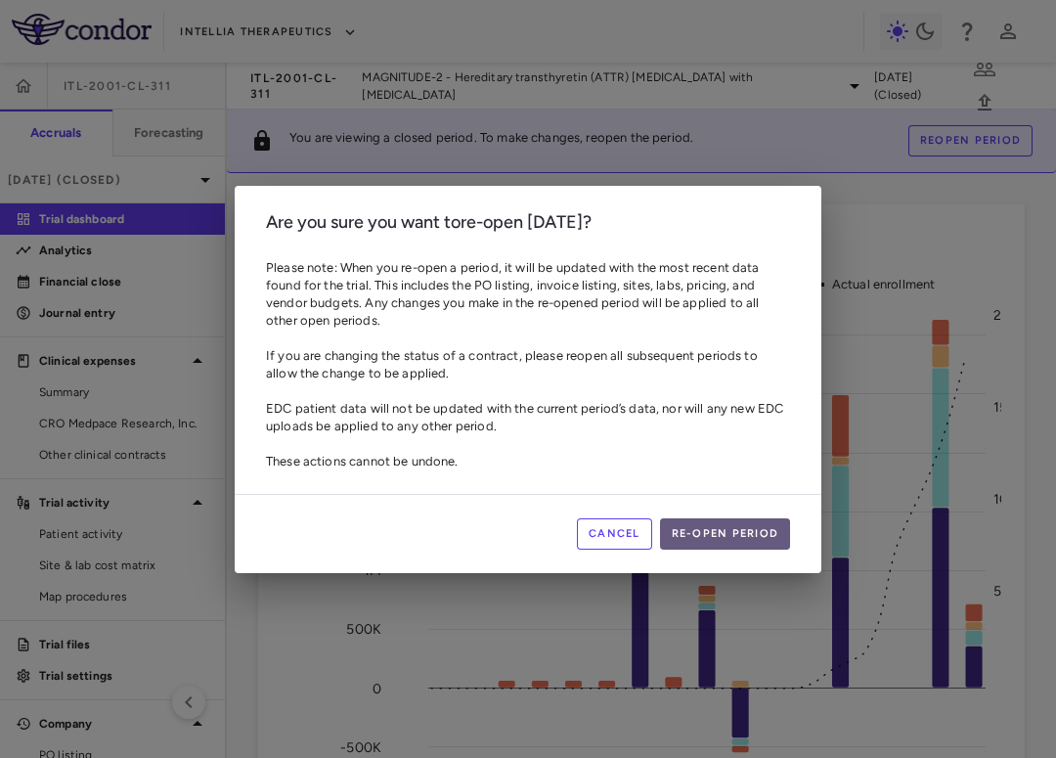
click at [740, 538] on button "Re-open period" at bounding box center [725, 533] width 131 height 31
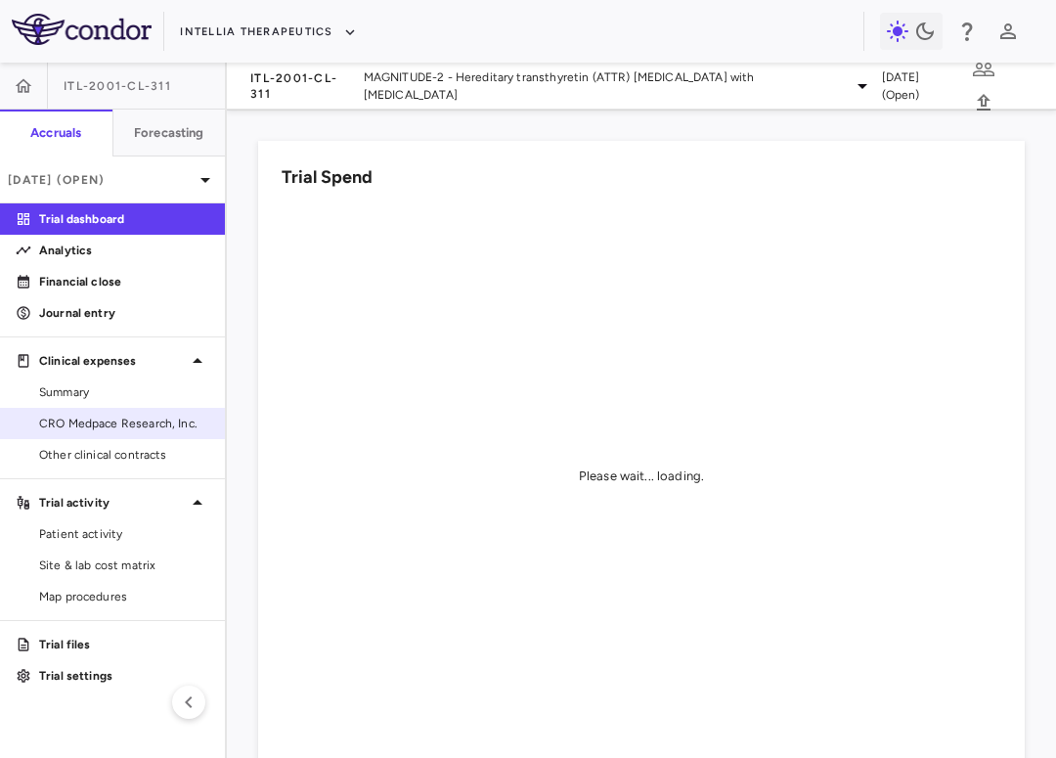
click at [155, 419] on span "CRO Medpace Research, Inc." at bounding box center [124, 424] width 170 height 18
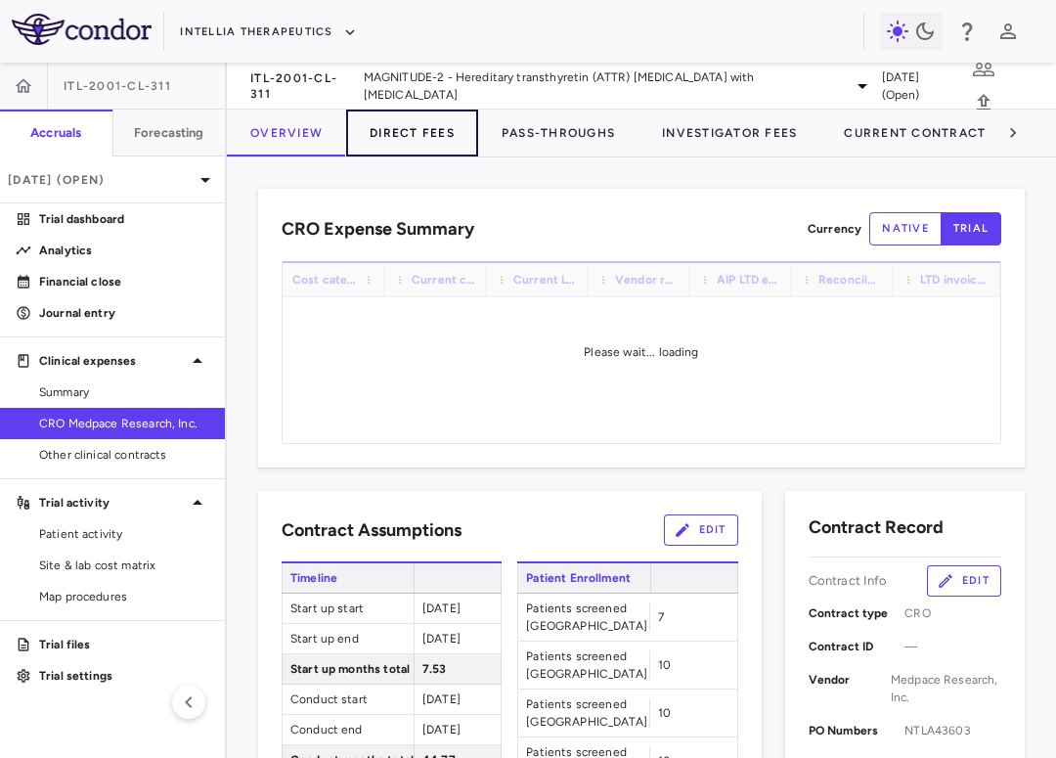
click at [417, 139] on button "Direct Fees" at bounding box center [412, 133] width 132 height 47
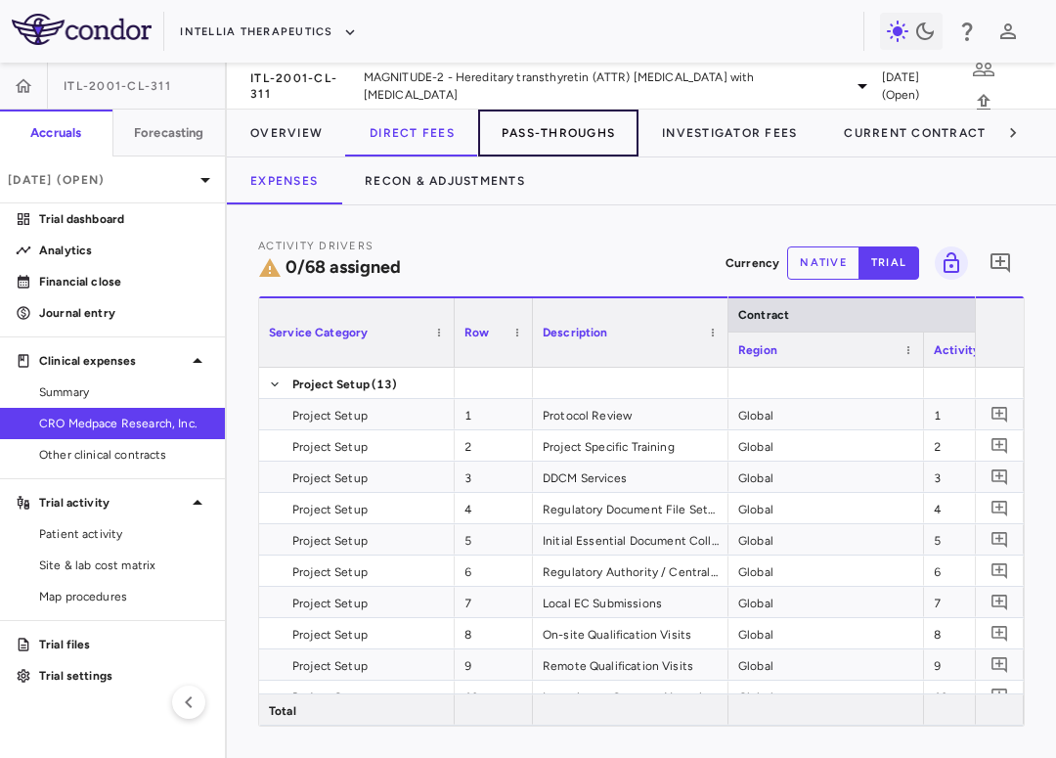
click at [545, 123] on button "Pass-Throughs" at bounding box center [558, 133] width 160 height 47
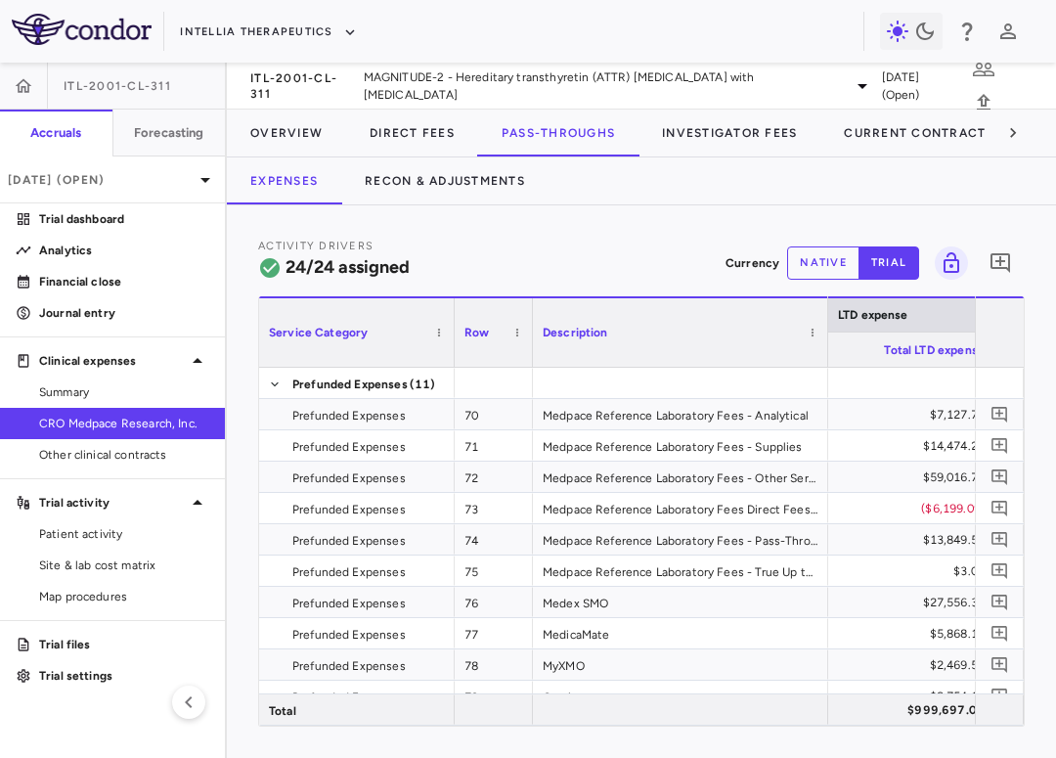
drag, startPoint x: 726, startPoint y: 337, endPoint x: 825, endPoint y: 344, distance: 100.0
click at [825, 344] on div at bounding box center [827, 332] width 8 height 68
drag, startPoint x: 823, startPoint y: 349, endPoint x: 881, endPoint y: 364, distance: 59.5
click at [881, 364] on div at bounding box center [885, 332] width 8 height 68
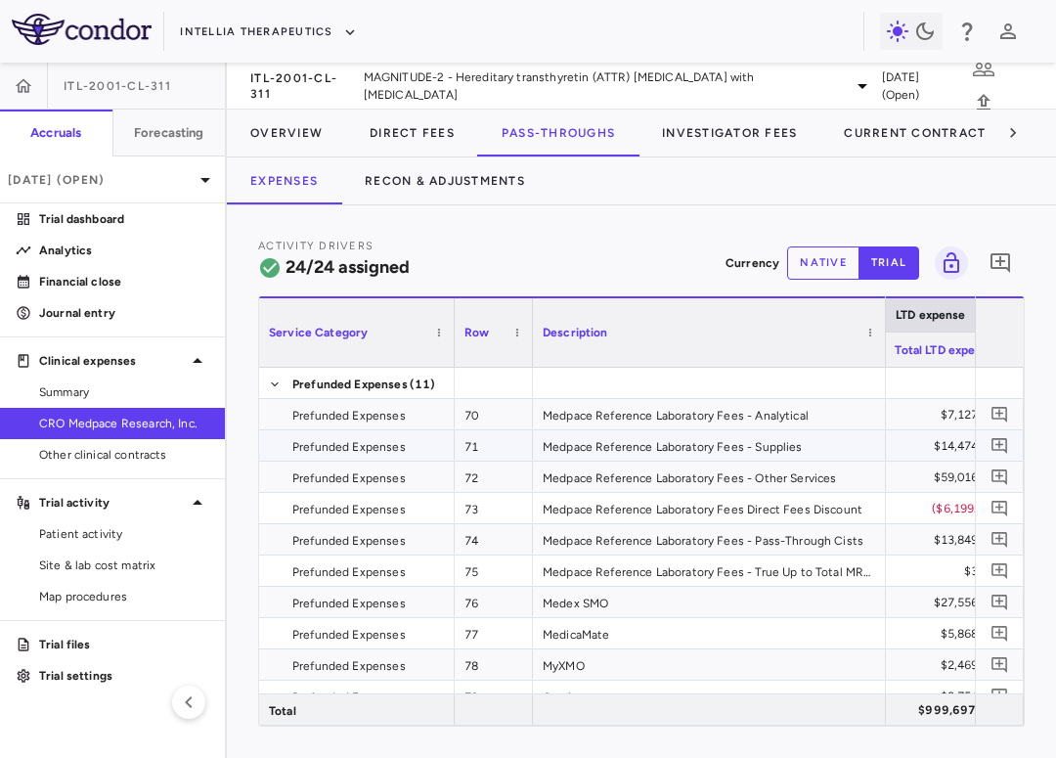
scroll to position [0, 2794]
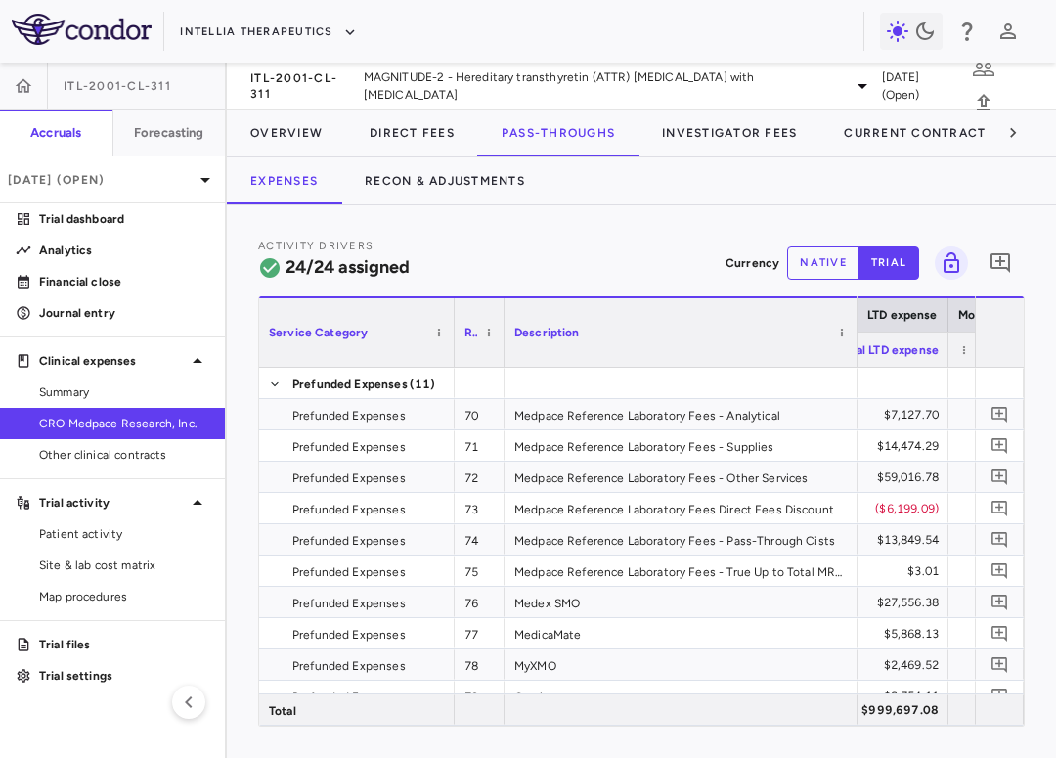
drag, startPoint x: 529, startPoint y: 342, endPoint x: 500, endPoint y: 345, distance: 29.5
click at [500, 345] on div at bounding box center [504, 332] width 8 height 68
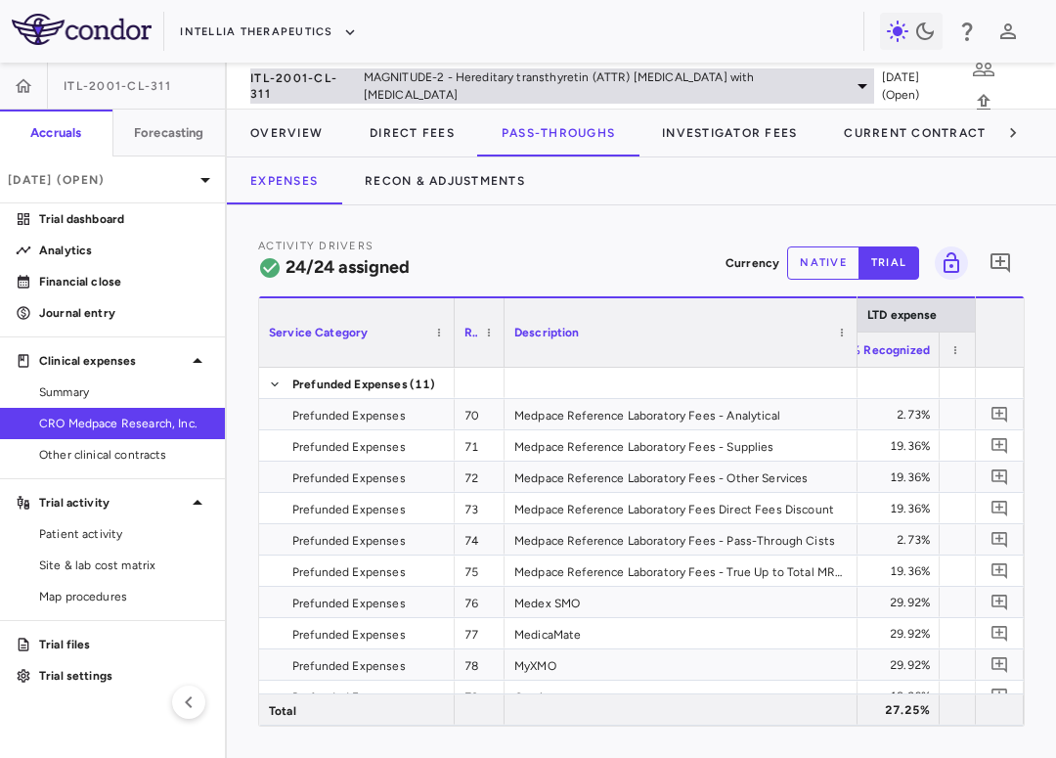
click at [420, 88] on span "MAGNITUDE-2 - Hereditary transthyretin (ATTR) [MEDICAL_DATA] with [MEDICAL_DATA]" at bounding box center [603, 85] width 479 height 35
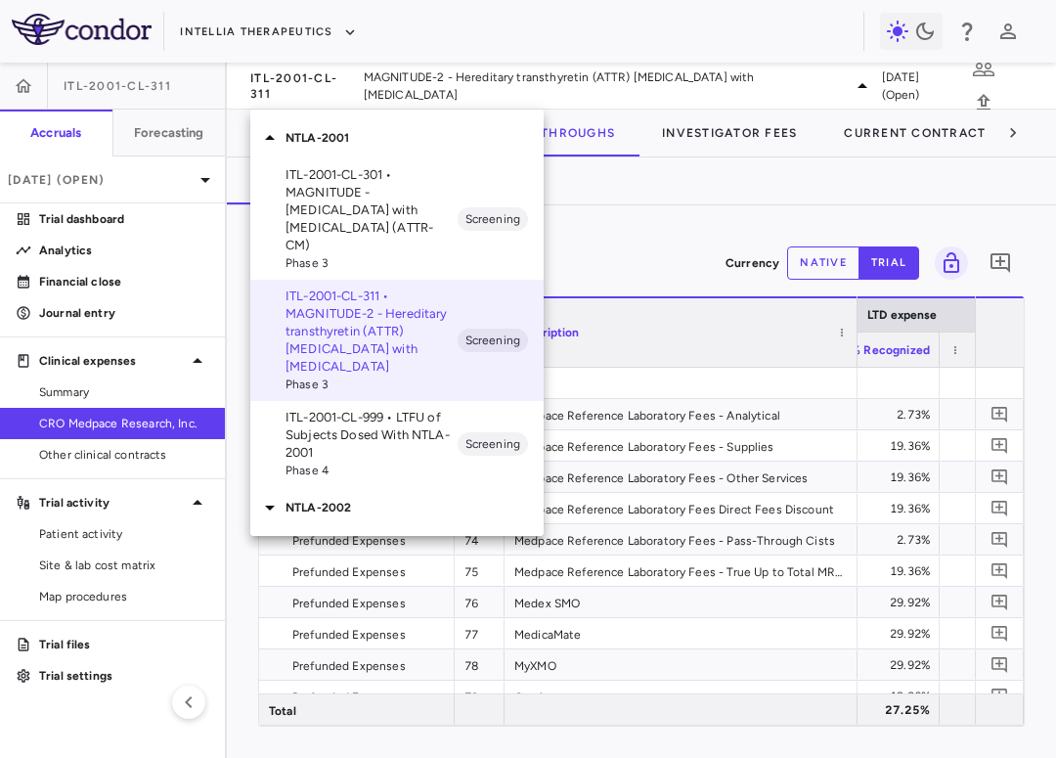
click at [396, 499] on p "NTLA-2002" at bounding box center [415, 508] width 258 height 18
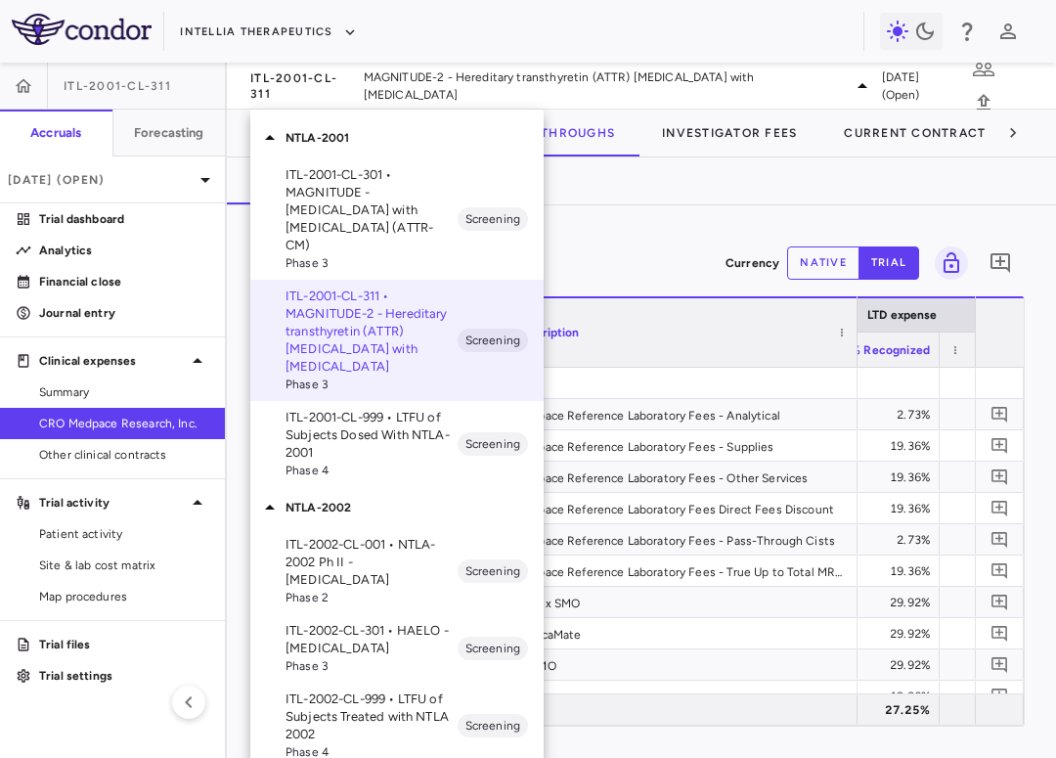
click at [399, 622] on p "ITL-2002-CL-301 • HAELO - [MEDICAL_DATA]" at bounding box center [372, 639] width 172 height 35
